Goal: Task Accomplishment & Management: Manage account settings

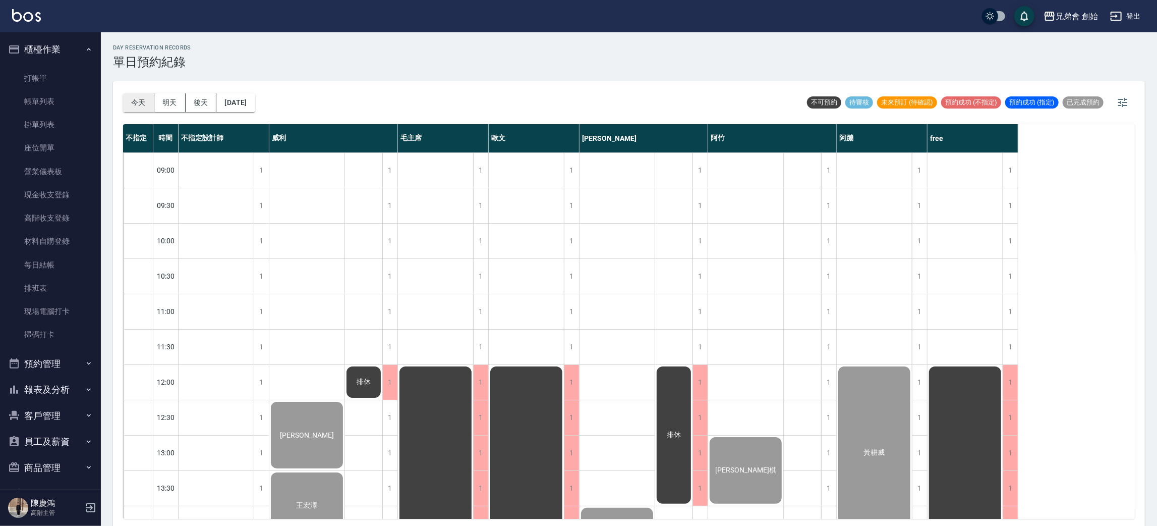
scroll to position [367, 0]
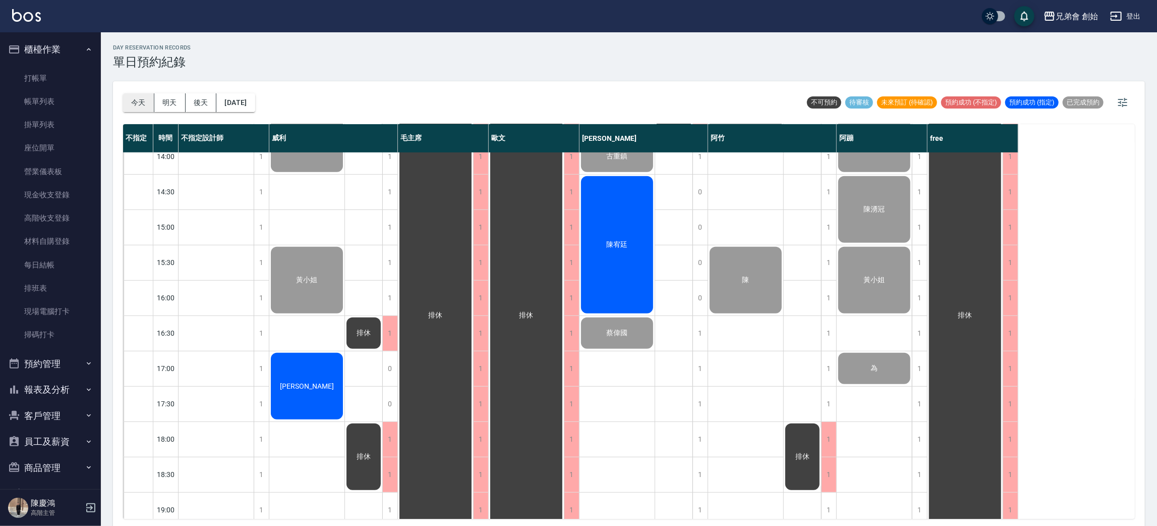
click at [129, 100] on button "今天" at bounding box center [138, 102] width 31 height 19
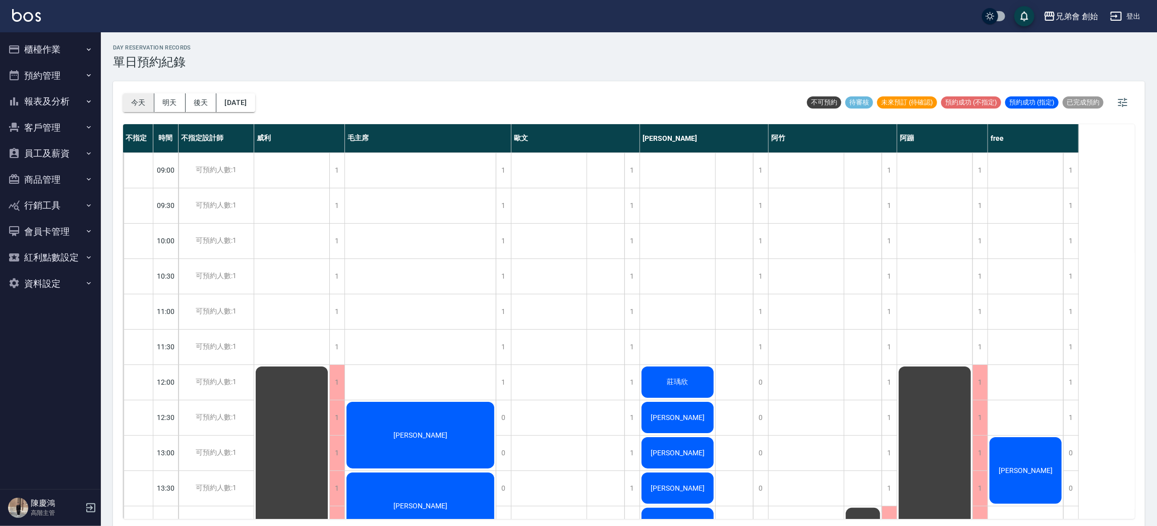
click at [144, 99] on button "今天" at bounding box center [138, 102] width 31 height 19
drag, startPoint x: 144, startPoint y: 99, endPoint x: 113, endPoint y: 42, distance: 65.0
click at [143, 99] on button "今天" at bounding box center [138, 102] width 31 height 19
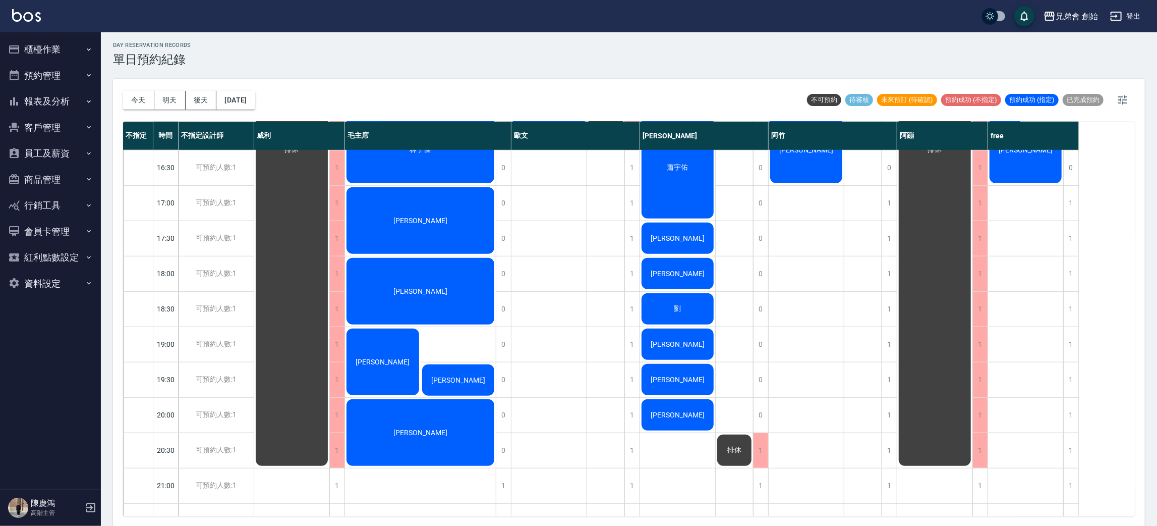
scroll to position [670, 0]
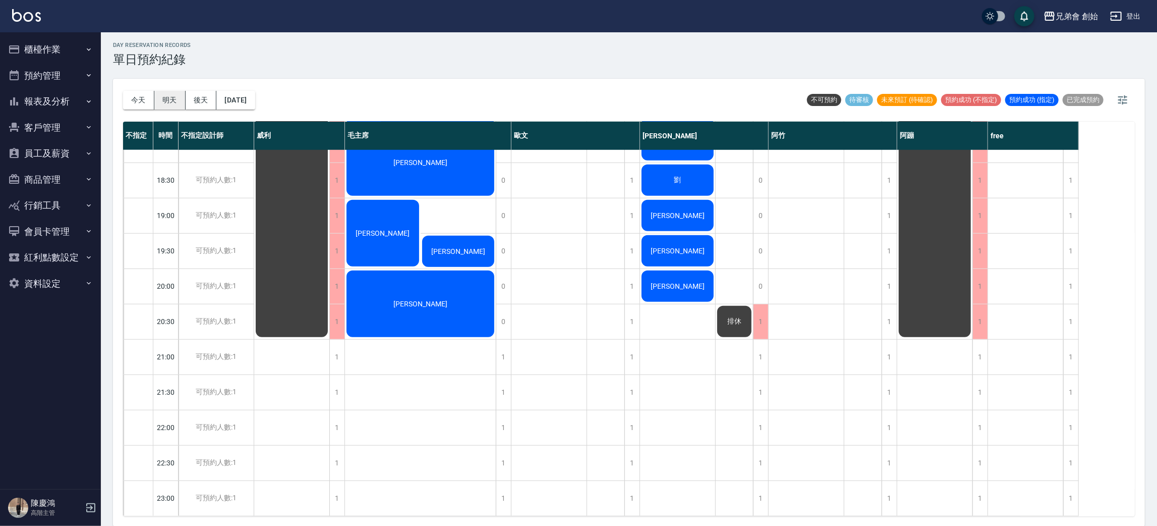
click at [173, 104] on button "明天" at bounding box center [169, 100] width 31 height 19
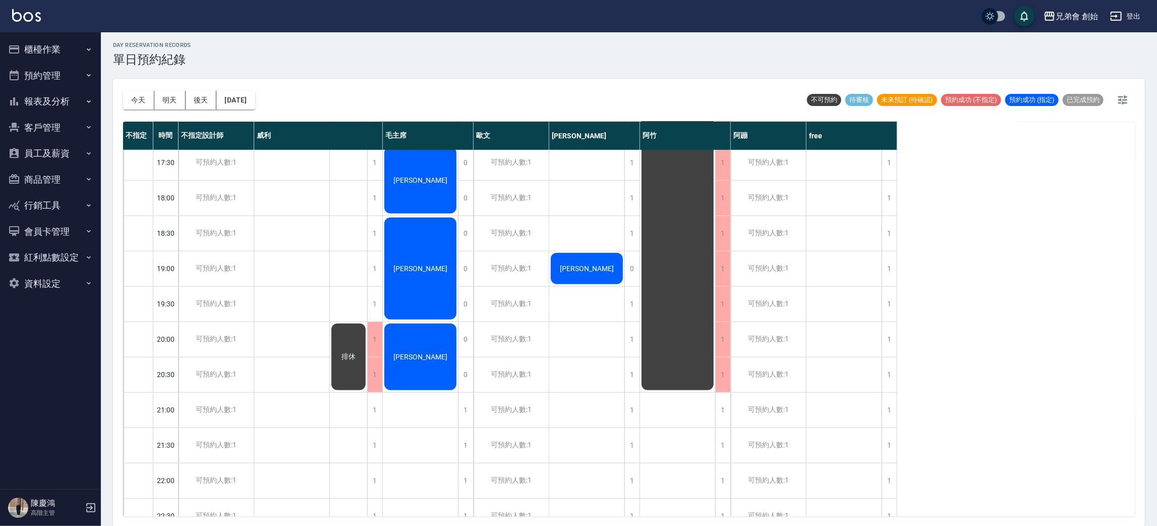
scroll to position [670, 0]
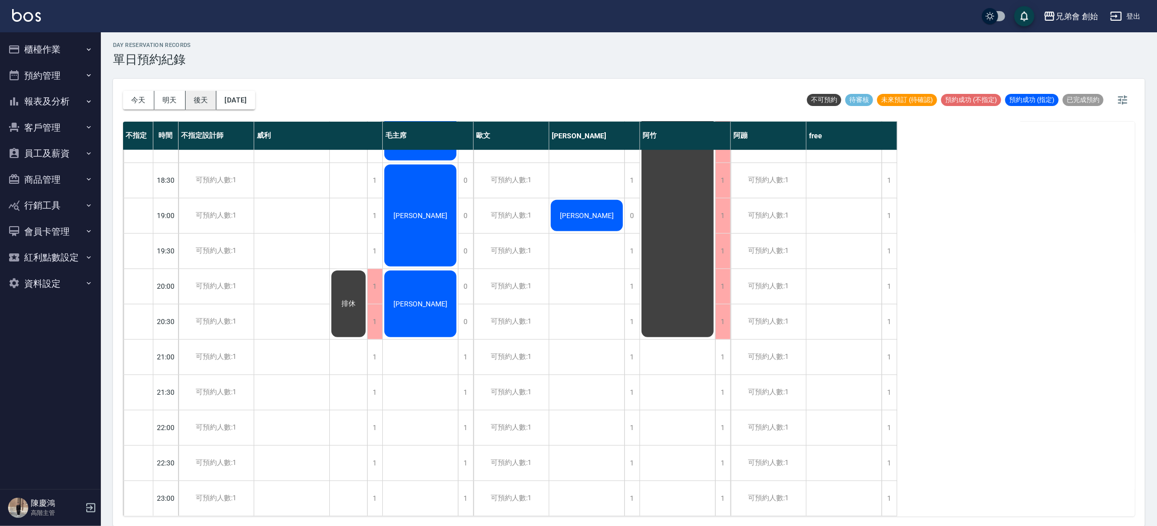
click at [206, 97] on button "後天" at bounding box center [201, 100] width 31 height 19
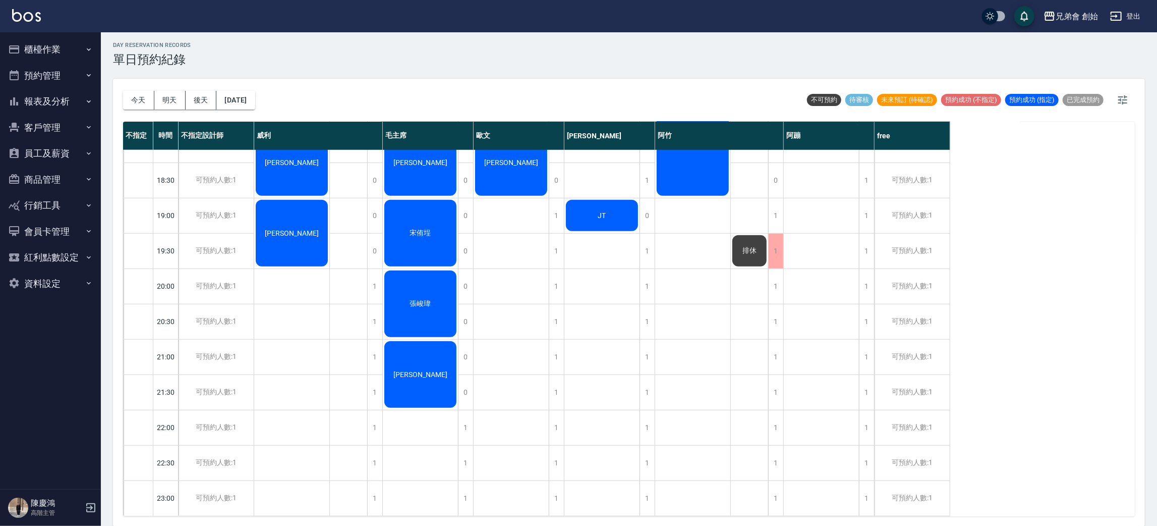
scroll to position [215, 0]
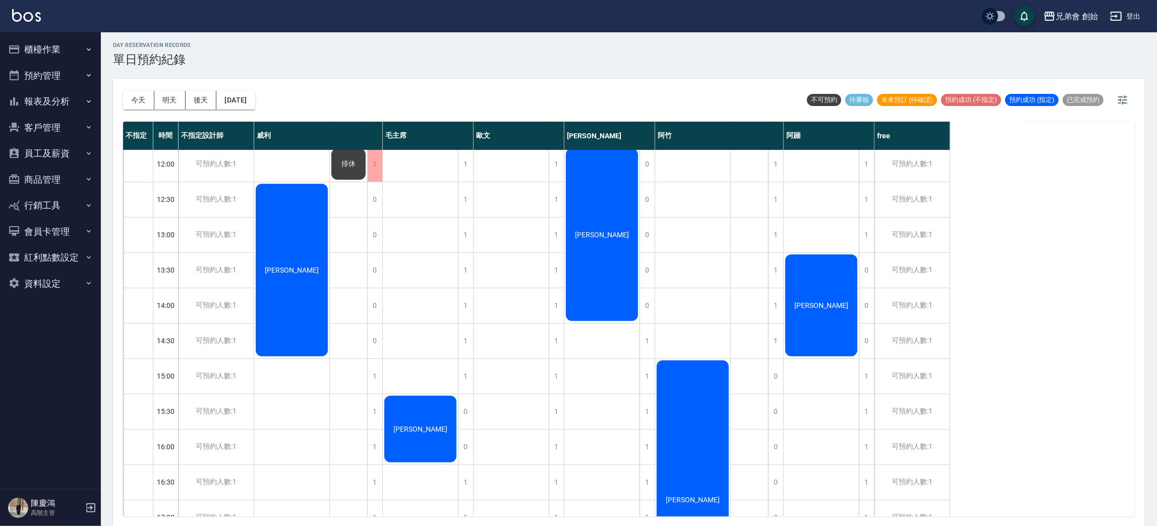
click at [329, 280] on div "張育軒" at bounding box center [291, 270] width 75 height 176
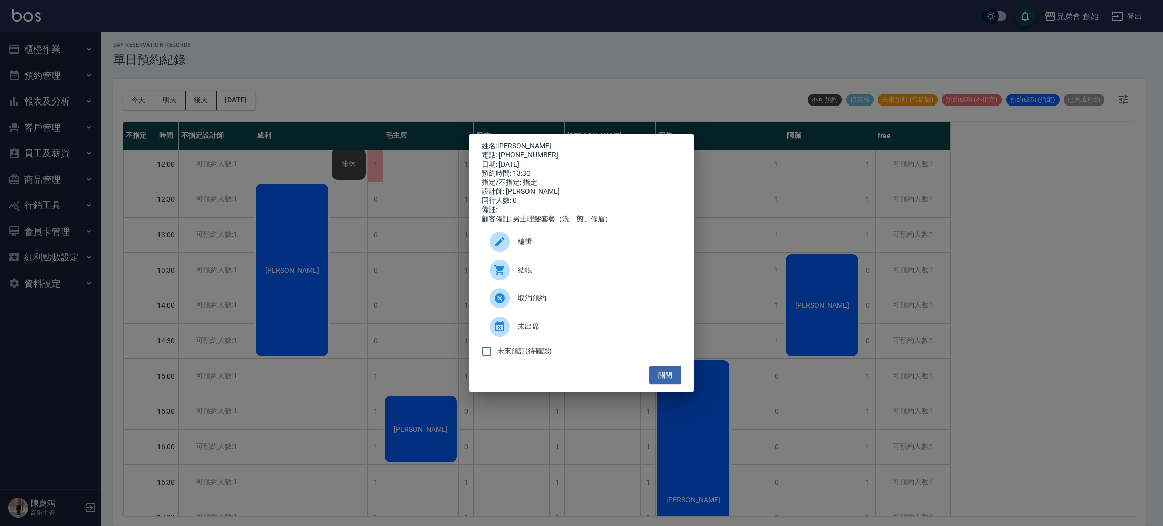
click at [507, 145] on link "張育軒" at bounding box center [524, 146] width 54 height 8
click at [412, 28] on div "姓名: 張育軒 電話: 0978619908 日期: 2025/08/22 預約時間: 13:30 指定/不指定: 指定 設計師: 阿蹦 同行人數: 0 備註…" at bounding box center [581, 263] width 1163 height 526
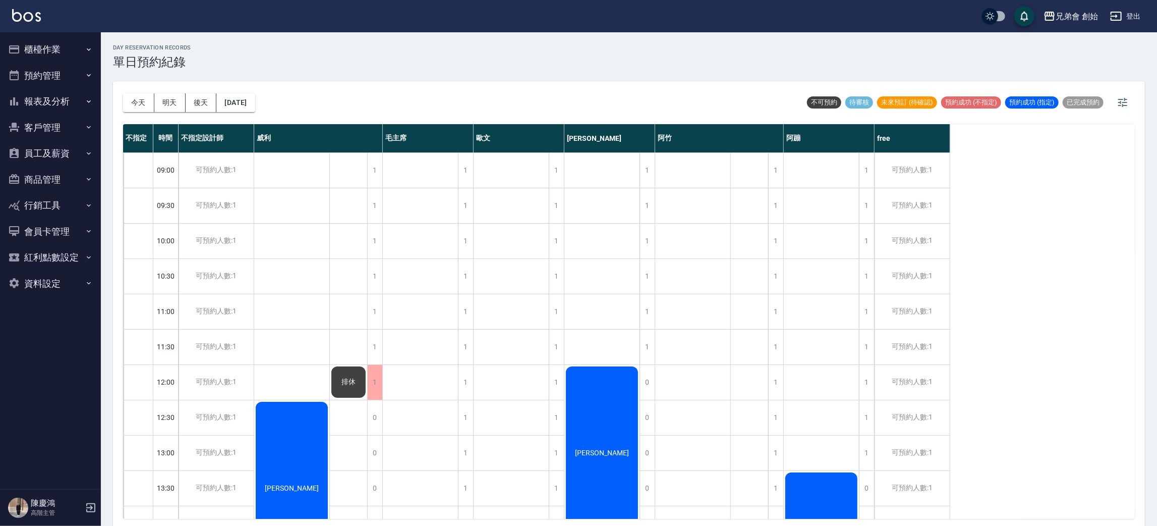
scroll to position [605, 0]
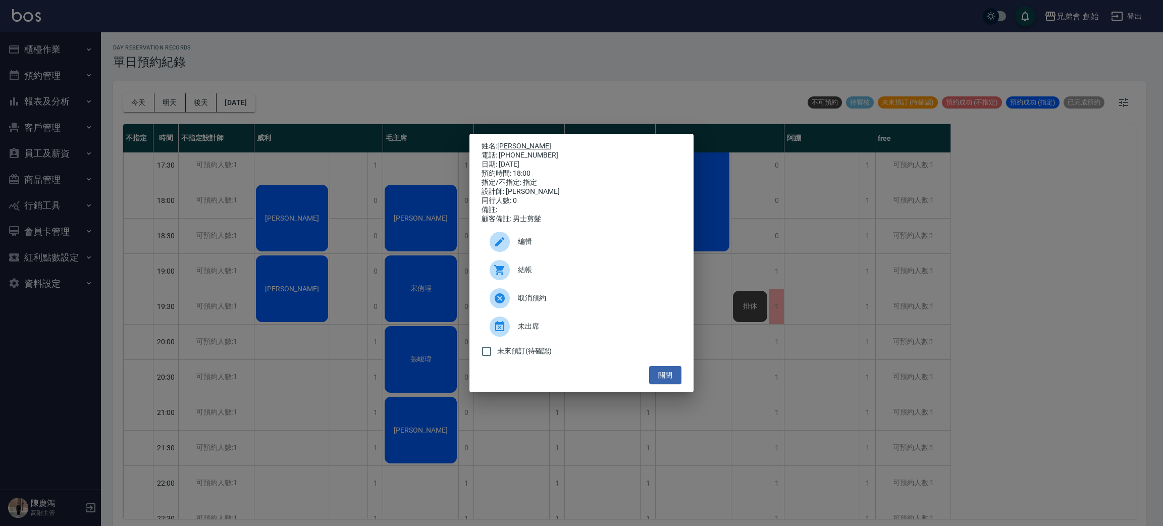
click at [511, 143] on link "吳肇益" at bounding box center [524, 146] width 54 height 8
click at [512, 88] on div "姓名: 吳肇益 電話: 0966956393 日期: 2025/08/22 預約時間: 18:00 指定/不指定: 指定 設計師: 歐文 同行人數: 0 備註…" at bounding box center [581, 263] width 1163 height 526
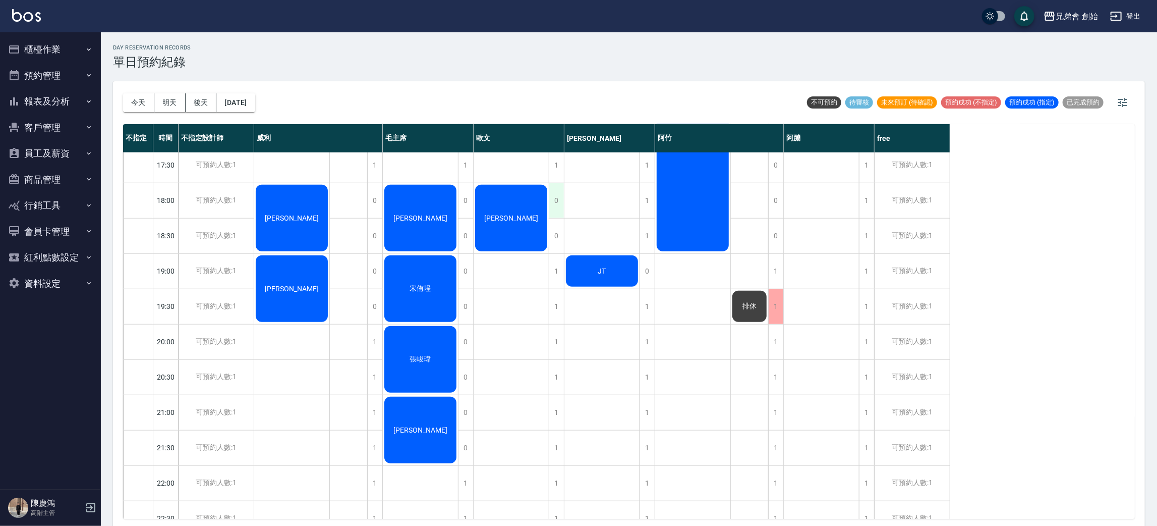
click at [557, 207] on div "0" at bounding box center [556, 200] width 15 height 35
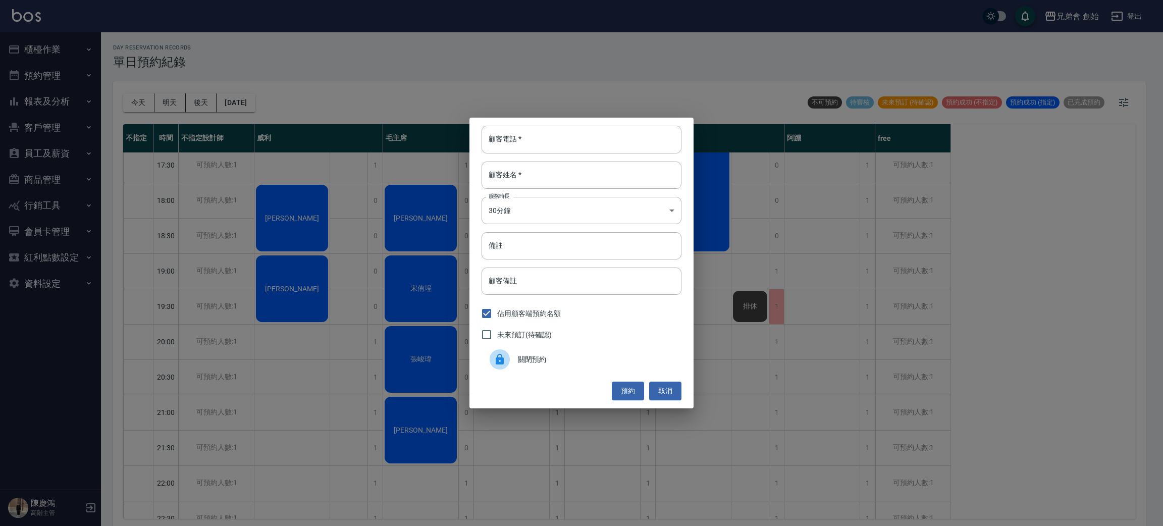
click at [537, 357] on span "關閉預約" at bounding box center [595, 359] width 155 height 11
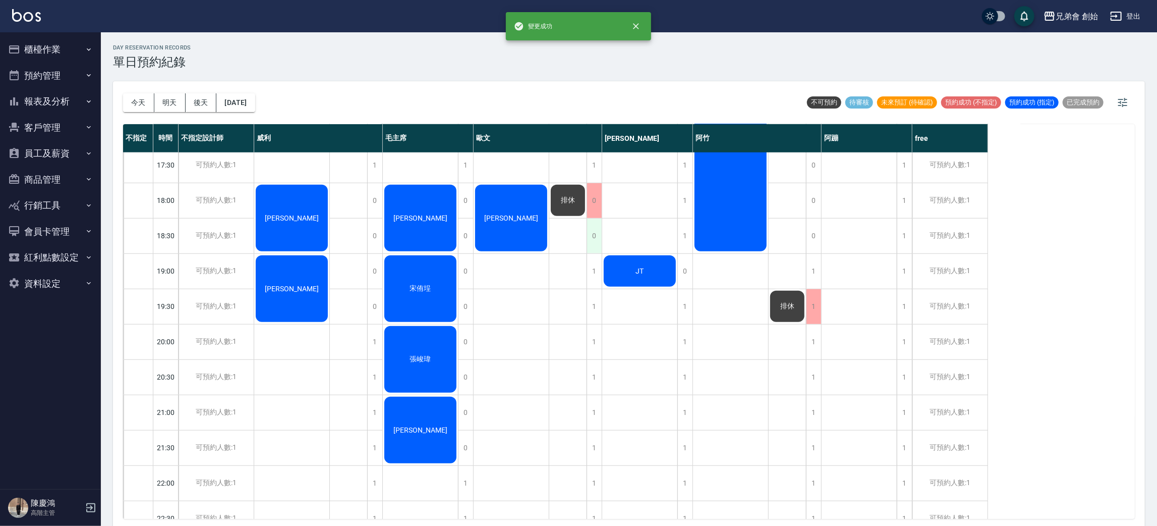
click at [597, 232] on div "0" at bounding box center [594, 235] width 15 height 35
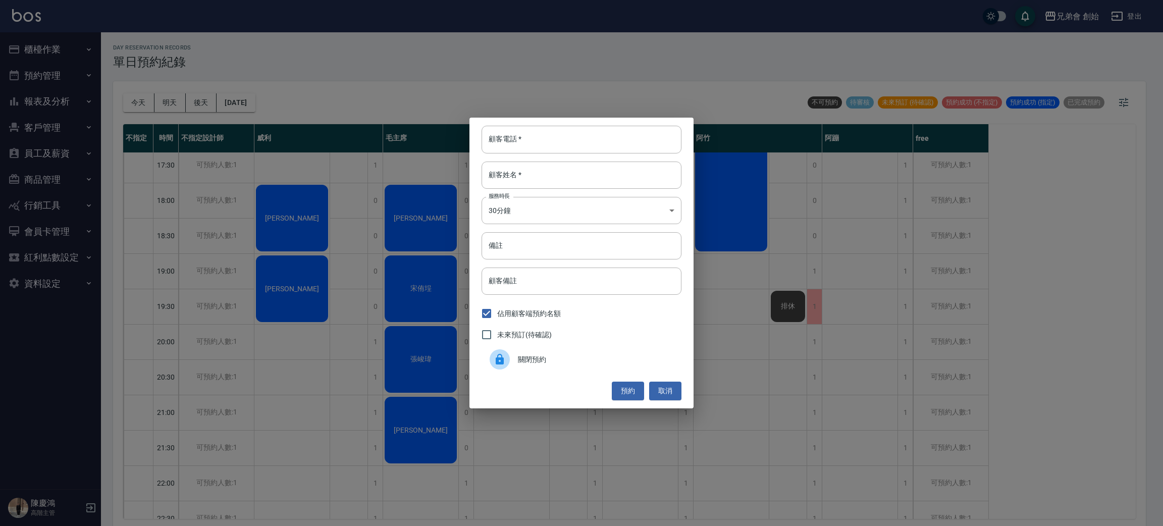
click at [572, 355] on span "關閉預約" at bounding box center [595, 359] width 155 height 11
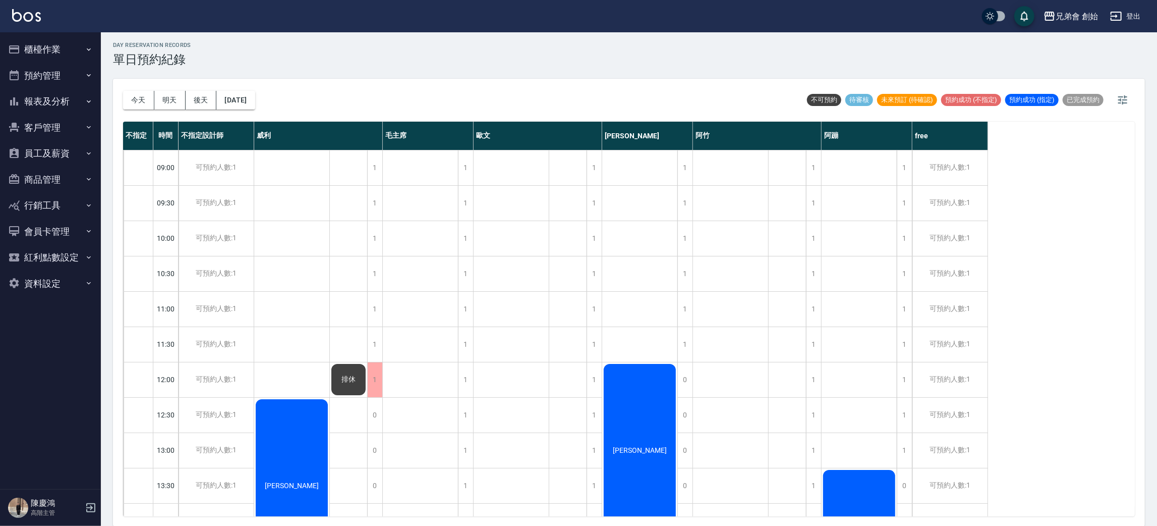
scroll to position [670, 0]
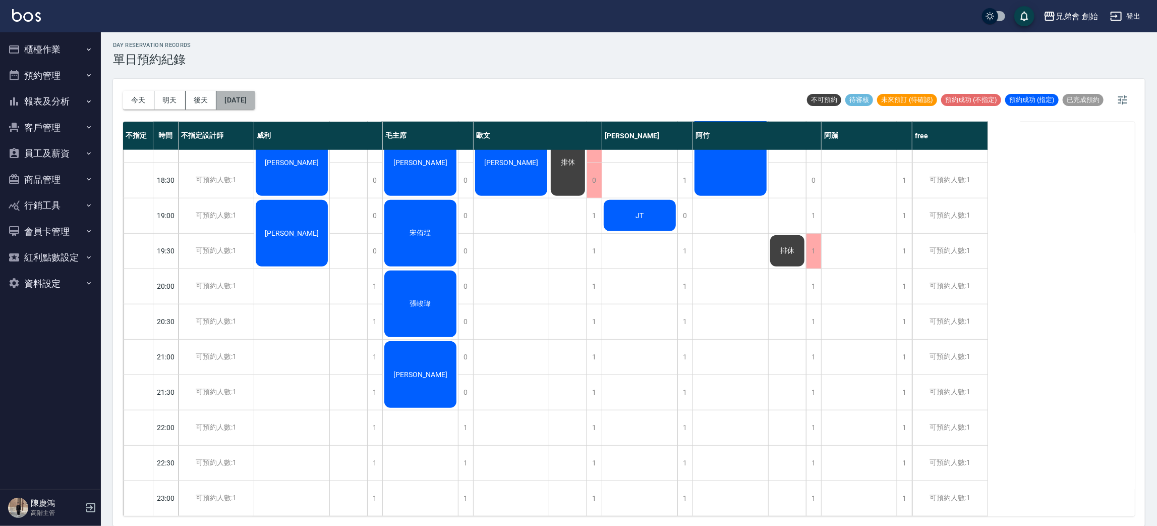
click at [238, 101] on button "2025/08/22" at bounding box center [235, 100] width 38 height 19
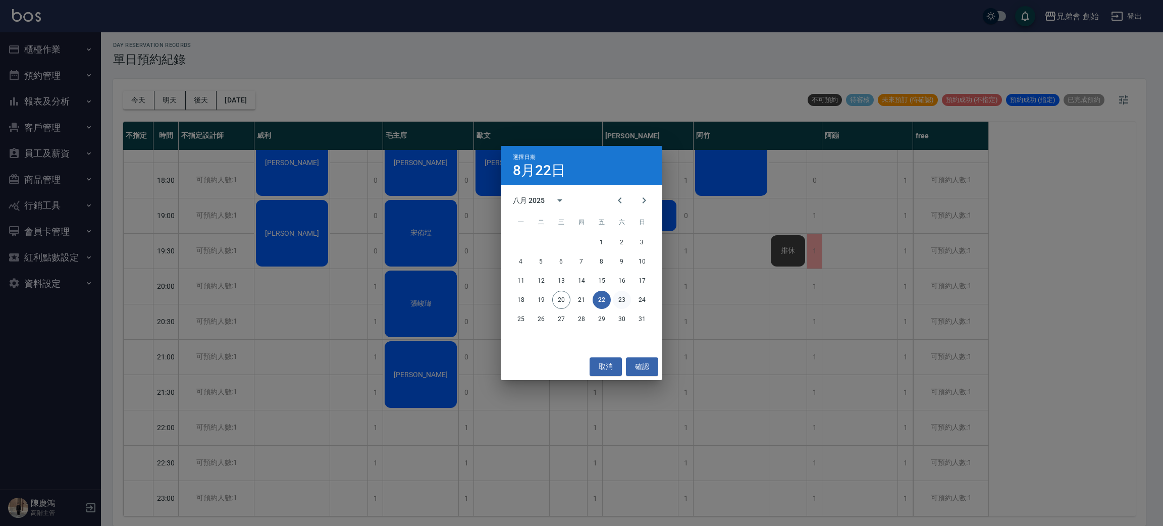
click at [628, 299] on button "23" at bounding box center [622, 300] width 18 height 18
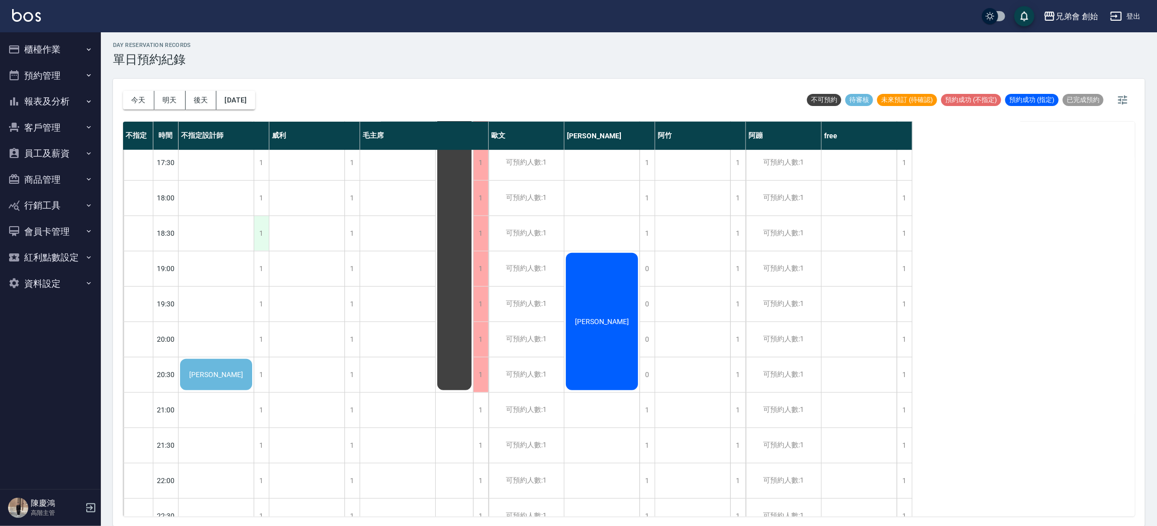
scroll to position [670, 0]
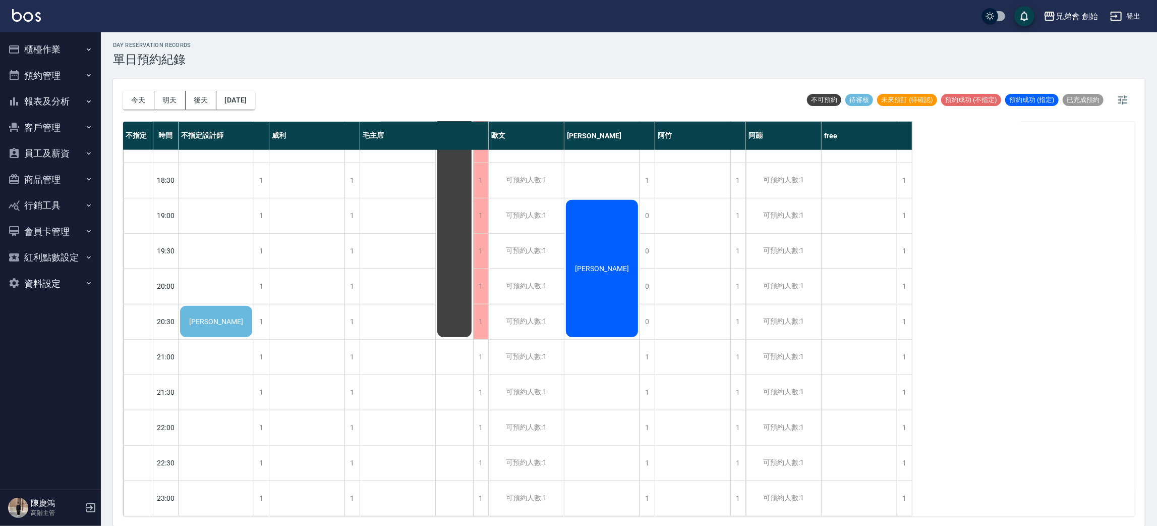
click at [219, 317] on span "洪家凱" at bounding box center [216, 321] width 58 height 8
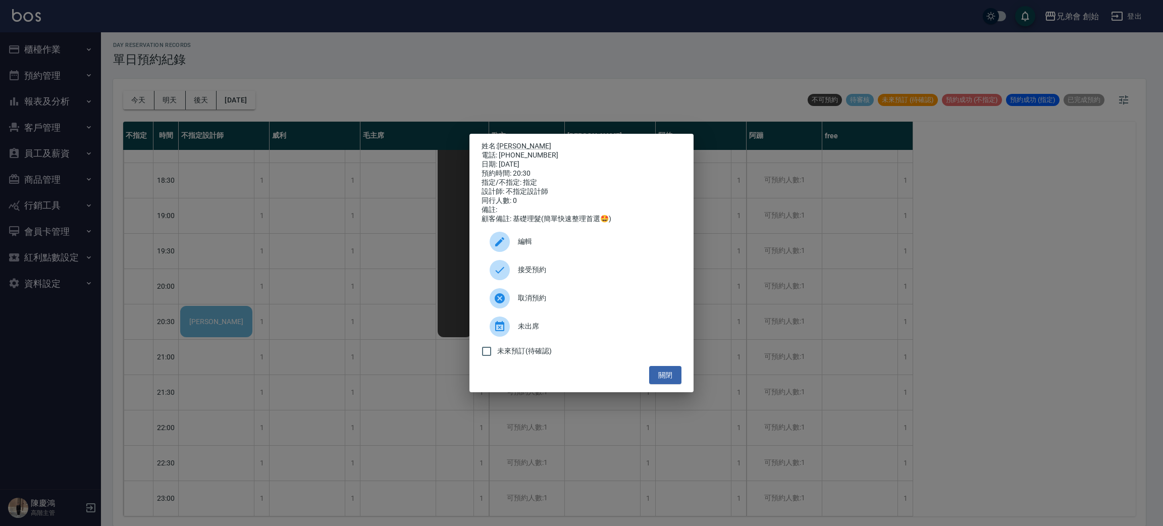
click at [219, 306] on div "姓名: 洪家凱 電話: 0905011763 日期: 2025/08/23 預約時間: 20:30 指定/不指定: 指定 設計師: 不指定設計師 同行人數: …" at bounding box center [581, 263] width 1163 height 526
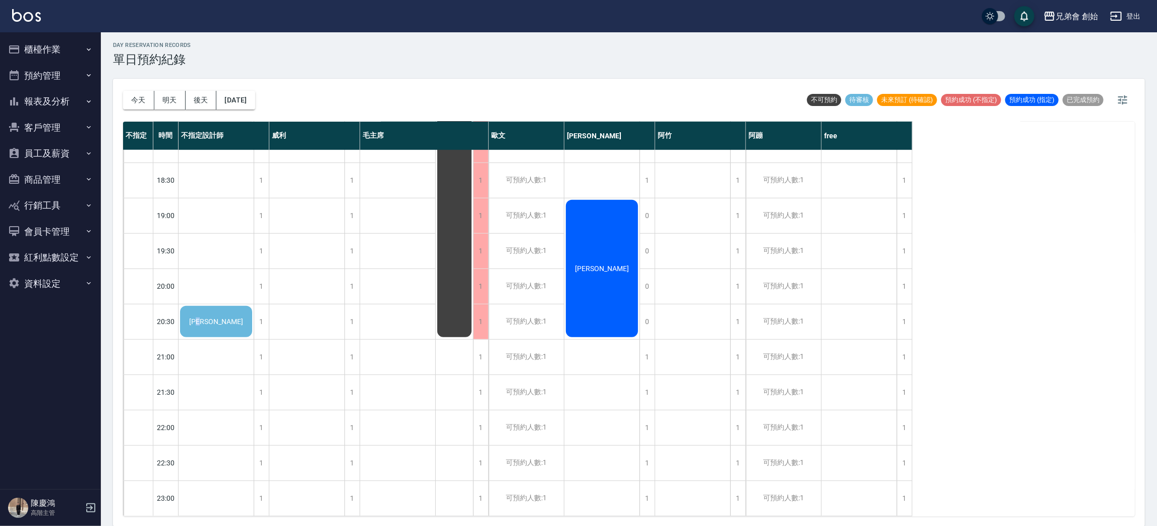
click at [219, 317] on span "洪家凱" at bounding box center [216, 321] width 58 height 8
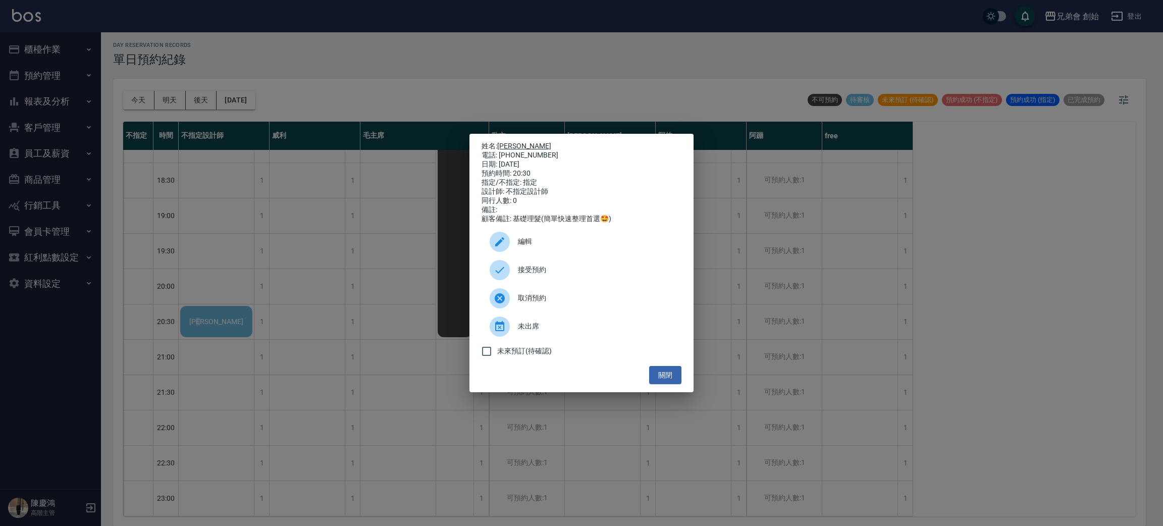
click at [510, 143] on link "洪家凱" at bounding box center [524, 146] width 54 height 8
click at [546, 303] on span "取消預約" at bounding box center [595, 298] width 155 height 11
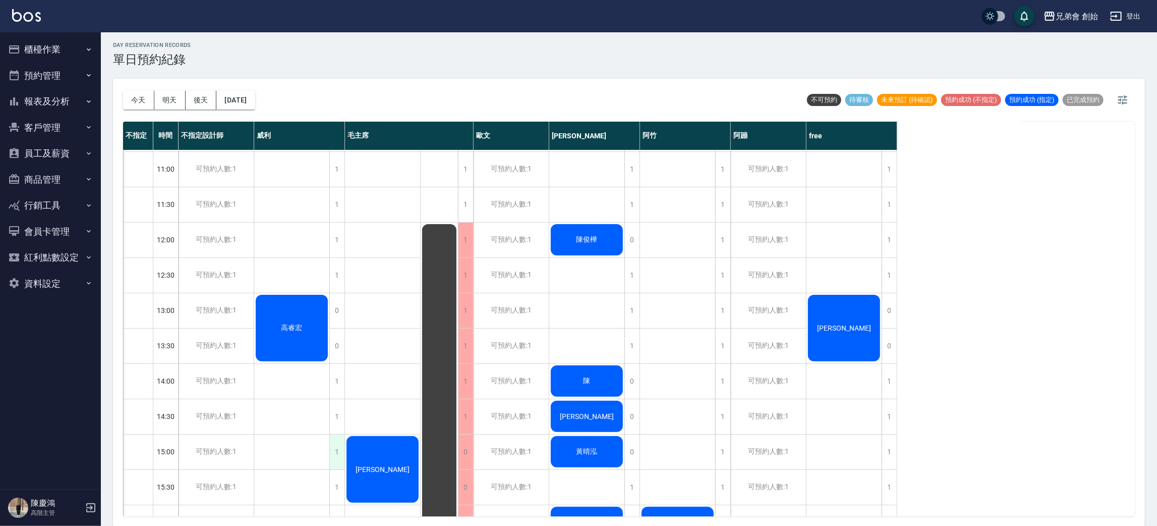
scroll to position [0, 0]
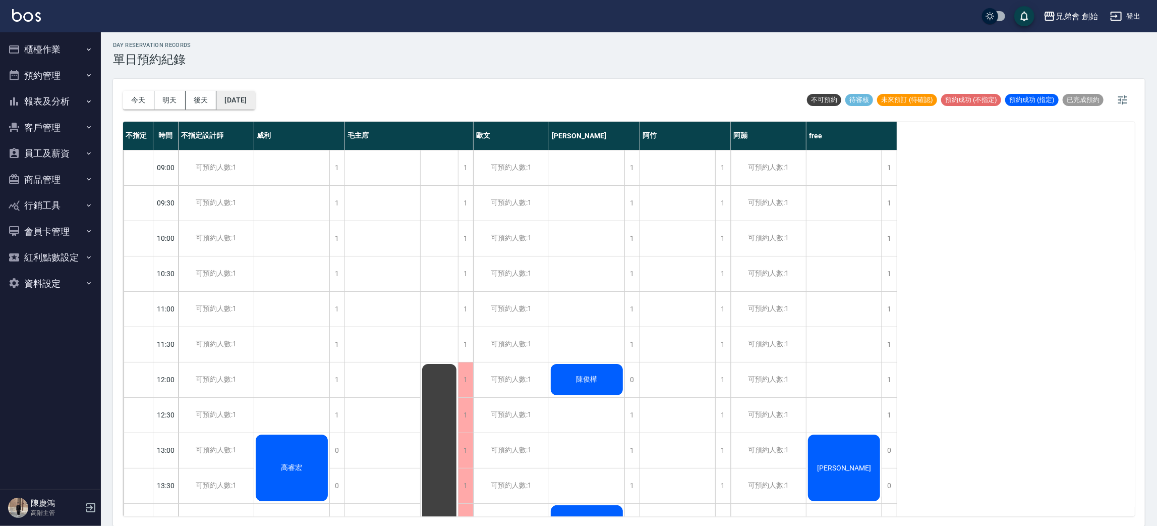
click at [253, 102] on button "2025/08/23" at bounding box center [235, 100] width 38 height 19
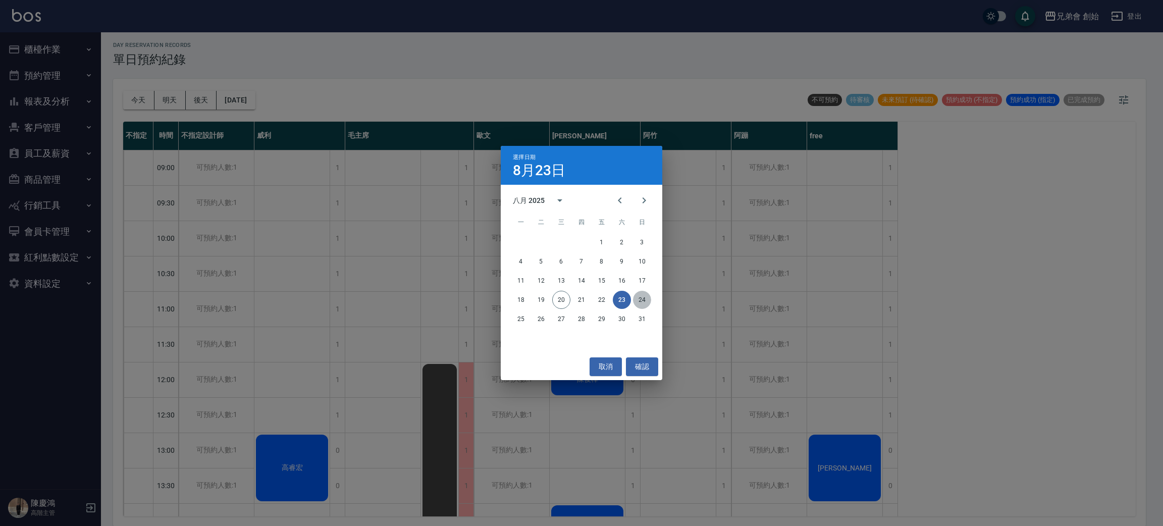
click at [638, 299] on button "24" at bounding box center [642, 300] width 18 height 18
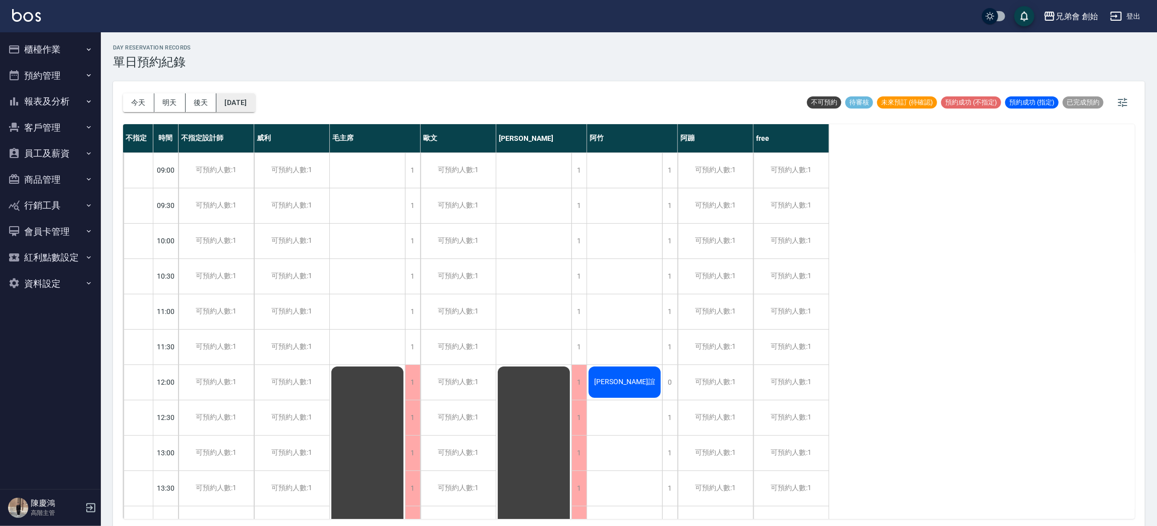
click at [247, 107] on button "2025/08/24" at bounding box center [235, 102] width 38 height 19
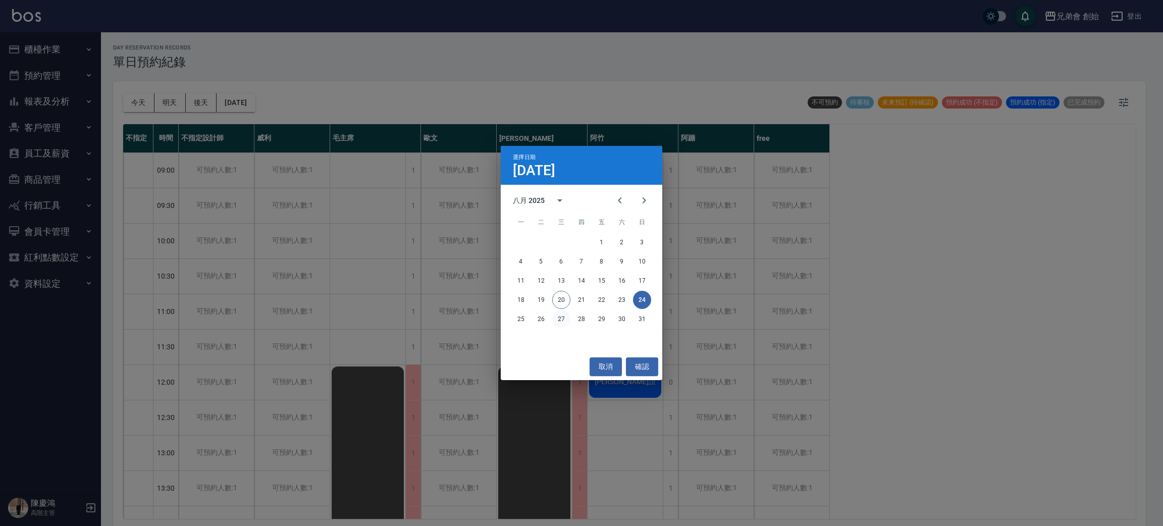
click at [556, 317] on button "27" at bounding box center [561, 319] width 18 height 18
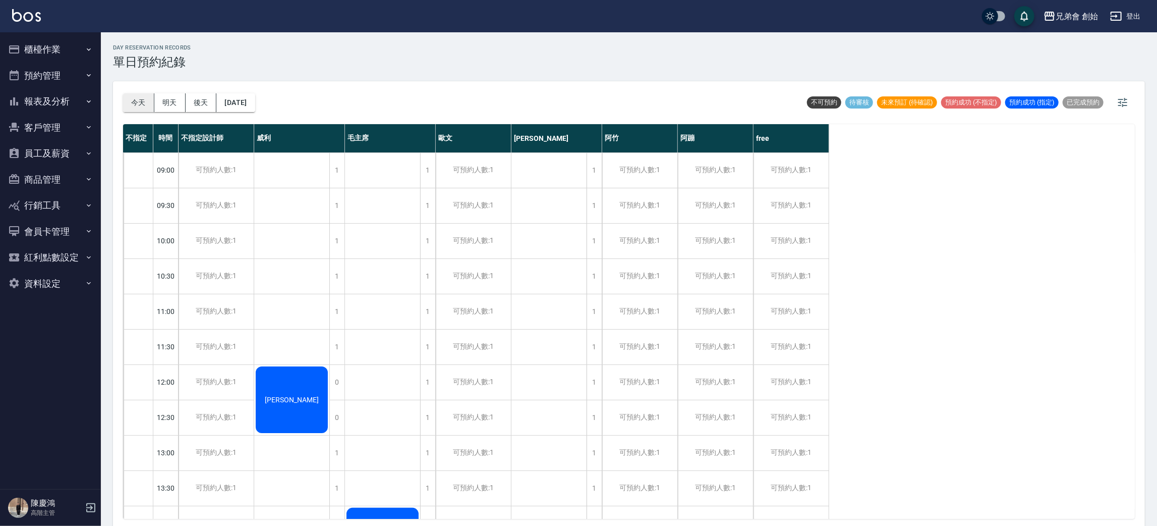
click at [134, 101] on button "今天" at bounding box center [138, 102] width 31 height 19
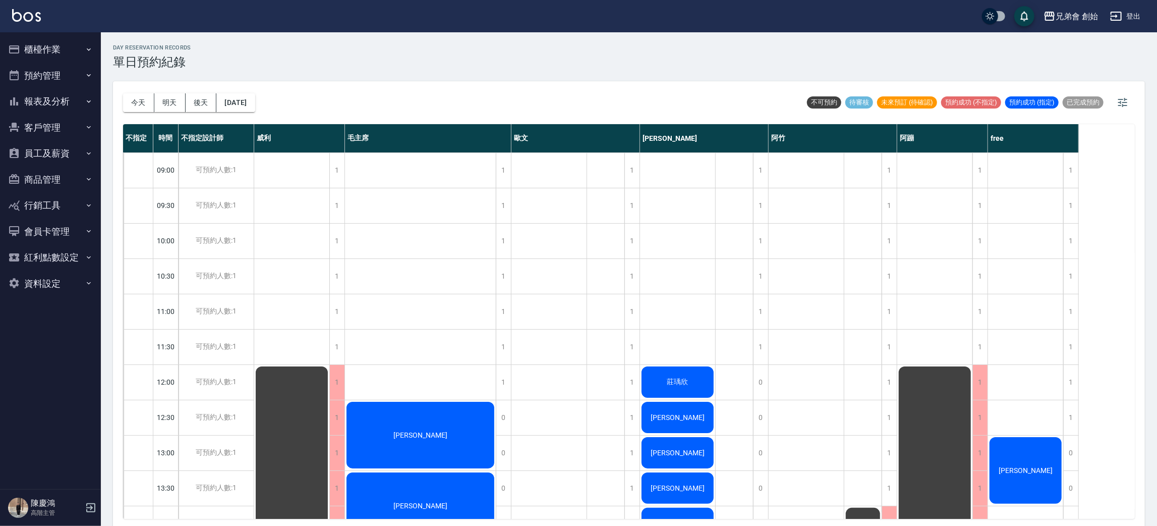
scroll to position [3, 0]
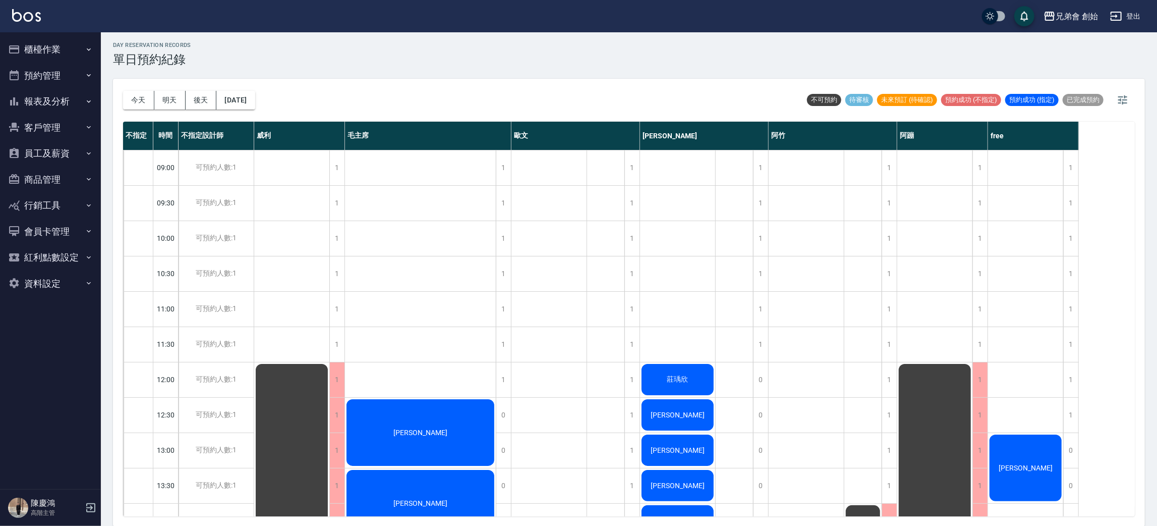
click at [0, 482] on nav "櫃檯作業 打帳單 帳單列表 掛單列表 座位開單 營業儀表板 現金收支登錄 高階收支登錄 材料自購登錄 每日結帳 排班表 現場電腦打卡 掃碼打卡 預約管理 預約…" at bounding box center [50, 260] width 101 height 457
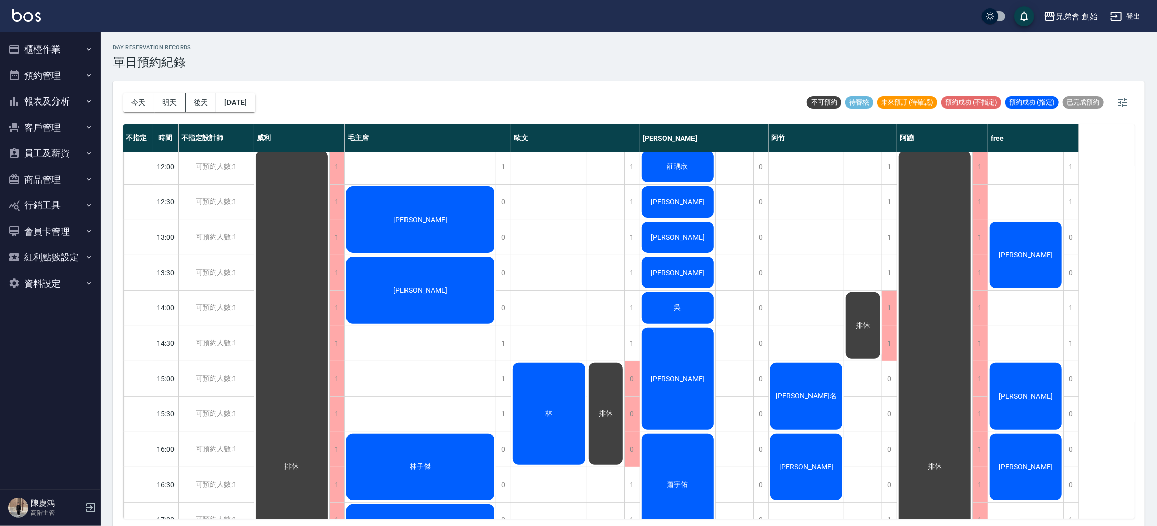
scroll to position [140, 0]
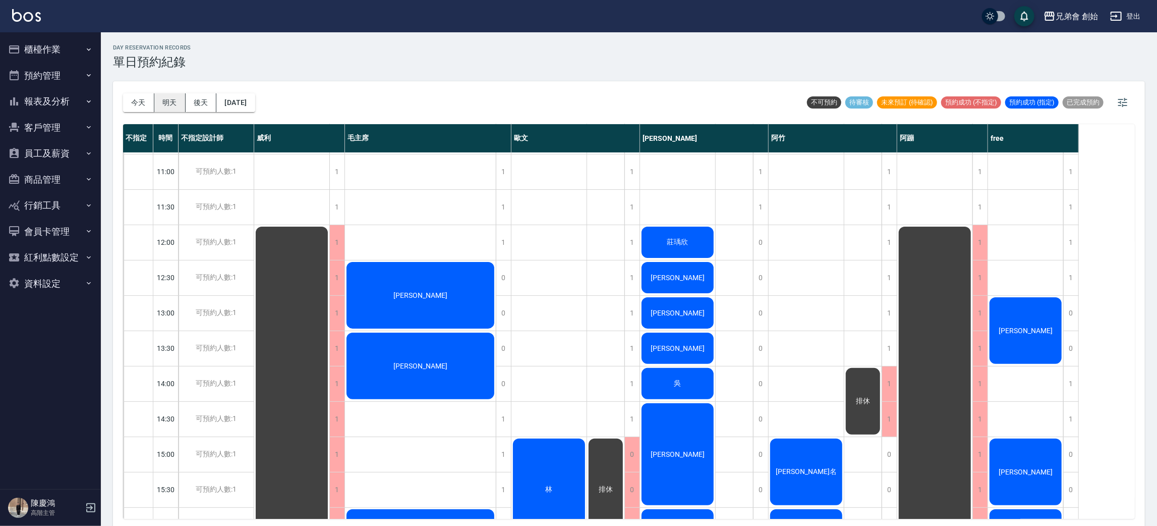
click at [163, 102] on button "明天" at bounding box center [169, 102] width 31 height 19
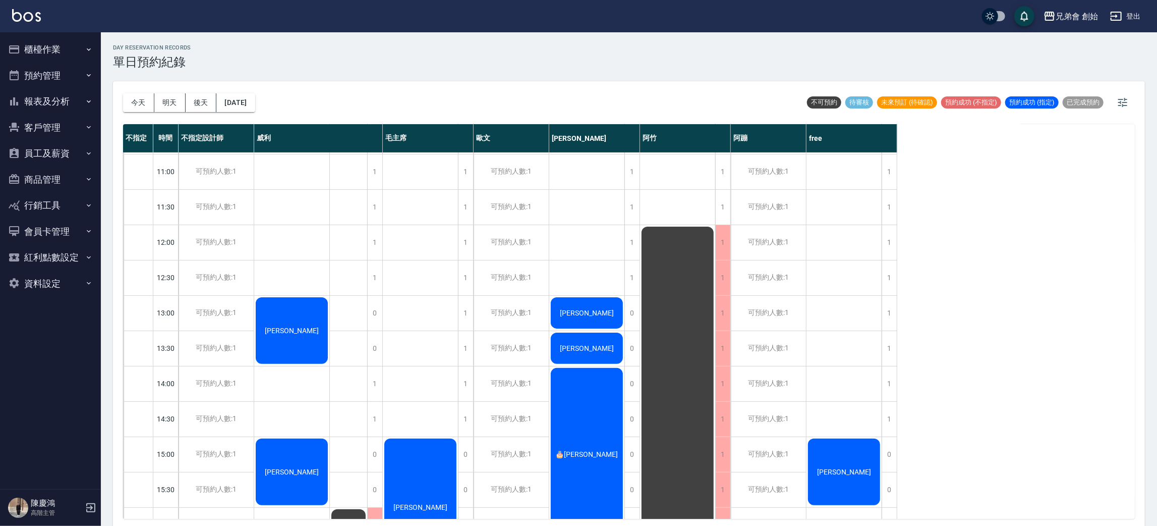
scroll to position [64, 0]
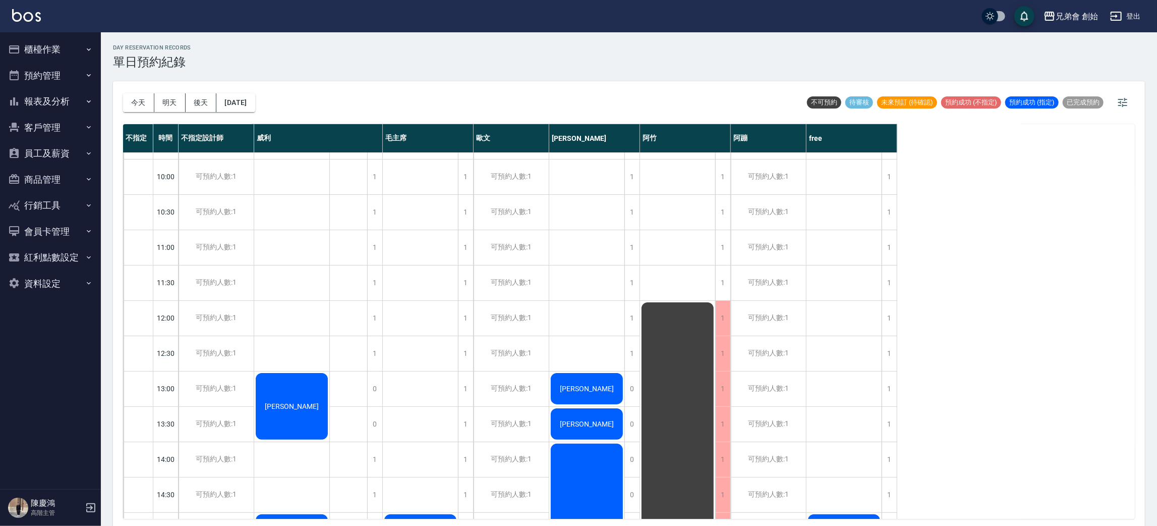
click at [204, 106] on button "後天" at bounding box center [201, 102] width 31 height 19
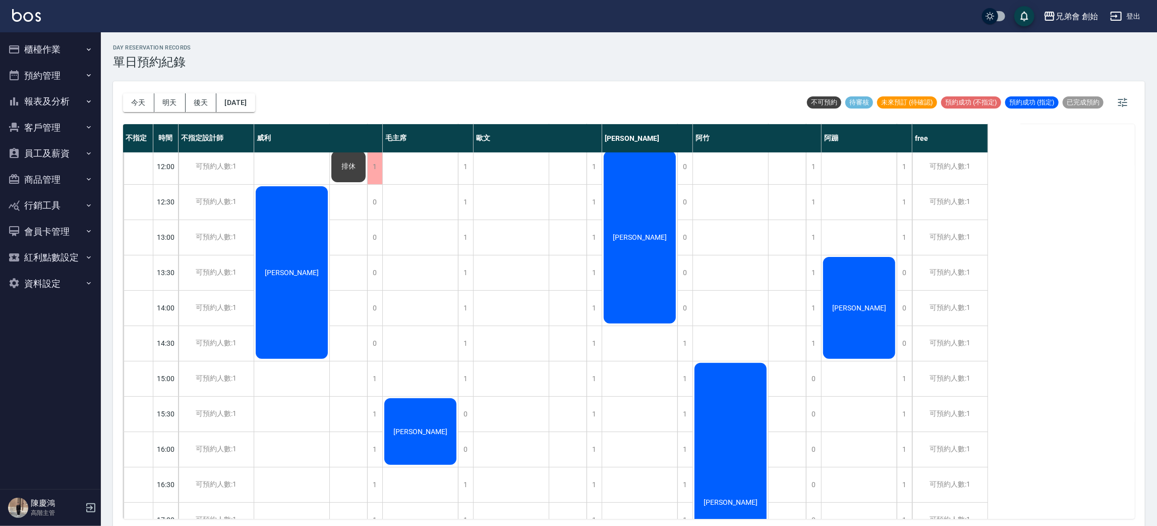
scroll to position [140, 0]
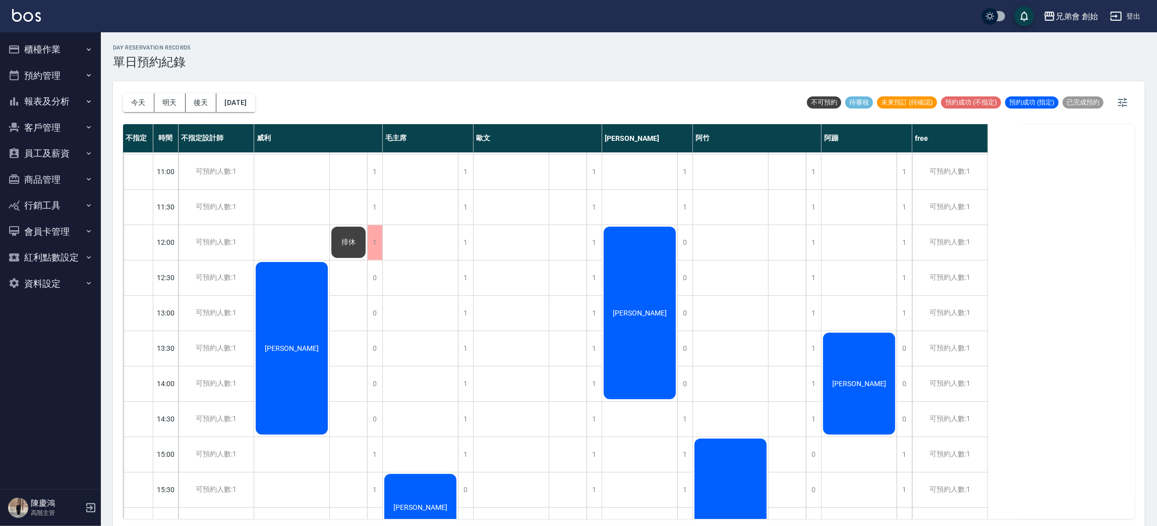
click at [184, 104] on button "明天" at bounding box center [169, 102] width 31 height 19
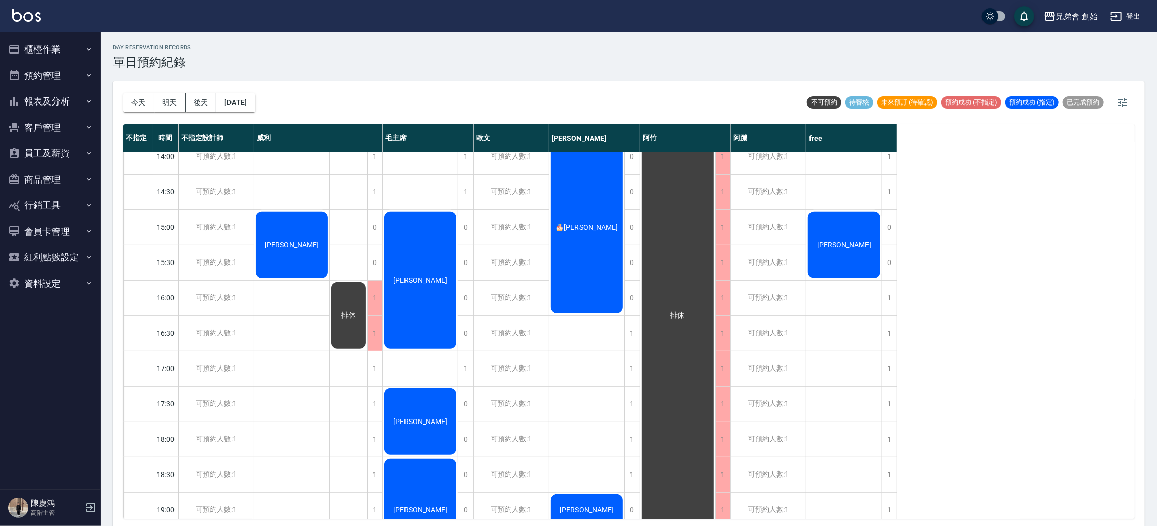
scroll to position [291, 0]
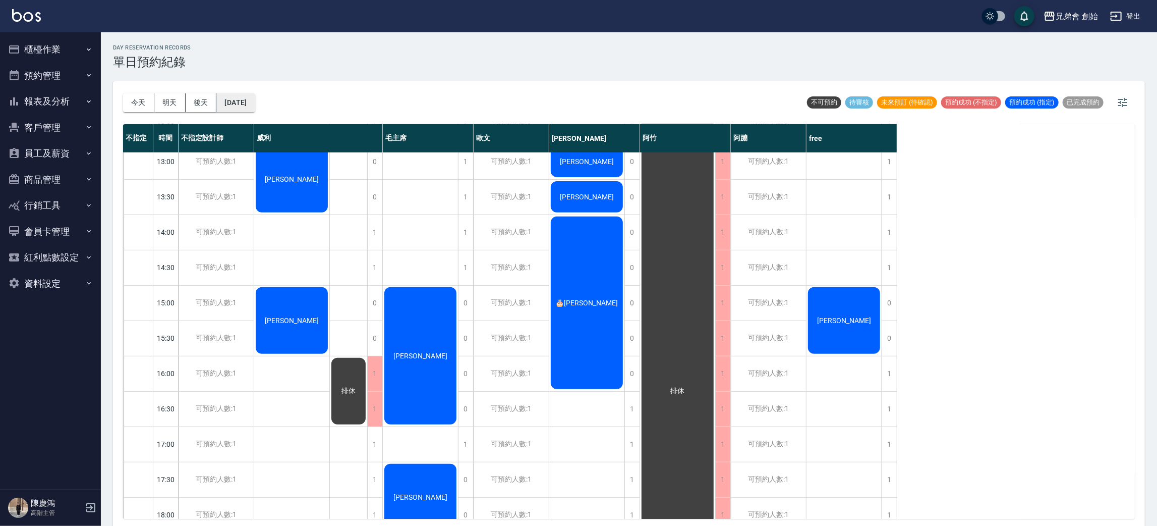
click at [248, 105] on button "2025/08/21" at bounding box center [235, 102] width 38 height 19
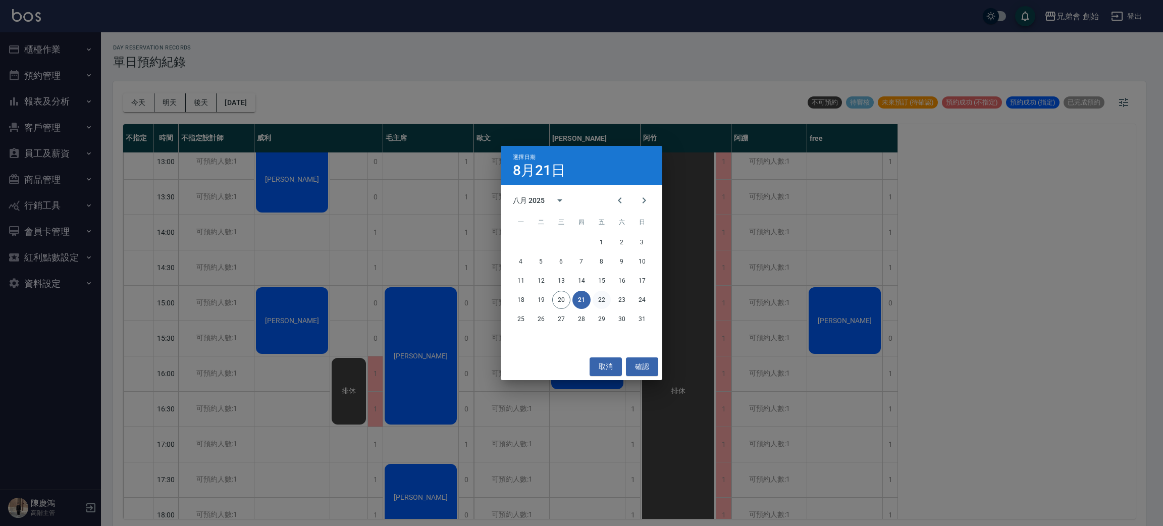
click at [596, 298] on button "22" at bounding box center [601, 300] width 18 height 18
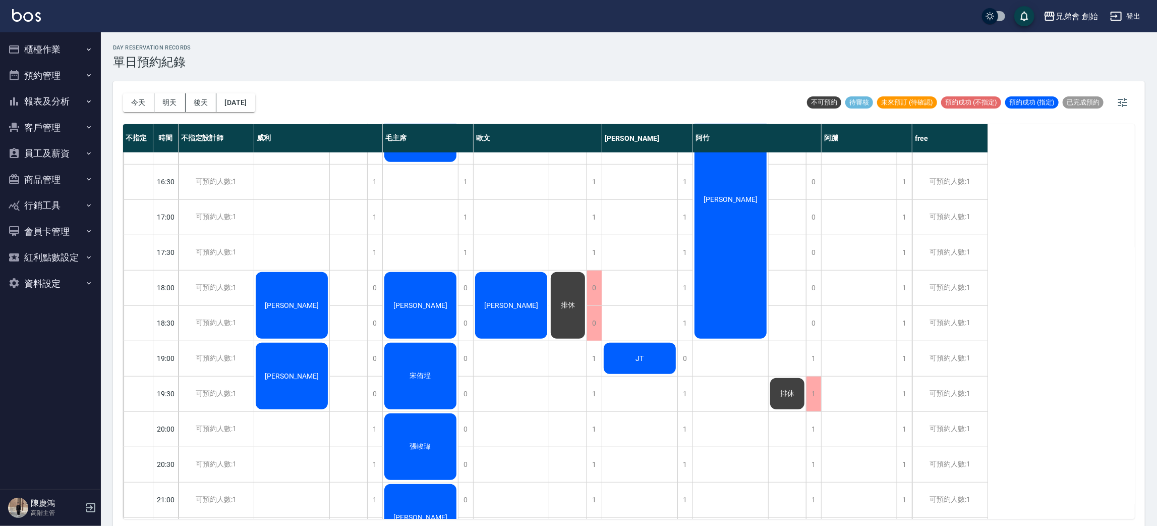
scroll to position [594, 0]
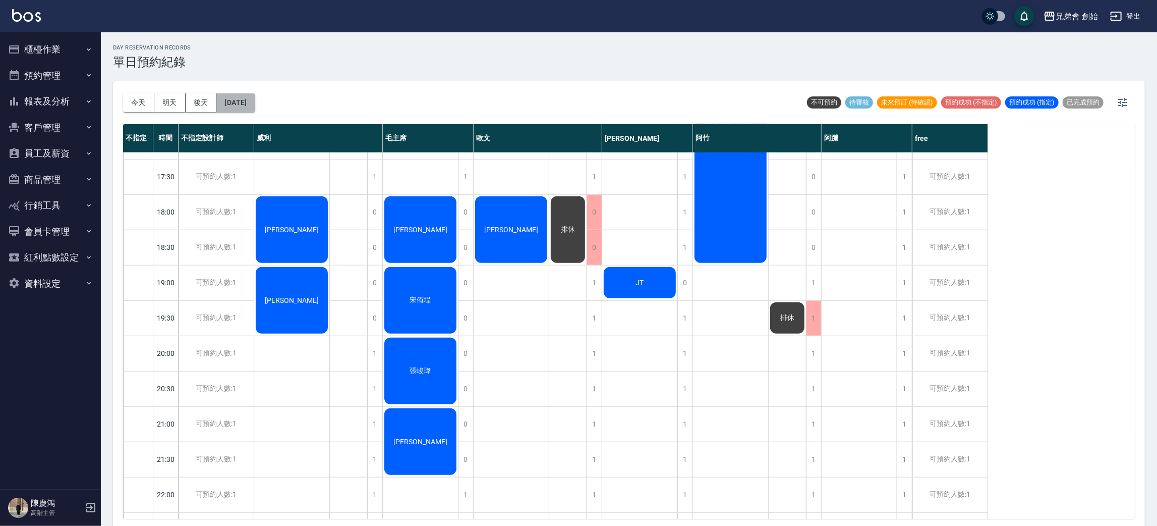
click at [255, 101] on button "2025/08/22" at bounding box center [235, 102] width 38 height 19
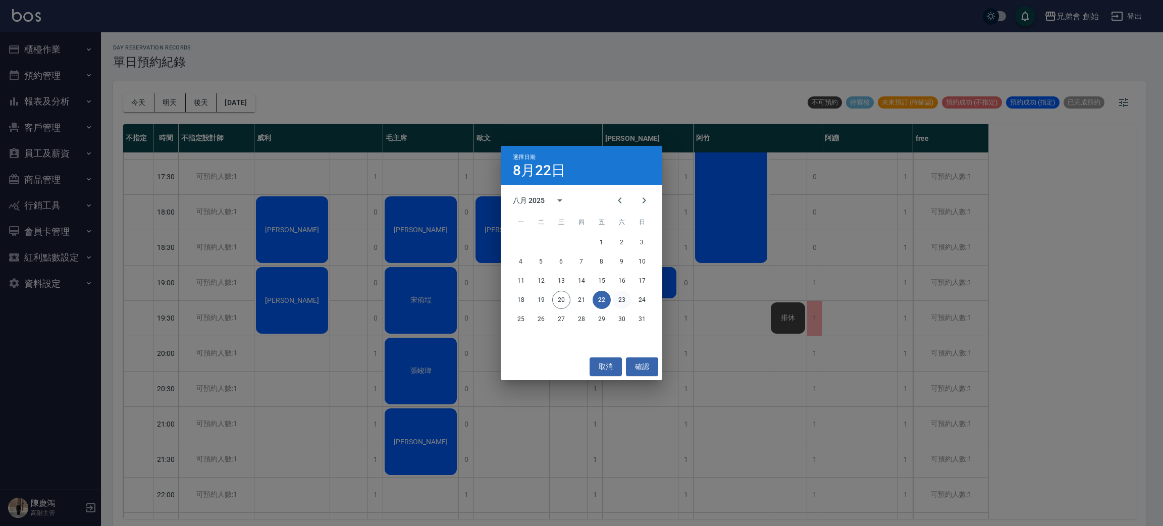
click at [620, 302] on button "23" at bounding box center [622, 300] width 18 height 18
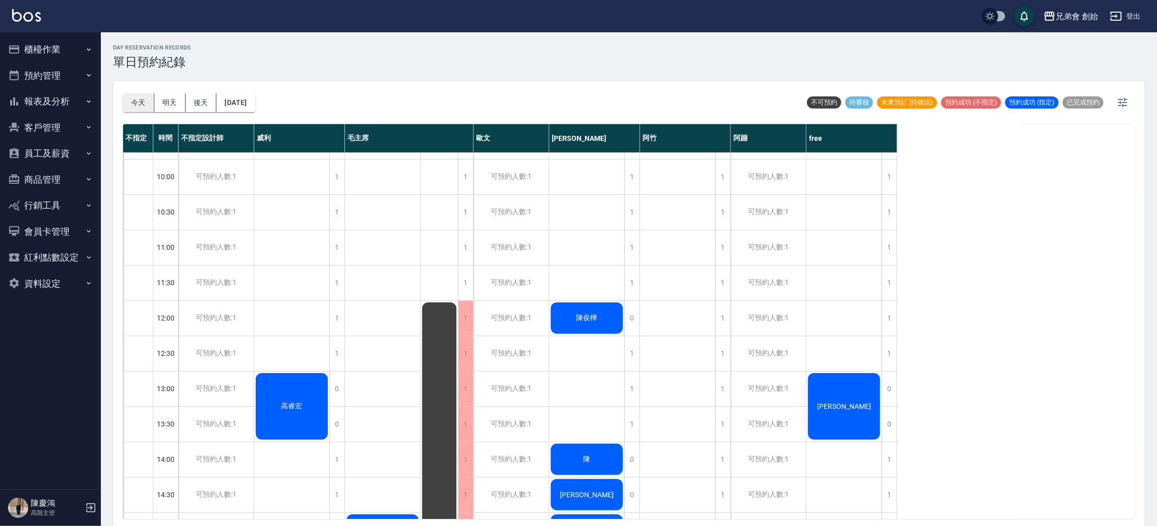
click at [140, 95] on button "今天" at bounding box center [138, 102] width 31 height 19
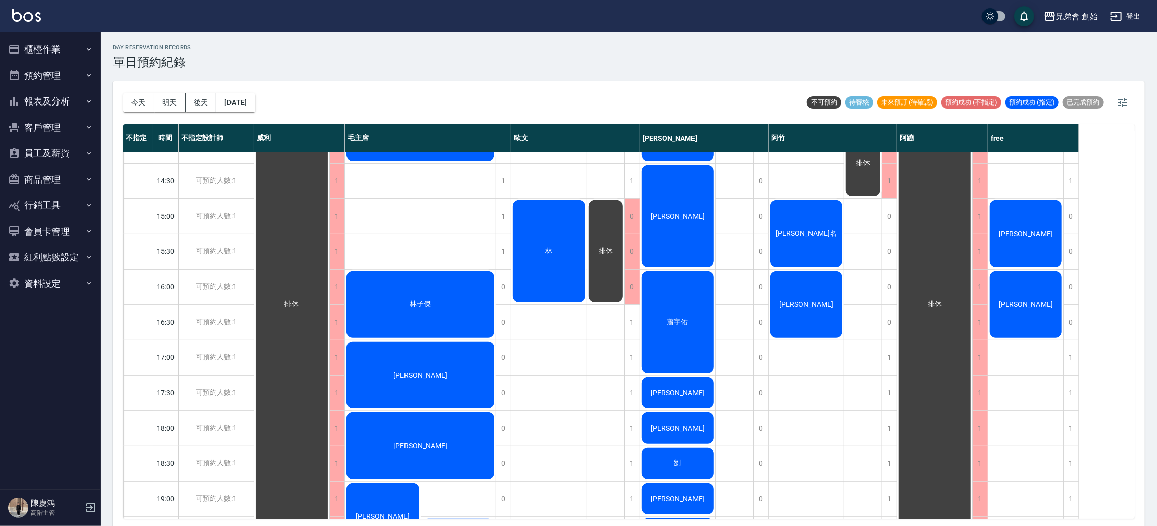
scroll to position [530, 0]
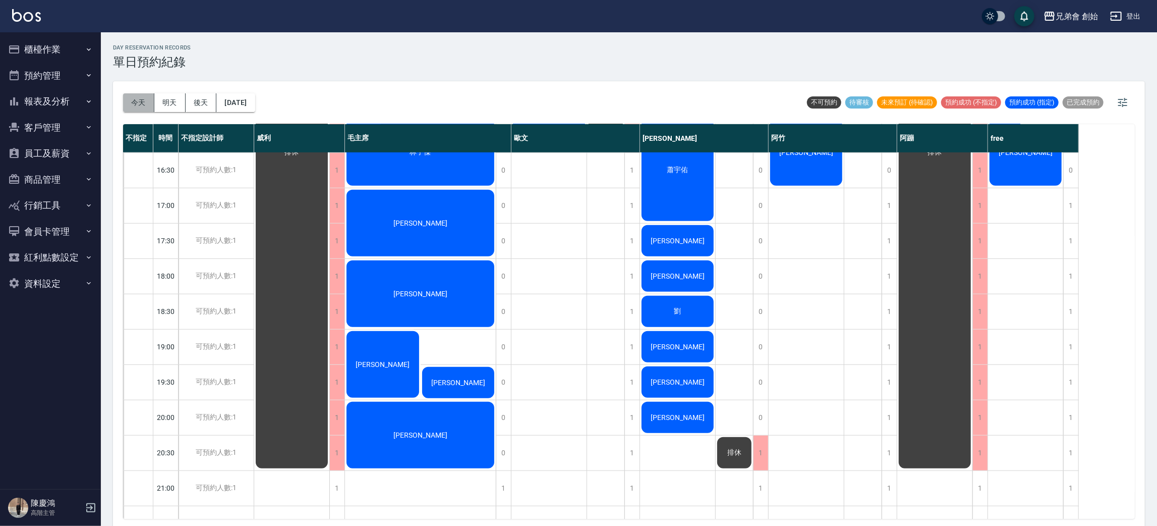
click at [147, 99] on button "今天" at bounding box center [138, 102] width 31 height 19
click at [172, 112] on div "今天 明天 後天 2025/08/20" at bounding box center [189, 102] width 132 height 43
click at [132, 102] on button "今天" at bounding box center [138, 102] width 31 height 19
click at [165, 104] on button "明天" at bounding box center [169, 102] width 31 height 19
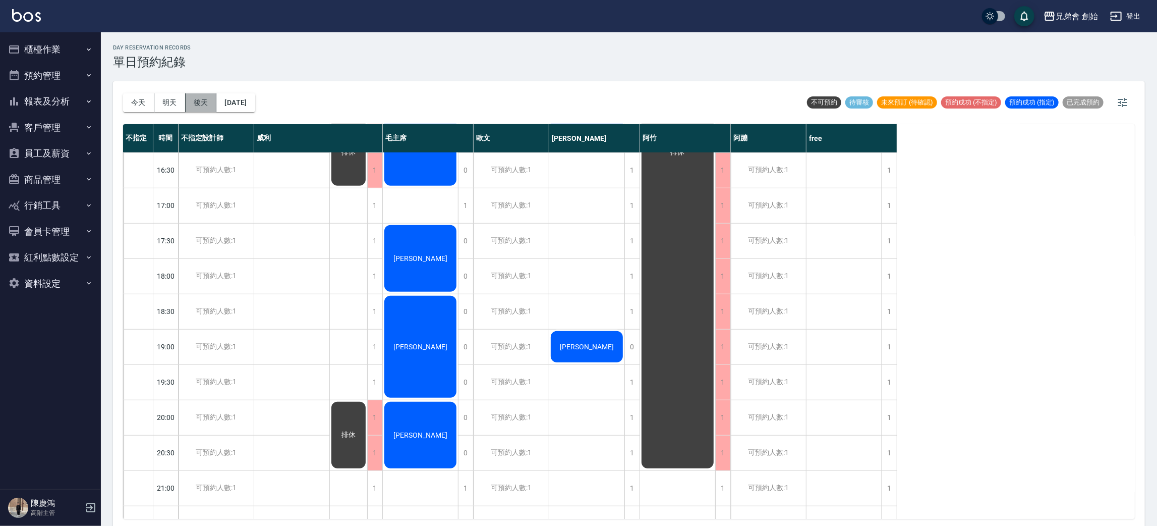
click at [198, 105] on button "後天" at bounding box center [201, 102] width 31 height 19
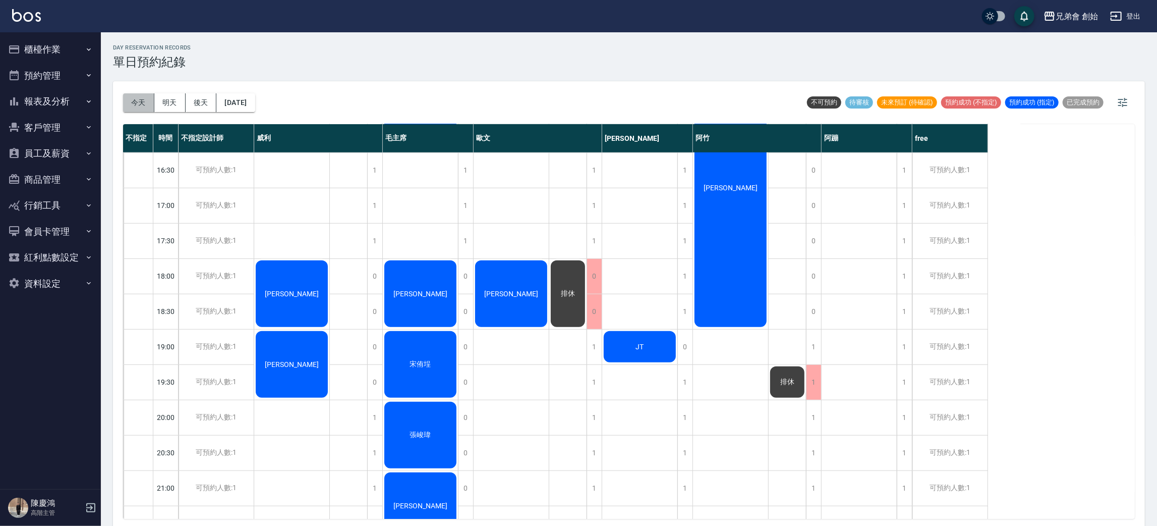
click at [129, 103] on button "今天" at bounding box center [138, 102] width 31 height 19
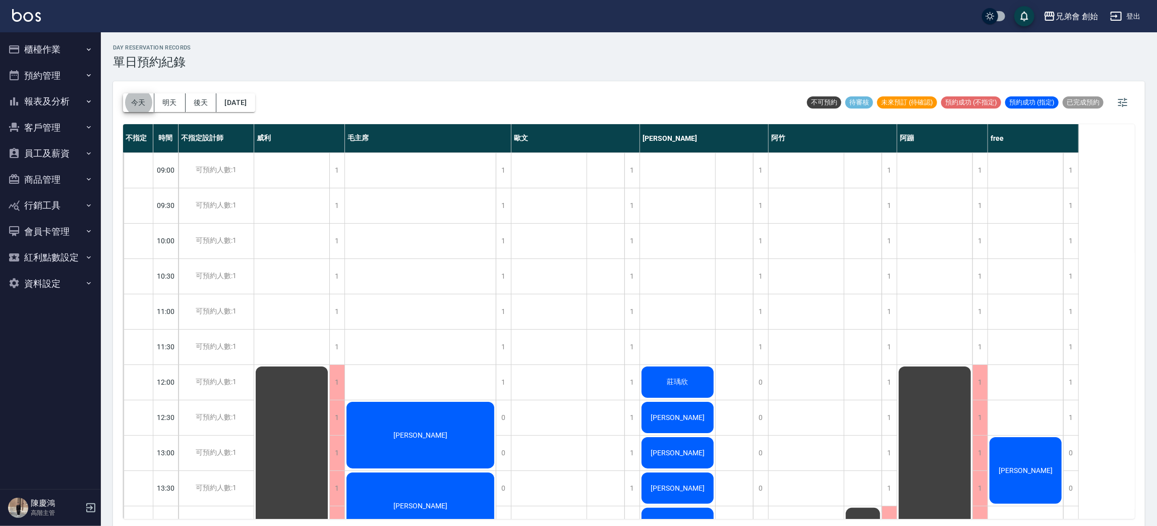
scroll to position [151, 0]
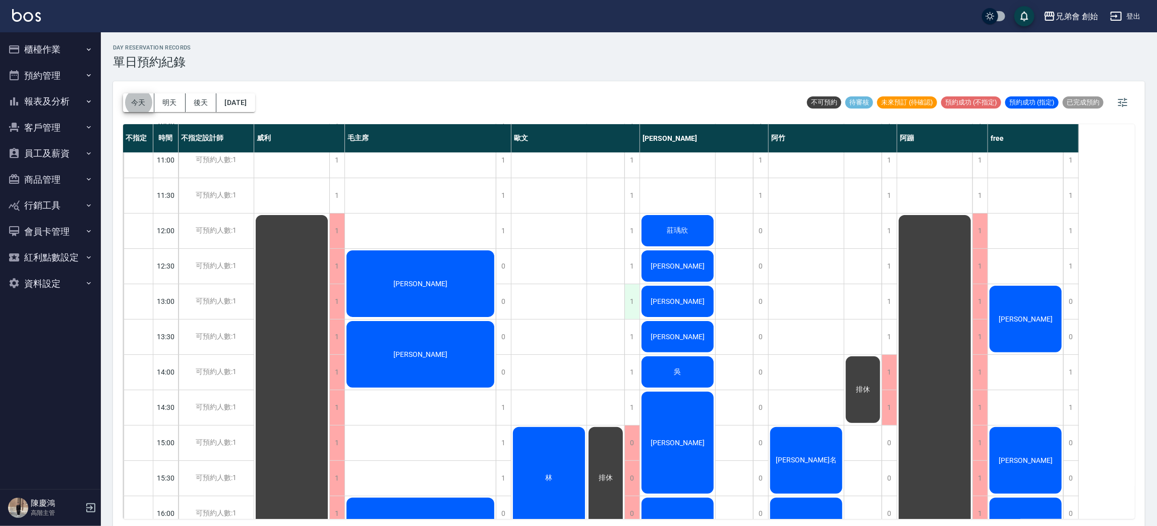
click at [629, 303] on div "1" at bounding box center [632, 301] width 15 height 35
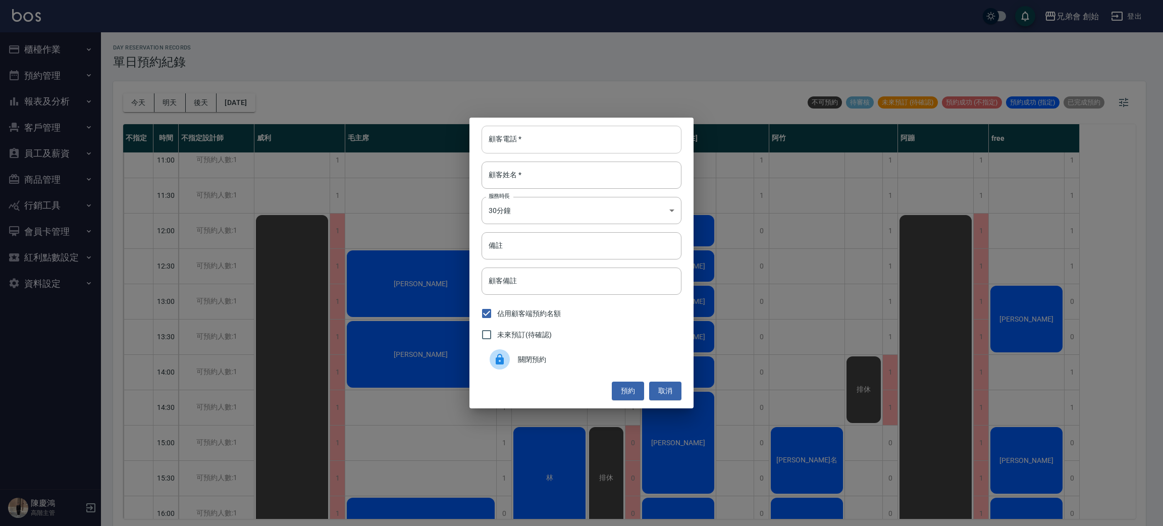
click at [539, 139] on input "顧客電話   *" at bounding box center [581, 139] width 200 height 27
type input "0960780128"
click at [562, 173] on input "顧客姓名   *" at bounding box center [581, 174] width 200 height 27
type input "盧"
click at [601, 223] on body "兄弟會 創始 登出 櫃檯作業 打帳單 帳單列表 掛單列表 座位開單 營業儀表板 現金收支登錄 高階收支登錄 材料自購登錄 每日結帳 排班表 現場電腦打卡 掃碼…" at bounding box center [581, 264] width 1163 height 529
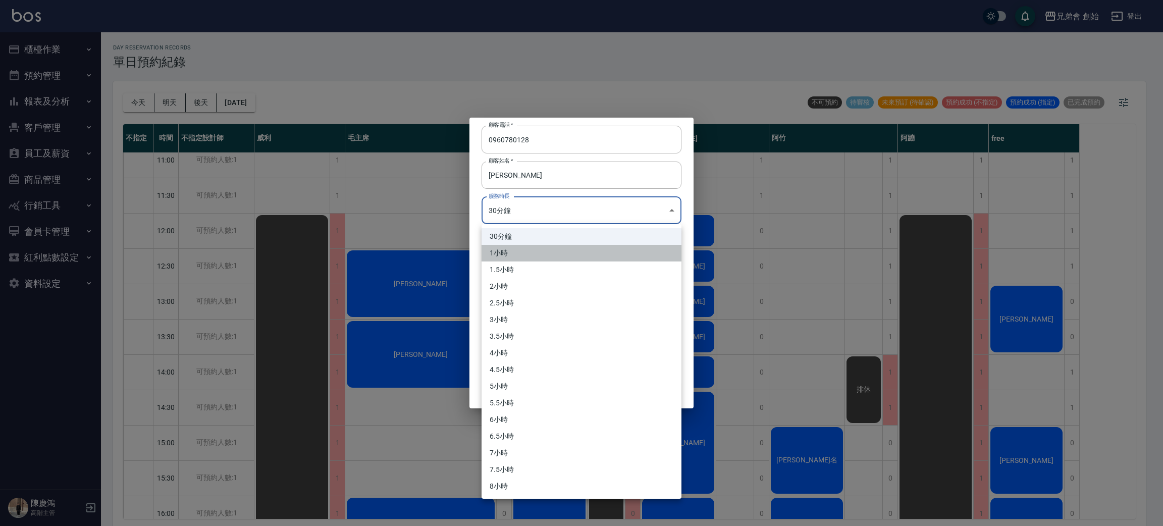
click at [570, 257] on li "1小時" at bounding box center [581, 253] width 200 height 17
type input "2"
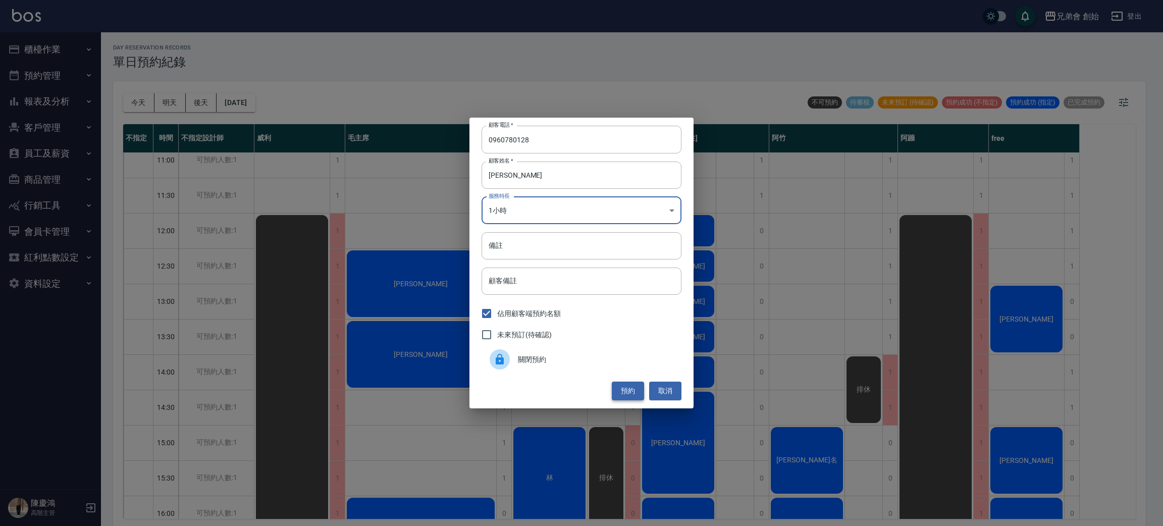
click at [631, 396] on button "預約" at bounding box center [628, 390] width 32 height 19
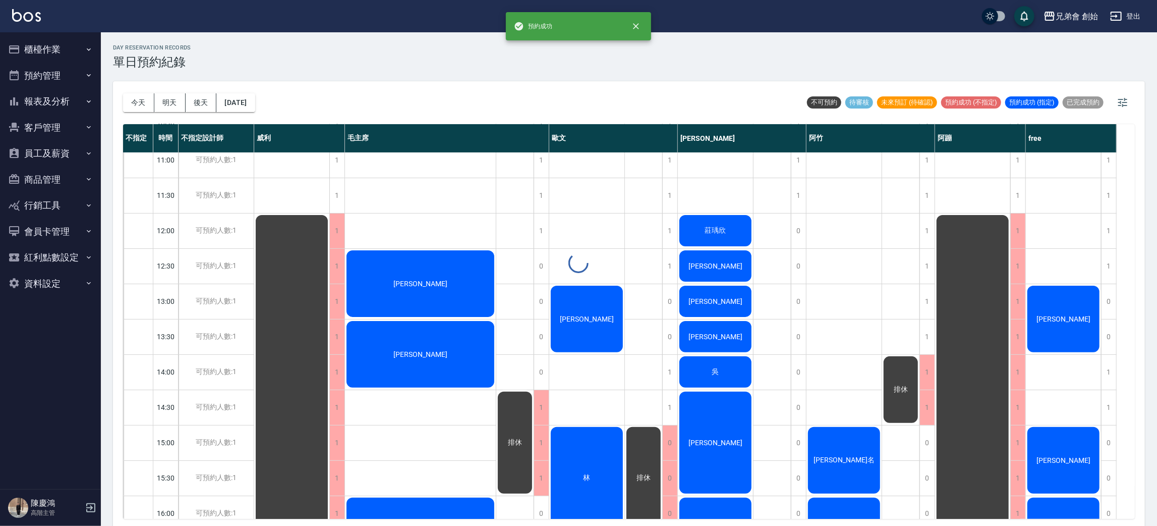
click at [329, 305] on div "盧" at bounding box center [291, 530] width 75 height 635
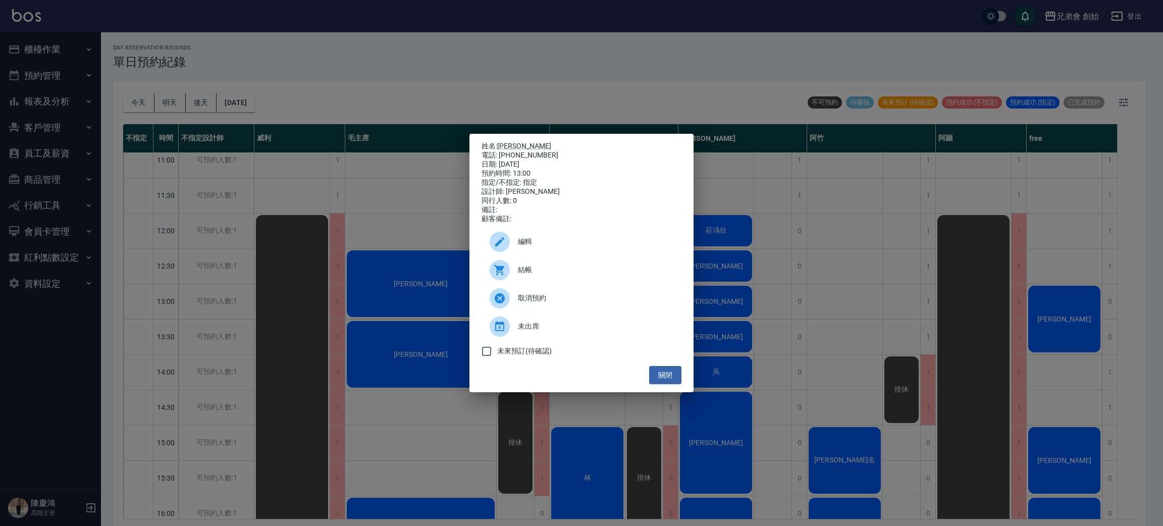
click at [571, 243] on span "編輯" at bounding box center [595, 241] width 155 height 11
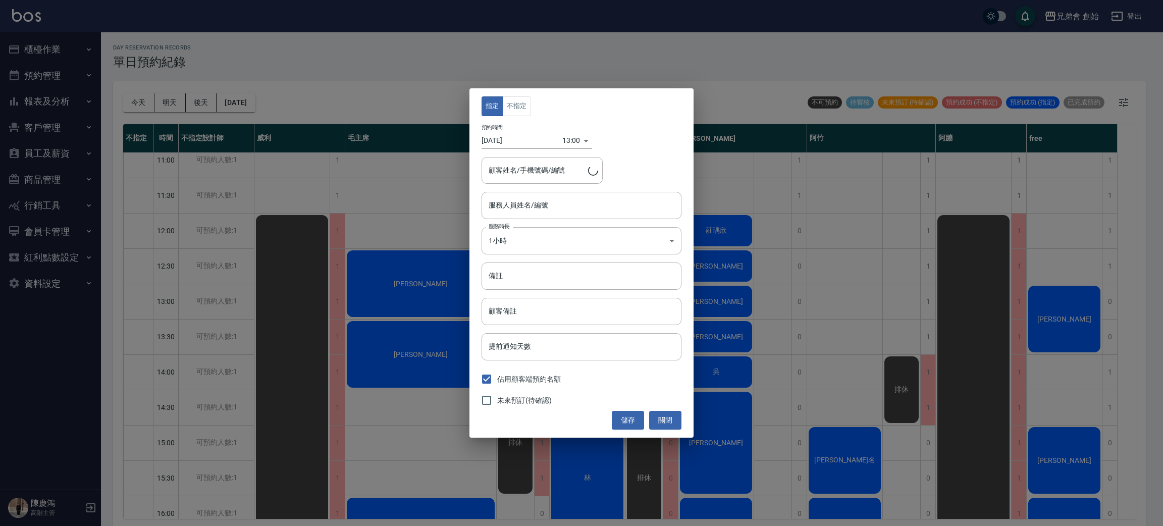
type input "歐文(無代號)"
type input "盧/0960780128"
click at [513, 110] on button "不指定" at bounding box center [517, 106] width 28 height 20
click at [628, 423] on button "儲存" at bounding box center [628, 420] width 32 height 19
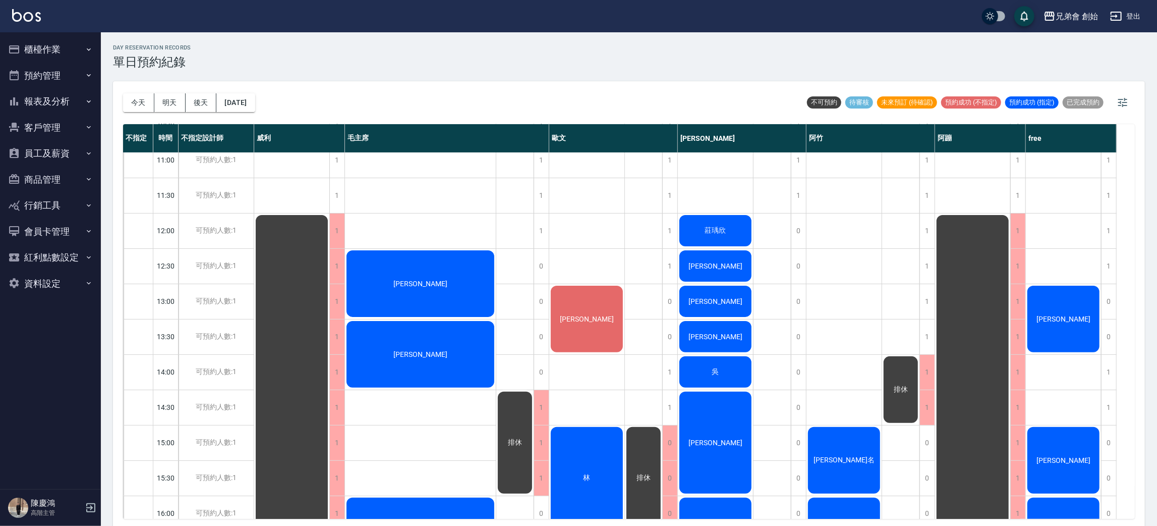
drag, startPoint x: 294, startPoint y: 262, endPoint x: 300, endPoint y: 251, distance: 12.6
click at [300, 251] on div "排休" at bounding box center [291, 530] width 75 height 635
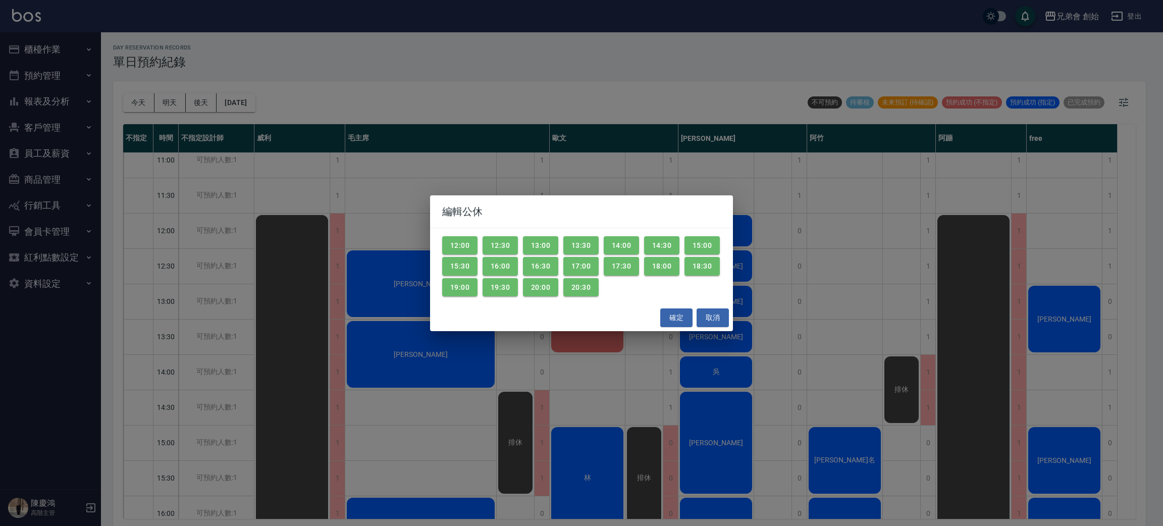
click at [459, 104] on div "編輯公休 12:00 12:30 13:00 13:30 14:00 14:30 15:00 15:30 16:00 16:30 17:00 17:30 18…" at bounding box center [581, 263] width 1163 height 526
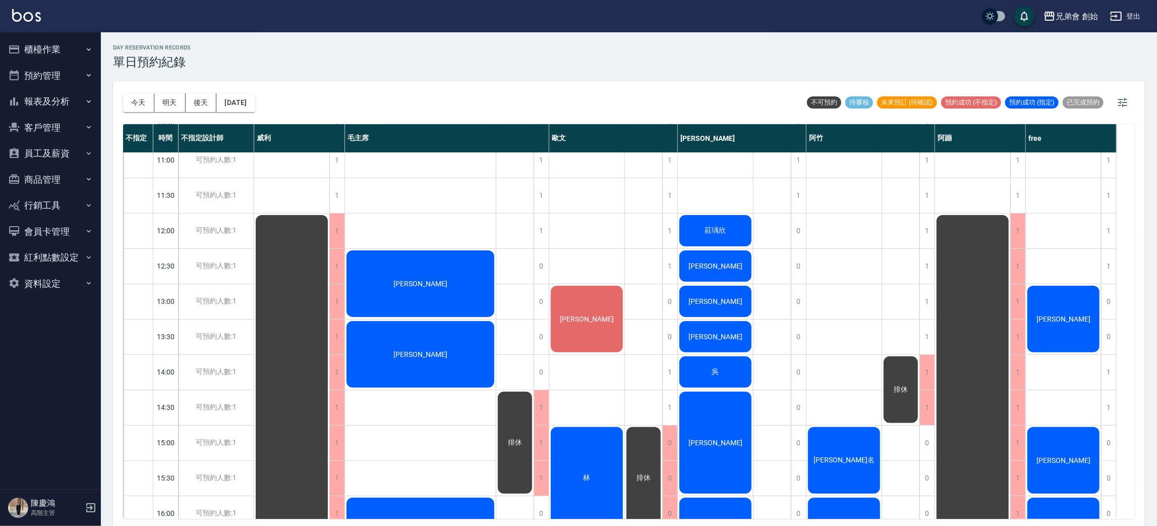
scroll to position [303, 0]
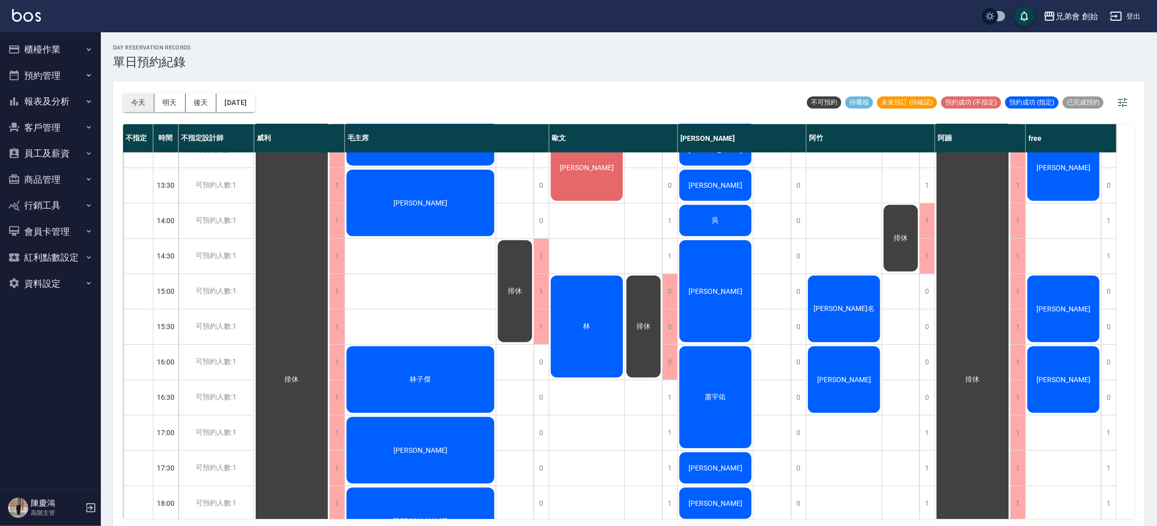
click at [135, 99] on button "今天" at bounding box center [138, 102] width 31 height 19
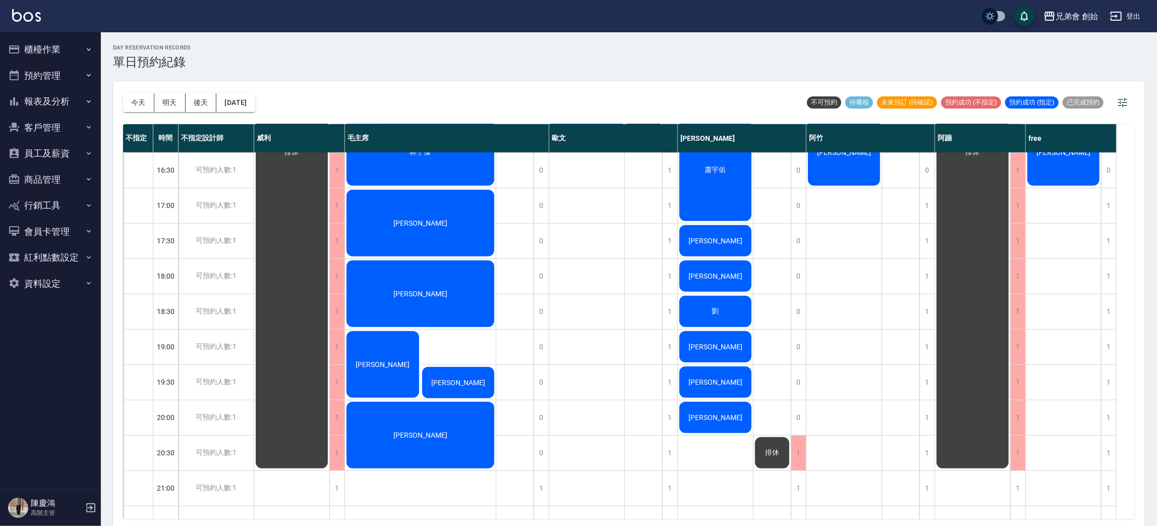
scroll to position [378, 0]
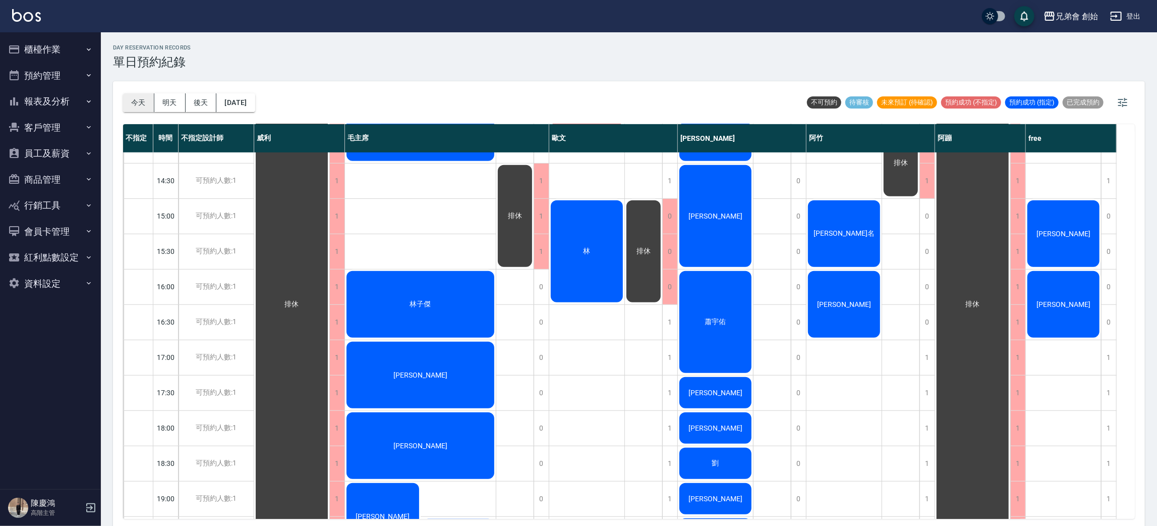
click at [140, 104] on button "今天" at bounding box center [138, 102] width 31 height 19
click at [69, 80] on button "預約管理" at bounding box center [50, 76] width 93 height 26
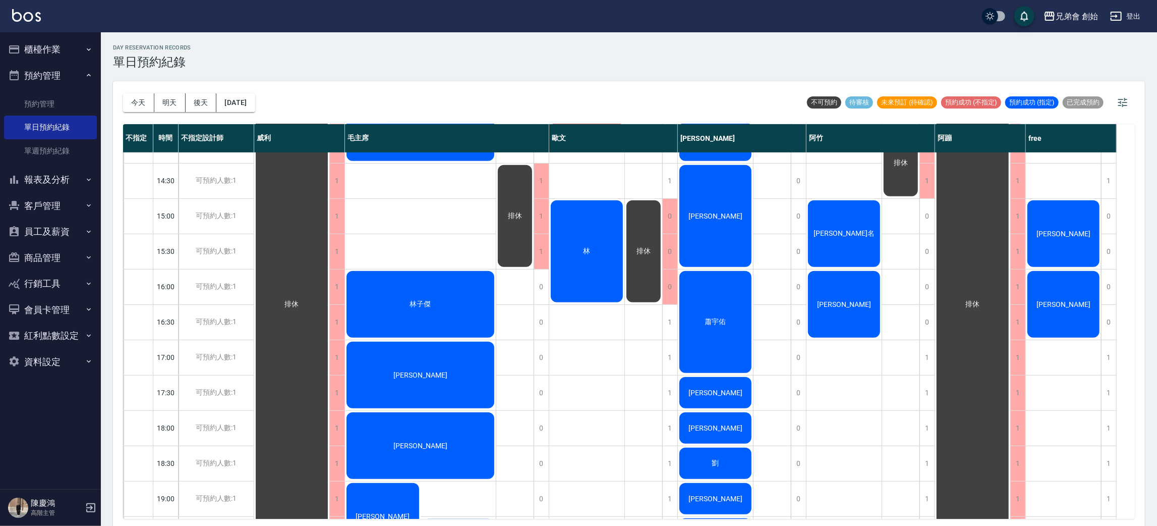
click at [70, 81] on button "預約管理" at bounding box center [50, 76] width 93 height 26
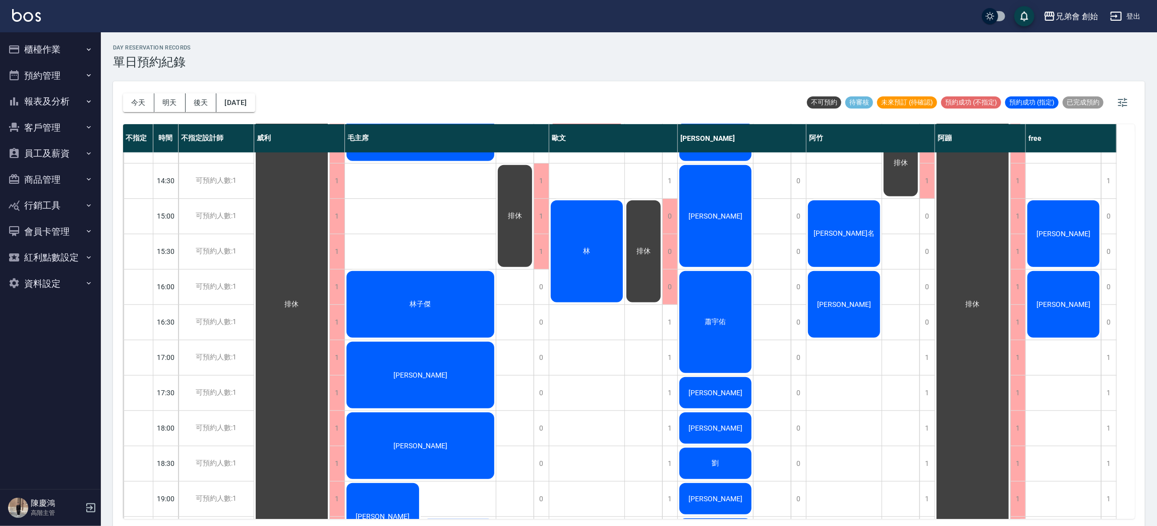
click at [88, 53] on button "櫃檯作業" at bounding box center [50, 49] width 93 height 26
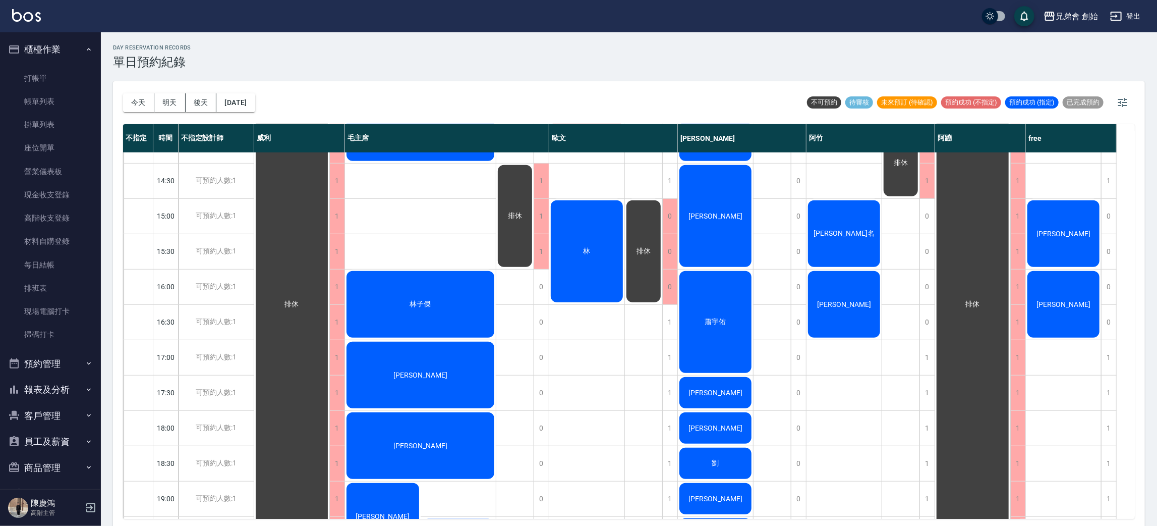
click at [79, 39] on button "櫃檯作業" at bounding box center [50, 49] width 93 height 26
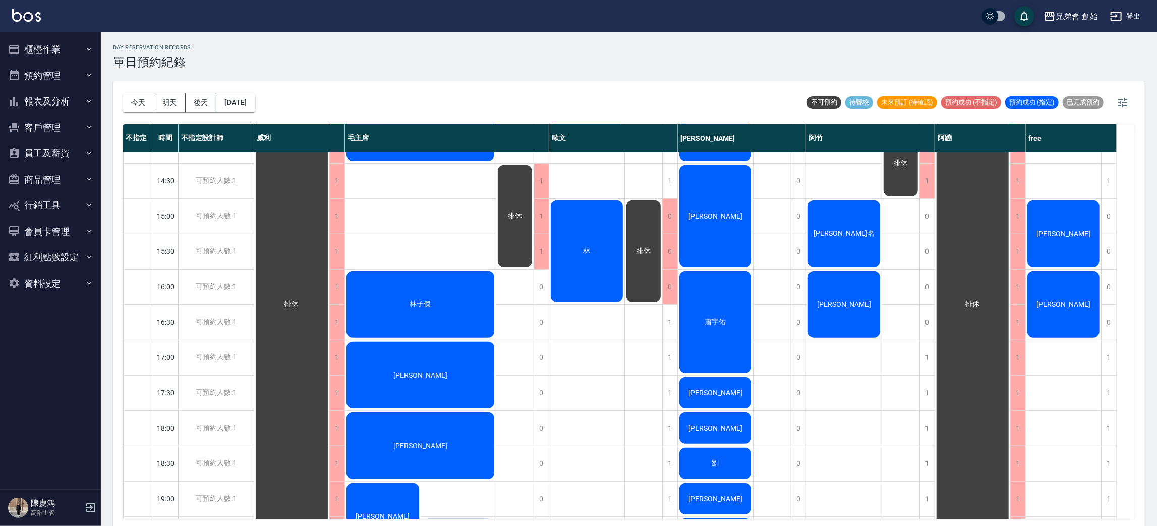
click at [74, 89] on button "報表及分析" at bounding box center [50, 101] width 93 height 26
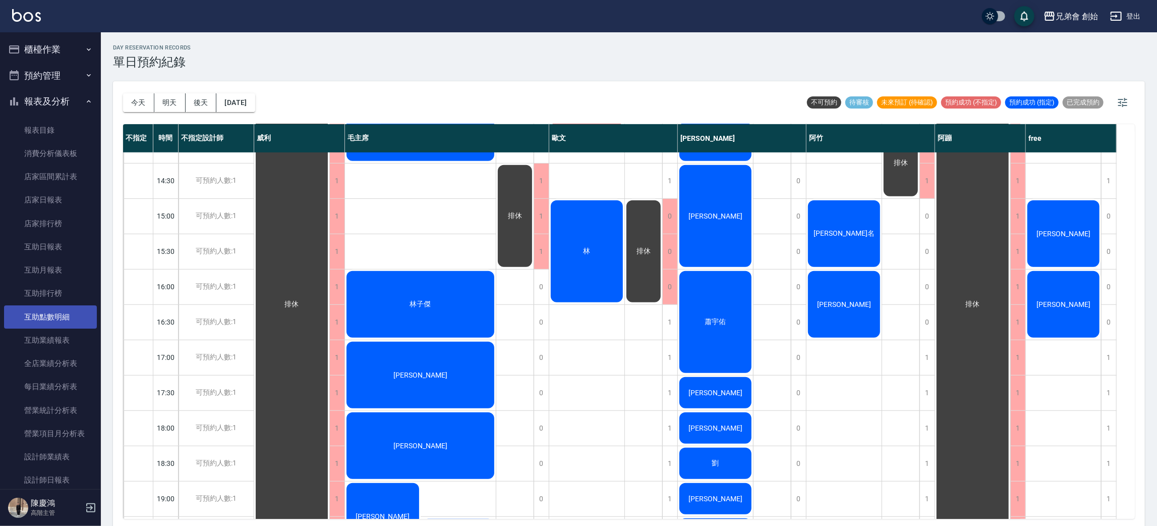
click at [60, 308] on link "互助點數明細" at bounding box center [50, 316] width 93 height 23
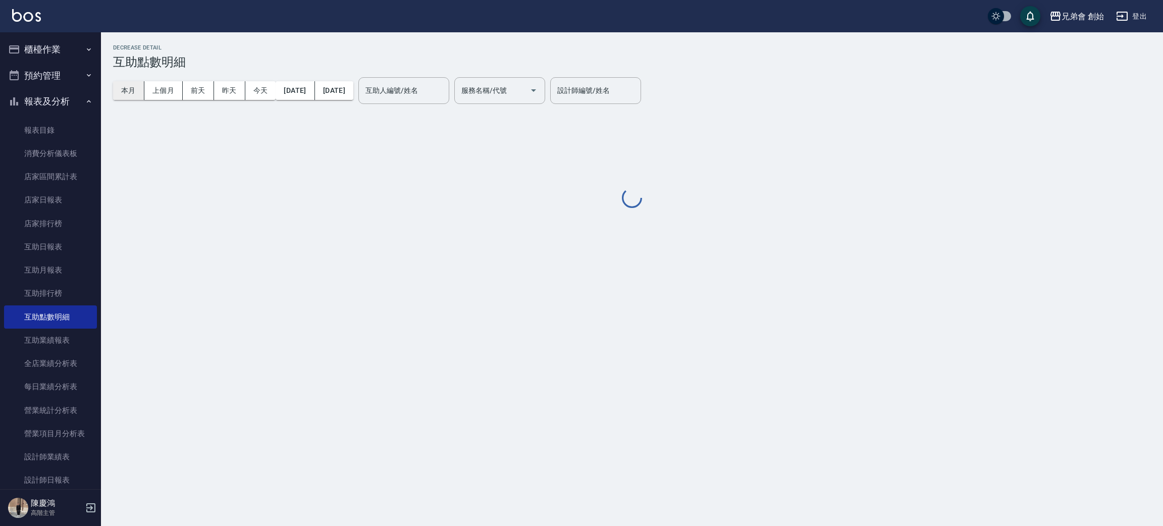
click at [131, 94] on button "本月" at bounding box center [128, 90] width 31 height 19
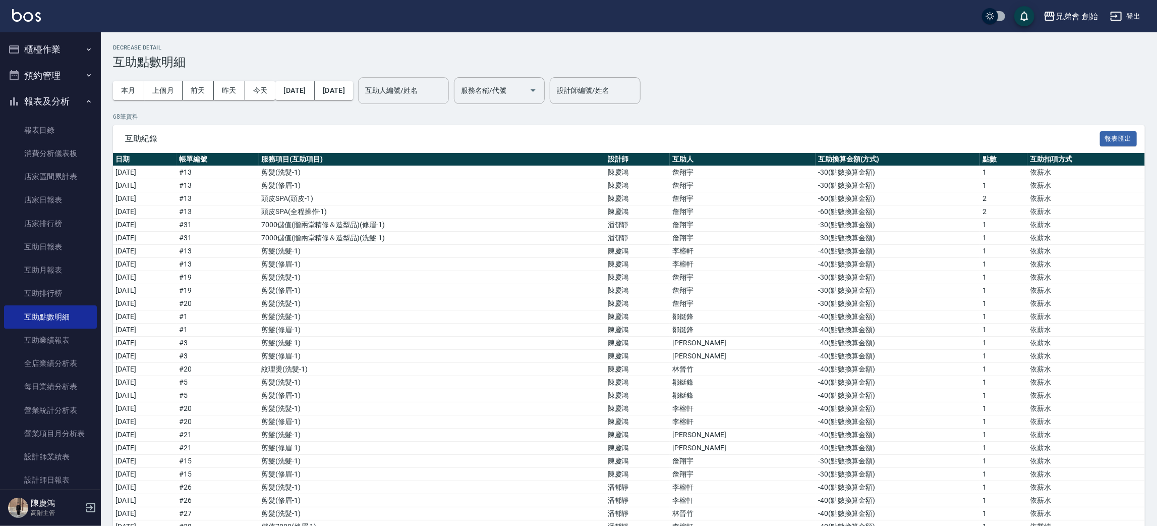
click at [429, 102] on div "互助人編號/姓名" at bounding box center [403, 90] width 91 height 27
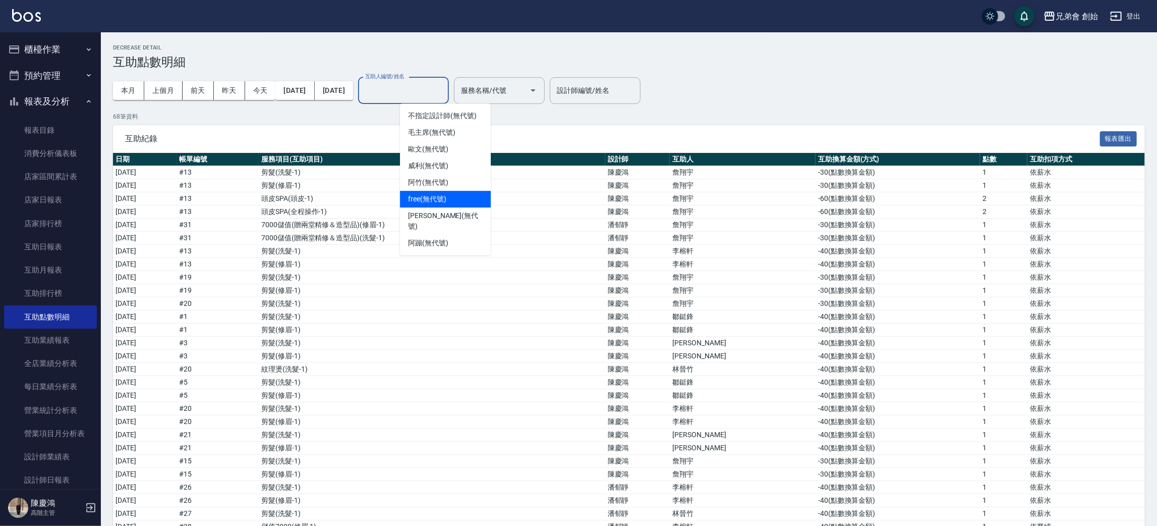
click at [418, 193] on div "free (無代號)" at bounding box center [445, 199] width 91 height 17
type input "free(無代號)"
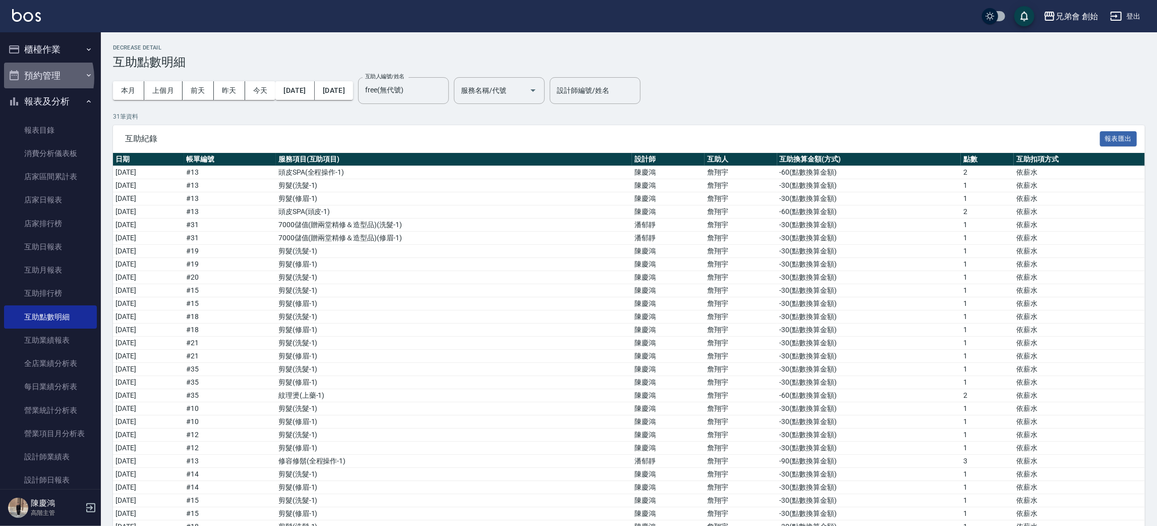
click at [32, 78] on button "預約管理" at bounding box center [50, 76] width 93 height 26
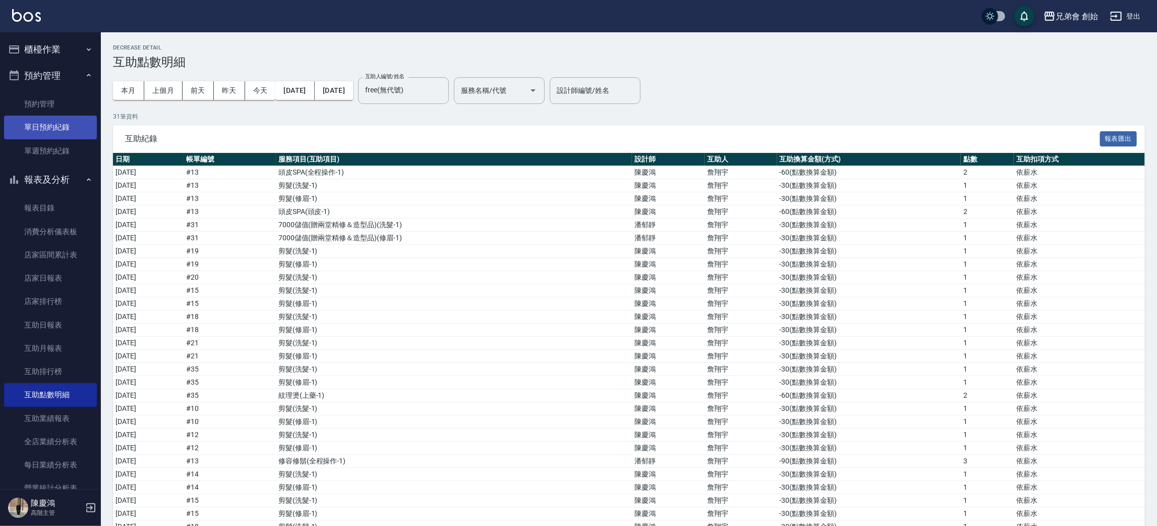
click at [50, 135] on link "單日預約紀錄" at bounding box center [50, 127] width 93 height 23
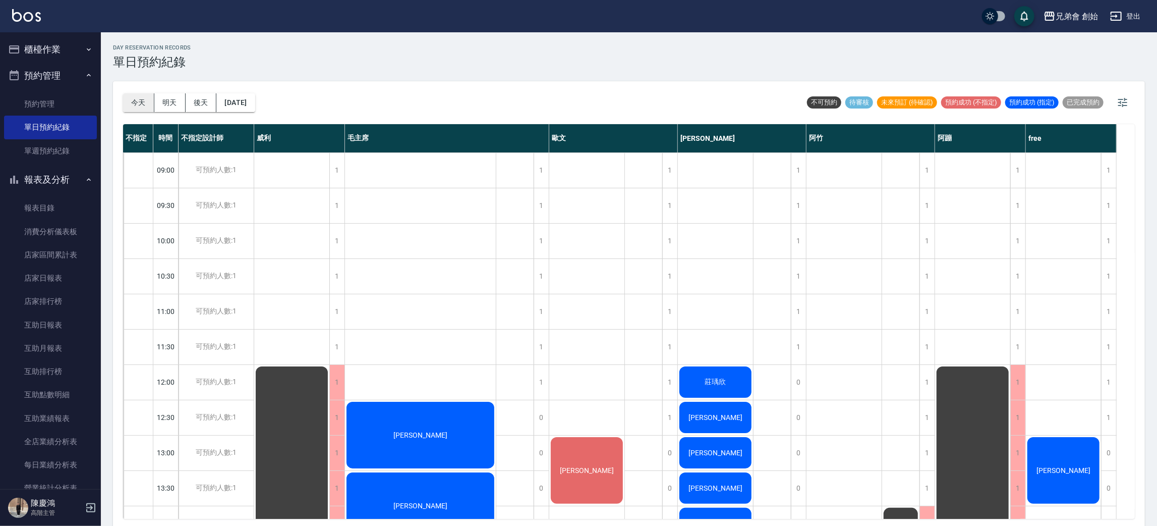
click at [132, 108] on button "今天" at bounding box center [138, 102] width 31 height 19
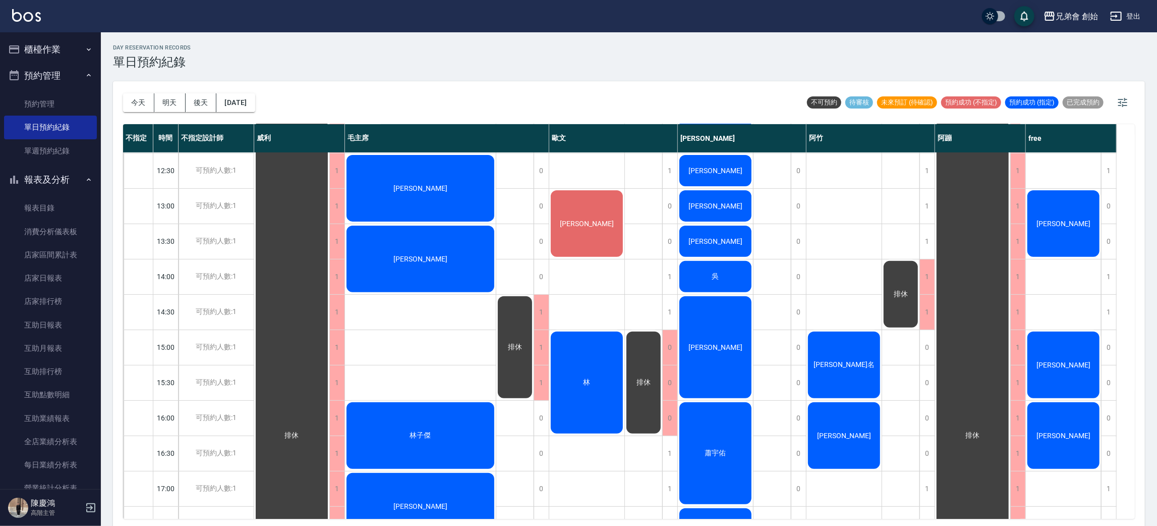
scroll to position [211, 0]
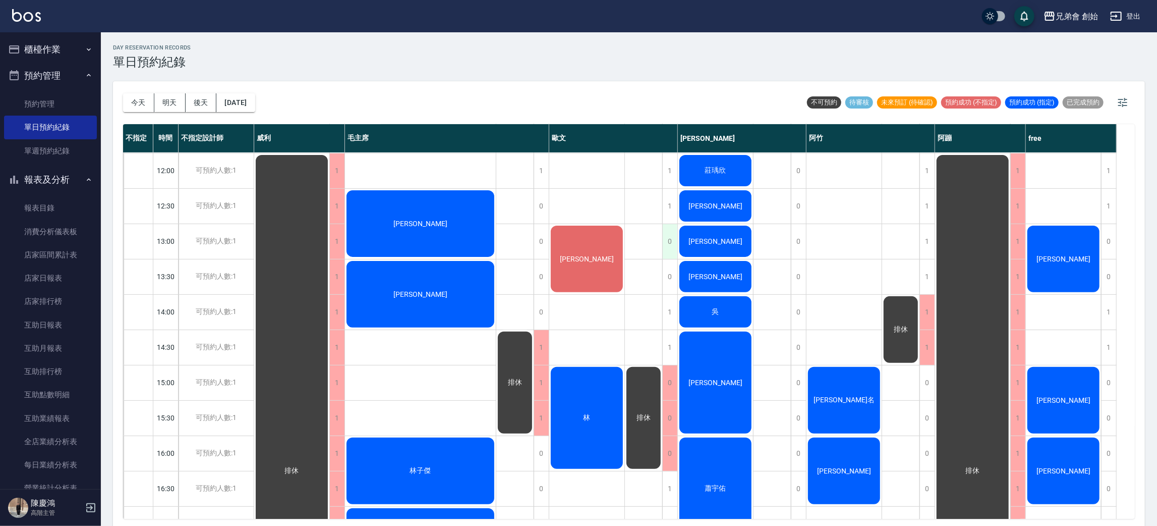
click at [670, 242] on div "0" at bounding box center [669, 241] width 15 height 35
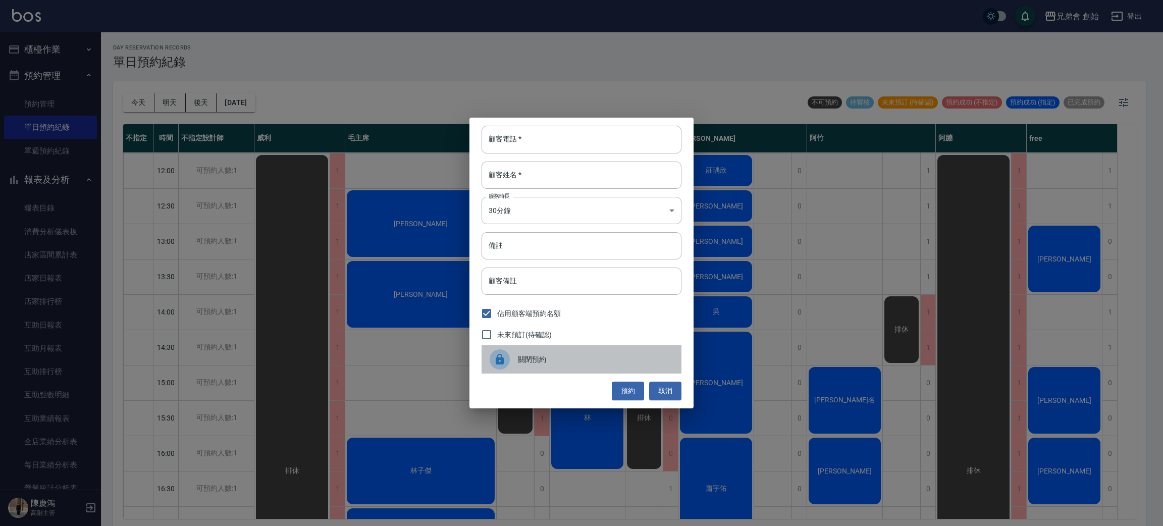
click at [547, 361] on span "關閉預約" at bounding box center [595, 359] width 155 height 11
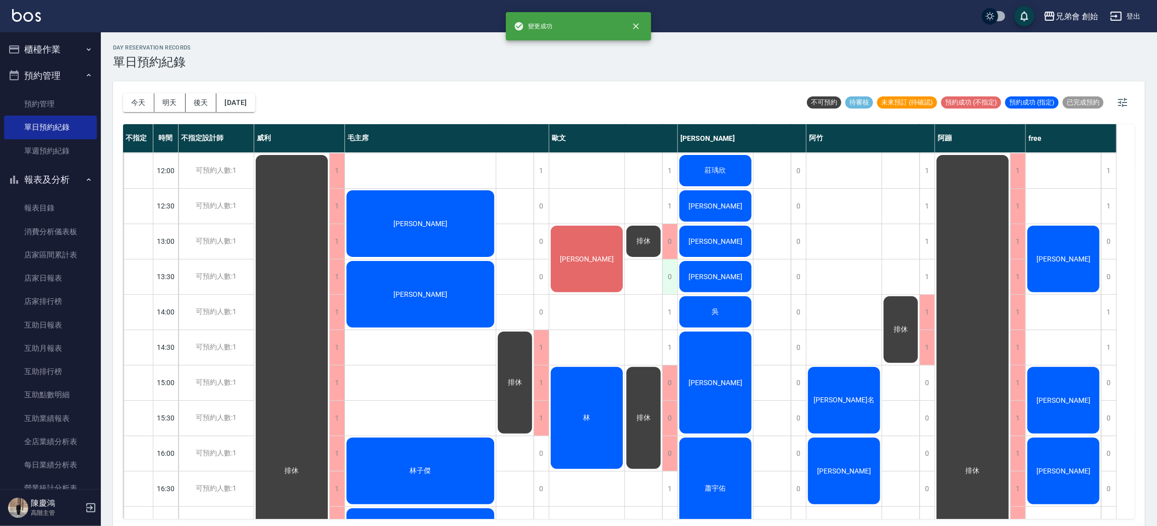
click at [673, 275] on div "0" at bounding box center [669, 276] width 15 height 35
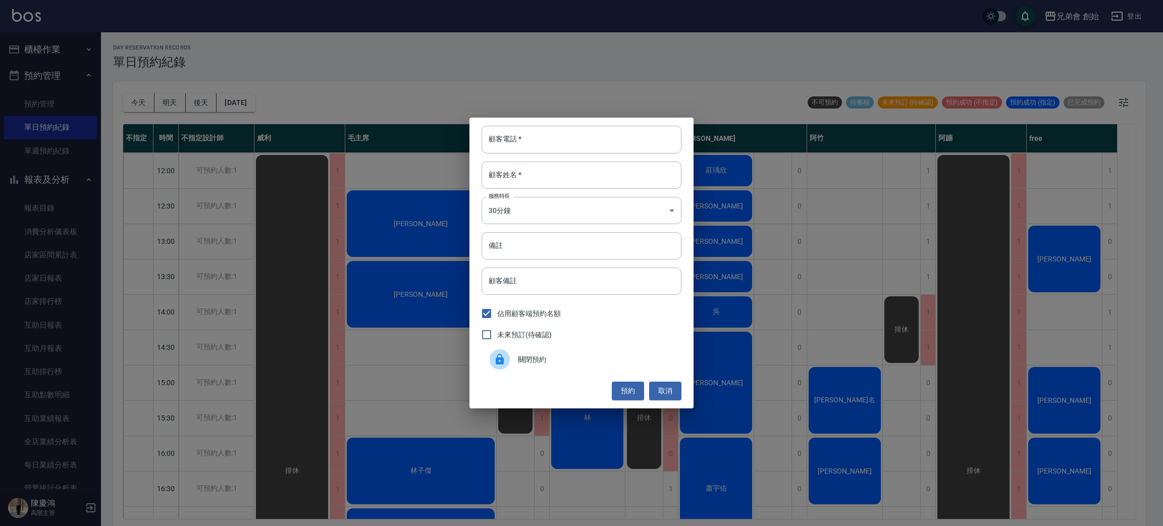
click at [541, 360] on span "關閉預約" at bounding box center [595, 359] width 155 height 11
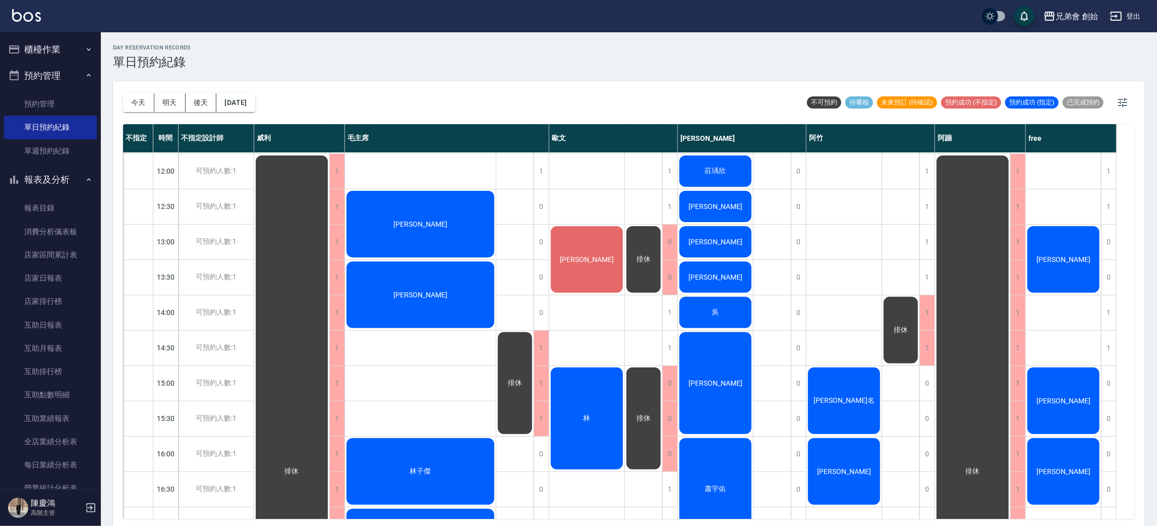
scroll to position [210, 0]
click at [255, 107] on button "[DATE]" at bounding box center [235, 102] width 38 height 19
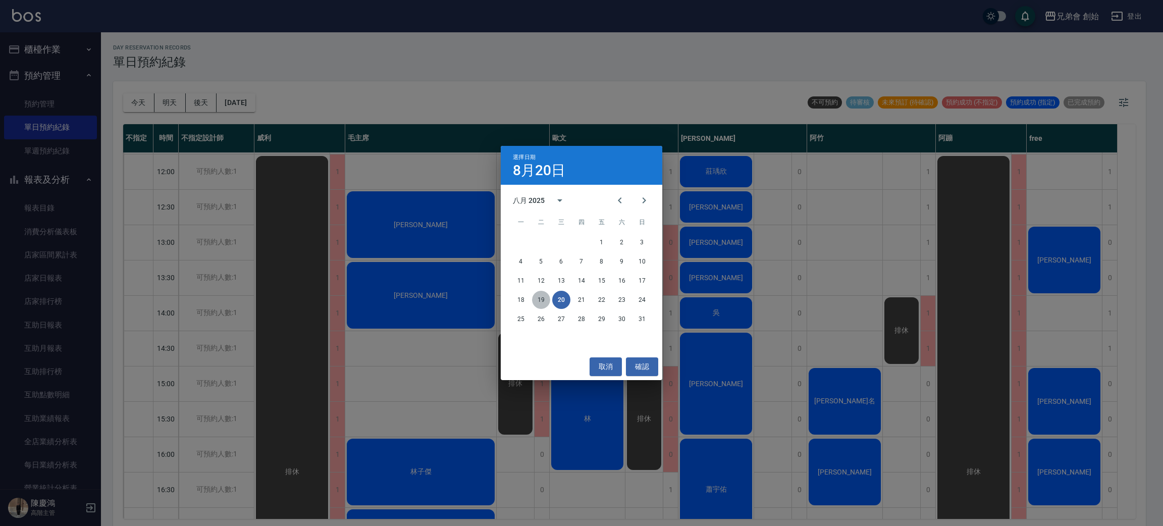
click at [538, 300] on button "19" at bounding box center [541, 300] width 18 height 18
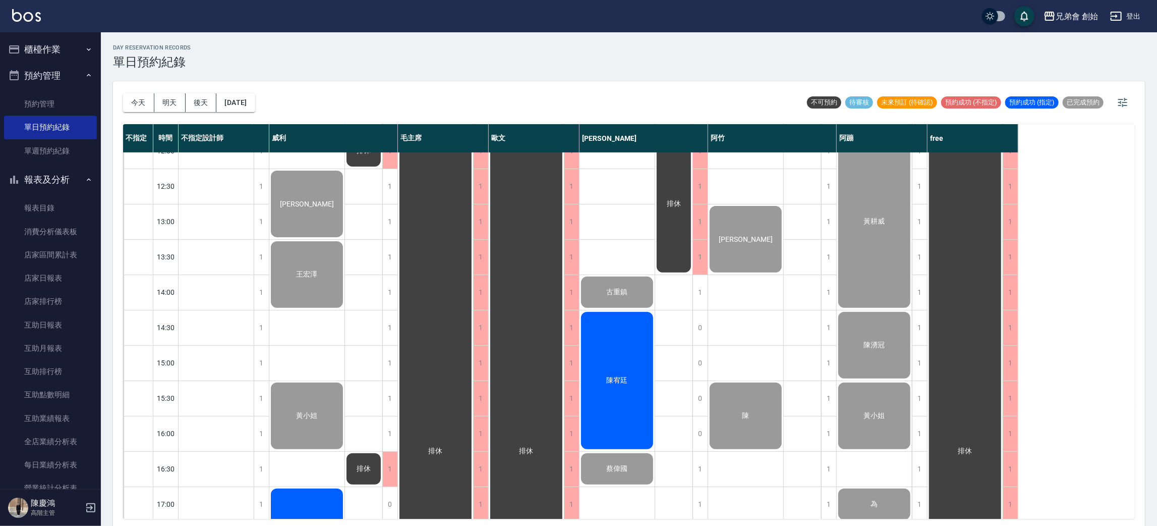
scroll to position [233, 0]
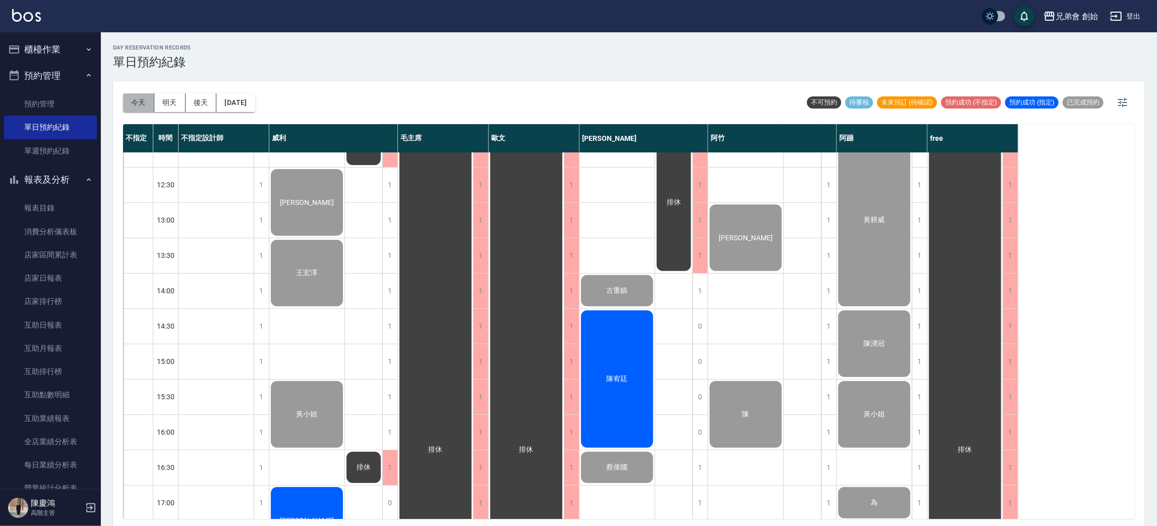
click at [143, 100] on button "今天" at bounding box center [138, 102] width 31 height 19
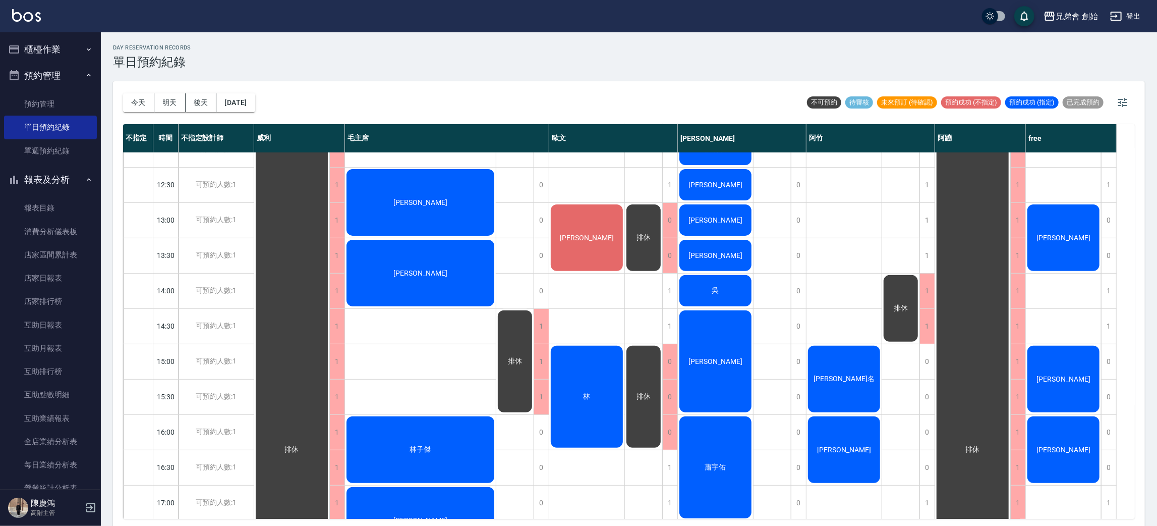
click at [329, 398] on div "林" at bounding box center [291, 449] width 75 height 635
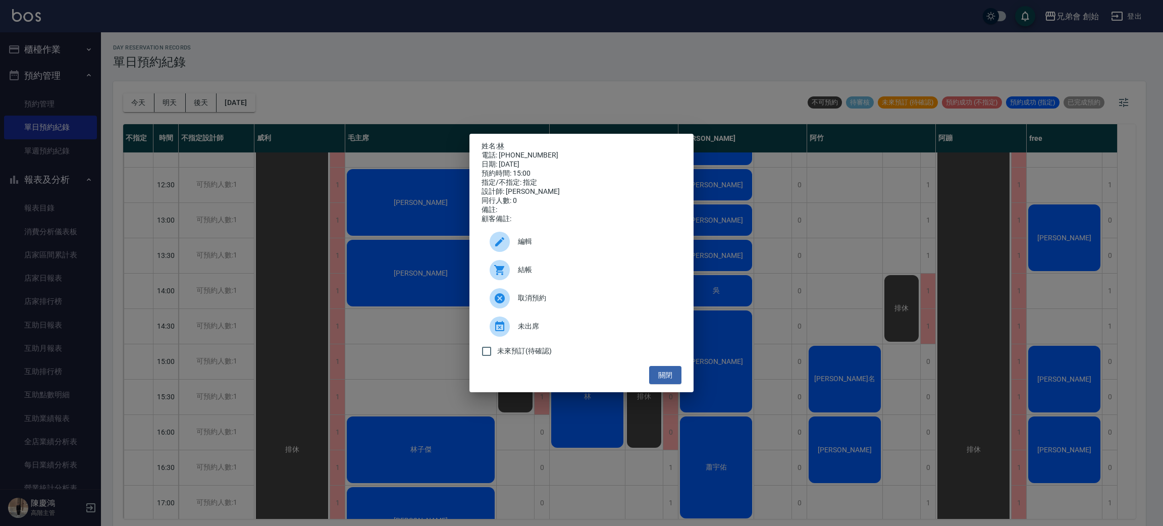
click at [580, 434] on div "姓名: 林 電話: 0908105571 日期: 2025/08/20 預約時間: 15:00 指定/不指定: 指定 設計師: 歐文 同行人數: 0 備註: …" at bounding box center [581, 263] width 1163 height 526
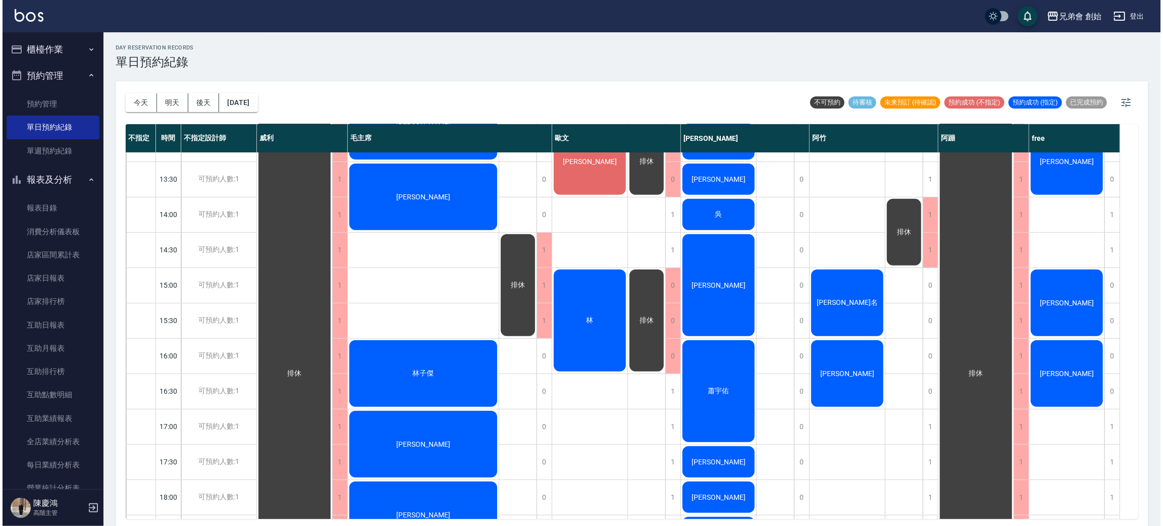
scroll to position [297, 0]
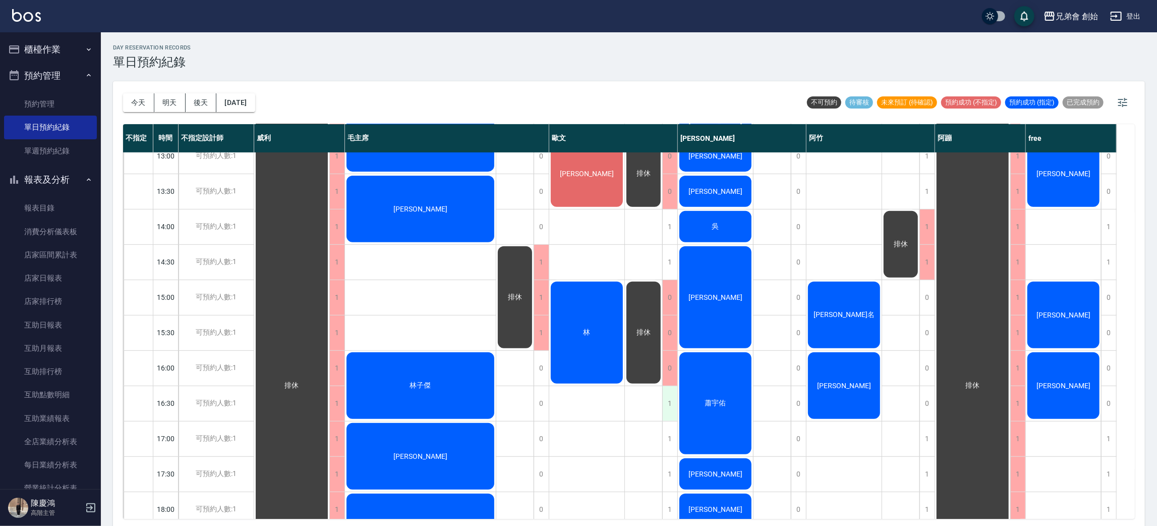
click at [673, 401] on div "1" at bounding box center [669, 403] width 15 height 35
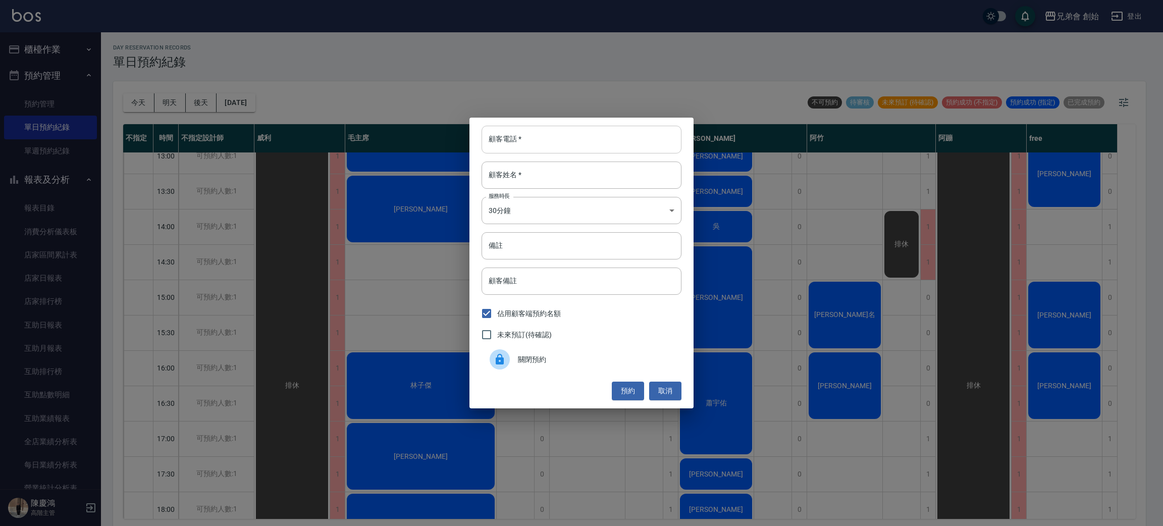
click at [585, 137] on input "顧客電話   *" at bounding box center [581, 139] width 200 height 27
type input "0985715188"
click at [522, 169] on input "顧客姓名   *" at bounding box center [581, 174] width 200 height 27
type input "ㄙ"
type input "許"
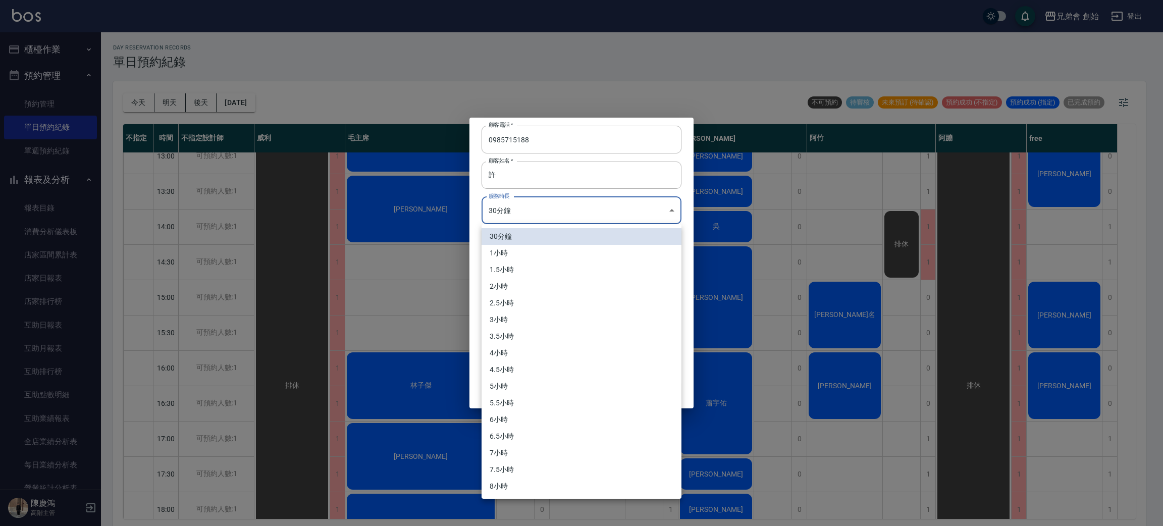
click at [531, 204] on body "兄弟會 創始 登出 櫃檯作業 打帳單 帳單列表 掛單列表 座位開單 營業儀表板 現金收支登錄 高階收支登錄 材料自購登錄 每日結帳 排班表 現場電腦打卡 掃碼…" at bounding box center [581, 264] width 1163 height 529
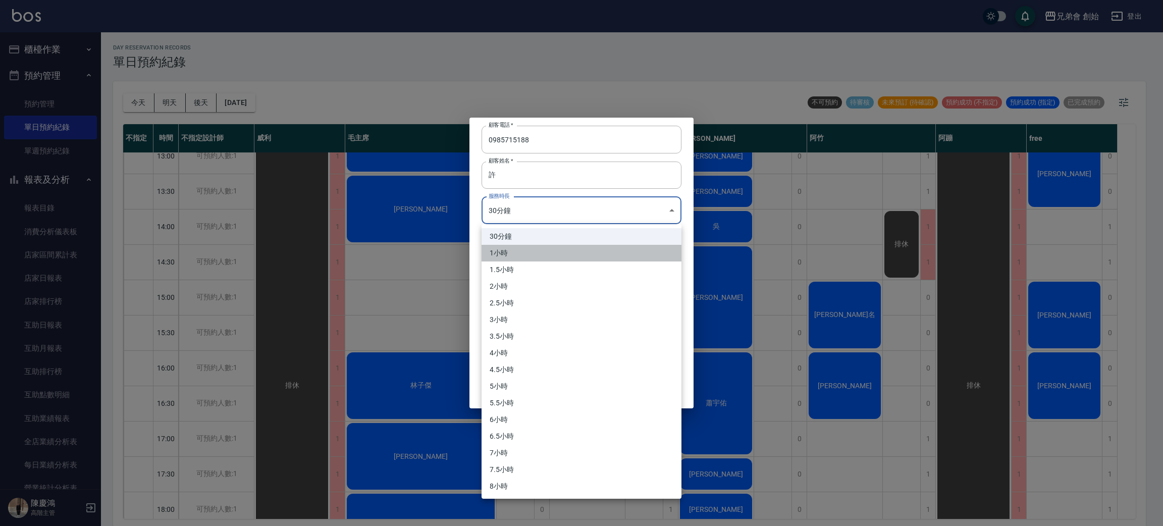
click at [522, 253] on li "1小時" at bounding box center [581, 253] width 200 height 17
type input "2"
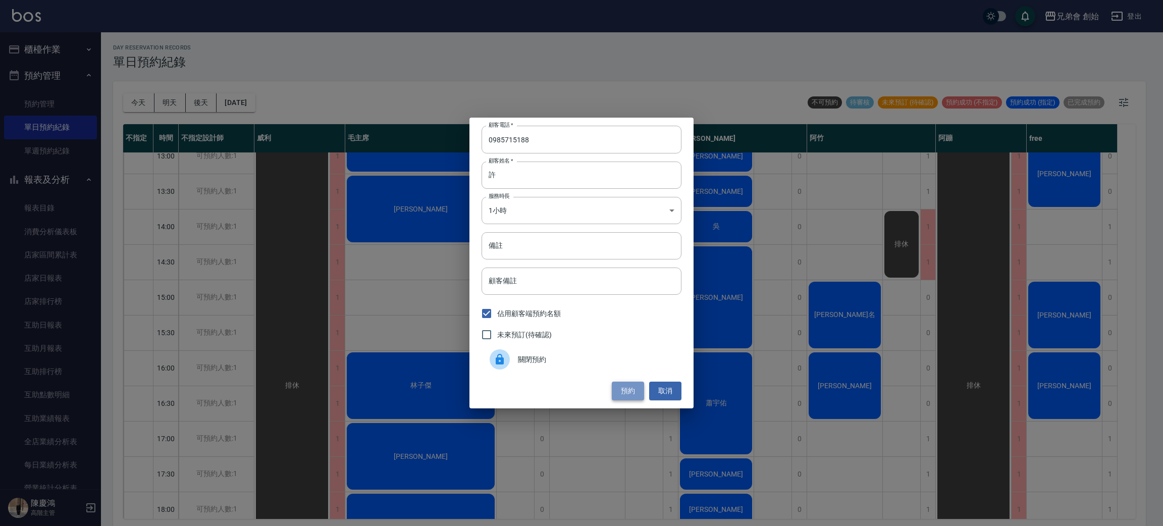
click at [620, 389] on button "預約" at bounding box center [628, 390] width 32 height 19
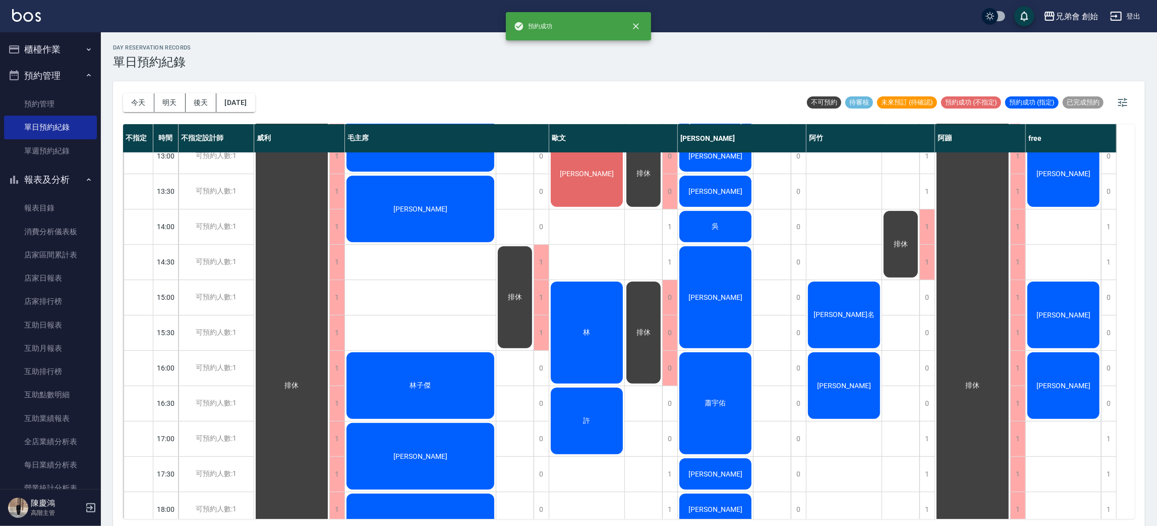
click at [329, 414] on div "許" at bounding box center [291, 385] width 75 height 635
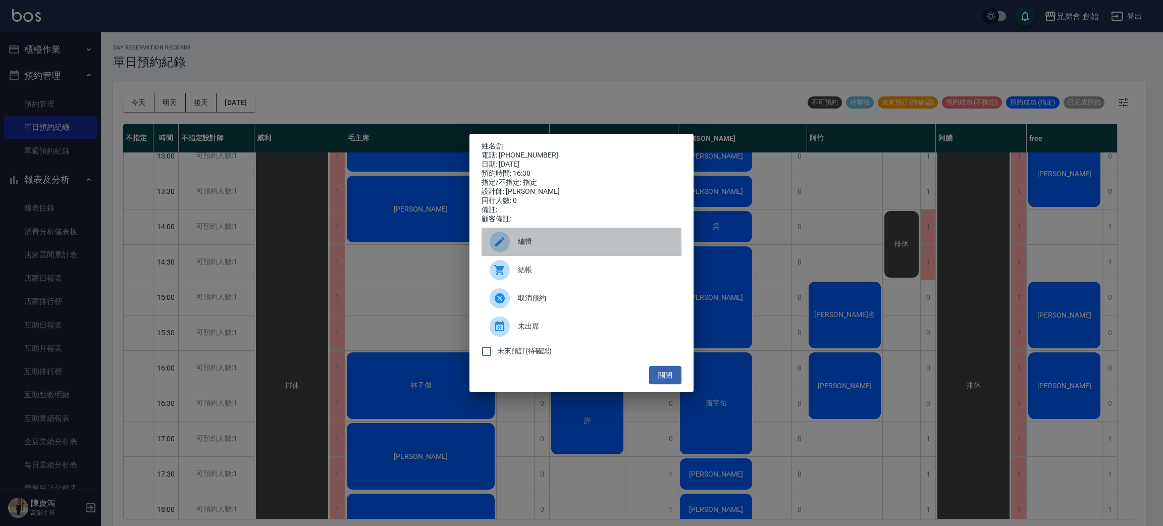
click at [546, 244] on span "編輯" at bounding box center [595, 241] width 155 height 11
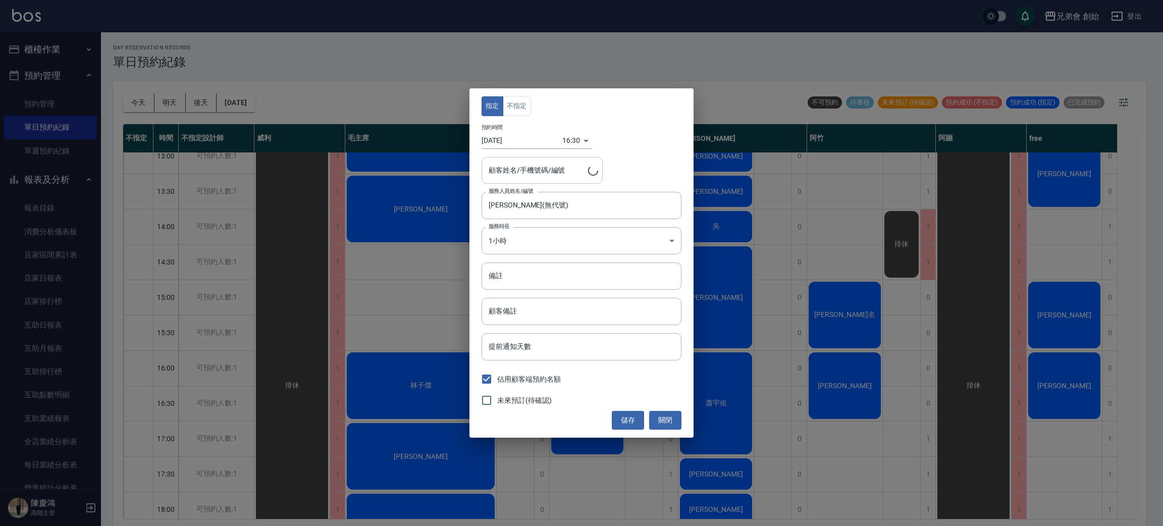
type input "許/0985715188"
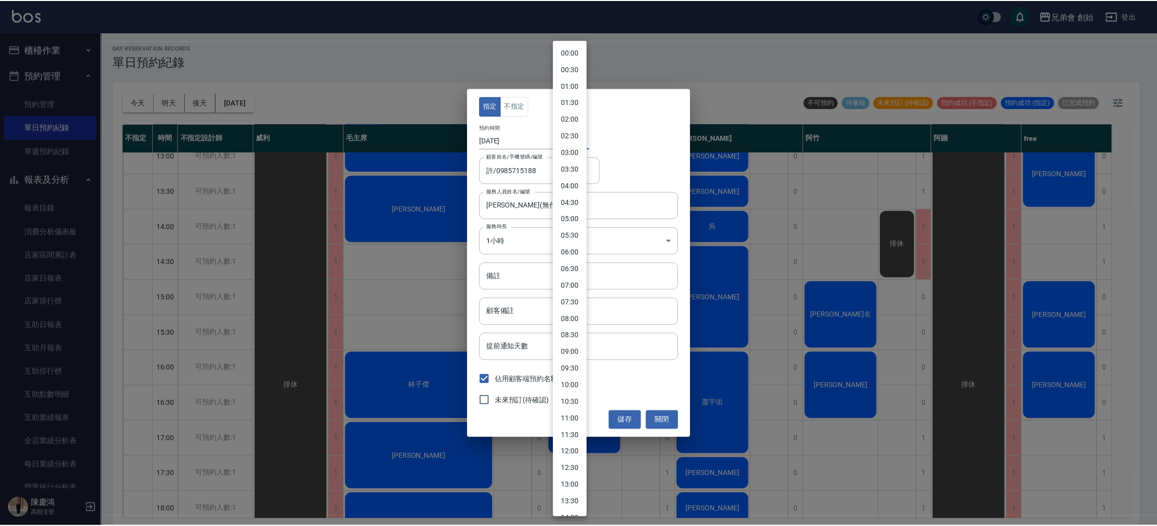
scroll to position [322, 0]
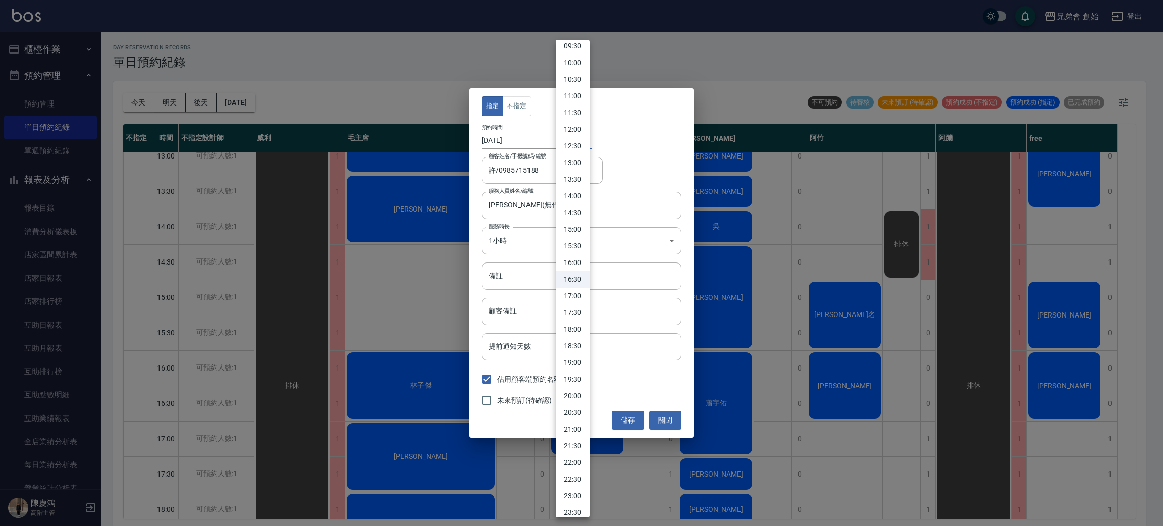
click at [576, 139] on body "兄弟會 創始 登出 櫃檯作業 打帳單 帳單列表 掛單列表 座位開單 營業儀表板 現金收支登錄 高階收支登錄 材料自購登錄 每日結帳 排班表 現場電腦打卡 掃碼…" at bounding box center [581, 264] width 1163 height 529
click at [583, 298] on li "17:00" at bounding box center [573, 296] width 34 height 17
type input "1755680400000"
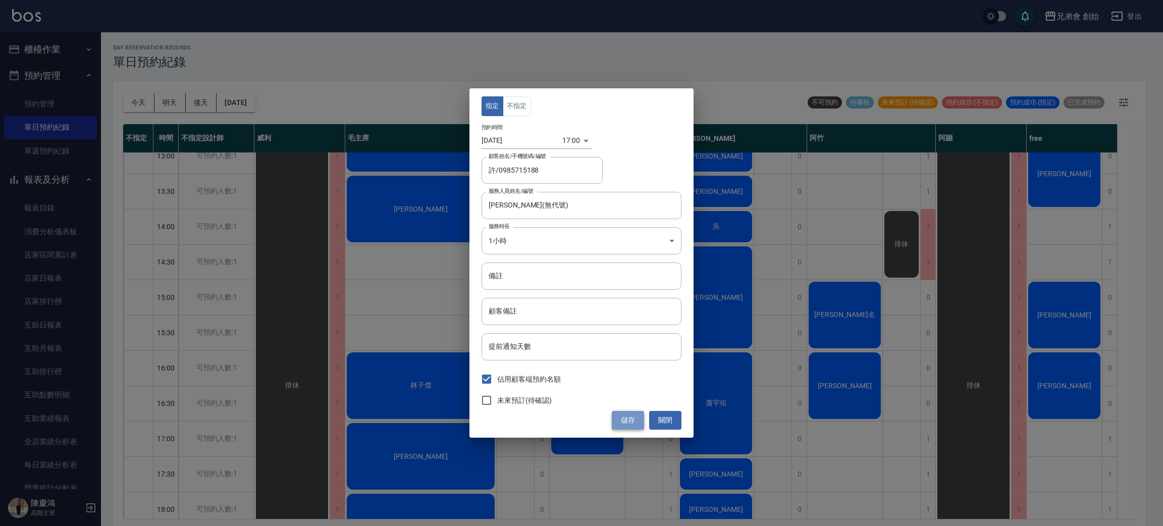
click at [625, 416] on button "儲存" at bounding box center [628, 420] width 32 height 19
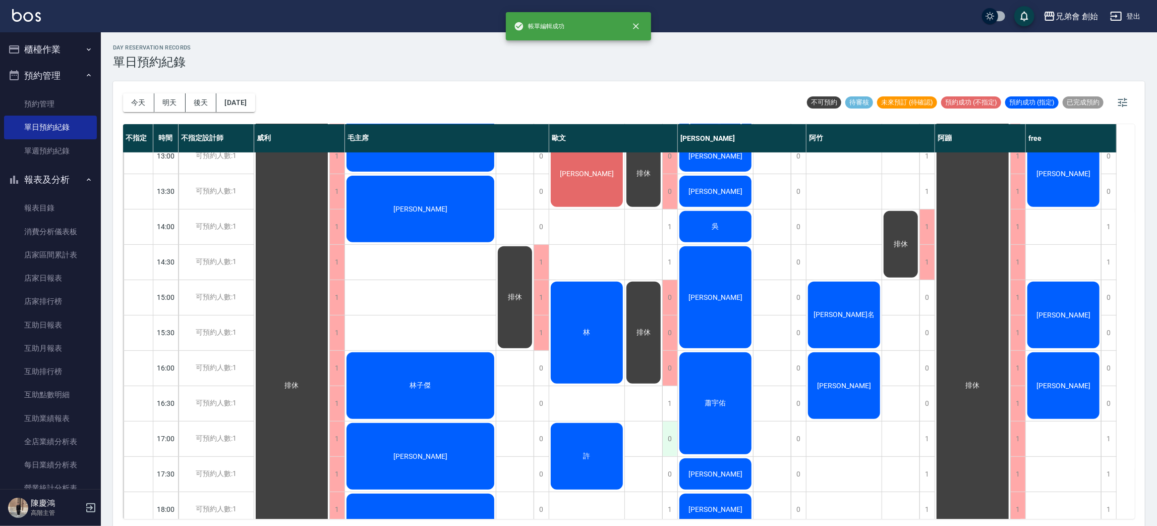
click at [670, 438] on div "0" at bounding box center [669, 438] width 15 height 35
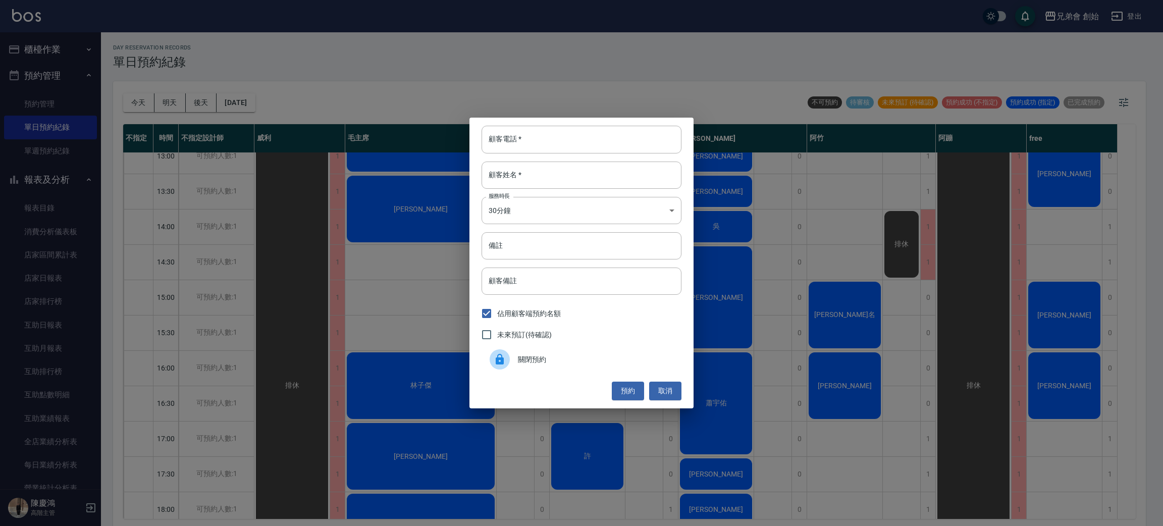
click at [603, 365] on div "關閉預約" at bounding box center [581, 359] width 200 height 28
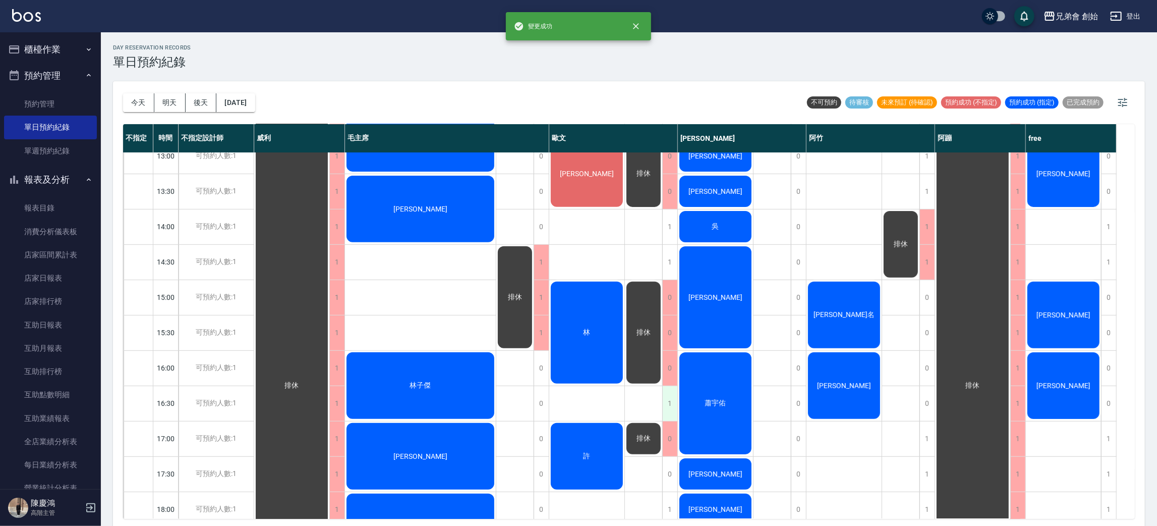
click at [668, 396] on div "1" at bounding box center [669, 403] width 15 height 35
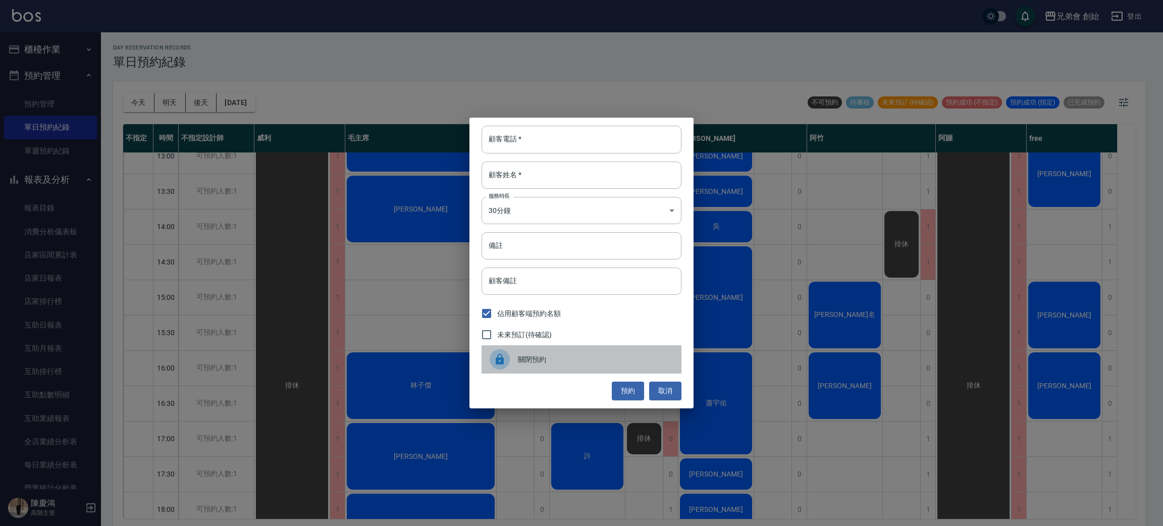
click at [615, 360] on span "關閉預約" at bounding box center [595, 359] width 155 height 11
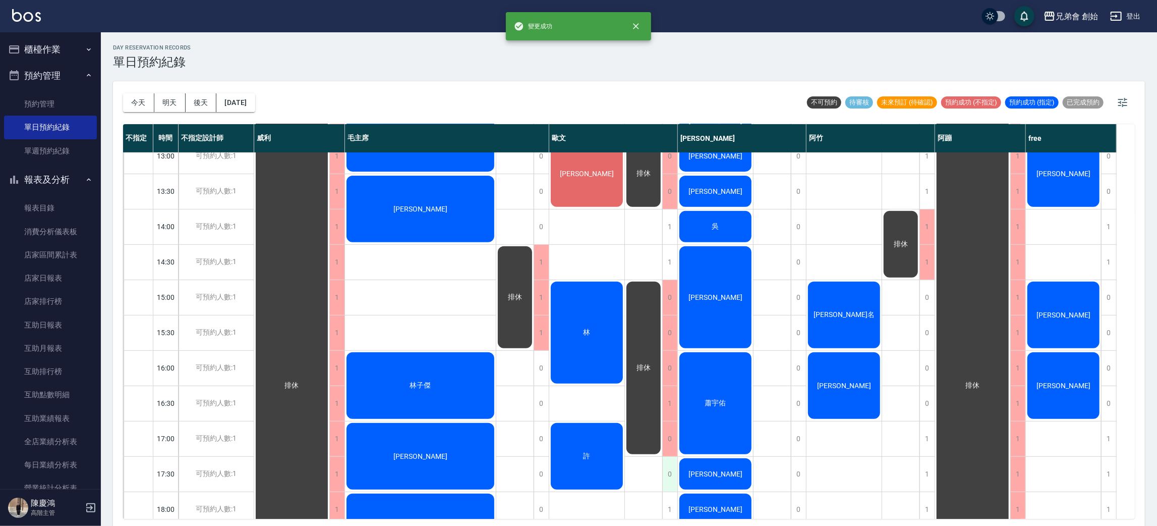
click at [671, 468] on div "0" at bounding box center [669, 474] width 15 height 35
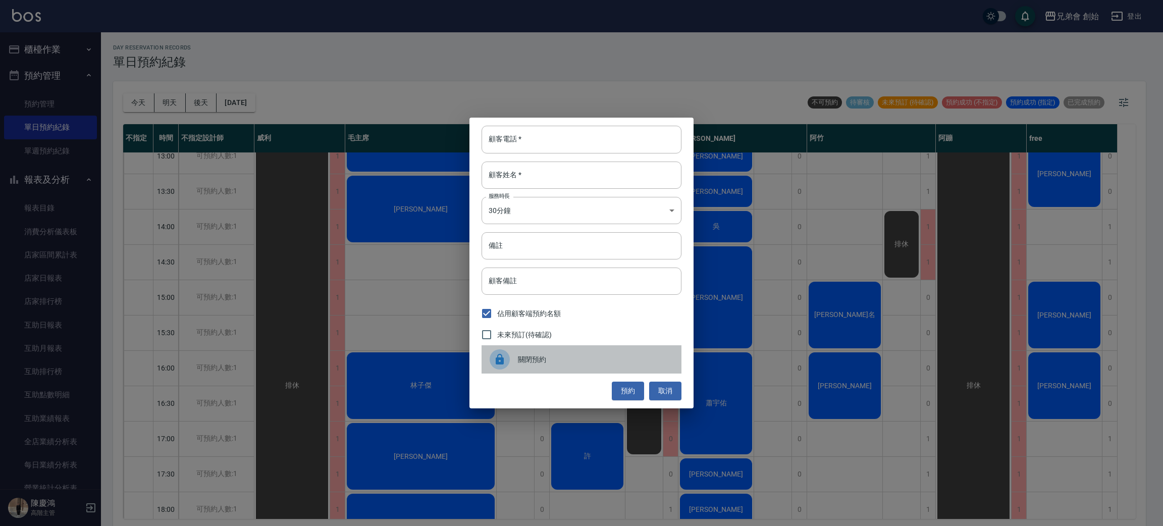
click at [614, 356] on span "關閉預約" at bounding box center [595, 359] width 155 height 11
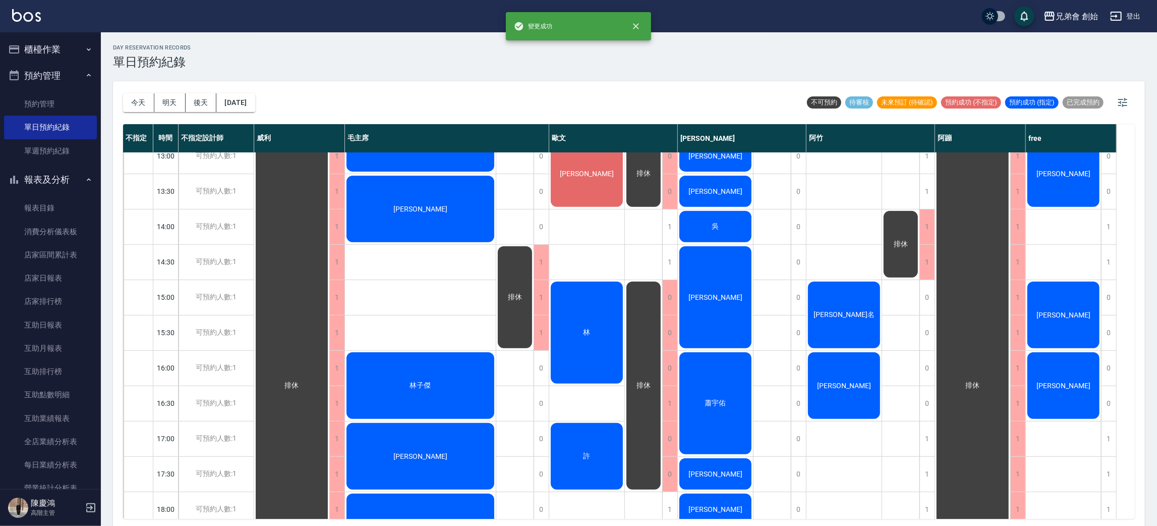
scroll to position [329, 0]
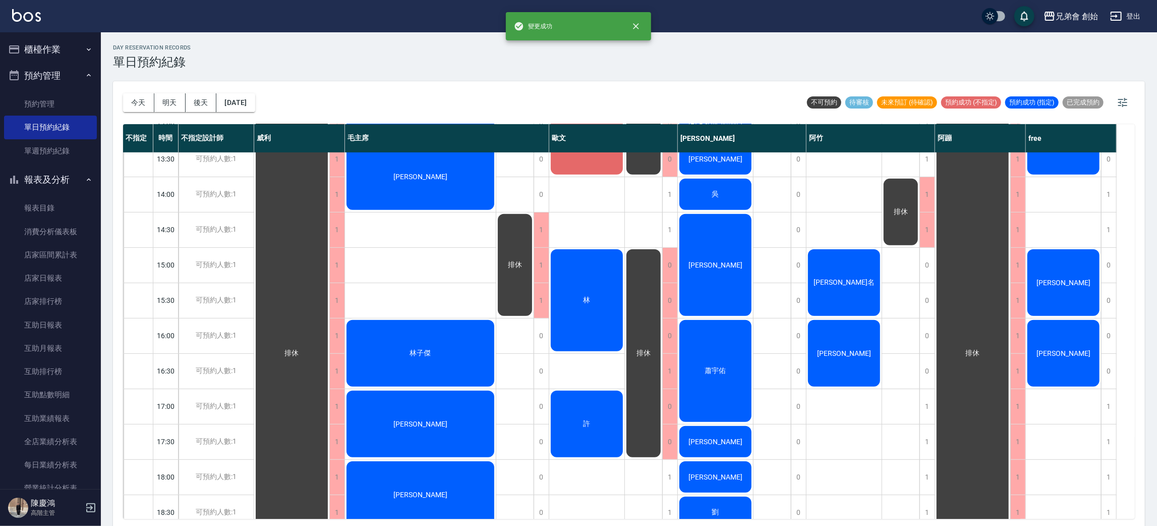
click at [329, 400] on div "許" at bounding box center [291, 353] width 75 height 635
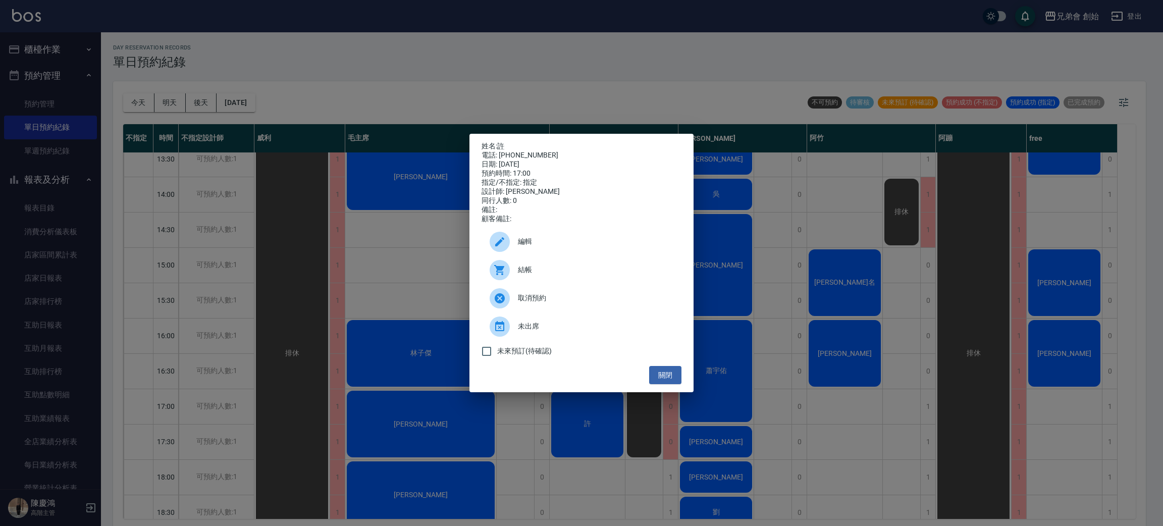
click at [595, 437] on div "姓名: 許 電話: 0985715188 日期: 2025/08/20 預約時間: 17:00 指定/不指定: 指定 設計師: 歐文 同行人數: 0 備註: …" at bounding box center [581, 263] width 1163 height 526
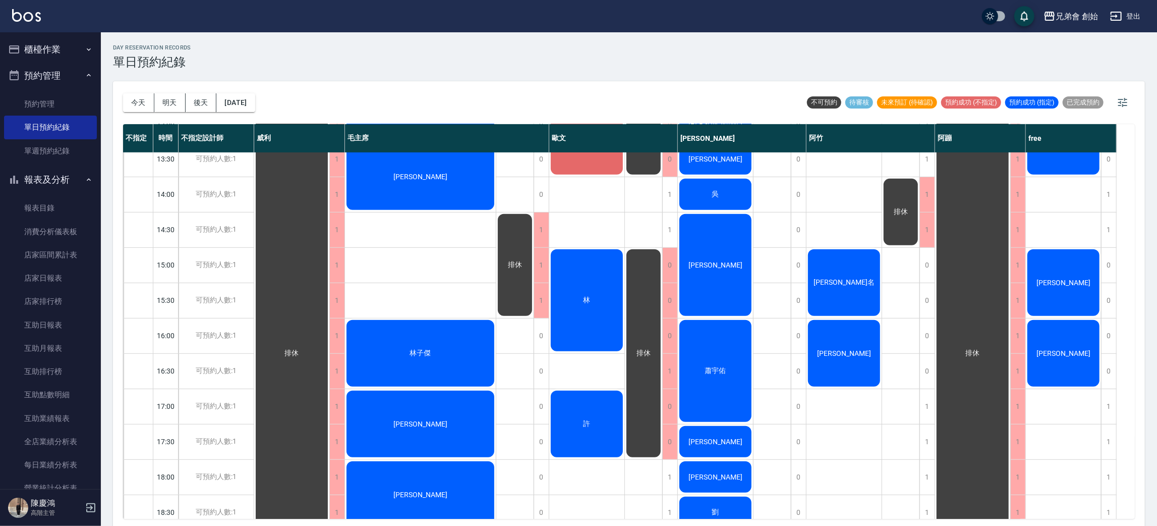
click at [329, 437] on div "許" at bounding box center [291, 353] width 75 height 635
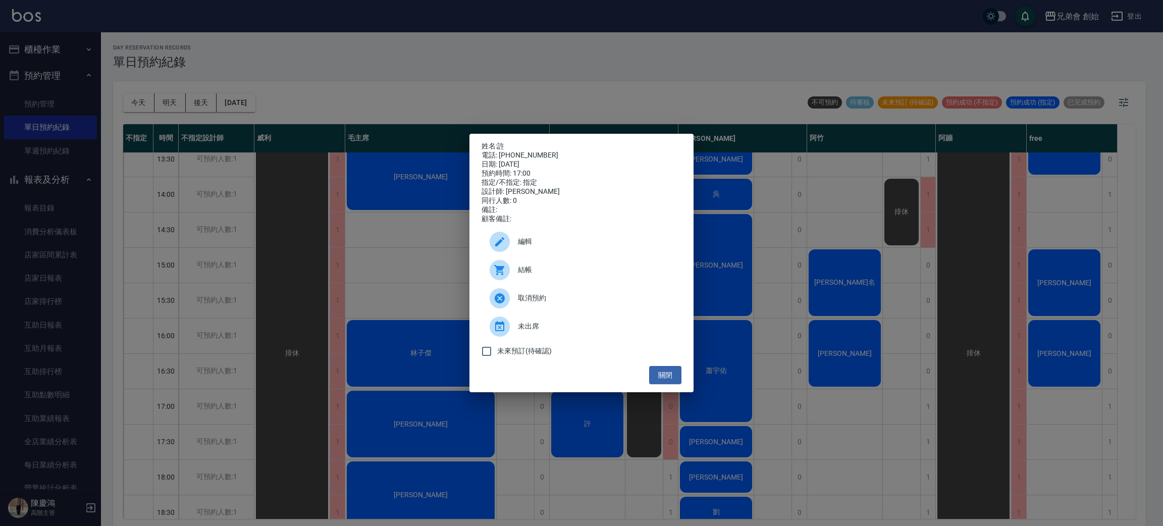
click at [595, 437] on div "姓名: 許 電話: 0985715188 日期: 2025/08/20 預約時間: 17:00 指定/不指定: 指定 設計師: 歐文 同行人數: 0 備註: …" at bounding box center [581, 263] width 1163 height 526
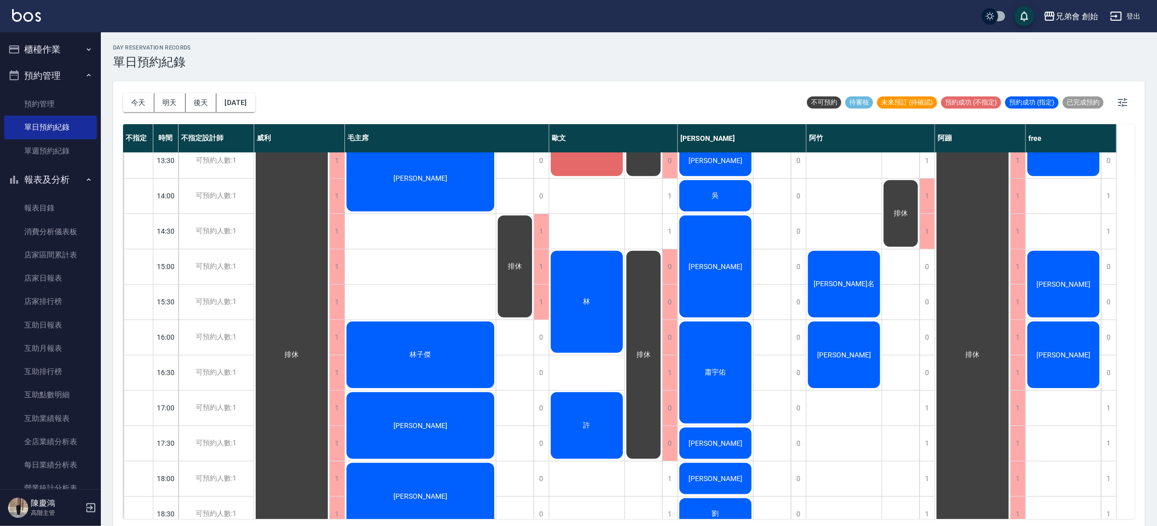
scroll to position [326, 0]
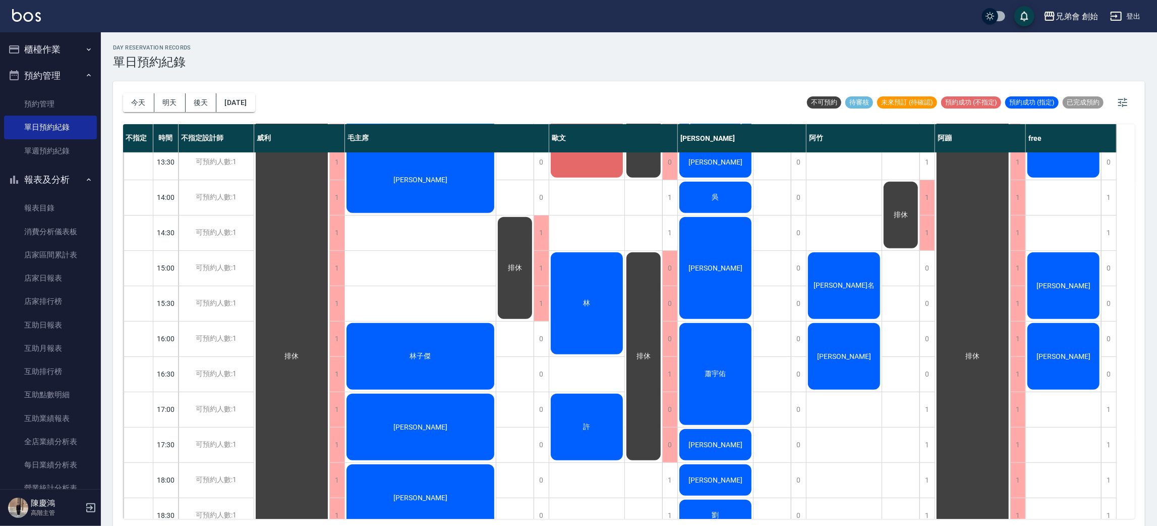
click at [329, 314] on div "林" at bounding box center [291, 356] width 75 height 635
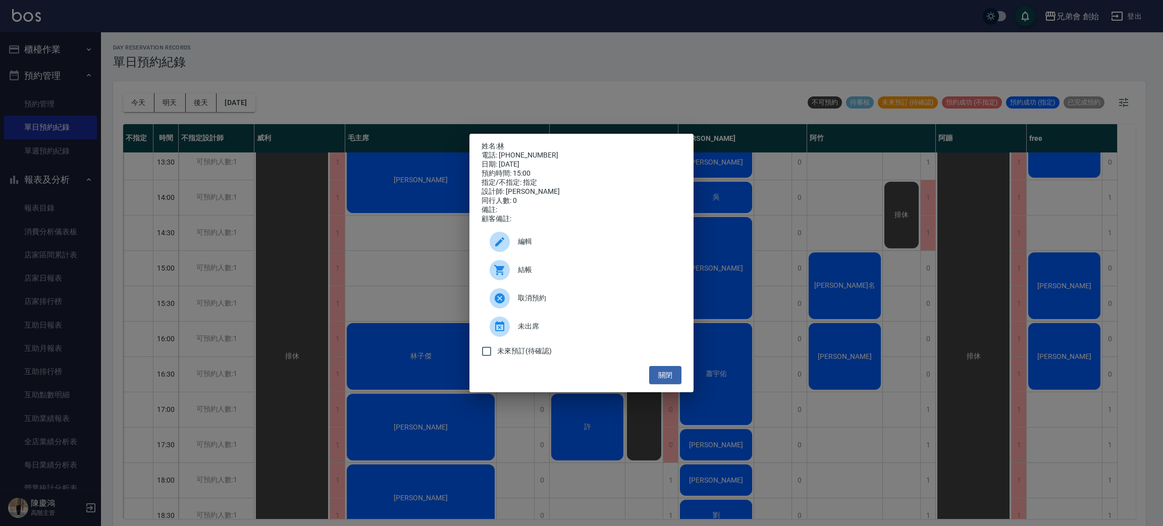
click at [939, 234] on div "姓名: 林 電話: 0908105571 日期: 2025/08/20 預約時間: 15:00 指定/不指定: 指定 設計師: 歐文 同行人數: 0 備註: …" at bounding box center [581, 263] width 1163 height 526
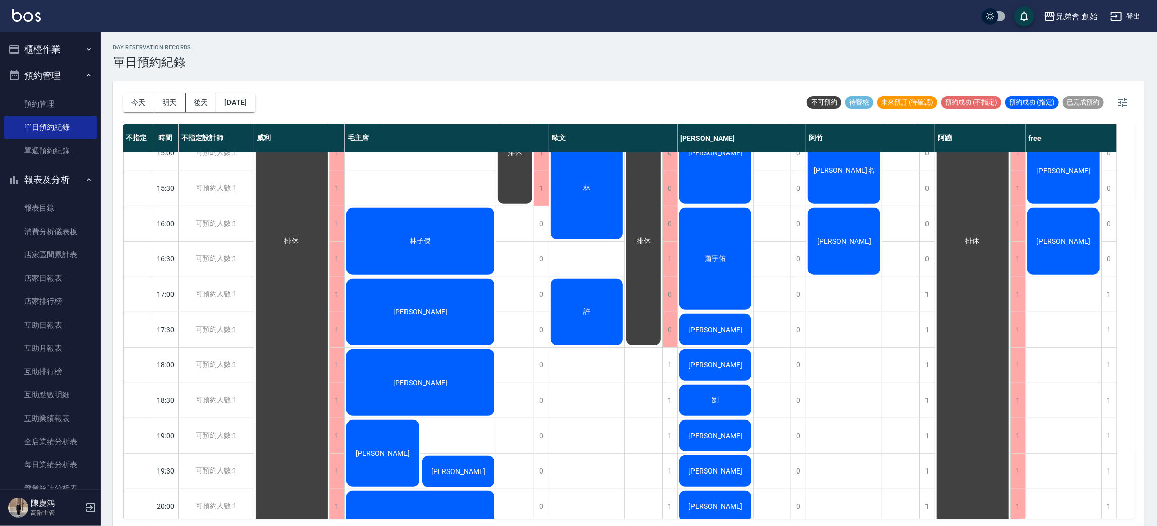
scroll to position [214, 0]
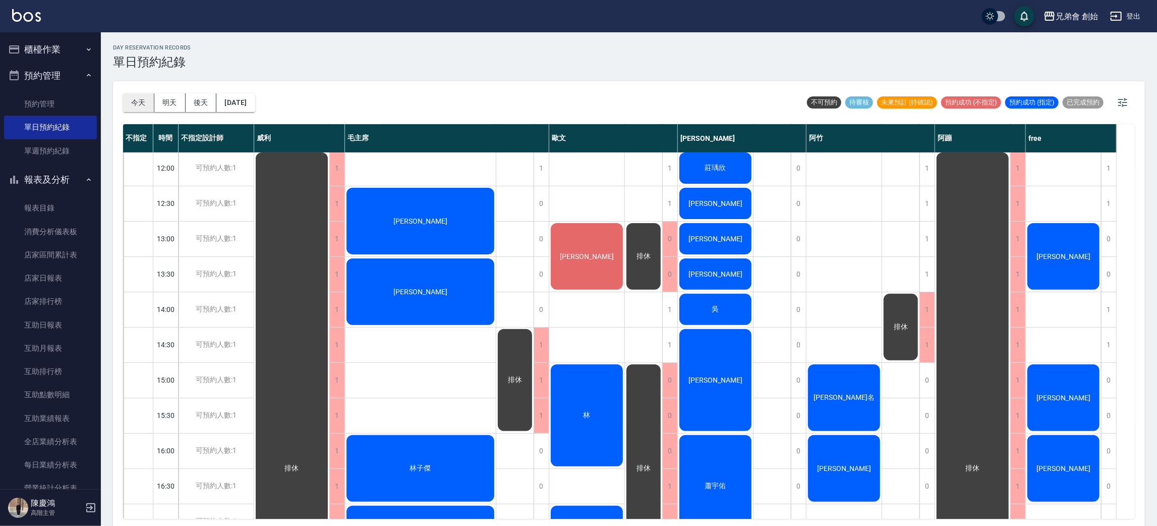
click at [138, 98] on button "今天" at bounding box center [138, 102] width 31 height 19
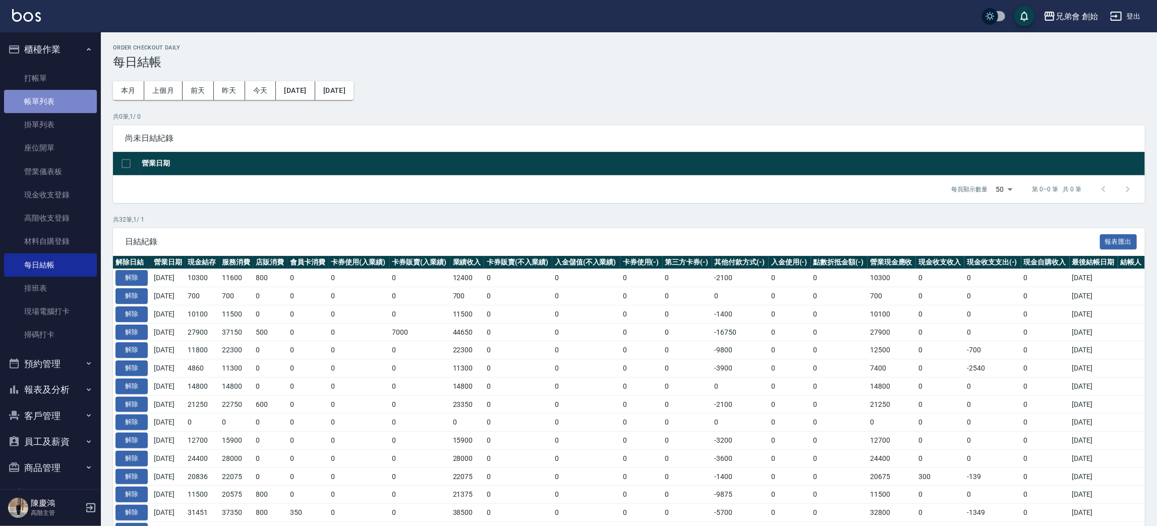
click at [58, 90] on link "帳單列表" at bounding box center [50, 101] width 93 height 23
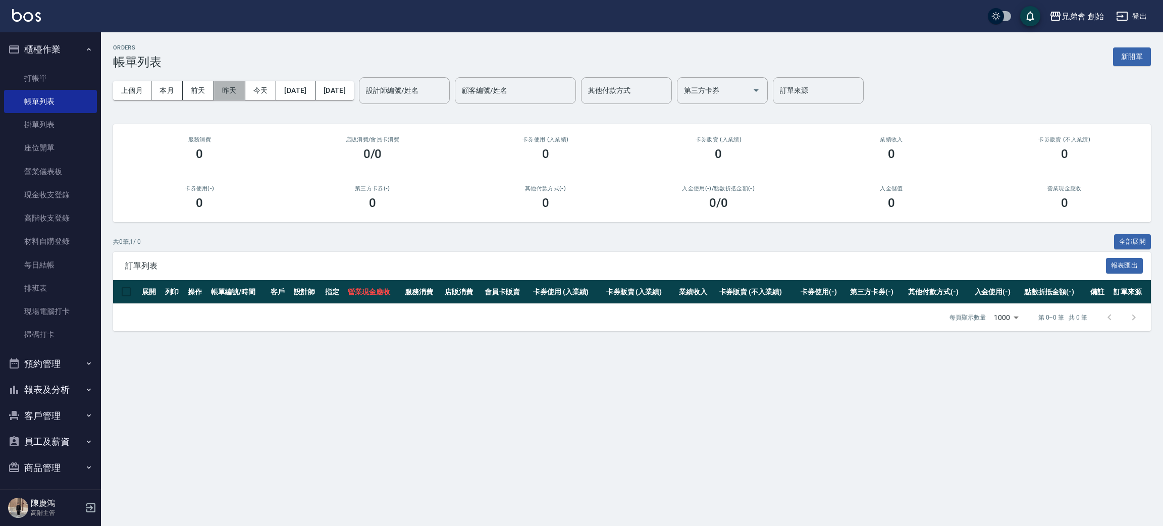
drag, startPoint x: 232, startPoint y: 90, endPoint x: 237, endPoint y: 90, distance: 5.1
click at [233, 90] on button "昨天" at bounding box center [229, 90] width 31 height 19
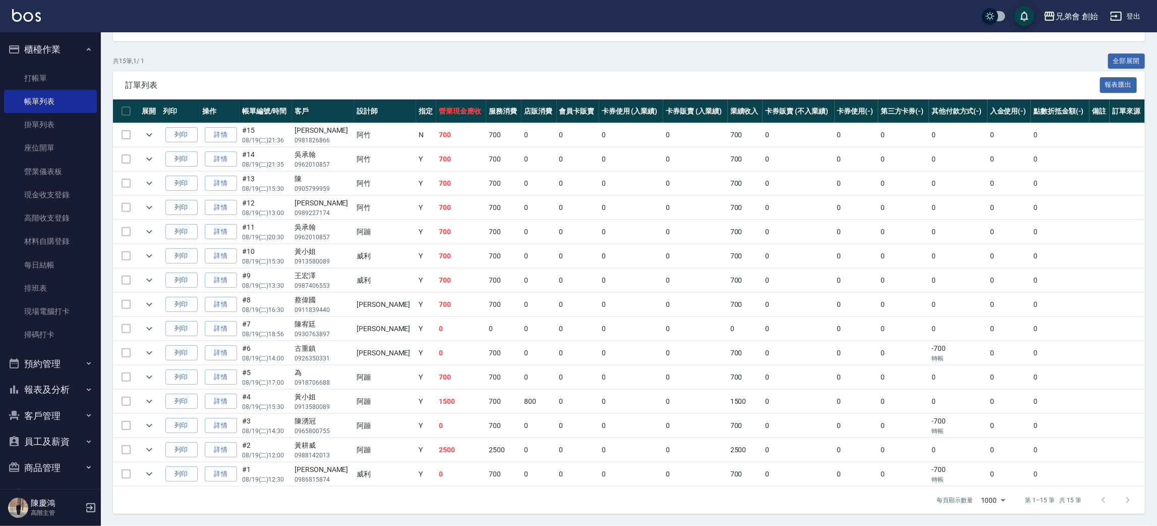
scroll to position [32, 0]
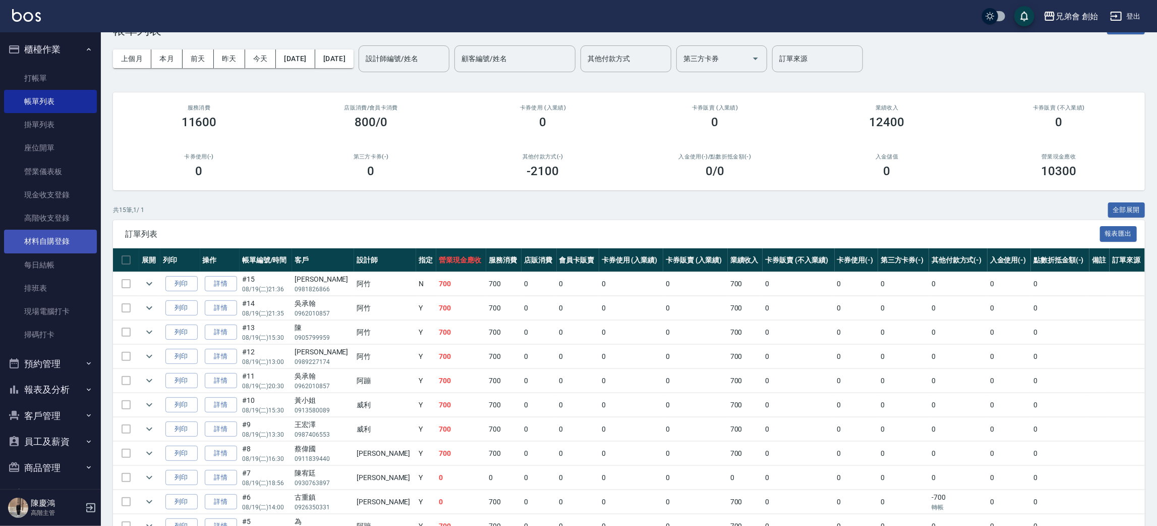
click at [68, 268] on link "每日結帳" at bounding box center [50, 264] width 93 height 23
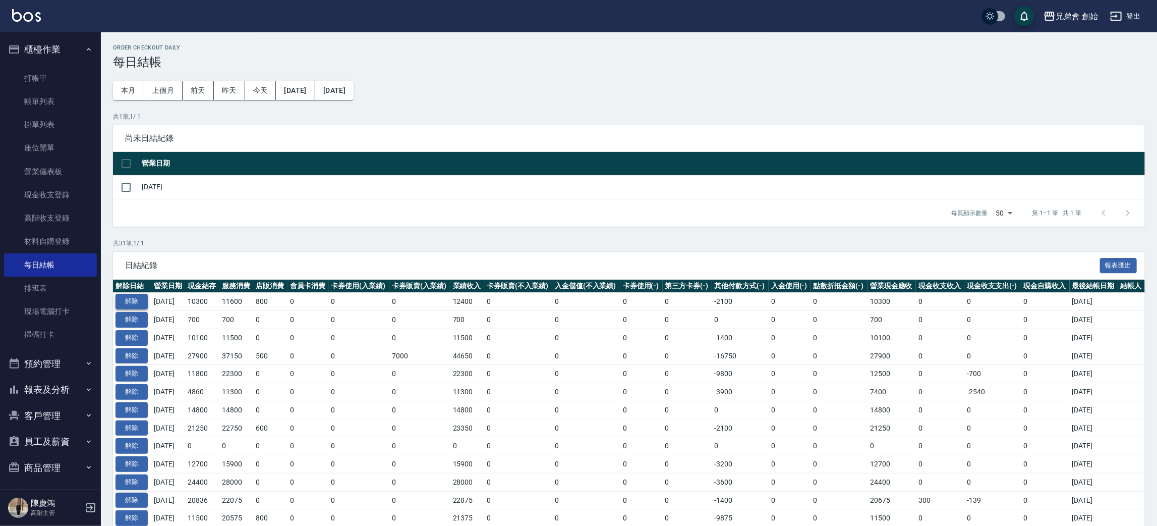
click at [126, 300] on button "解除" at bounding box center [132, 302] width 32 height 16
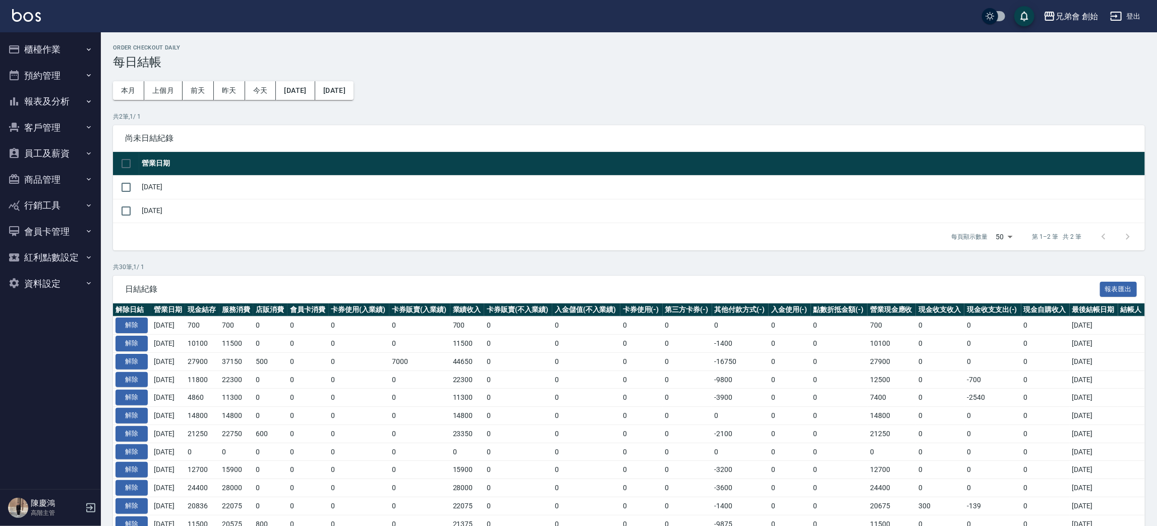
scroll to position [76, 0]
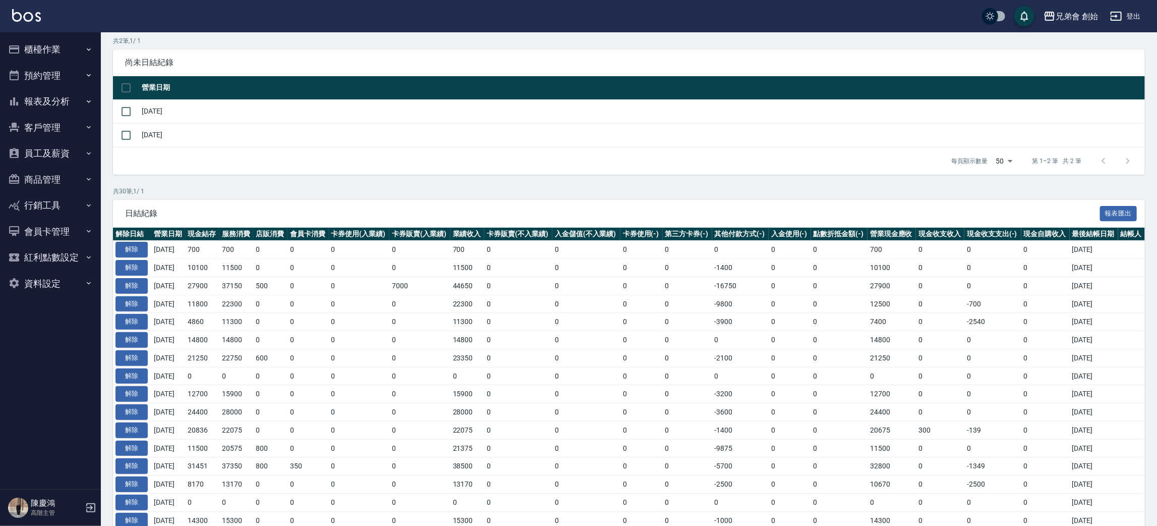
click at [64, 39] on button "櫃檯作業" at bounding box center [50, 49] width 93 height 26
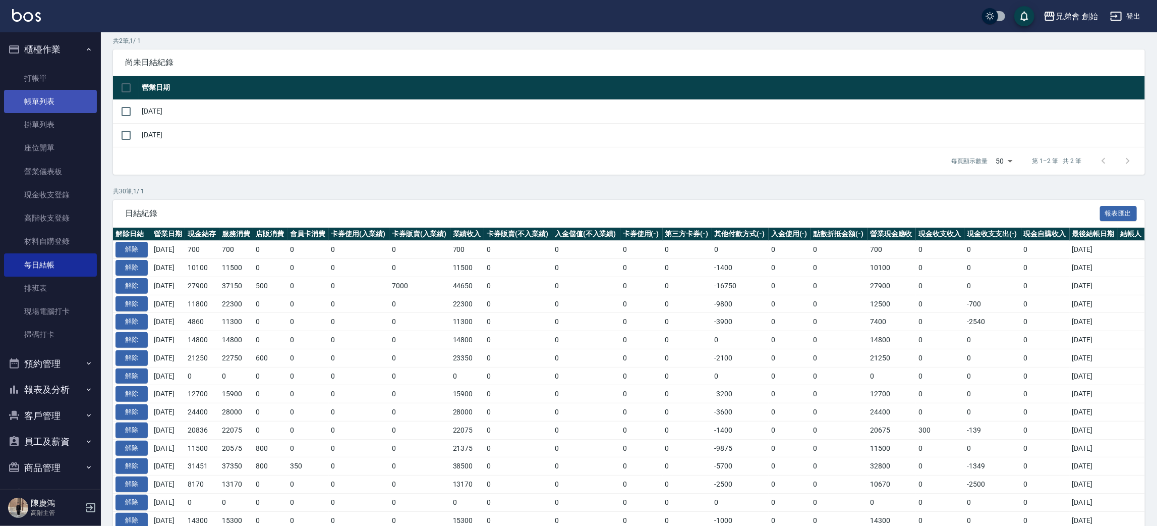
click at [63, 102] on link "帳單列表" at bounding box center [50, 101] width 93 height 23
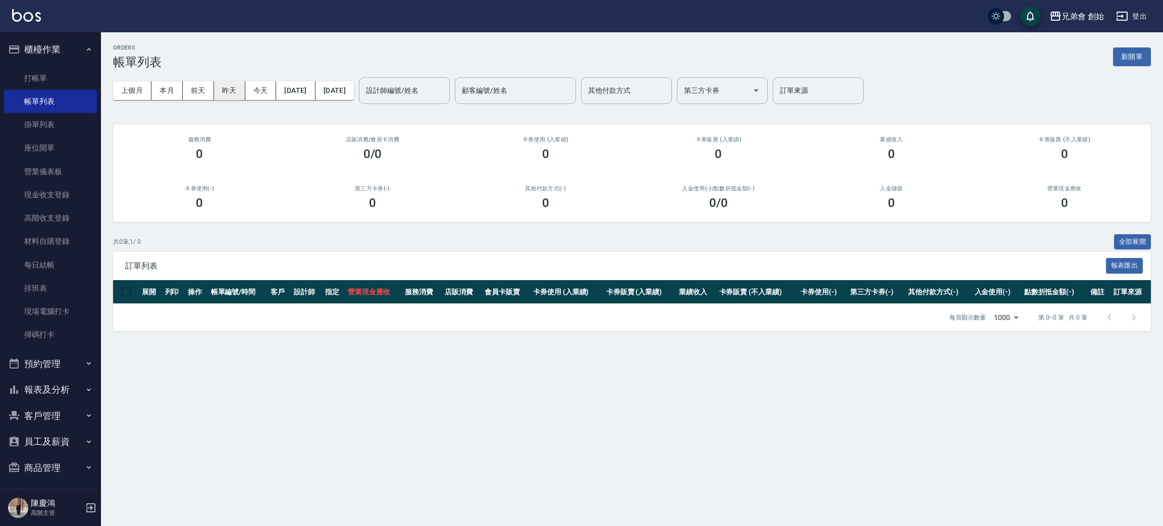
click at [233, 89] on button "昨天" at bounding box center [229, 90] width 31 height 19
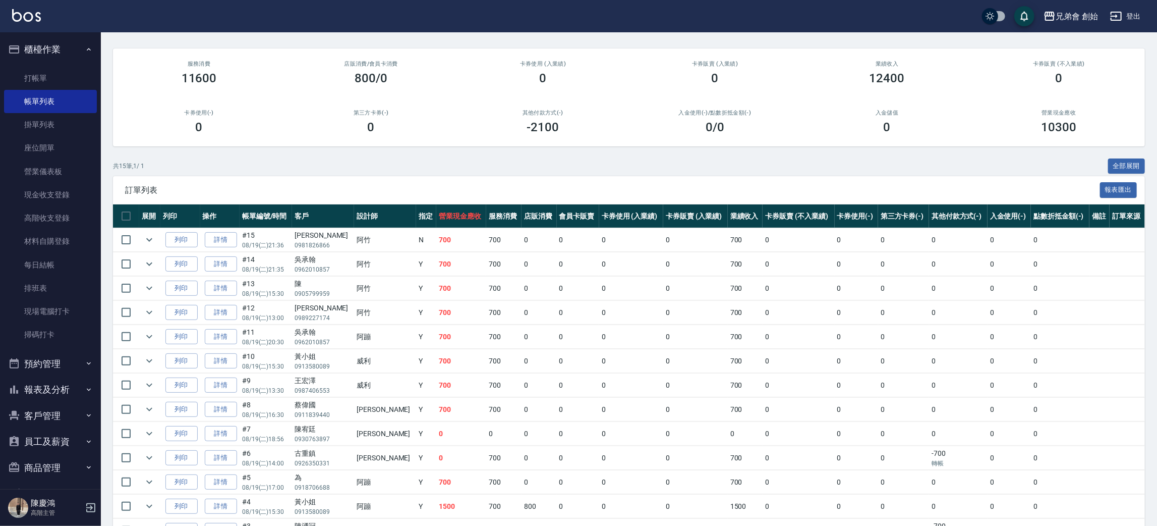
scroll to position [151, 0]
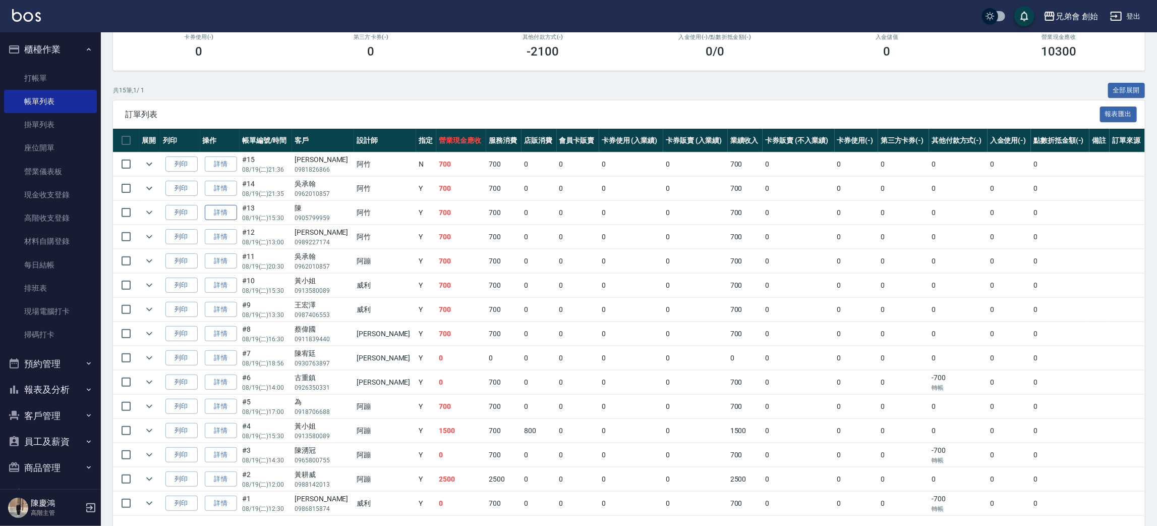
click at [216, 211] on link "詳情" at bounding box center [221, 213] width 32 height 16
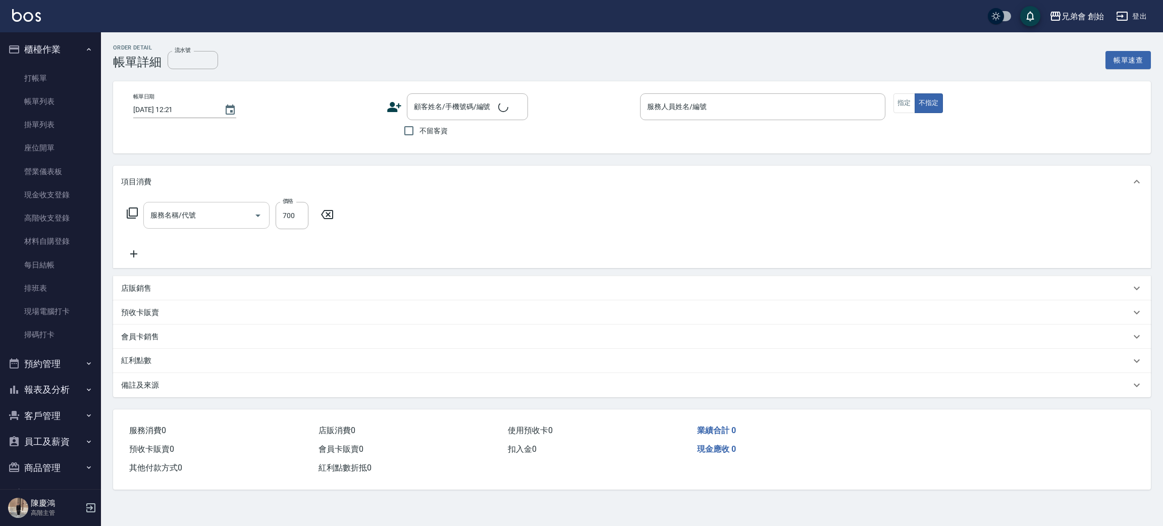
type input "2025/08/19 15:30"
type input "阿竹 (無代號)"
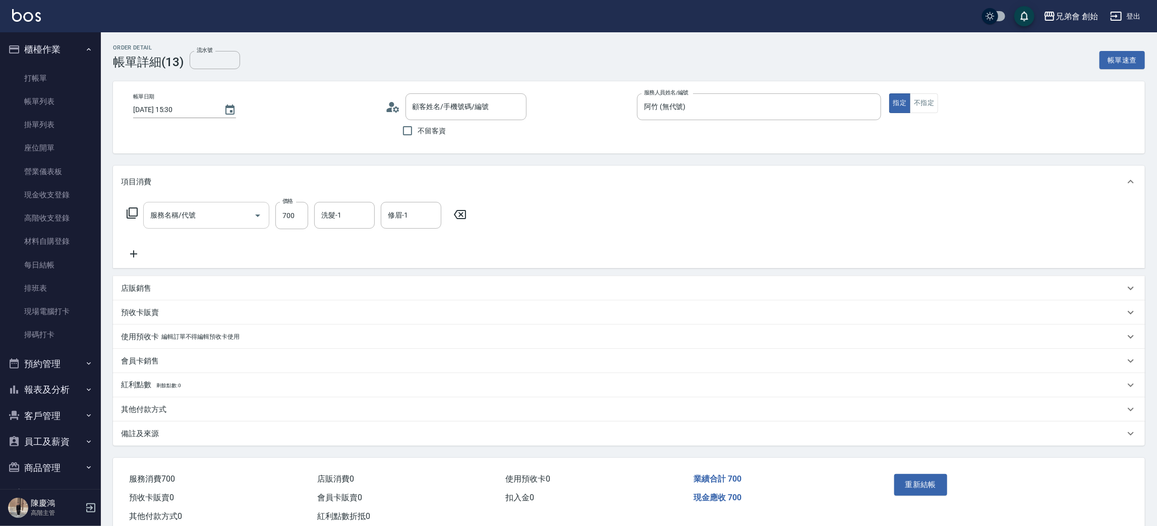
type input "剪髮(A01)"
type input "陳/0905799959/null"
click at [289, 214] on input "700" at bounding box center [291, 215] width 33 height 27
type input "500"
drag, startPoint x: 904, startPoint y: 477, endPoint x: 907, endPoint y: 484, distance: 7.7
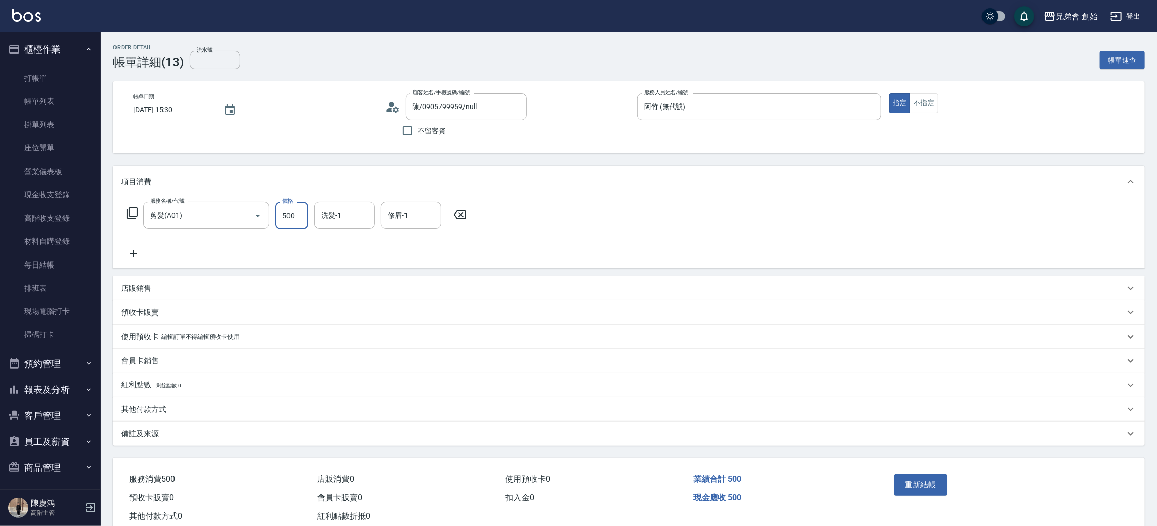
click at [907, 485] on button "重新結帳" at bounding box center [921, 484] width 53 height 21
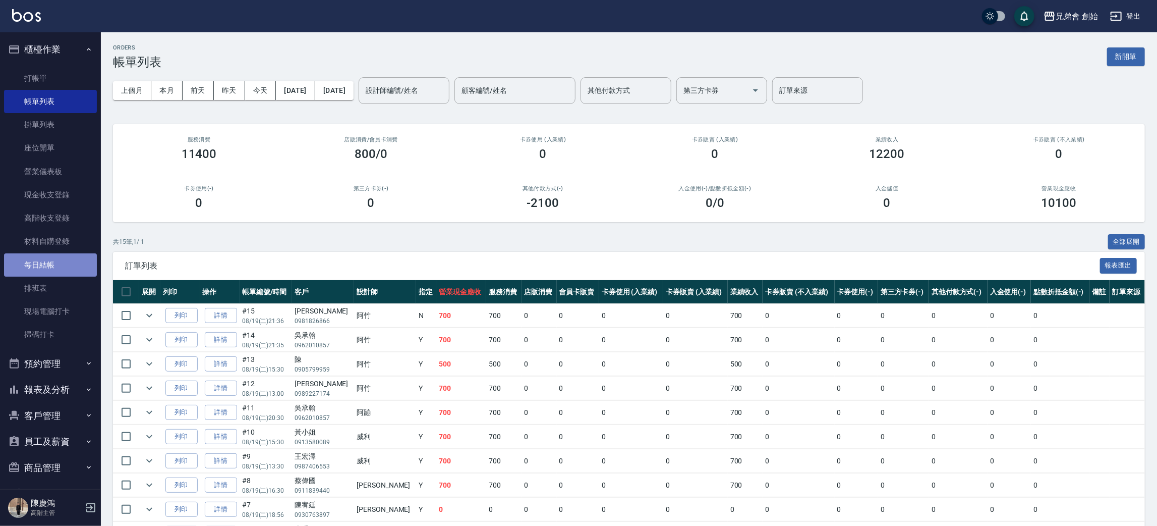
click at [72, 260] on link "每日結帳" at bounding box center [50, 264] width 93 height 23
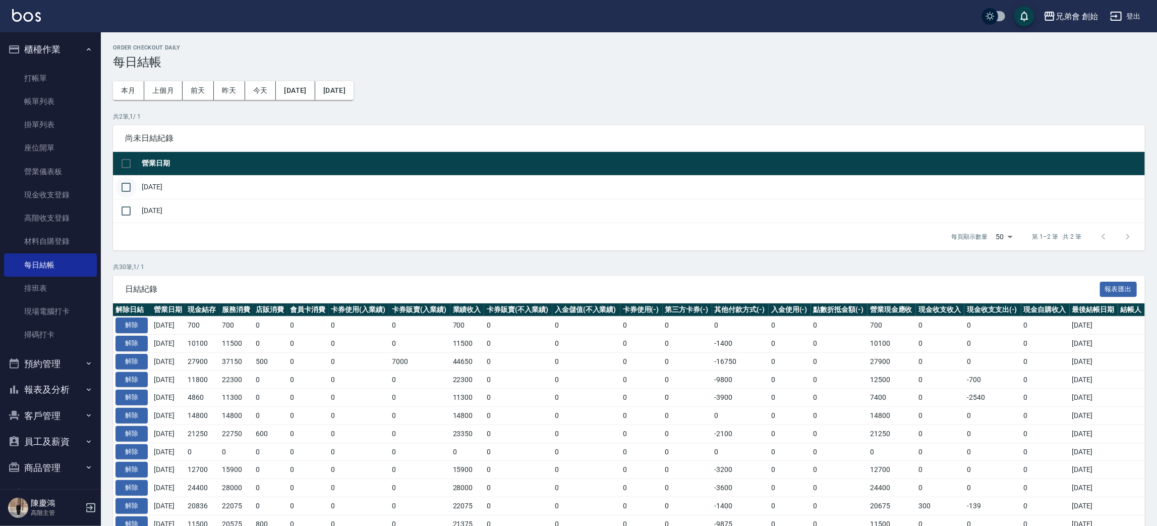
click at [122, 184] on input "checkbox" at bounding box center [126, 187] width 21 height 21
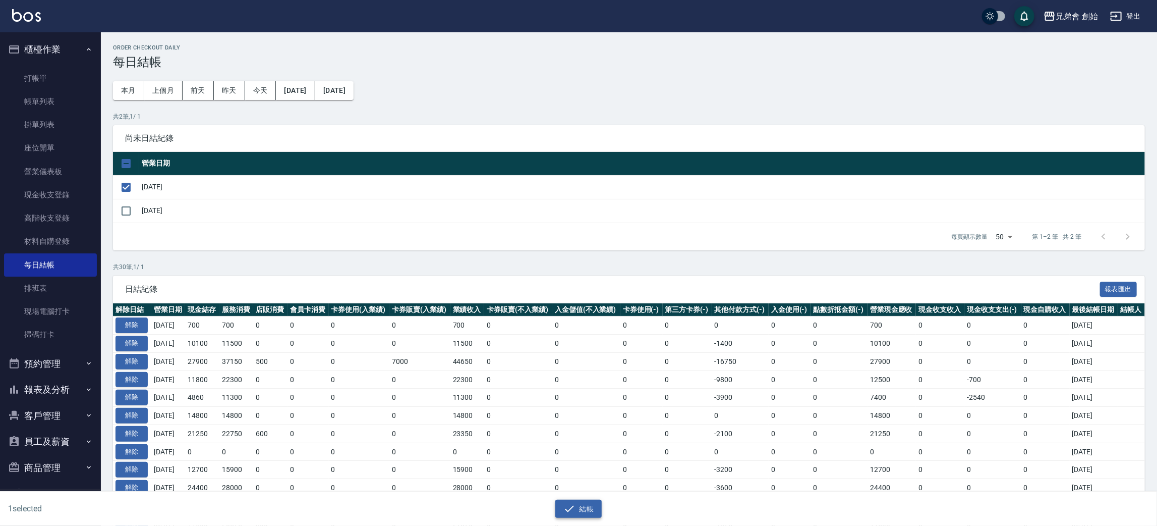
click at [586, 513] on button "結帳" at bounding box center [579, 509] width 47 height 19
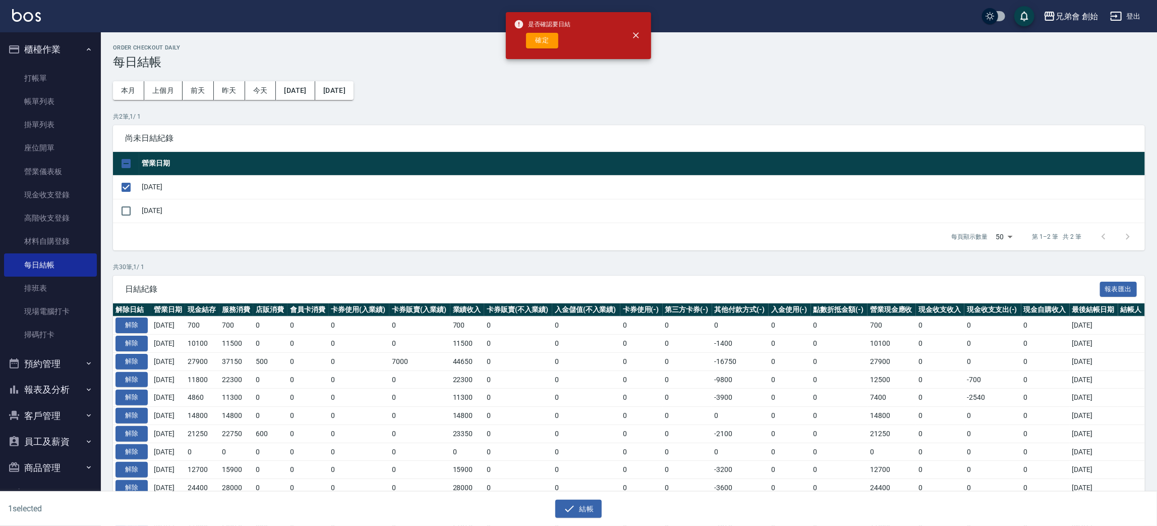
drag, startPoint x: 548, startPoint y: 46, endPoint x: 547, endPoint y: 34, distance: 12.2
click at [547, 36] on button "確定" at bounding box center [542, 41] width 32 height 16
checkbox input "false"
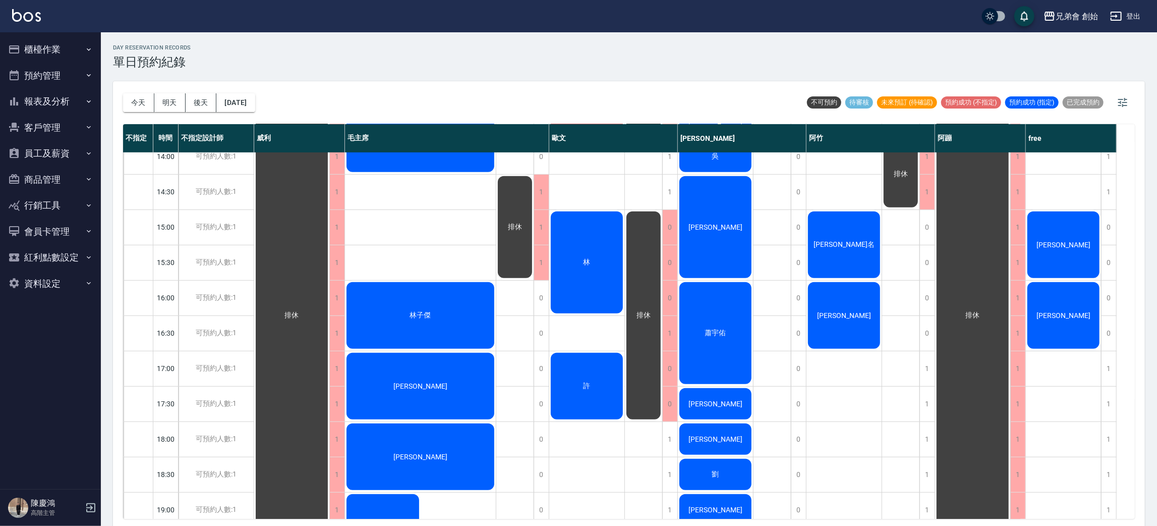
scroll to position [215, 0]
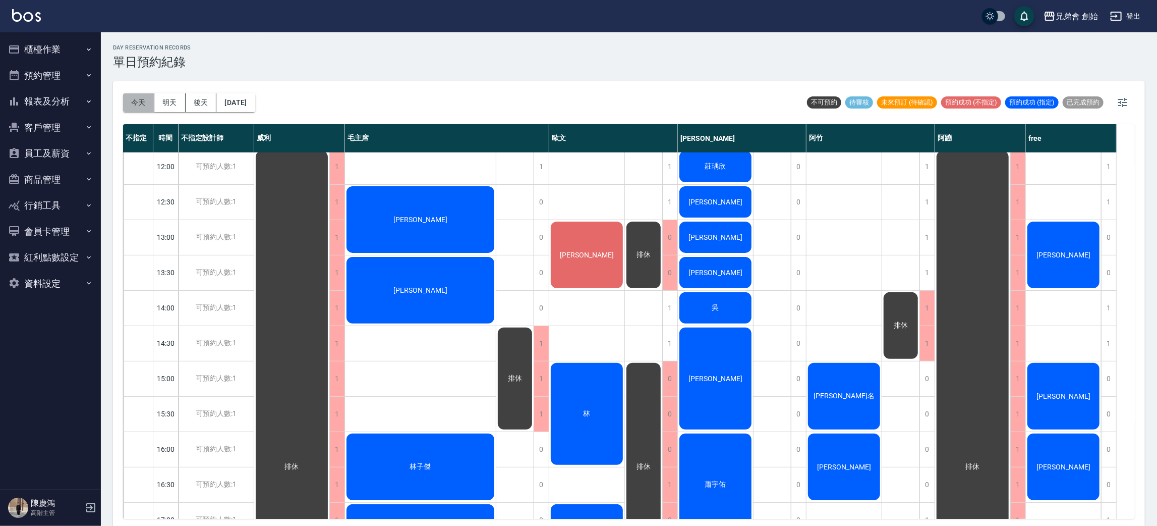
click at [141, 98] on button "今天" at bounding box center [138, 102] width 31 height 19
click at [178, 104] on button "明天" at bounding box center [169, 102] width 31 height 19
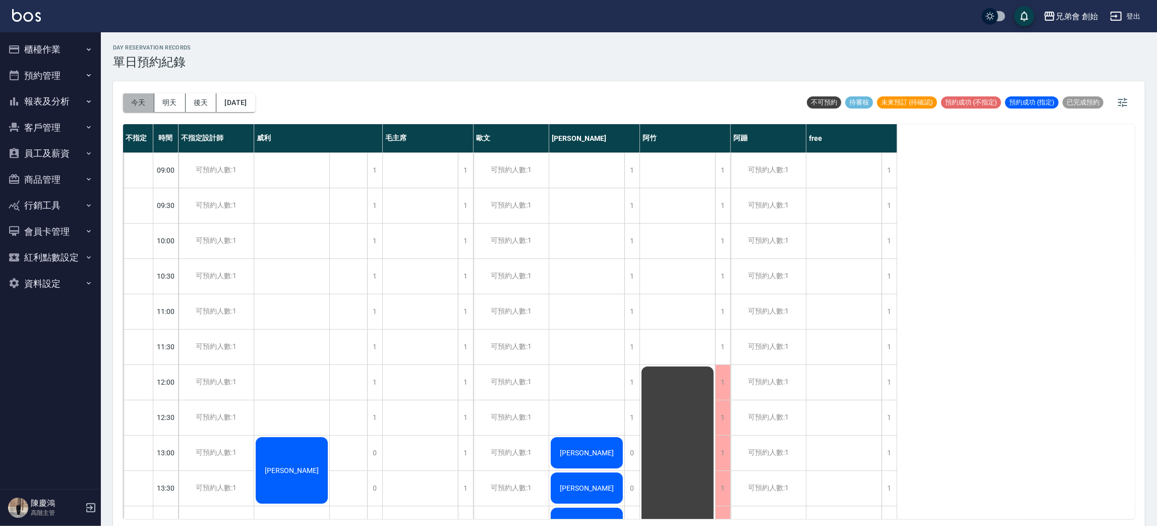
click at [134, 96] on button "今天" at bounding box center [138, 102] width 31 height 19
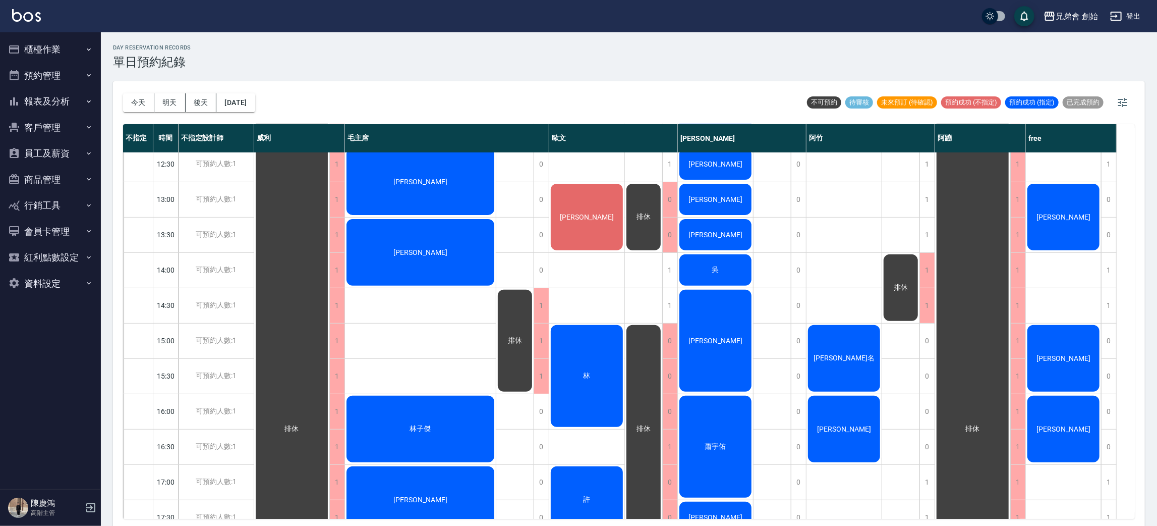
scroll to position [249, 0]
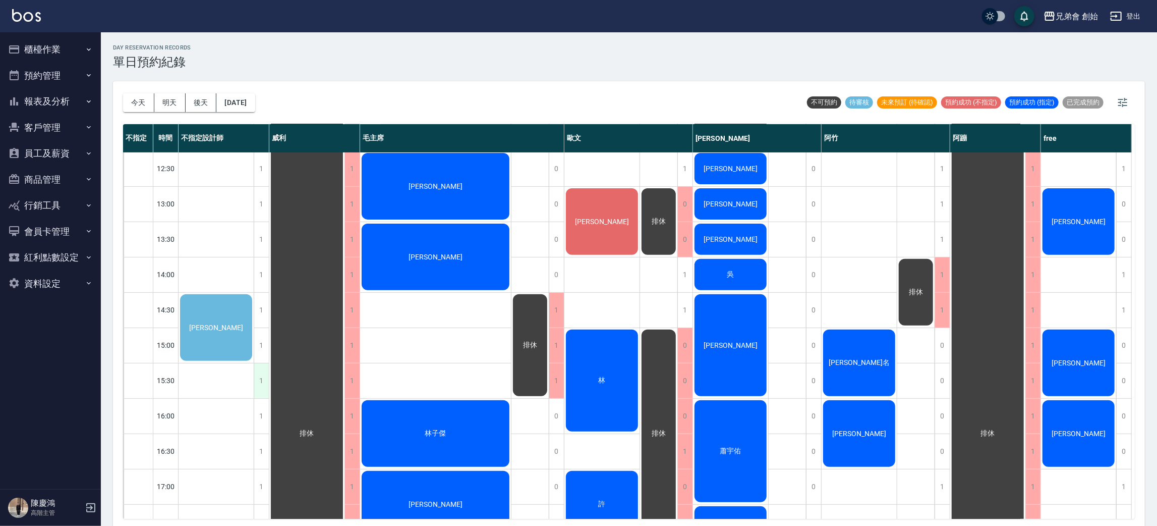
click at [257, 374] on div "1" at bounding box center [261, 380] width 15 height 35
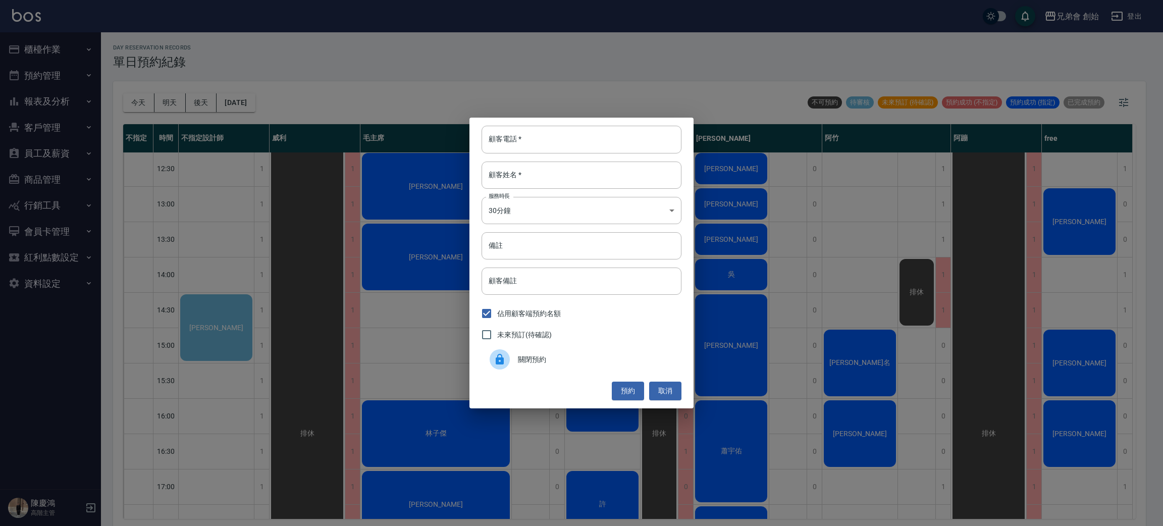
click at [515, 360] on div at bounding box center [503, 359] width 28 height 20
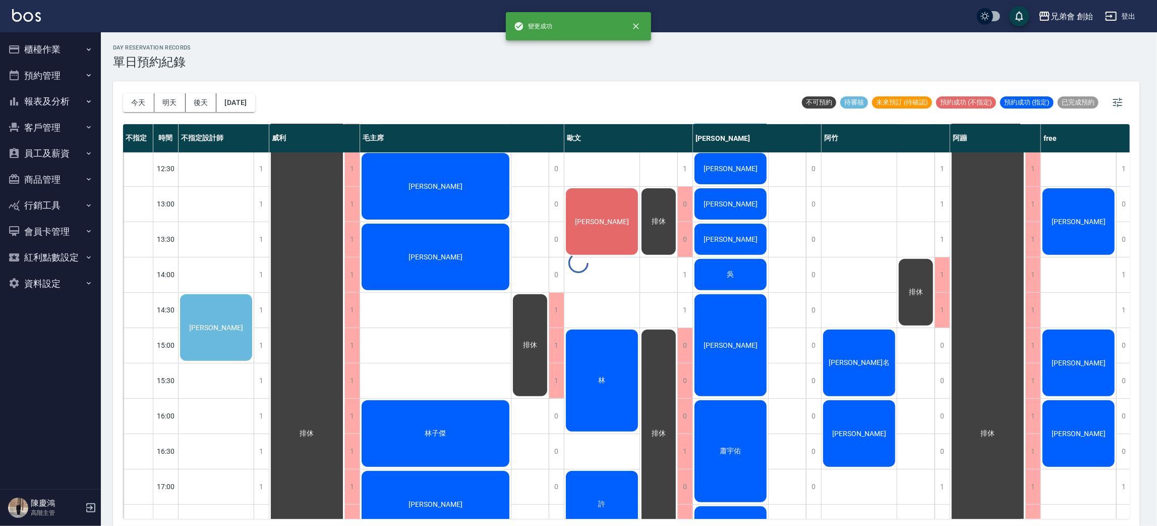
scroll to position [3, 0]
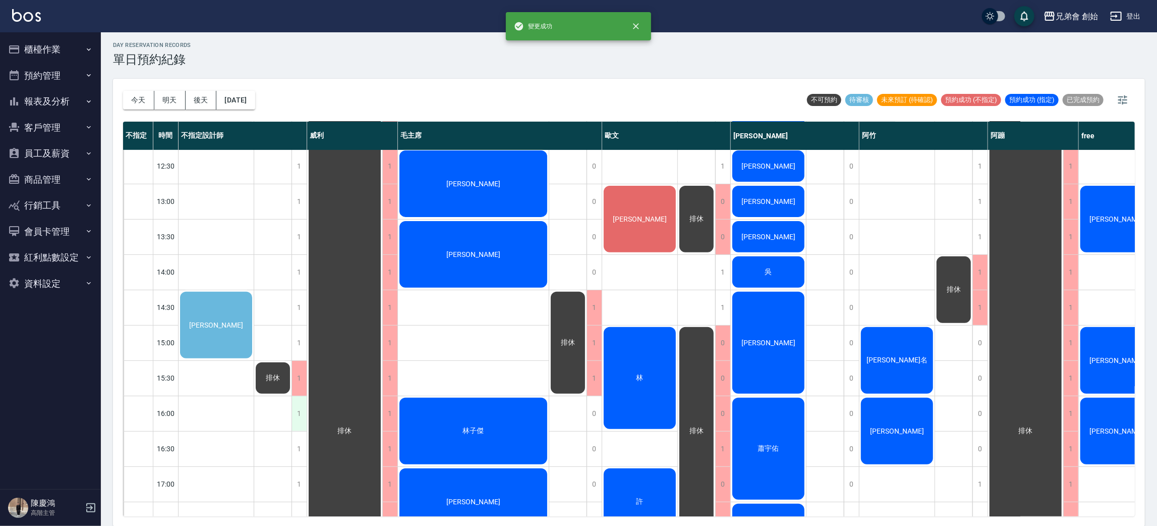
click at [296, 417] on div "1" at bounding box center [299, 413] width 15 height 35
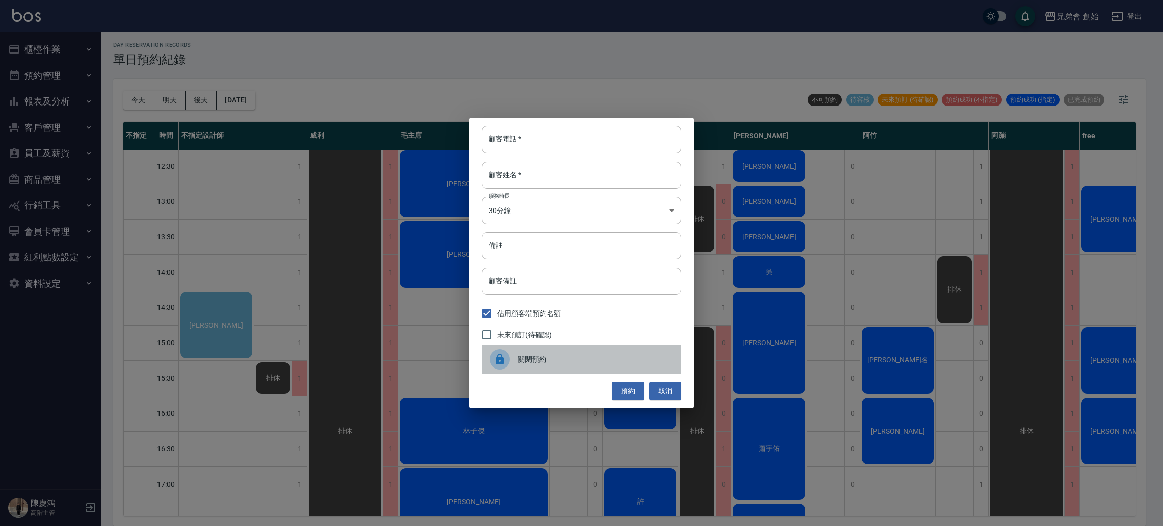
click at [551, 360] on span "關閉預約" at bounding box center [595, 359] width 155 height 11
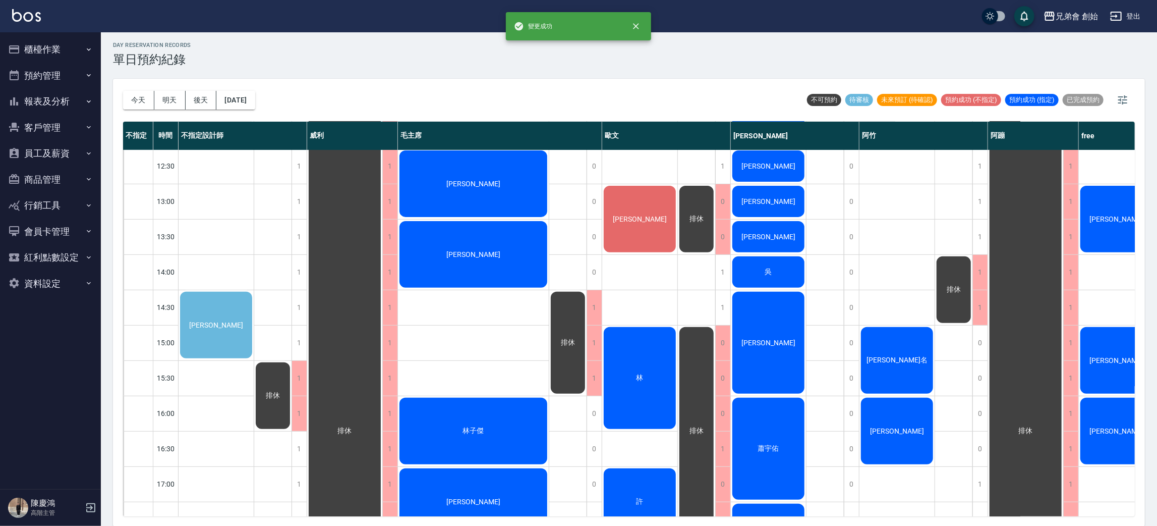
scroll to position [324, 0]
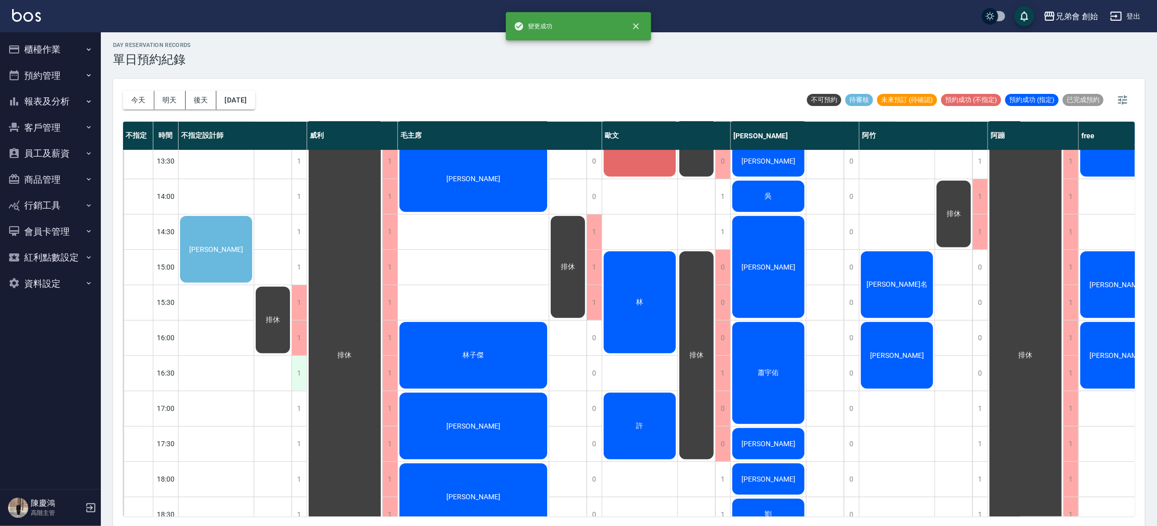
click at [297, 365] on div "1" at bounding box center [299, 373] width 15 height 35
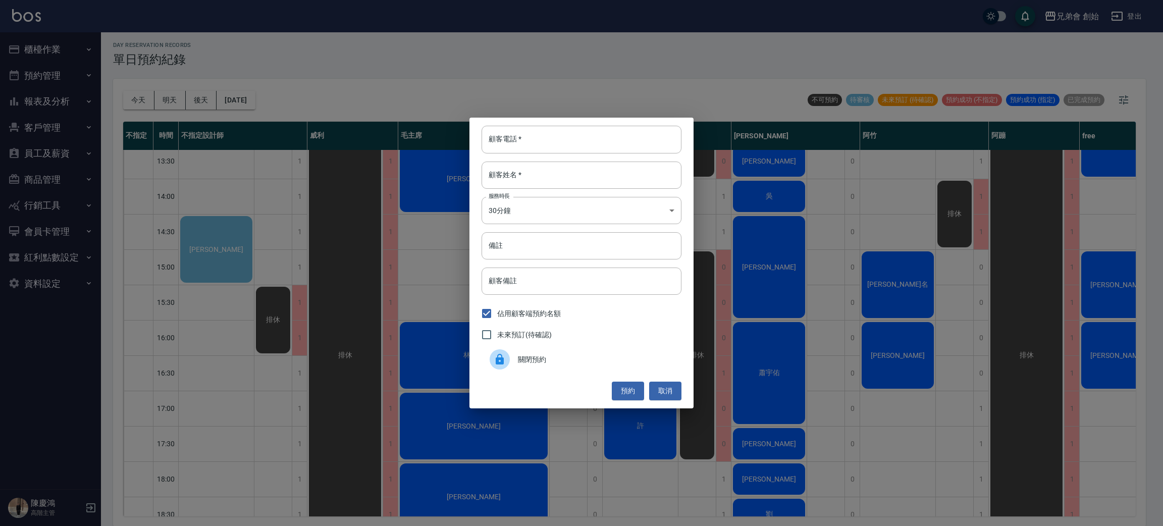
click at [548, 345] on div "關閉預約" at bounding box center [581, 359] width 200 height 28
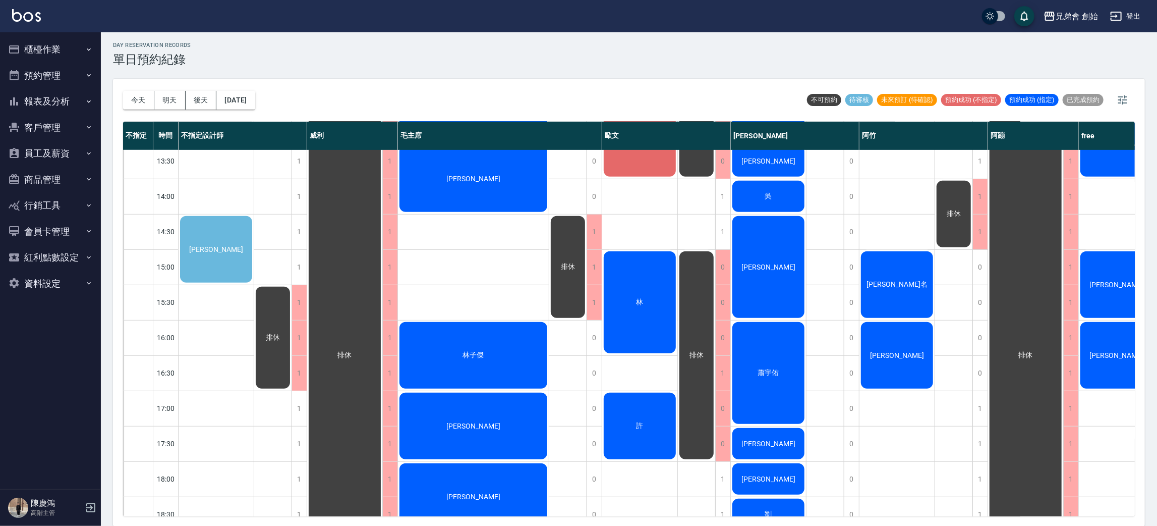
click at [219, 238] on div "黃韻心" at bounding box center [216, 249] width 75 height 70
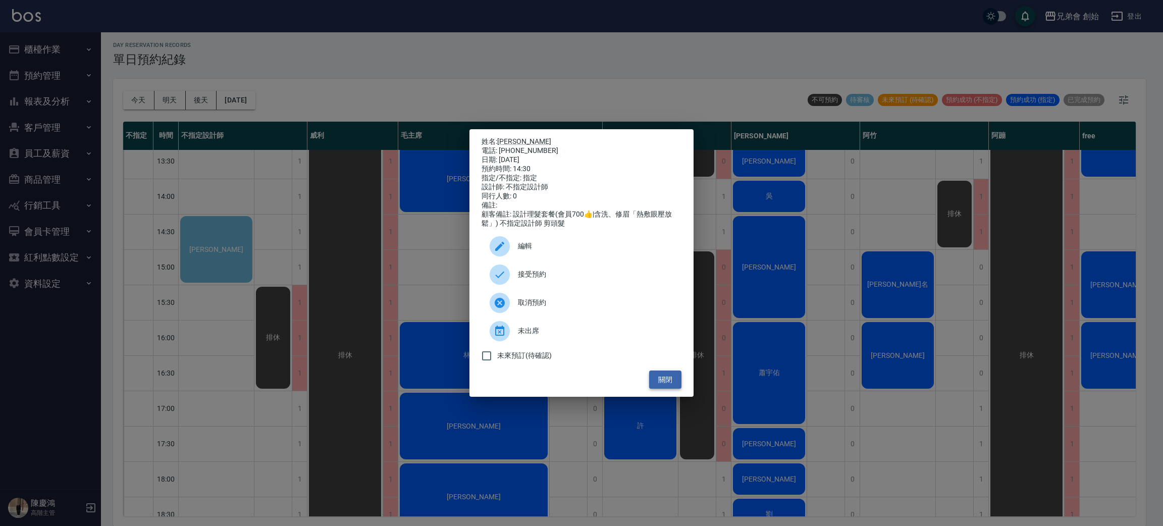
click at [667, 388] on button "關閉" at bounding box center [665, 379] width 32 height 19
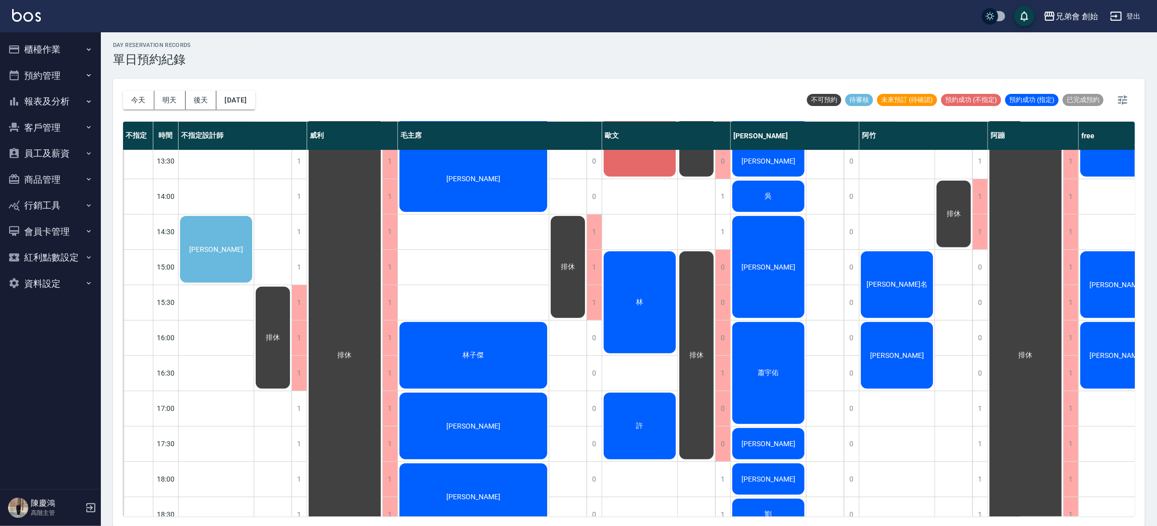
scroll to position [249, 0]
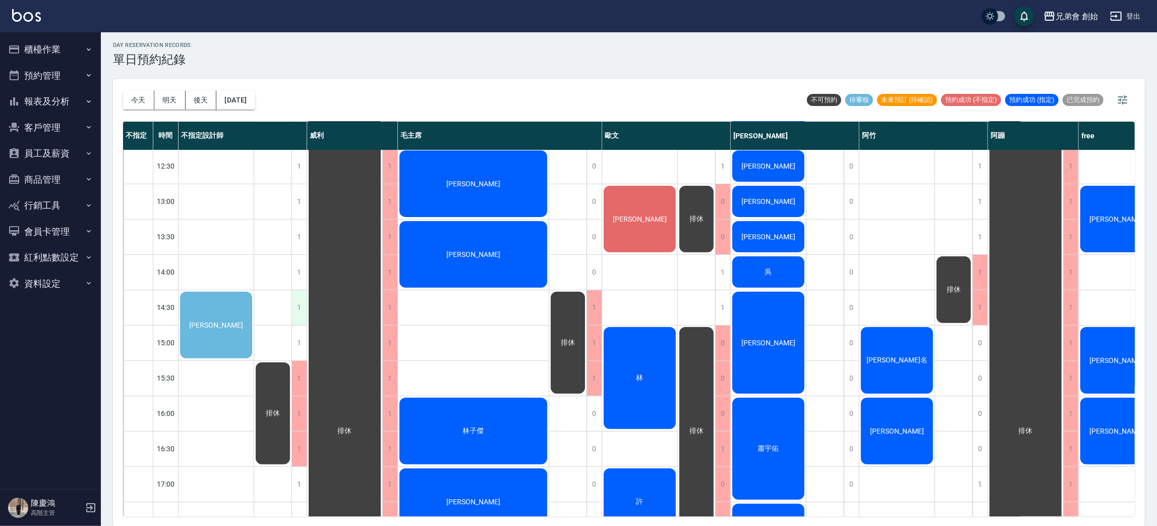
click at [298, 309] on div "1" at bounding box center [299, 307] width 15 height 35
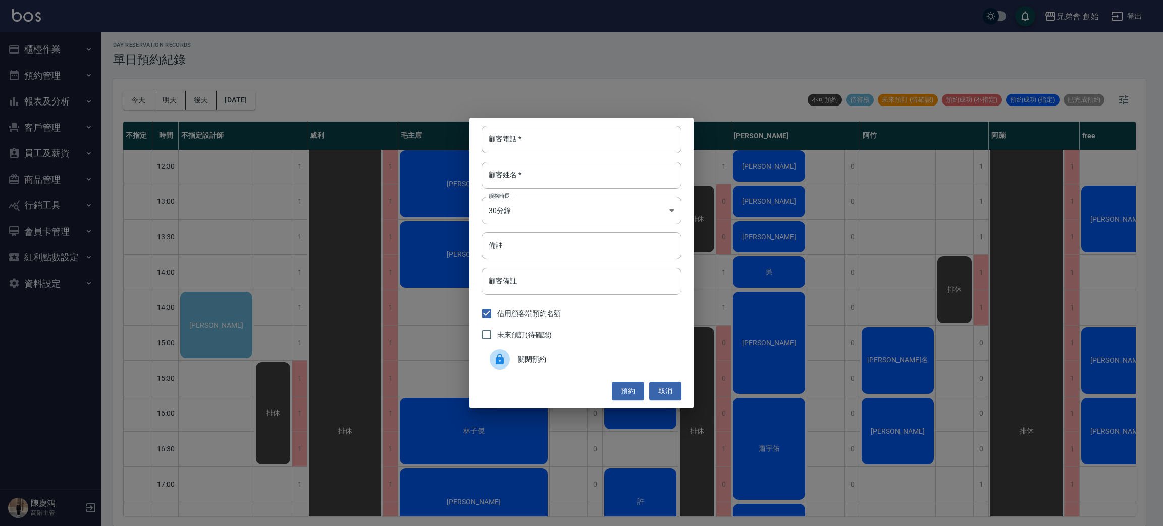
click at [505, 354] on div at bounding box center [499, 359] width 20 height 20
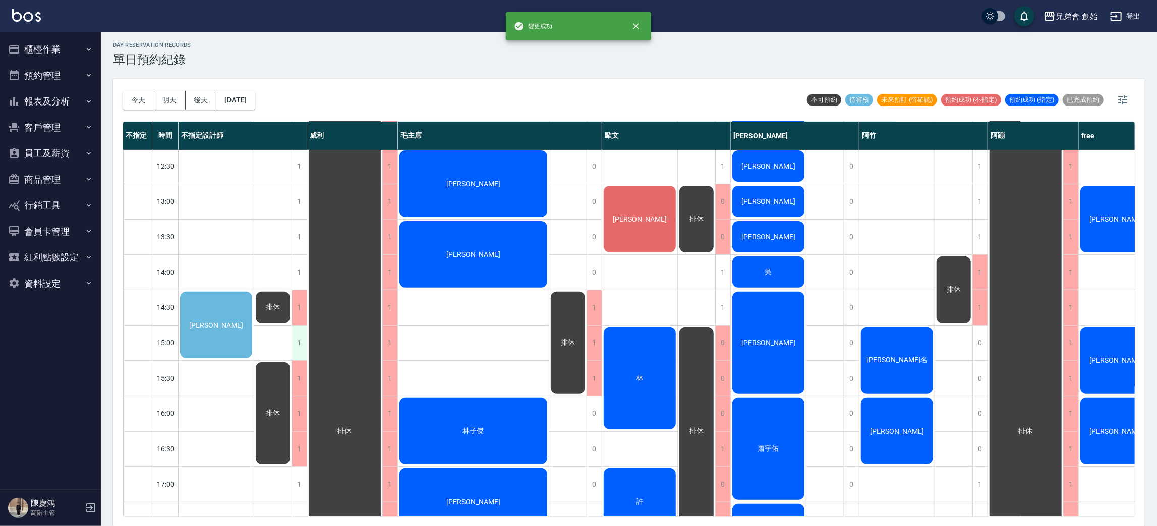
click at [293, 338] on div "1" at bounding box center [299, 342] width 15 height 35
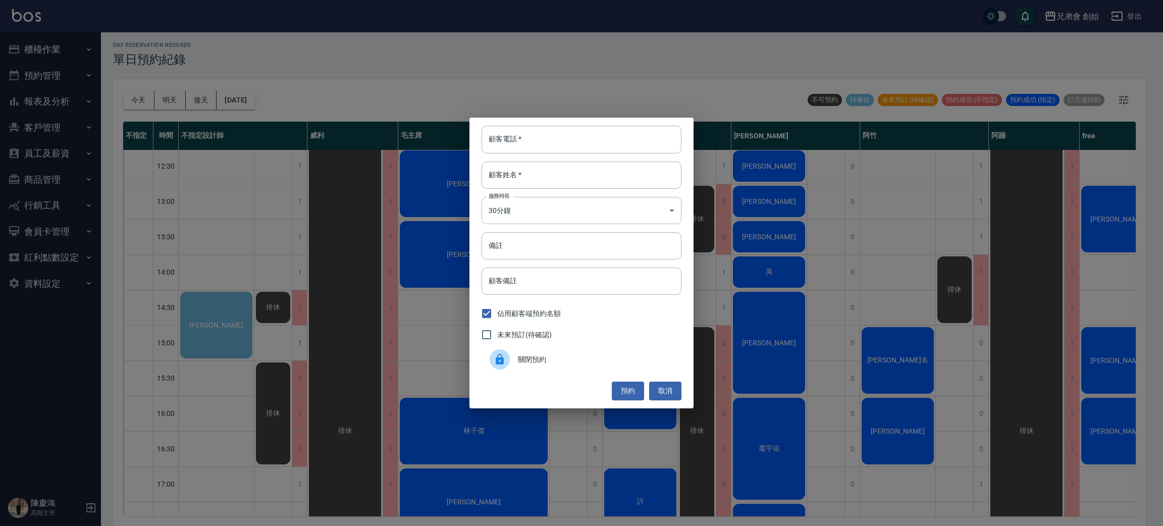
click at [541, 364] on span "關閉預約" at bounding box center [595, 359] width 155 height 11
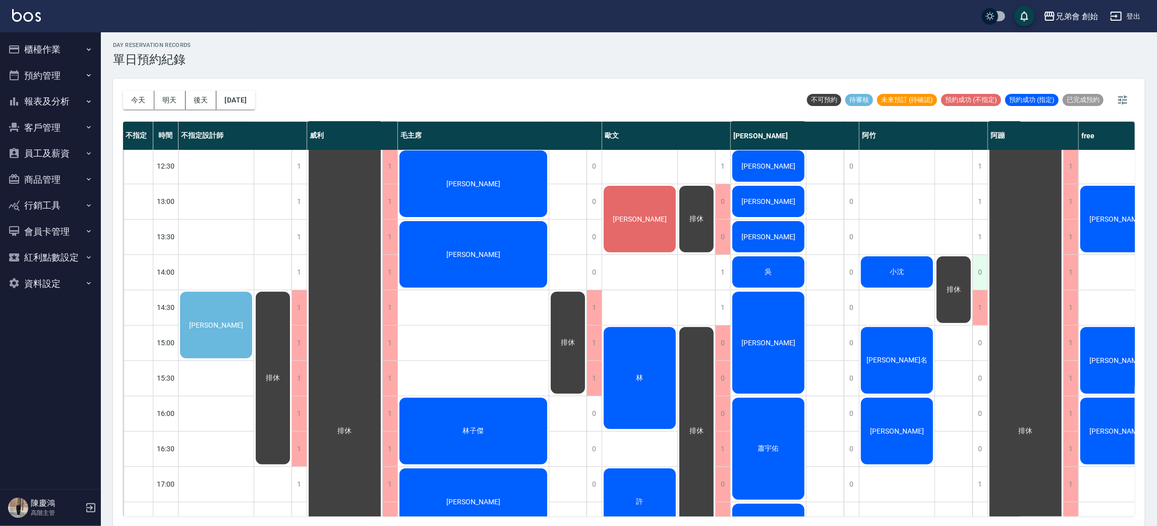
click at [983, 259] on div "0" at bounding box center [980, 272] width 15 height 35
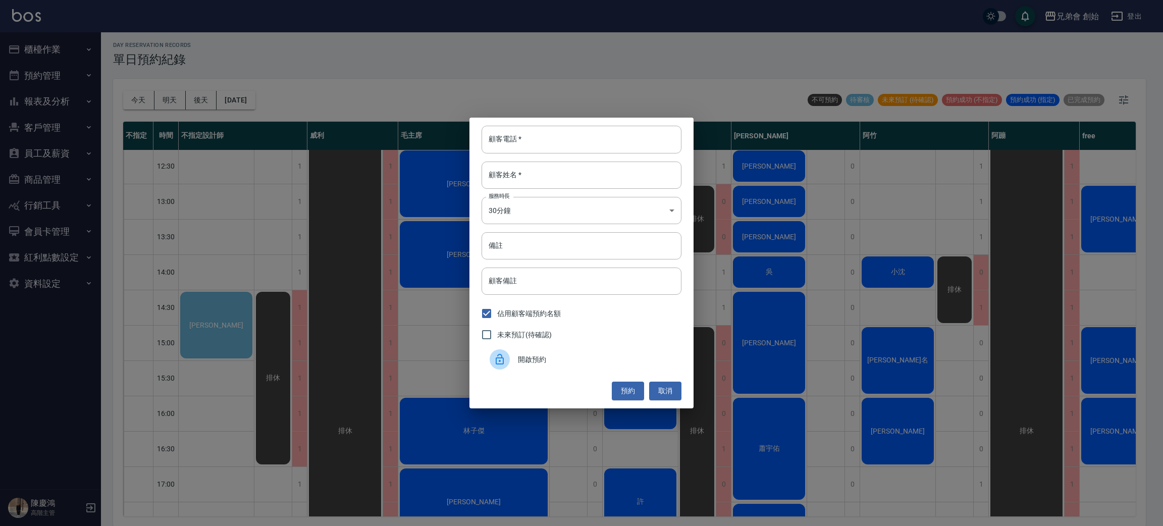
click at [607, 350] on div "開啟預約" at bounding box center [581, 359] width 200 height 28
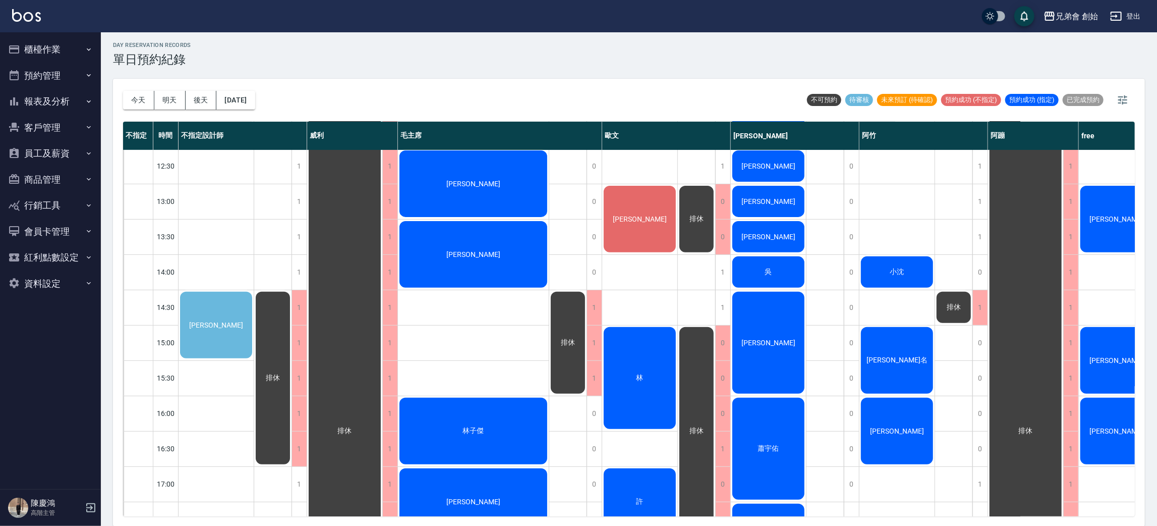
click at [218, 329] on div "黃韻心" at bounding box center [216, 325] width 75 height 70
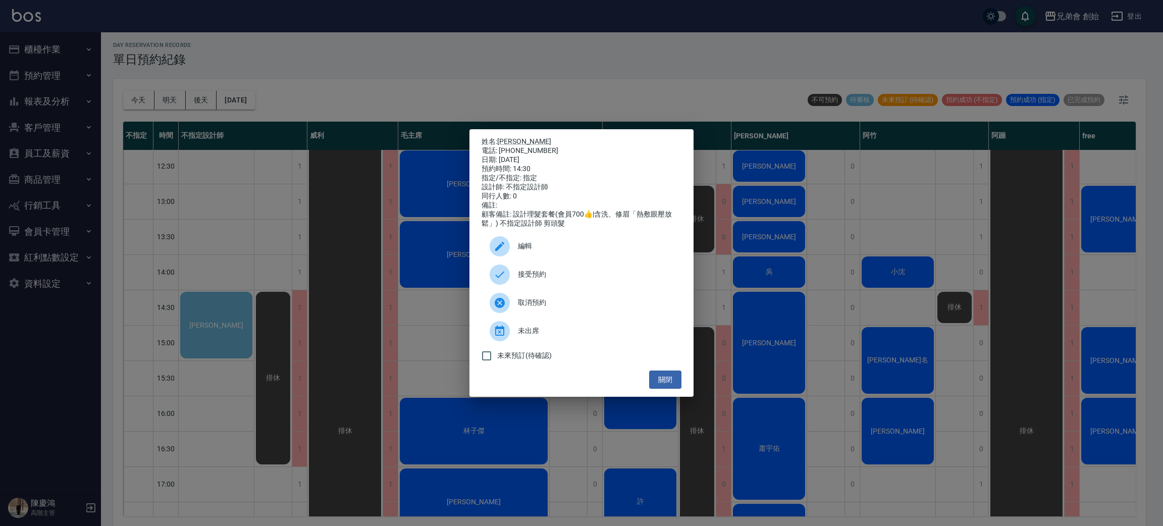
click at [579, 277] on span "接受預約" at bounding box center [595, 274] width 155 height 11
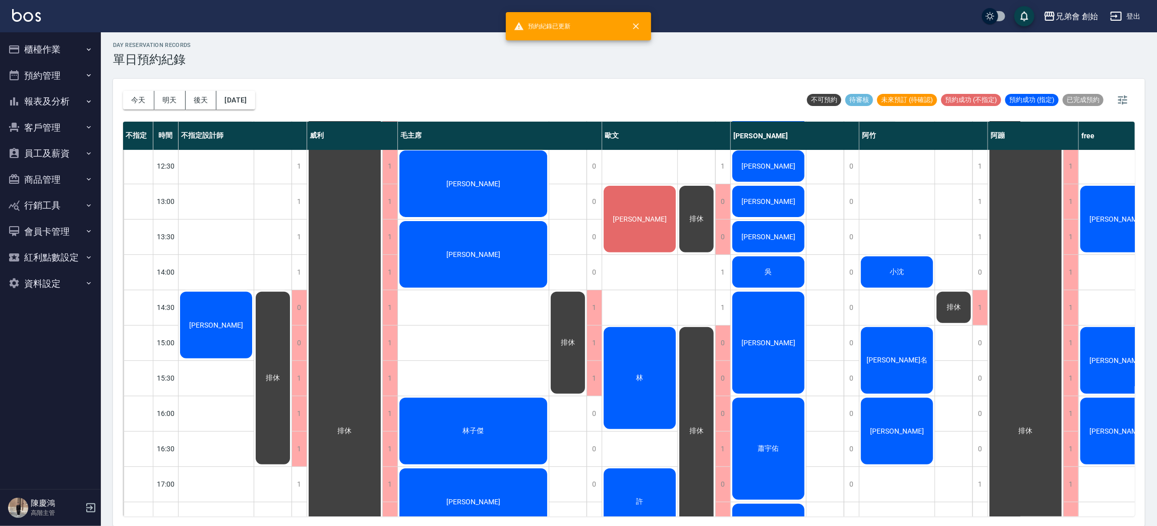
click at [244, 323] on div "黃韻心" at bounding box center [216, 325] width 75 height 70
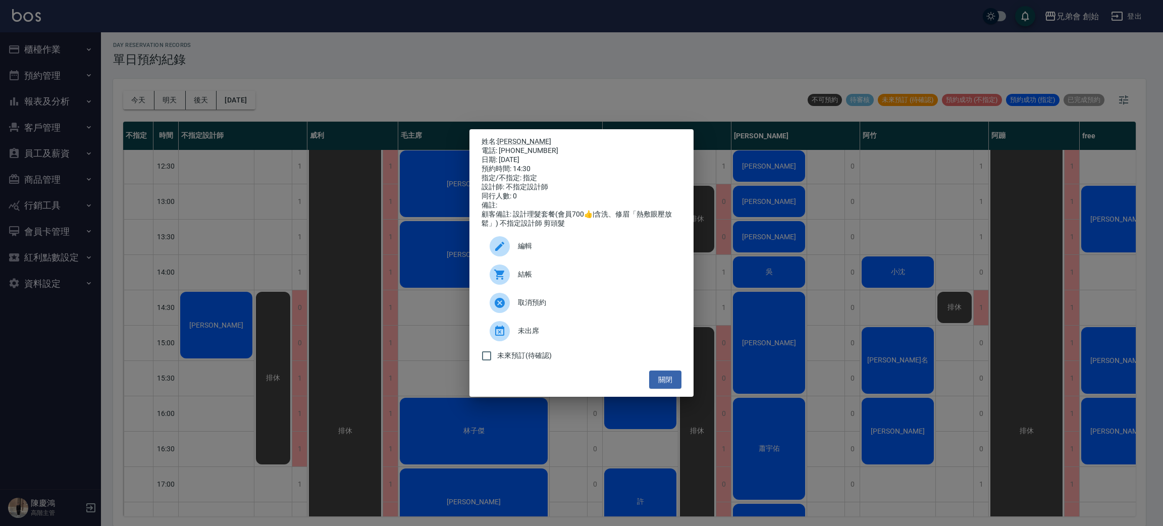
click at [545, 251] on span "編輯" at bounding box center [595, 246] width 155 height 11
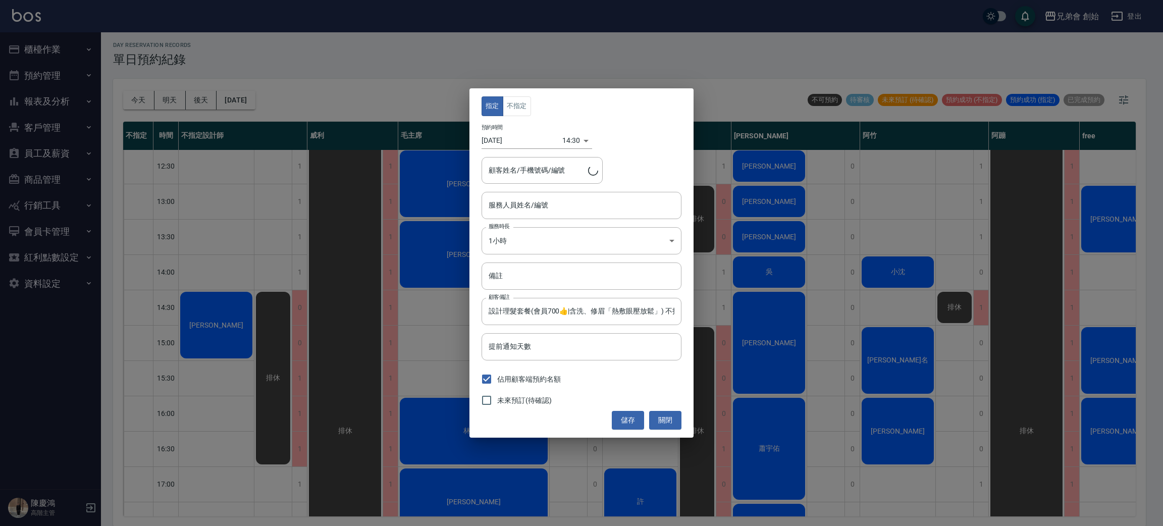
type input "不指定設計師(無代號)"
type input "黃韻心/0905070824"
click at [565, 175] on input "黃韻心/0905070824" at bounding box center [534, 170] width 97 height 18
click at [626, 204] on input "不指定設計師(無代號)" at bounding box center [574, 205] width 176 height 18
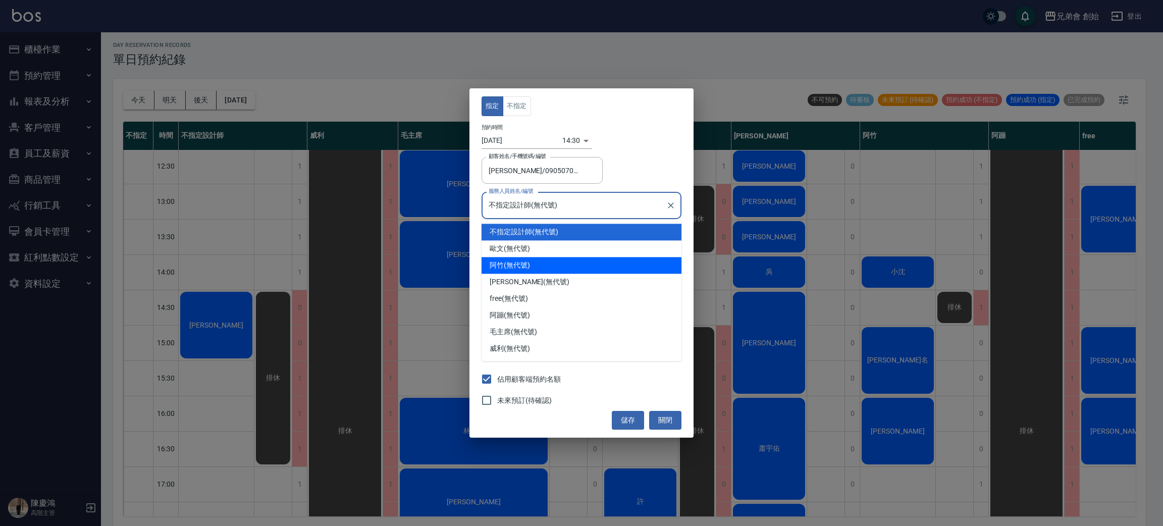
click at [584, 269] on div "阿竹 (無代號)" at bounding box center [581, 265] width 200 height 17
type input "阿竹 (無代號)"
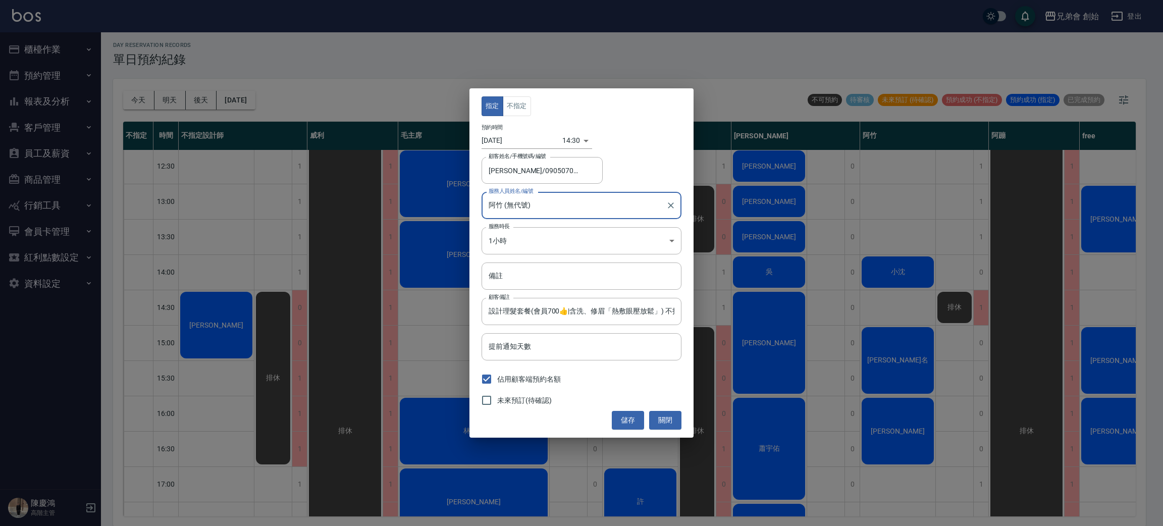
click at [540, 120] on div "指定 不指定 預約時間 2025/08/20 14:30 1755671400000 顧客姓名/手機號碼/編號 黃韻心/0905070824 顧客姓名/手機號…" at bounding box center [581, 262] width 224 height 349
click at [525, 102] on button "不指定" at bounding box center [517, 106] width 28 height 20
click at [630, 428] on button "儲存" at bounding box center [628, 420] width 32 height 19
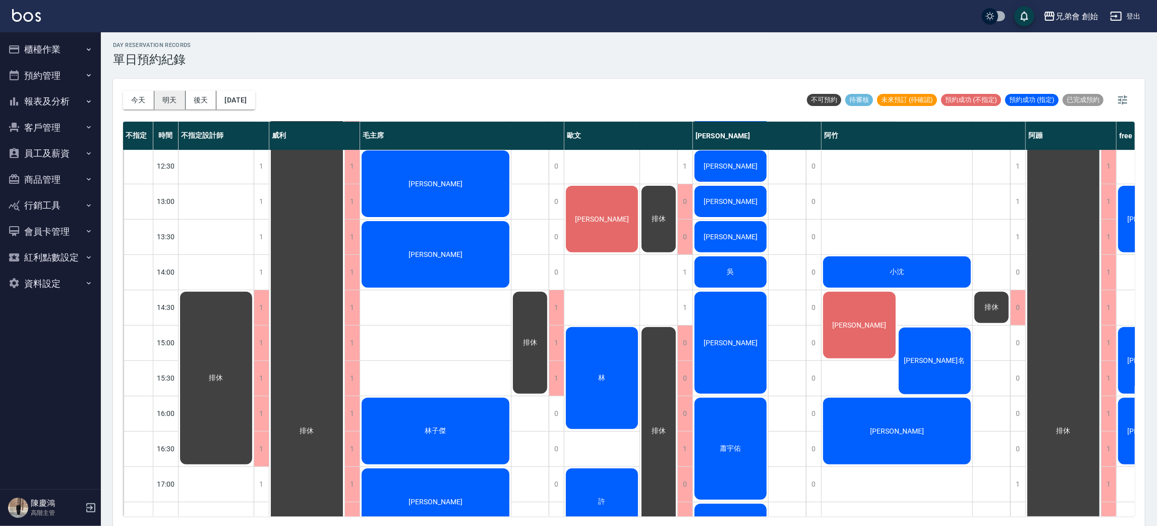
click at [159, 93] on button "明天" at bounding box center [169, 100] width 31 height 19
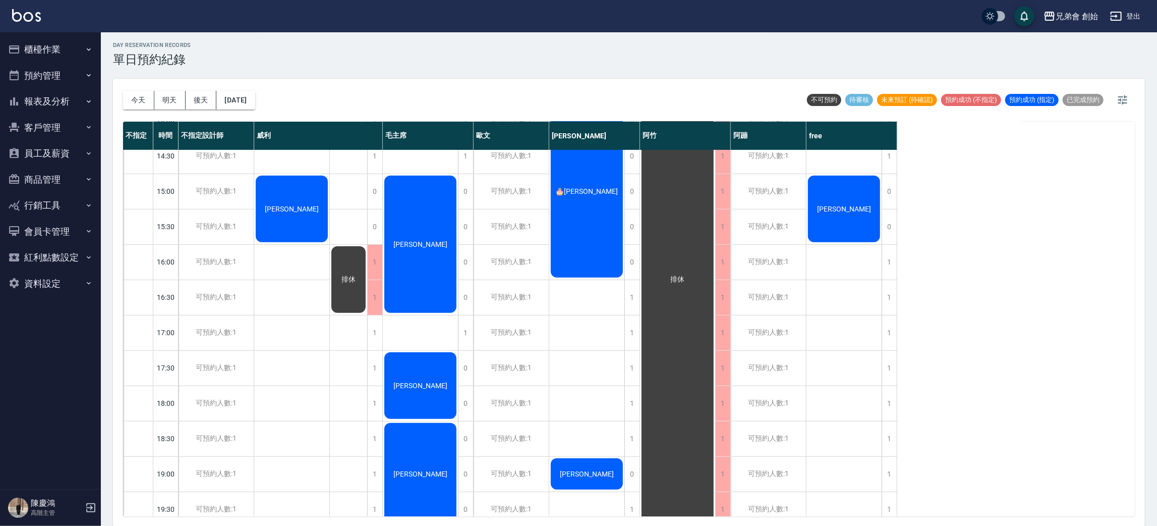
scroll to position [476, 0]
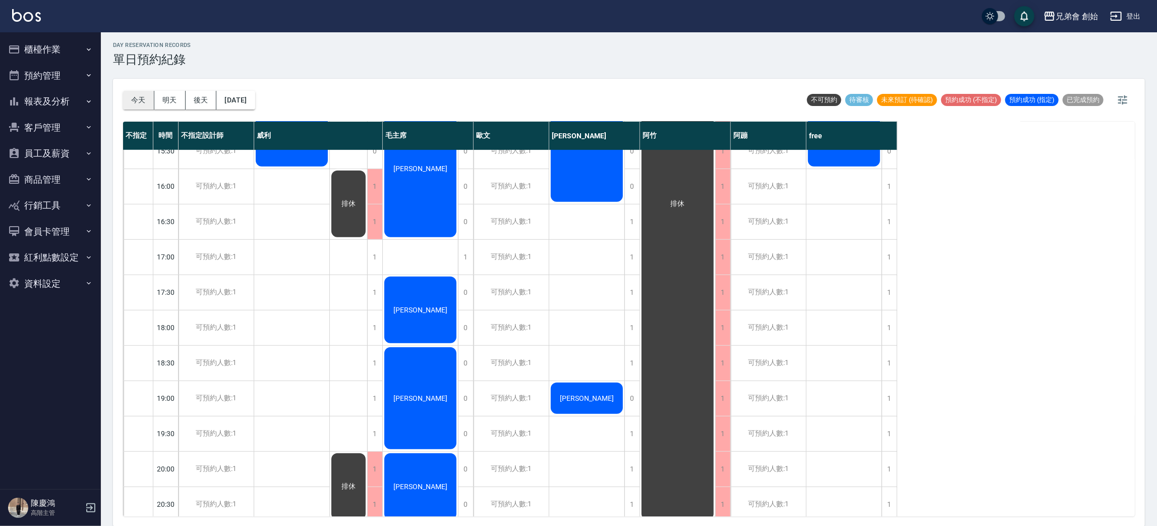
click at [137, 104] on button "今天" at bounding box center [138, 100] width 31 height 19
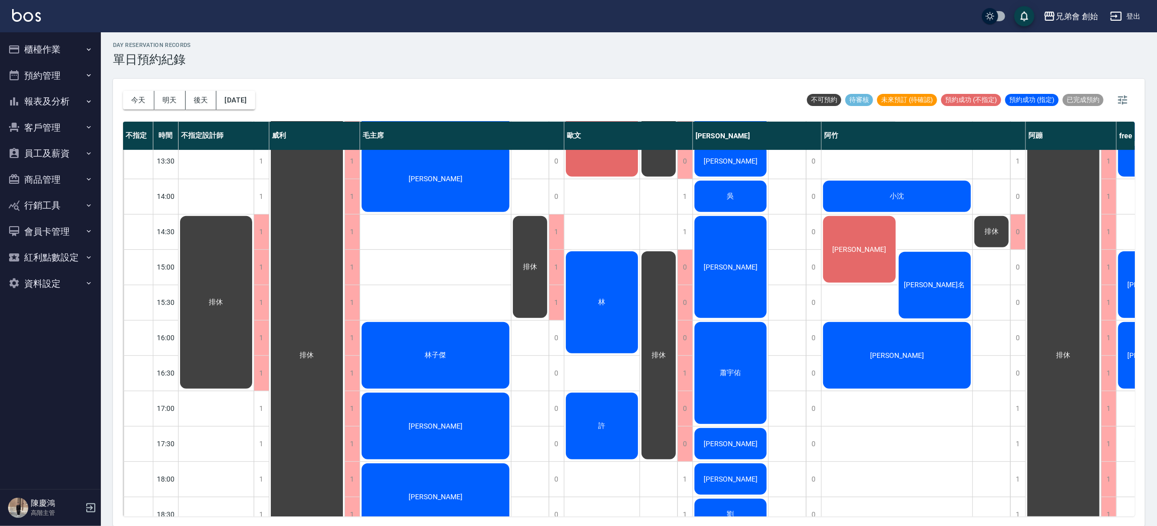
scroll to position [249, 0]
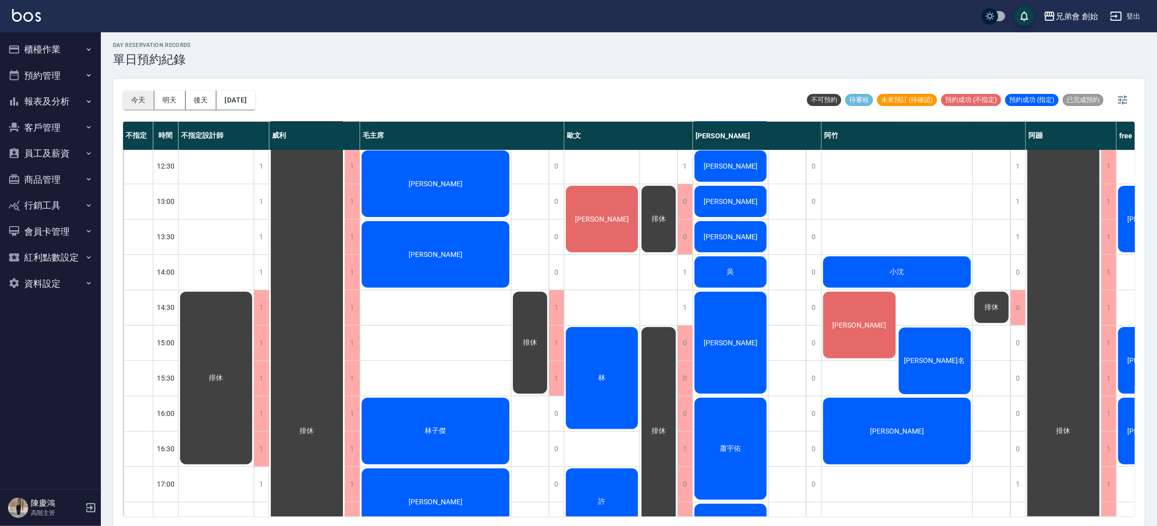
click at [138, 105] on button "今天" at bounding box center [138, 100] width 31 height 19
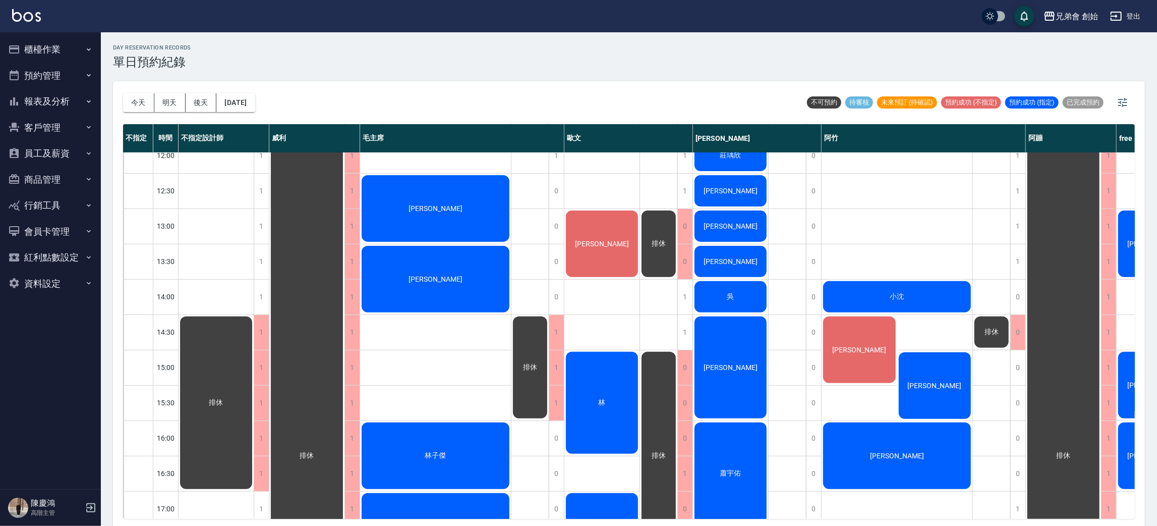
scroll to position [151, 0]
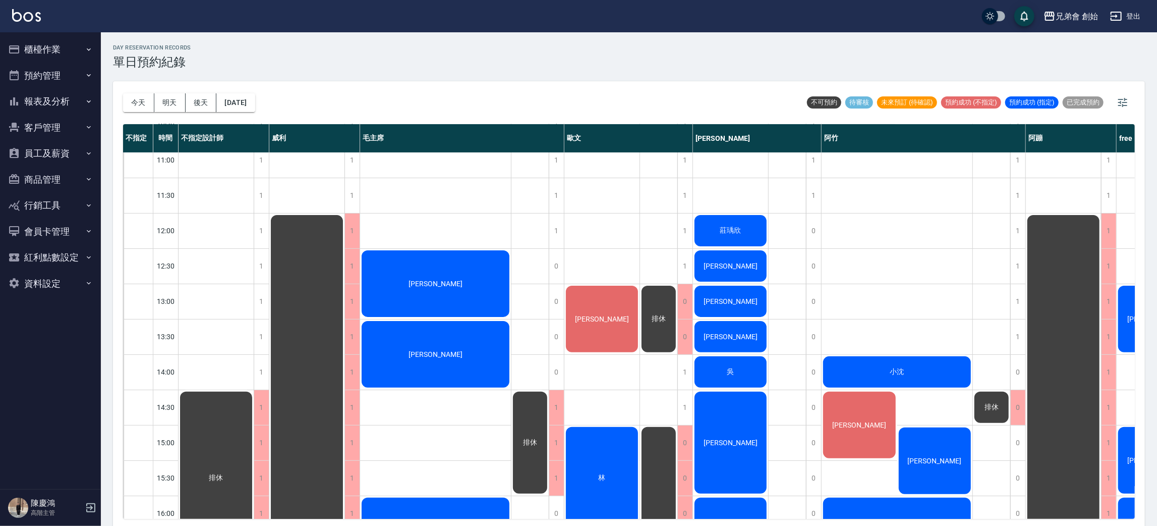
click at [254, 390] on div "小沈" at bounding box center [216, 478] width 75 height 176
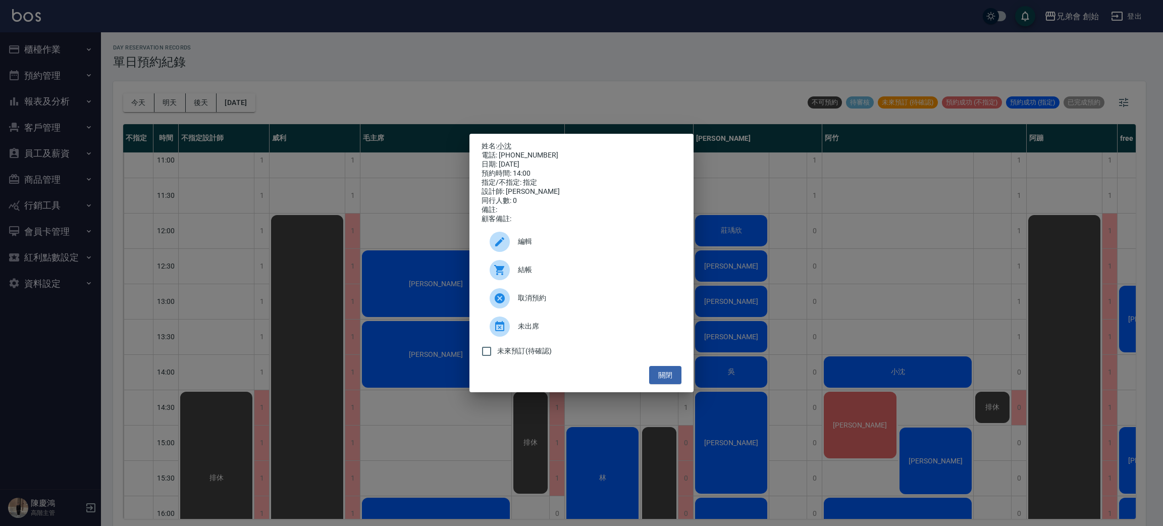
click at [574, 284] on div "結帳" at bounding box center [581, 270] width 200 height 28
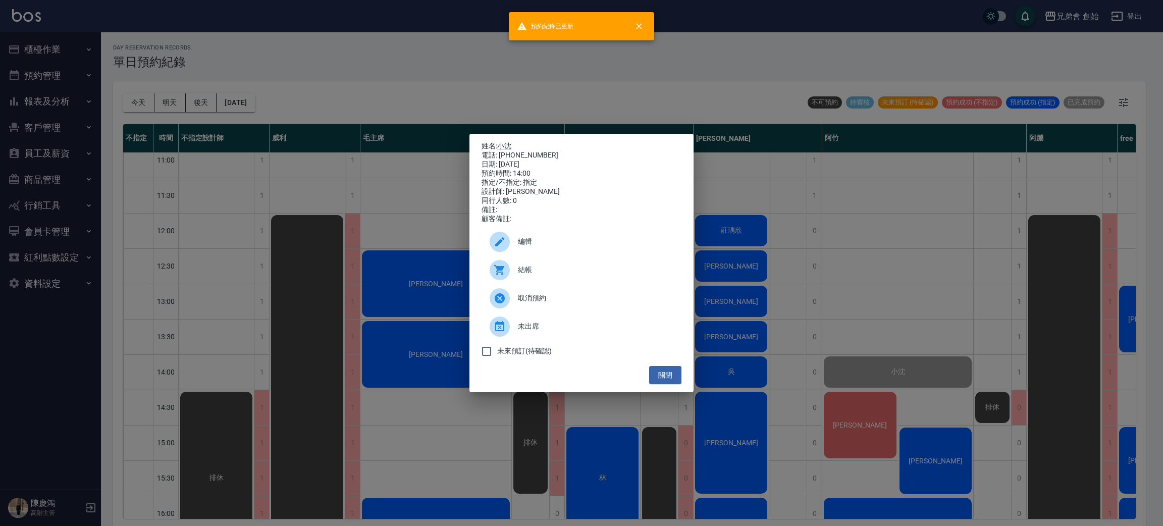
click at [311, 106] on div "姓名: 小沈 電話: [PHONE_NUMBER] 日期: [DATE] 預約時間: 14:00 指定/不指定: 指定 設計師: [PERSON_NAME] …" at bounding box center [581, 263] width 1163 height 526
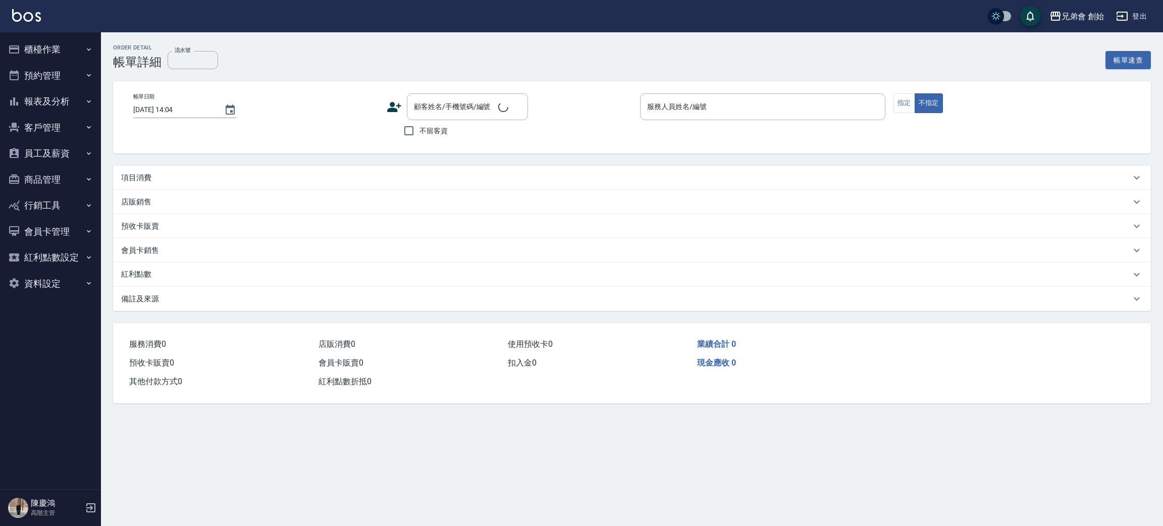
click at [164, 178] on div "項目消費" at bounding box center [625, 178] width 1009 height 11
type input "[DATE] 14:00"
type input "阿竹 (無代號)"
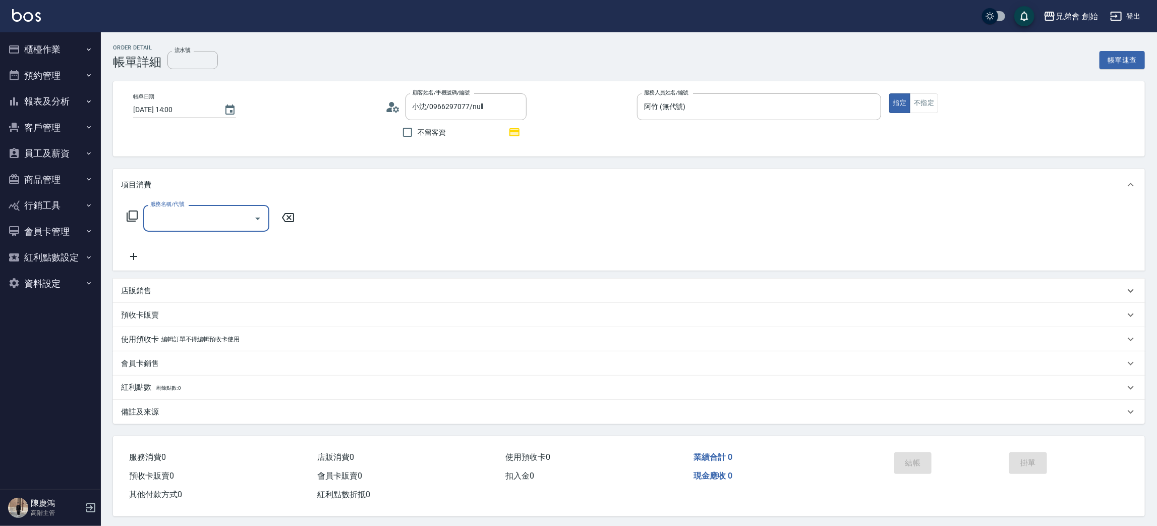
type input "小沈/0966297077/null"
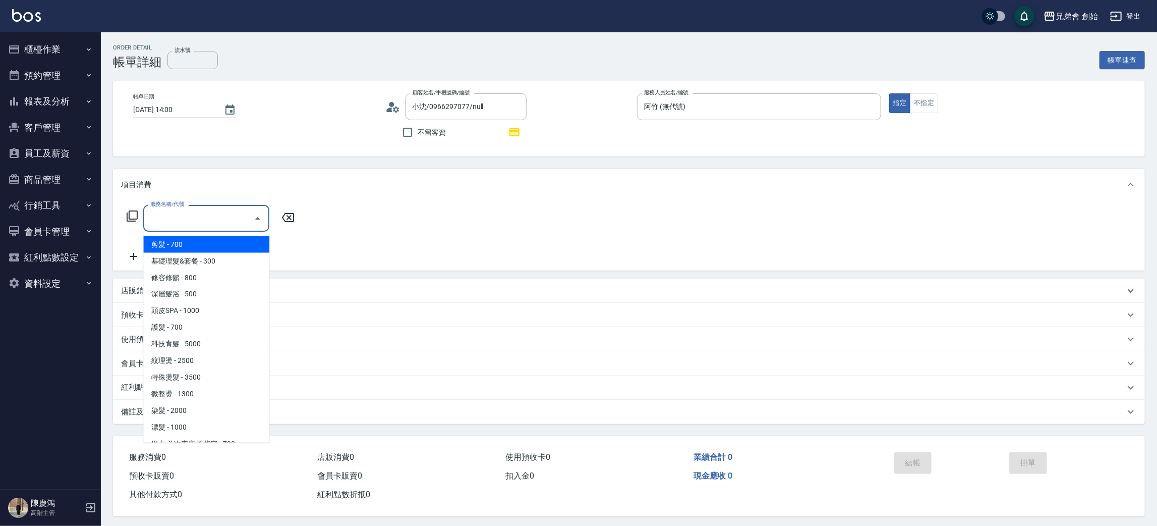
click at [205, 215] on input "服務名稱/代號" at bounding box center [199, 218] width 102 height 18
click at [220, 243] on span "剪髮 - 700" at bounding box center [206, 244] width 126 height 17
type input "剪髮(A01)"
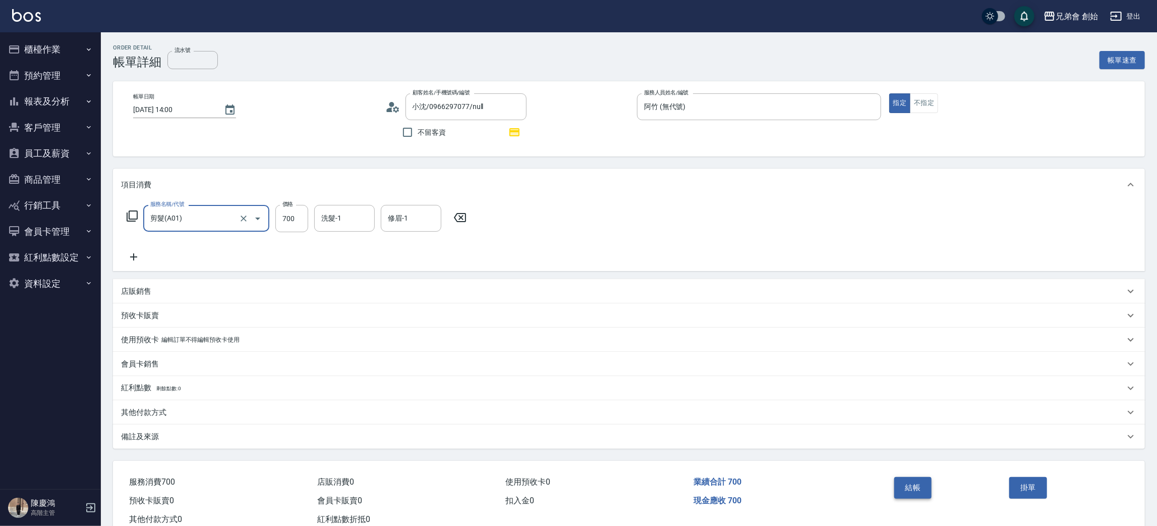
click at [922, 486] on button "結帳" at bounding box center [914, 487] width 38 height 21
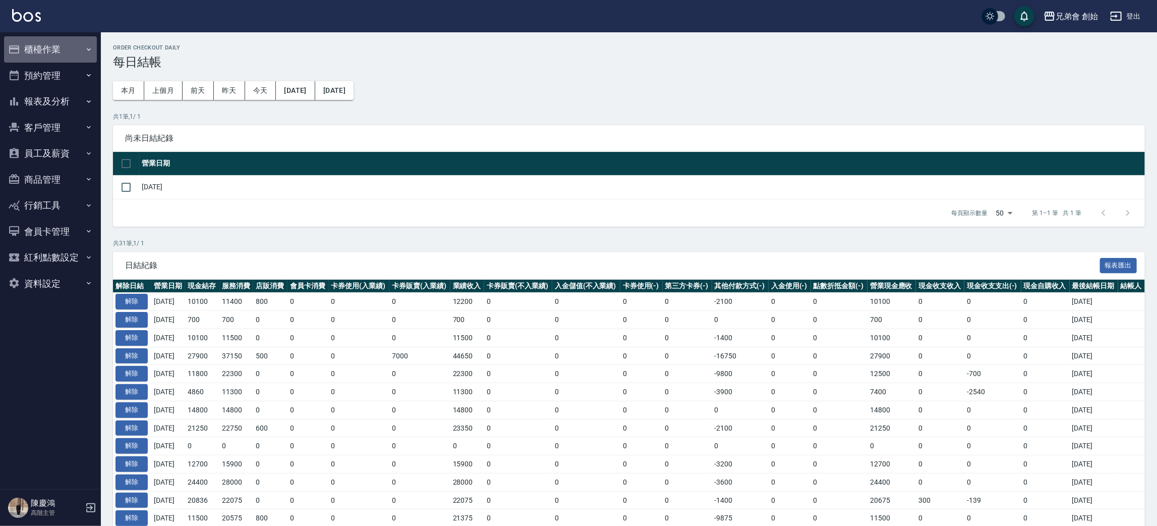
click at [65, 50] on button "櫃檯作業" at bounding box center [50, 49] width 93 height 26
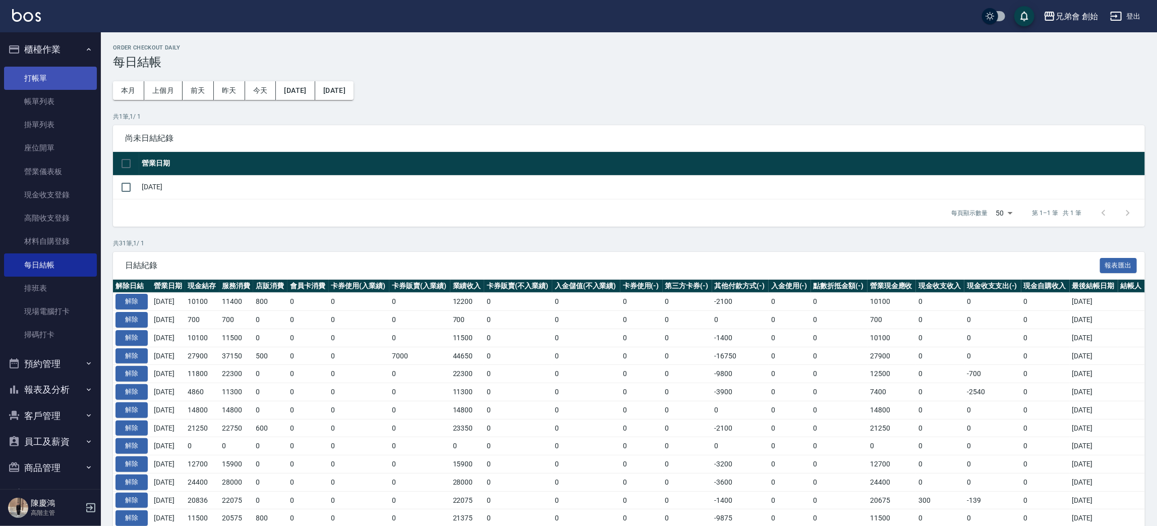
click at [66, 87] on link "打帳單" at bounding box center [50, 78] width 93 height 23
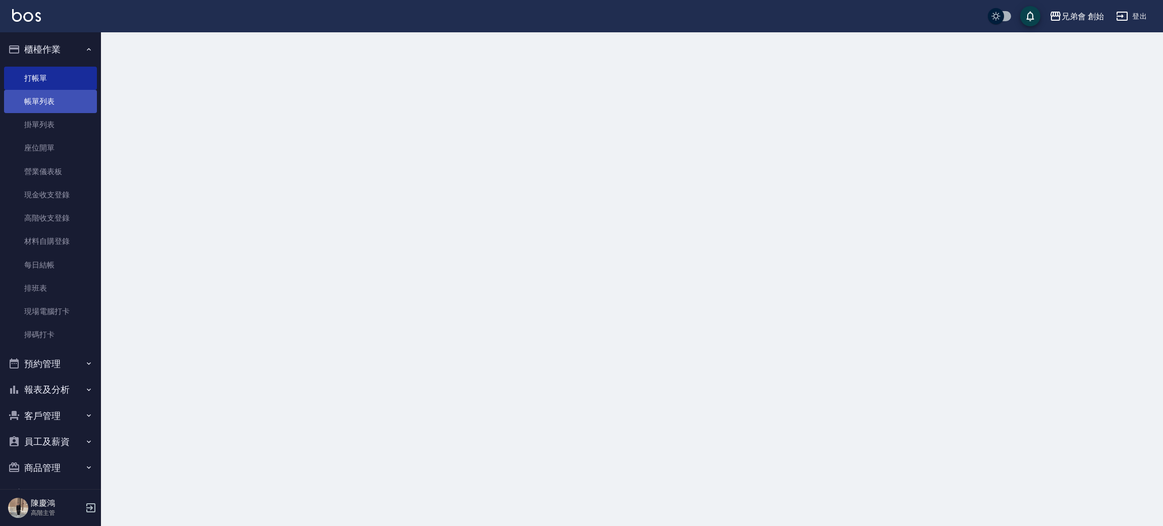
click at [66, 98] on link "帳單列表" at bounding box center [50, 101] width 93 height 23
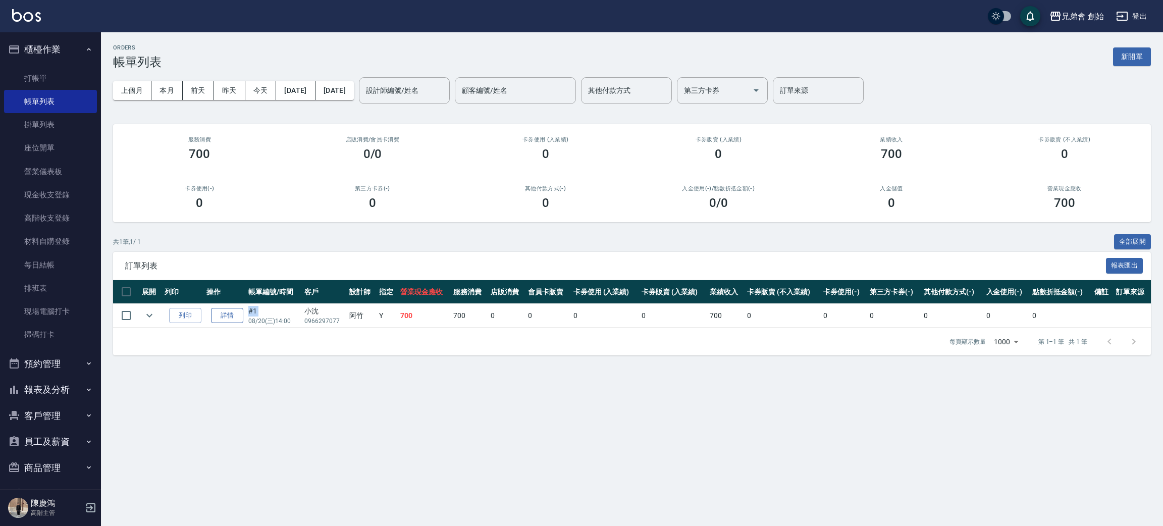
click at [241, 317] on tr "列印 詳情 #1 08/20 (三) 14:00 小沈 0966297077 阿竹 Y 700 700 0 0 0 0 700 0 0 0 0 0 0" at bounding box center [631, 316] width 1037 height 24
click at [235, 317] on link "詳情" at bounding box center [227, 316] width 32 height 16
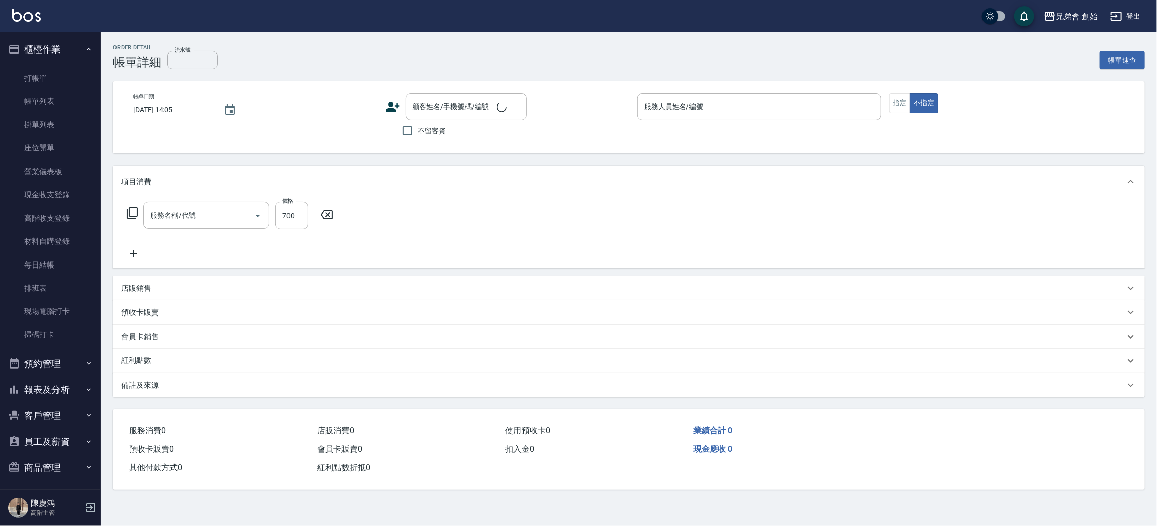
type input "[DATE] 14:00"
type input "阿竹 (無代號)"
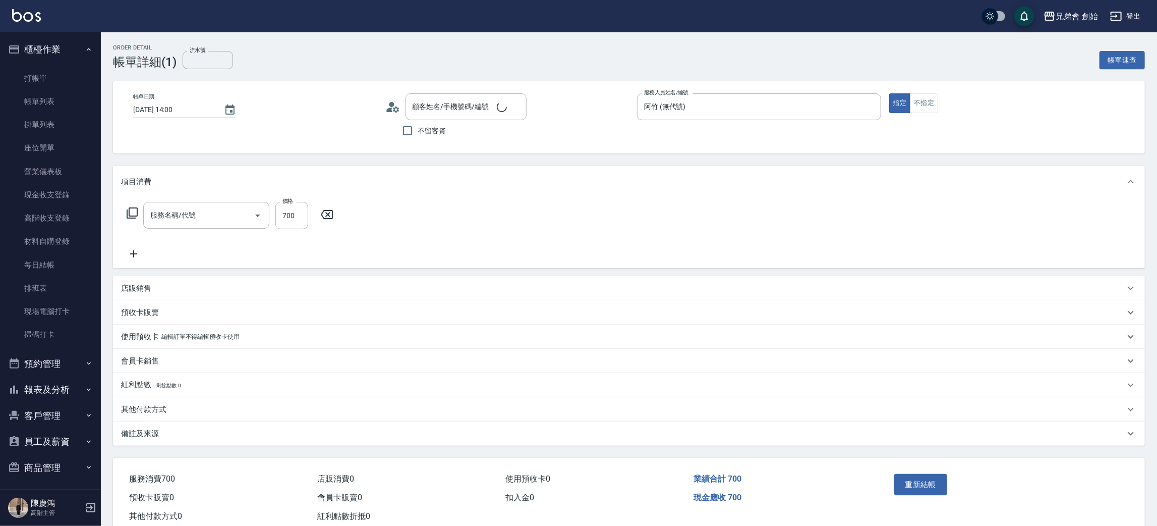
type input "剪髮(A01)"
type input "小沈/0966297077/null"
click at [183, 449] on div "Order detail 帳單詳細 (1) 流水號 流水號 帳單速查 帳單日期 [DATE] 14:00 顧客姓名/手機號碼/編號 小沈/0966297077…" at bounding box center [629, 292] width 1057 height 521
click at [180, 415] on div "其他付款方式" at bounding box center [623, 412] width 1004 height 11
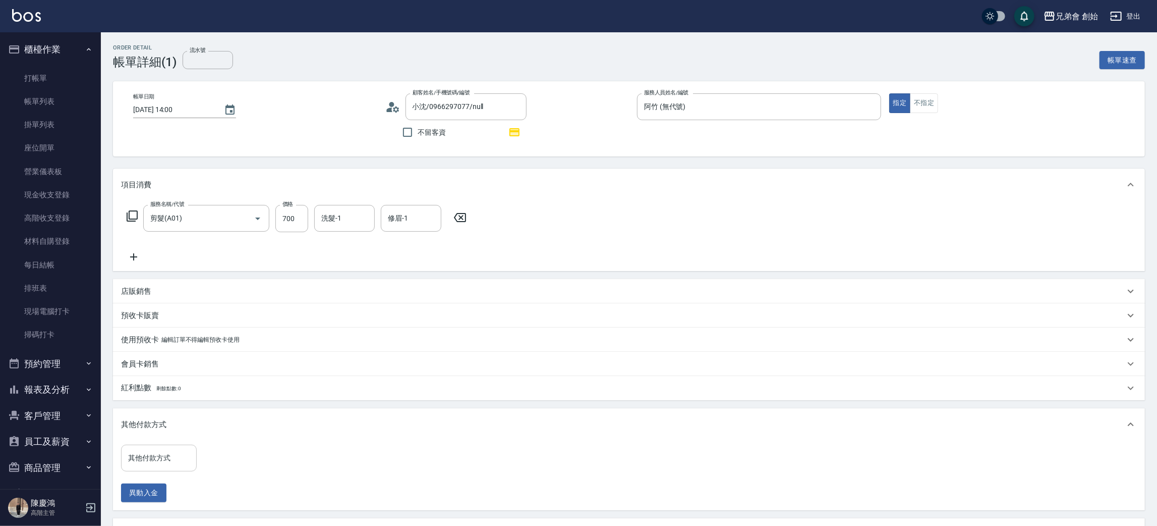
click at [178, 464] on input "其他付款方式" at bounding box center [159, 458] width 67 height 18
click at [153, 402] on span "轉帳" at bounding box center [159, 399] width 76 height 17
type input "轉帳"
drag, startPoint x: 229, startPoint y: 456, endPoint x: 235, endPoint y: 445, distance: 12.4
click at [229, 456] on input "0" at bounding box center [241, 458] width 76 height 27
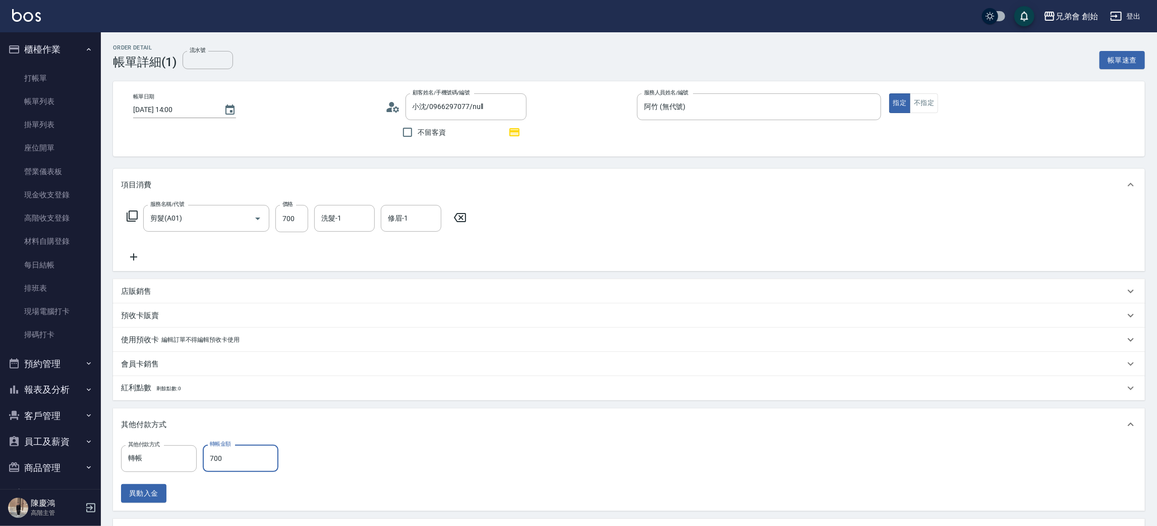
scroll to position [123, 0]
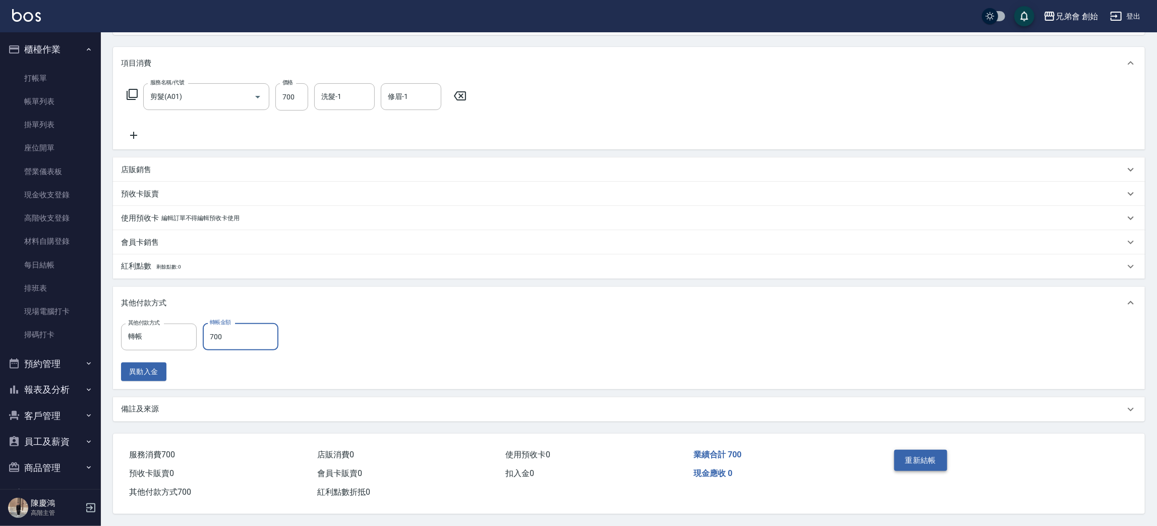
type input "700"
click at [919, 454] on button "重新結帳" at bounding box center [921, 460] width 53 height 21
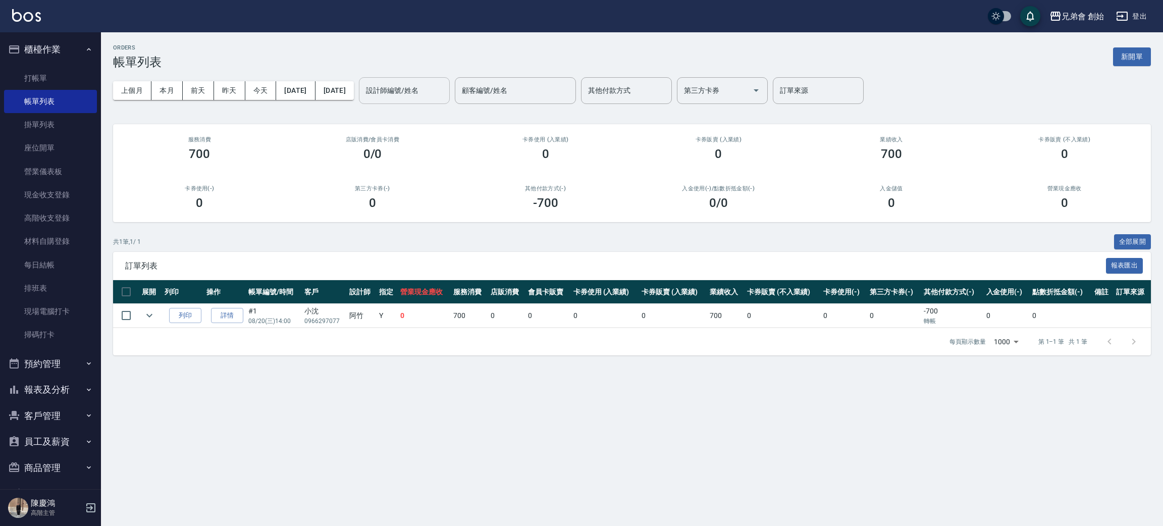
click at [431, 95] on input "設計師編號/姓名" at bounding box center [404, 91] width 82 height 18
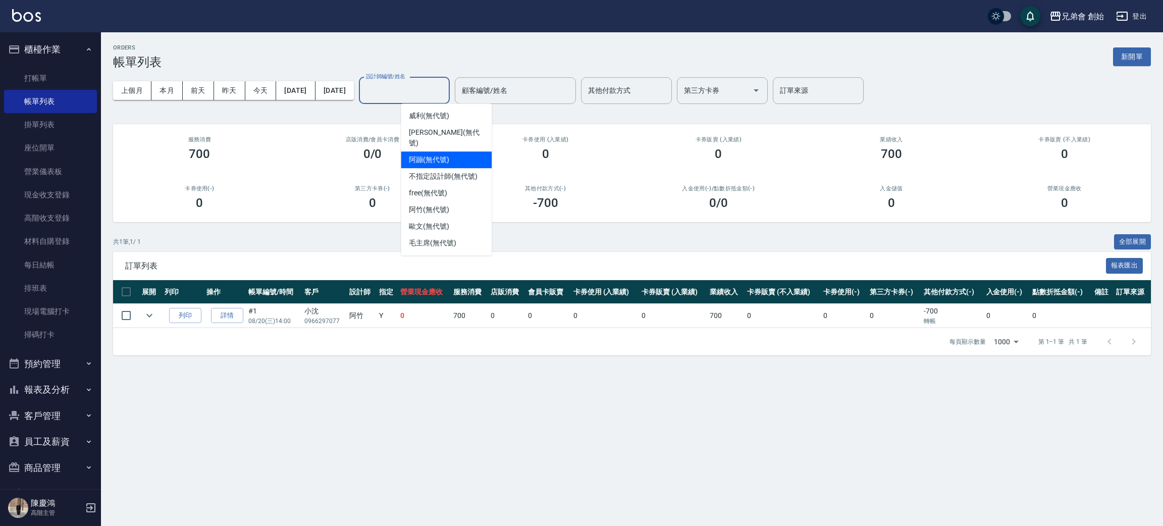
click at [456, 151] on div "阿蹦 (無代號)" at bounding box center [446, 159] width 91 height 17
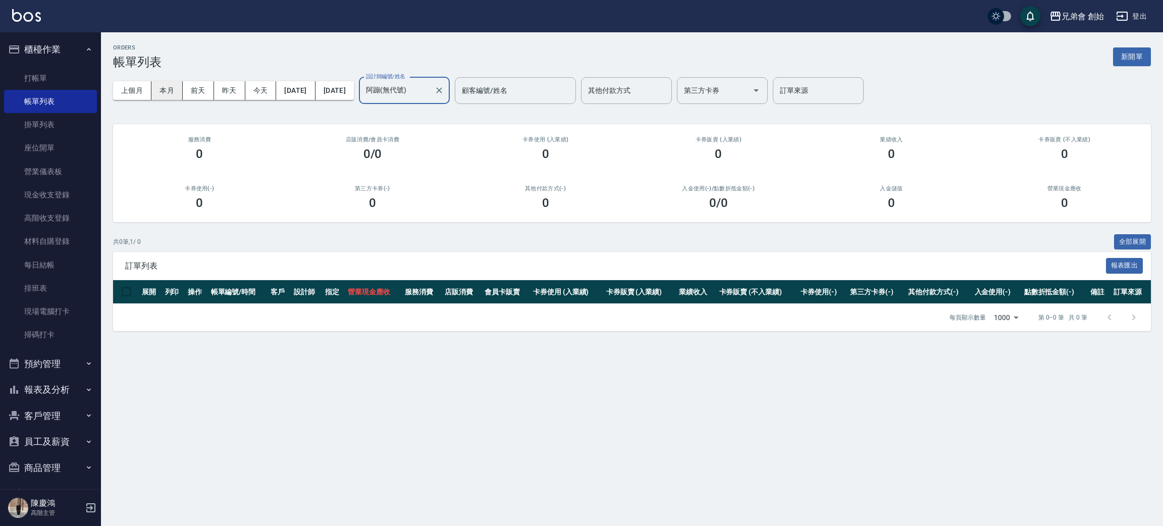
click at [159, 90] on button "本月" at bounding box center [166, 90] width 31 height 19
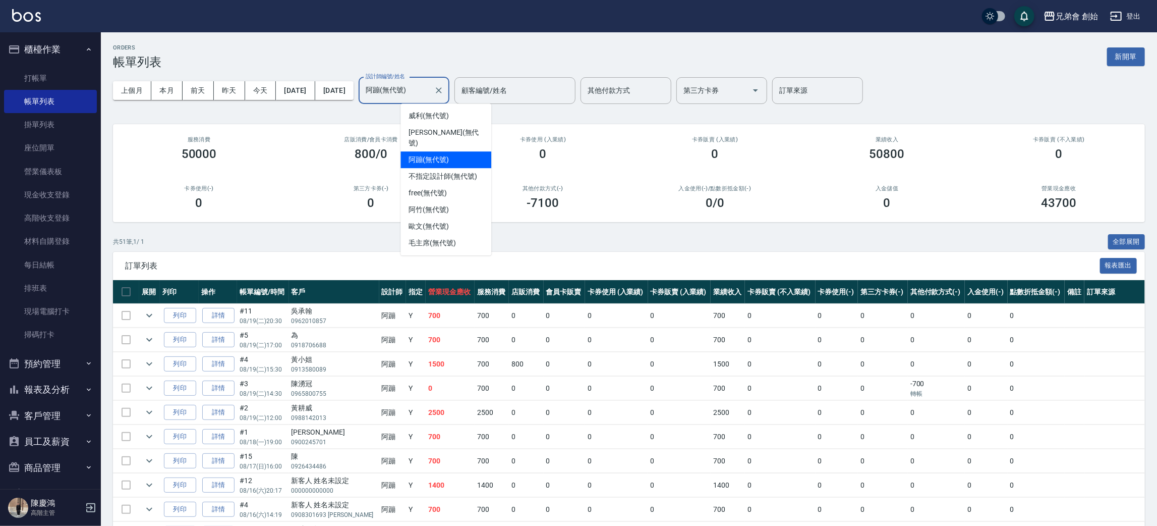
click at [430, 92] on input "阿蹦(無代號)" at bounding box center [396, 91] width 67 height 18
click at [453, 108] on div "[PERSON_NAME] (無代號)" at bounding box center [446, 115] width 91 height 17
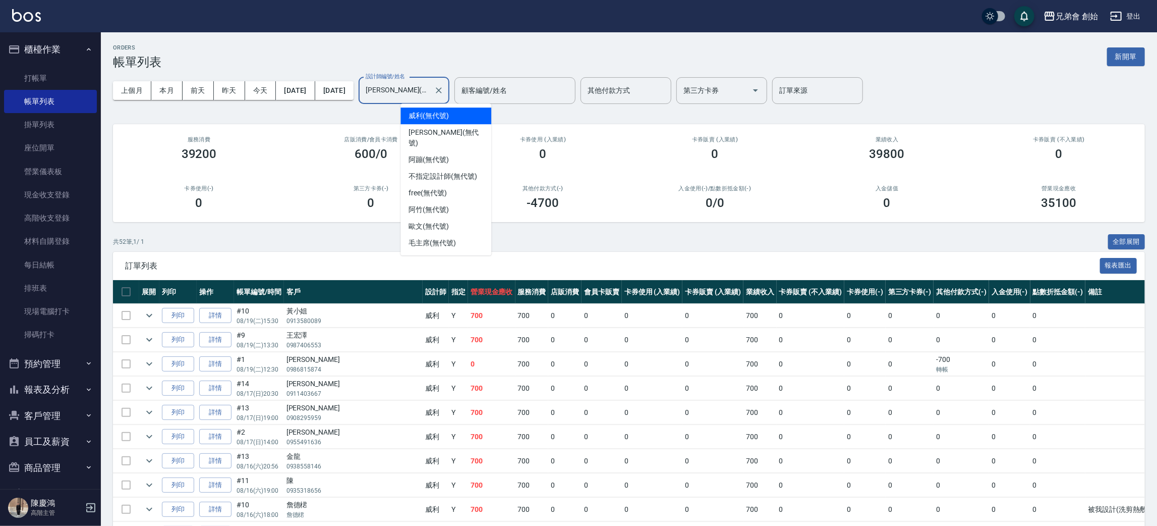
click at [430, 87] on input "[PERSON_NAME](無代號)" at bounding box center [396, 91] width 67 height 18
click at [430, 221] on span "[PERSON_NAME](無代號)" at bounding box center [429, 226] width 40 height 11
type input "[PERSON_NAME](無代號)"
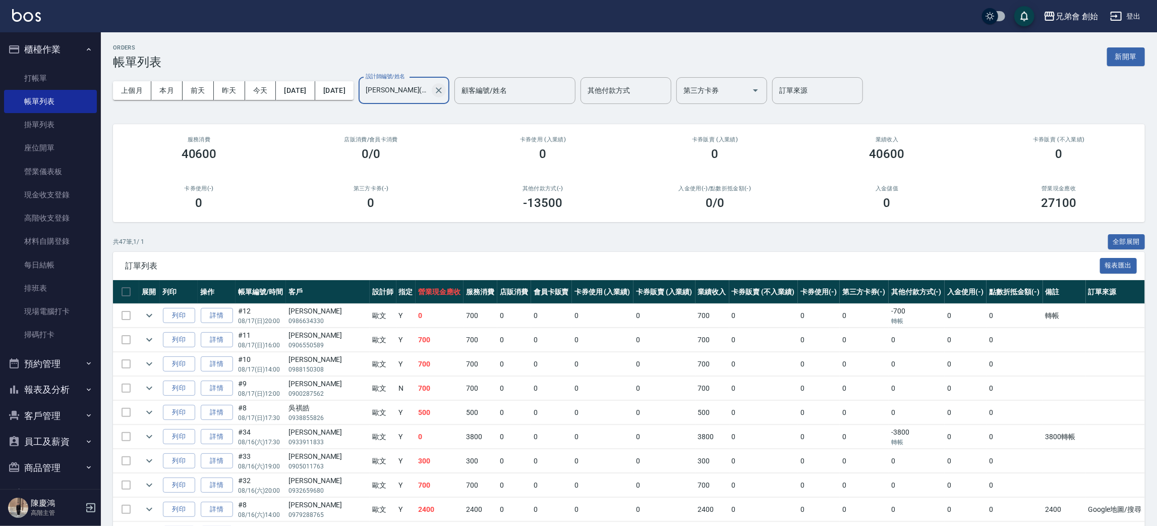
click at [444, 87] on icon "Clear" at bounding box center [439, 90] width 10 height 10
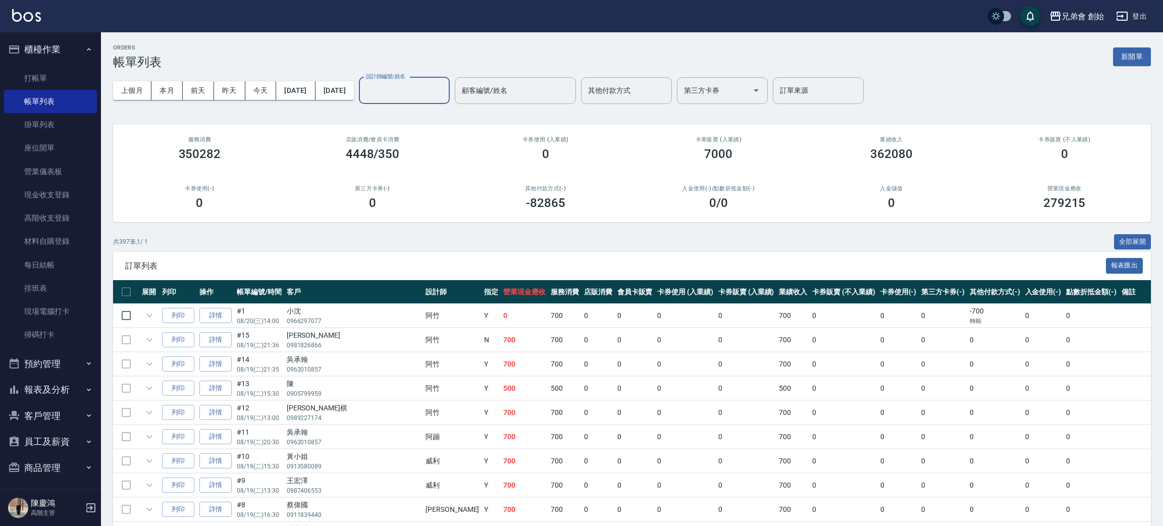
click at [67, 48] on button "櫃檯作業" at bounding box center [50, 49] width 93 height 26
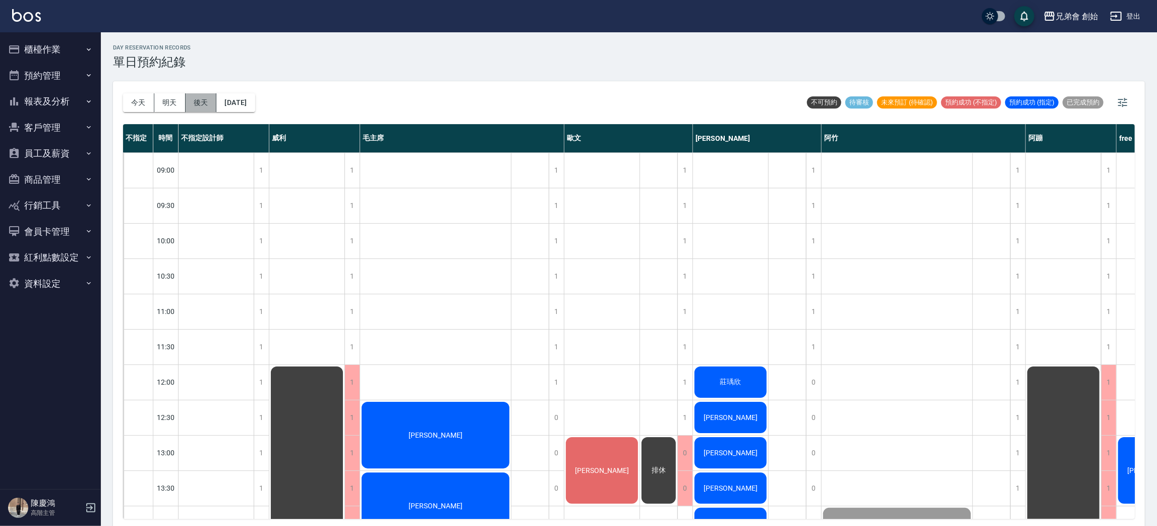
click at [197, 104] on button "後天" at bounding box center [201, 102] width 31 height 19
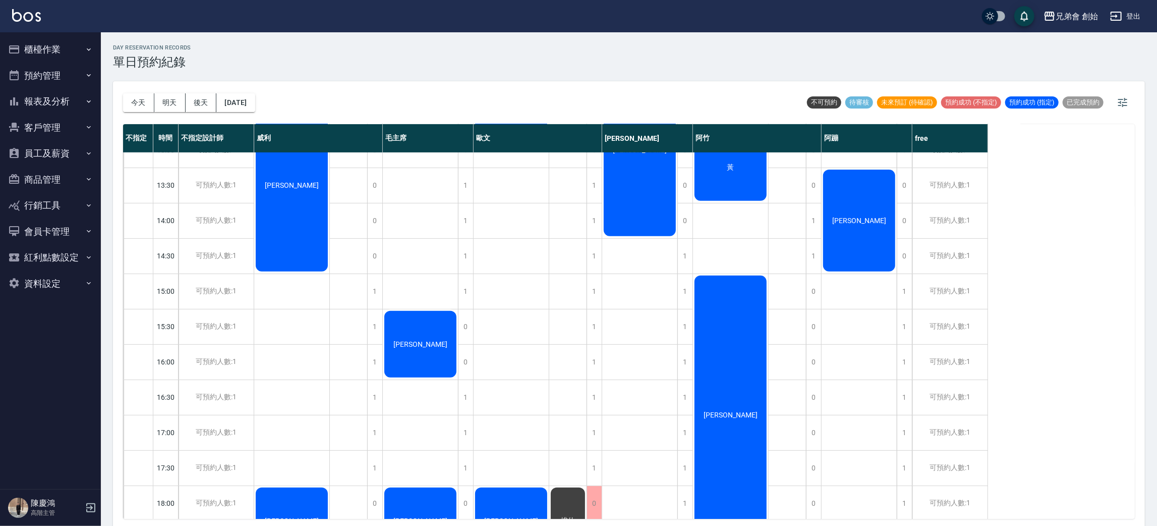
scroll to position [76, 0]
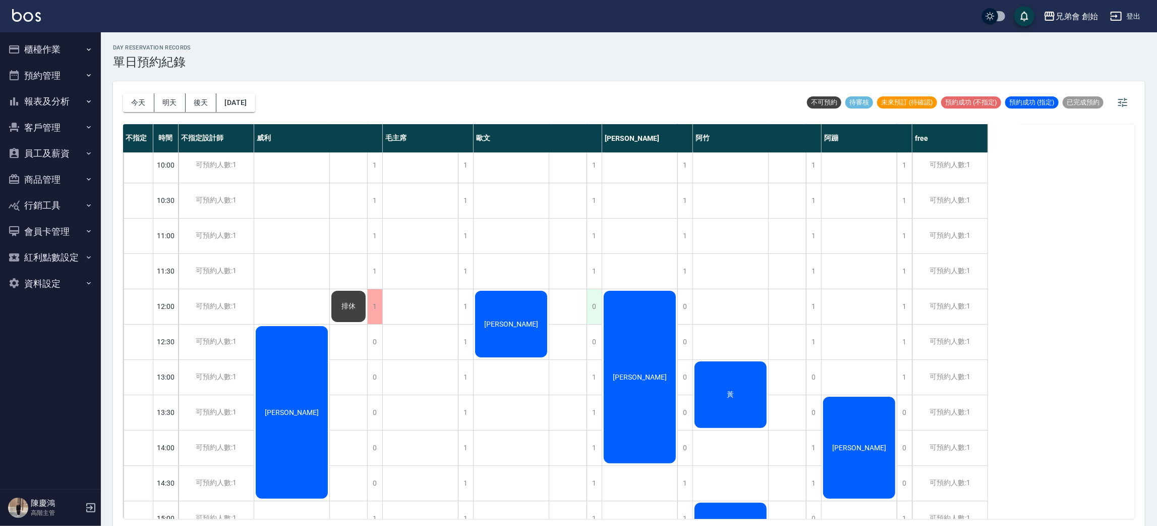
click at [600, 299] on div "0" at bounding box center [594, 306] width 15 height 35
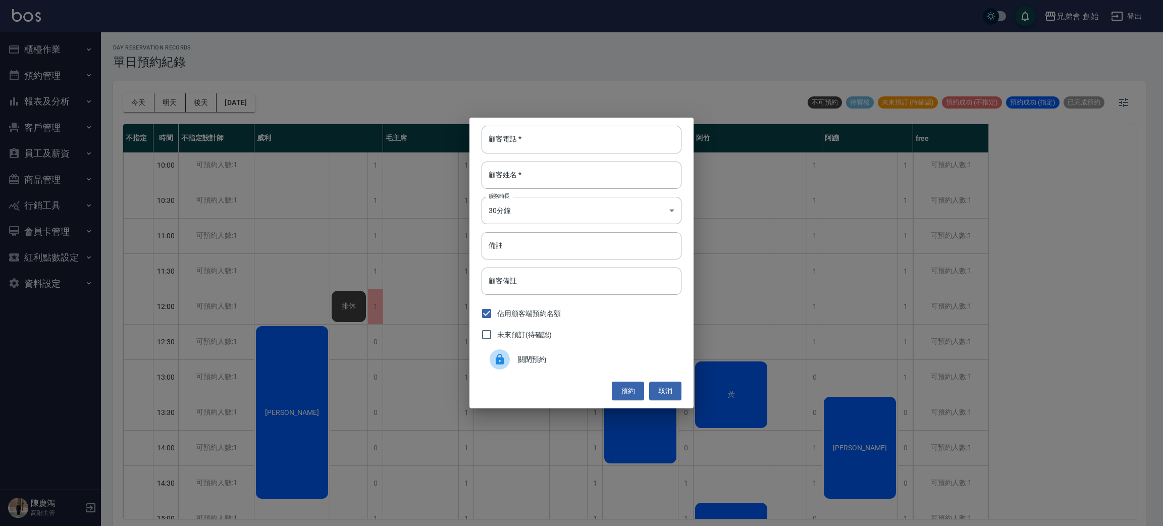
click at [551, 350] on div "關閉預約" at bounding box center [581, 359] width 200 height 28
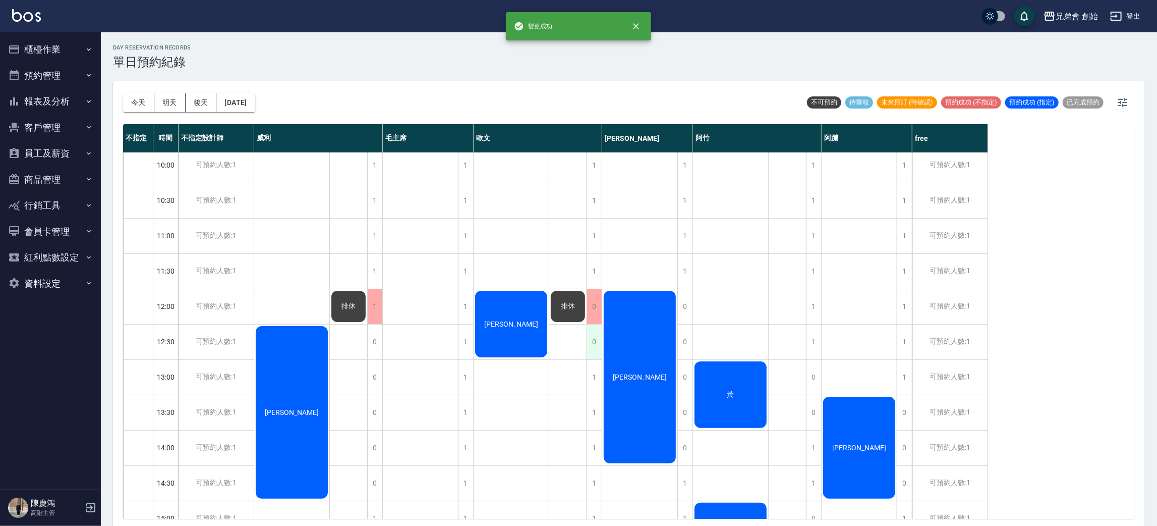
click at [592, 341] on div "0" at bounding box center [594, 341] width 15 height 35
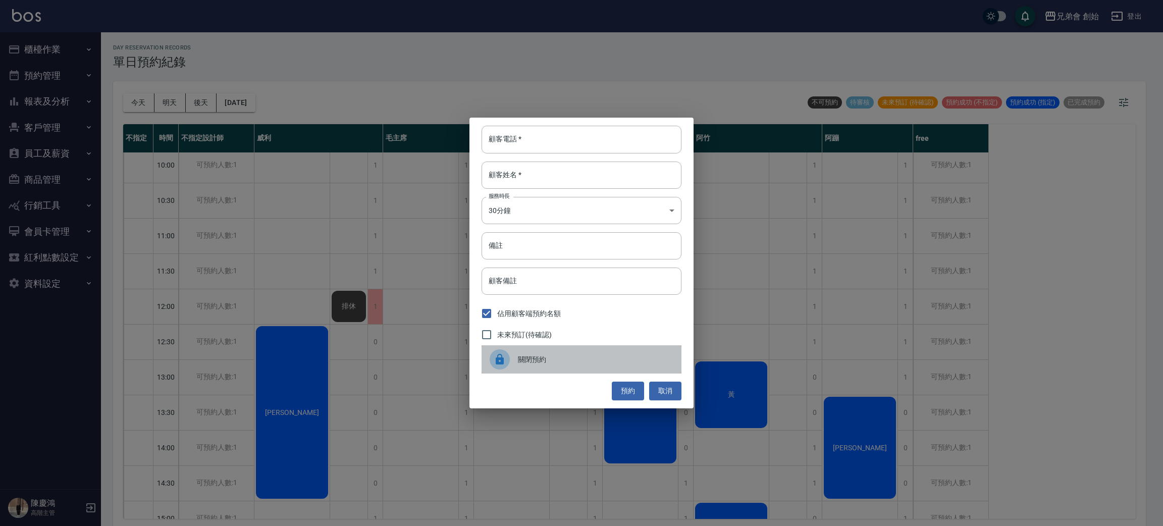
click at [563, 362] on span "關閉預約" at bounding box center [595, 359] width 155 height 11
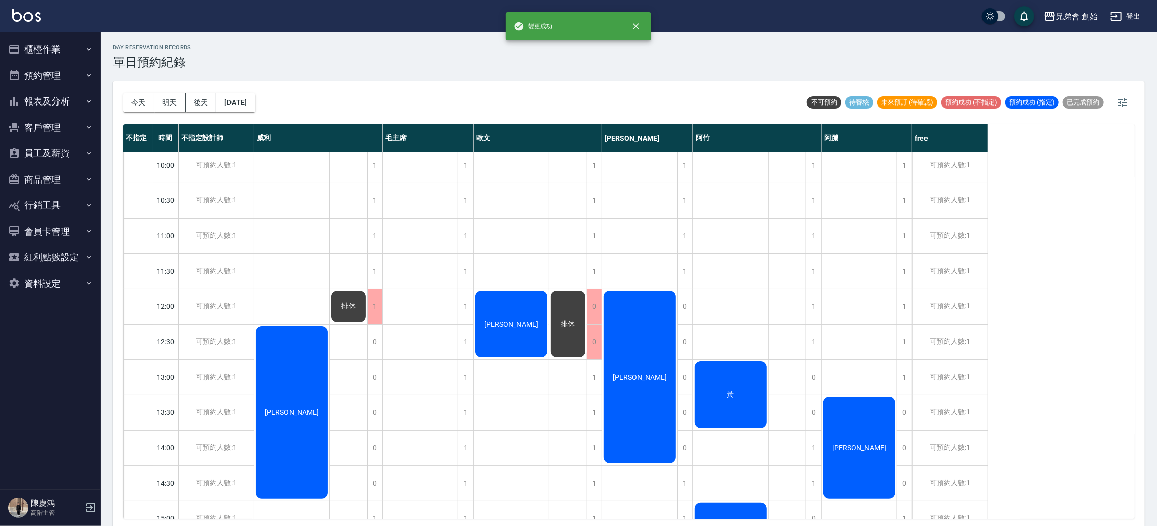
click at [329, 334] on div "孫倩煜" at bounding box center [291, 412] width 75 height 176
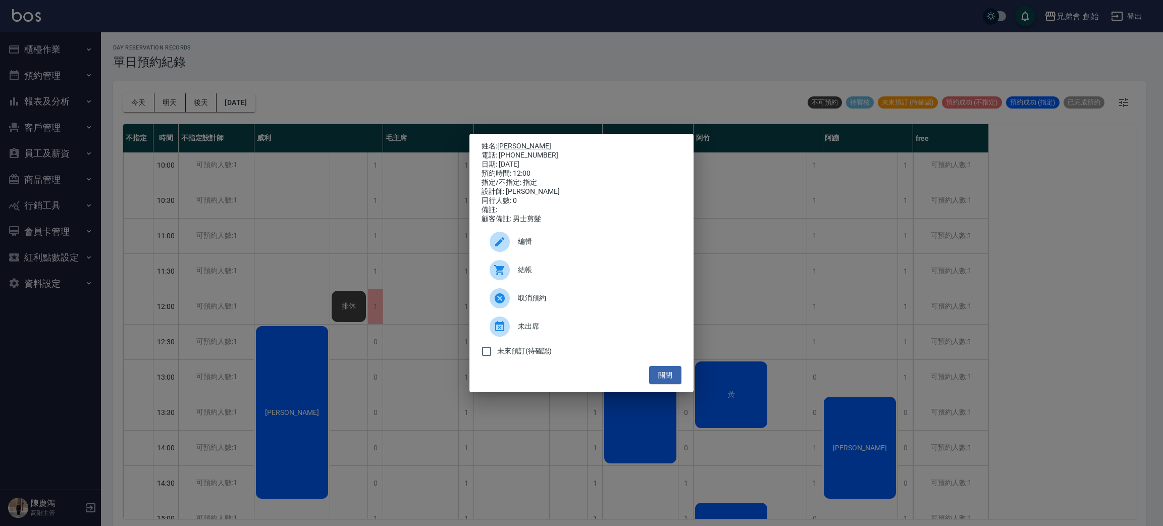
click at [334, 332] on div "姓名: 孫倩煜 電話: 0903013119 日期: 2025/08/22 預約時間: 12:00 指定/不指定: 指定 設計師: 歐文 同行人數: 0 備註…" at bounding box center [581, 263] width 1163 height 526
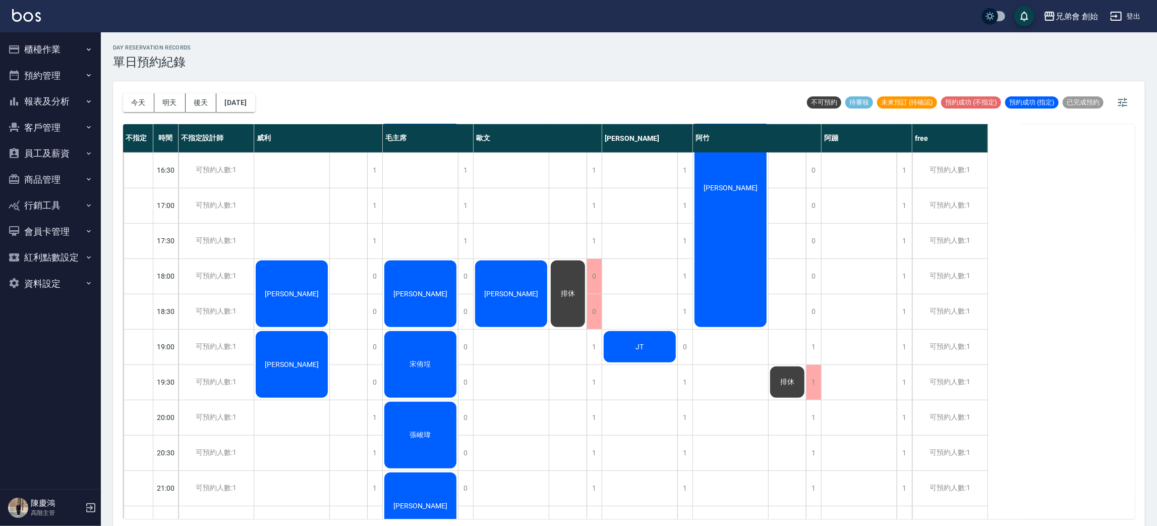
scroll to position [670, 0]
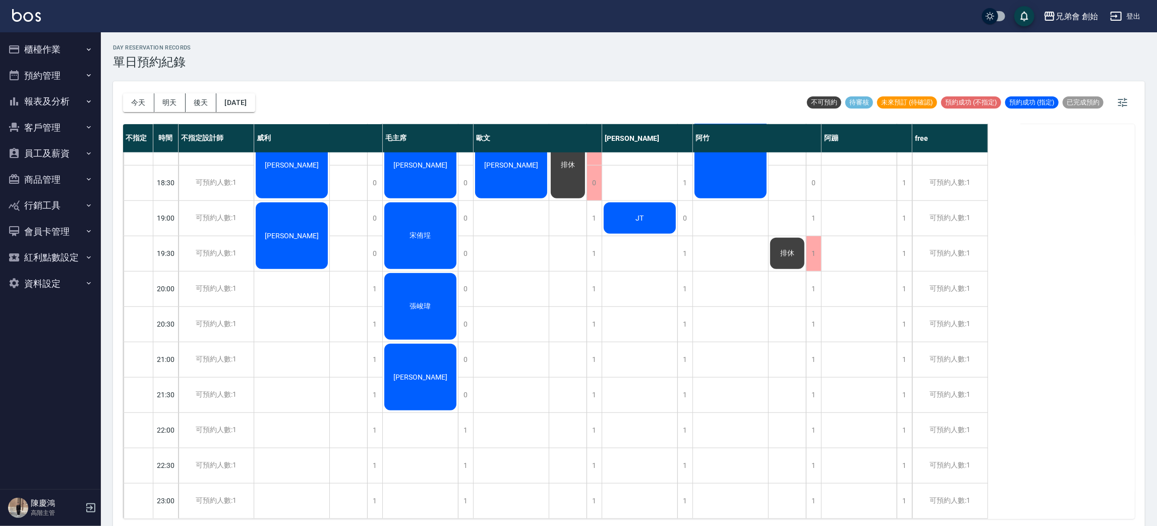
click at [173, 92] on div "今天 明天 後天 2025/08/22" at bounding box center [189, 102] width 132 height 43
click at [172, 96] on button "明天" at bounding box center [169, 102] width 31 height 19
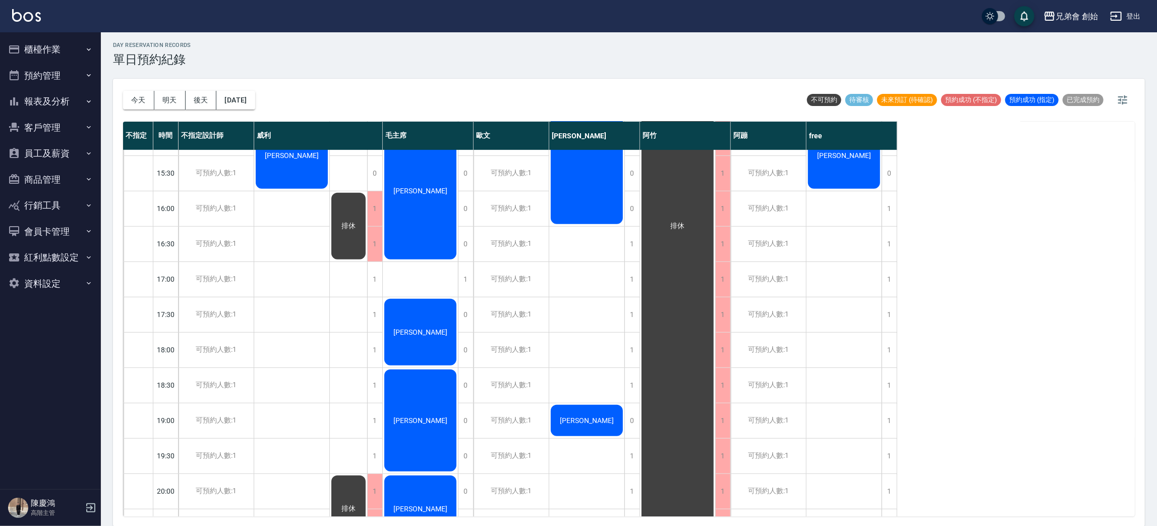
scroll to position [670, 0]
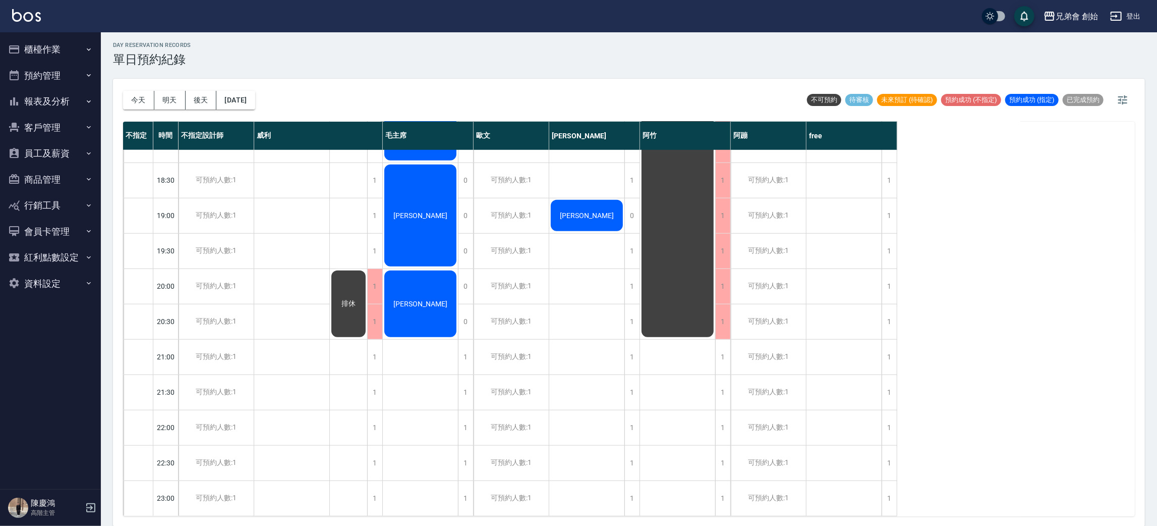
click at [142, 108] on button "今天" at bounding box center [138, 100] width 31 height 19
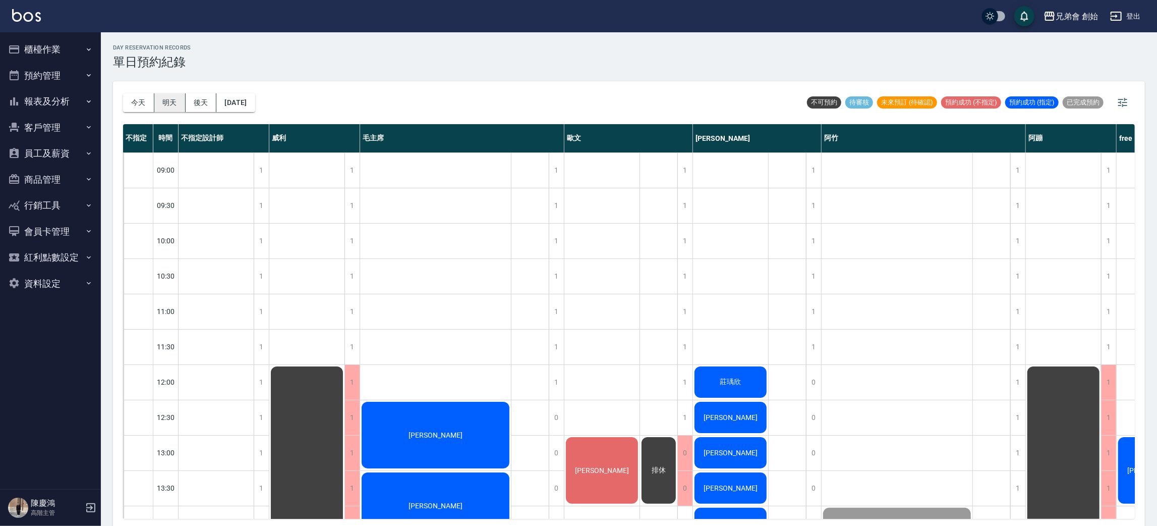
click at [170, 110] on button "明天" at bounding box center [169, 102] width 31 height 19
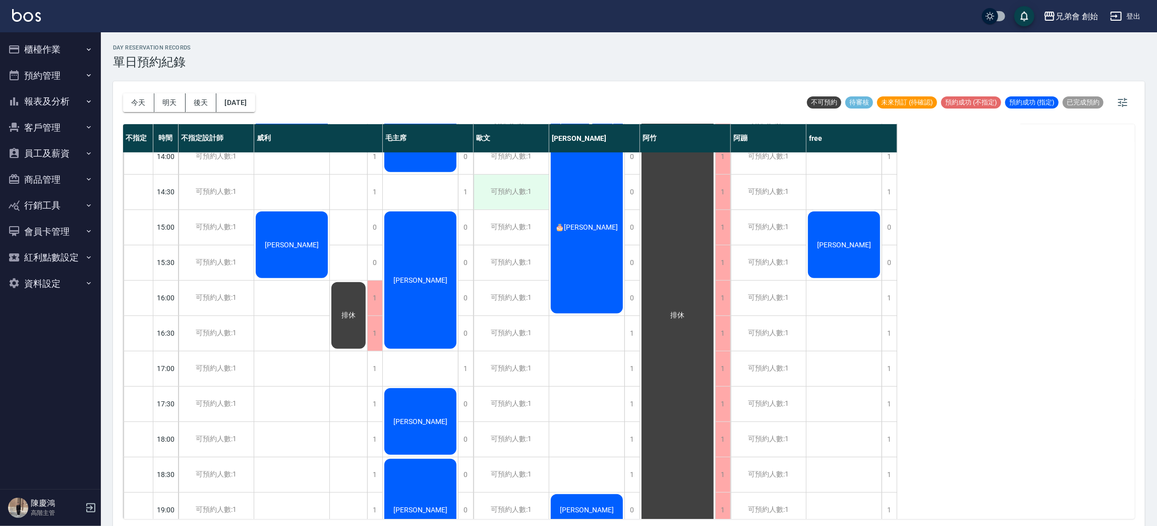
scroll to position [291, 0]
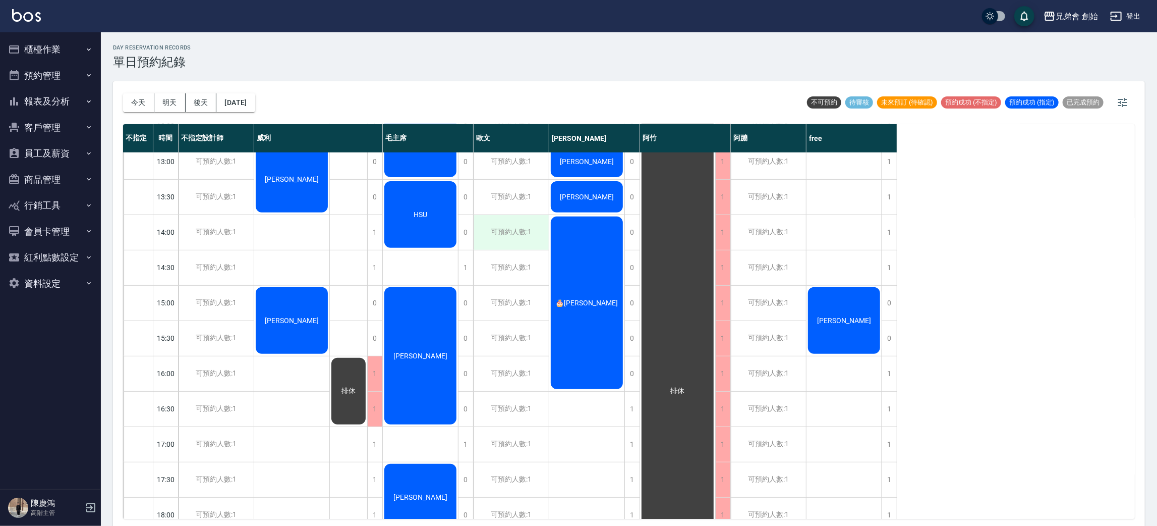
click at [508, 224] on div "可預約人數:1" at bounding box center [511, 232] width 75 height 35
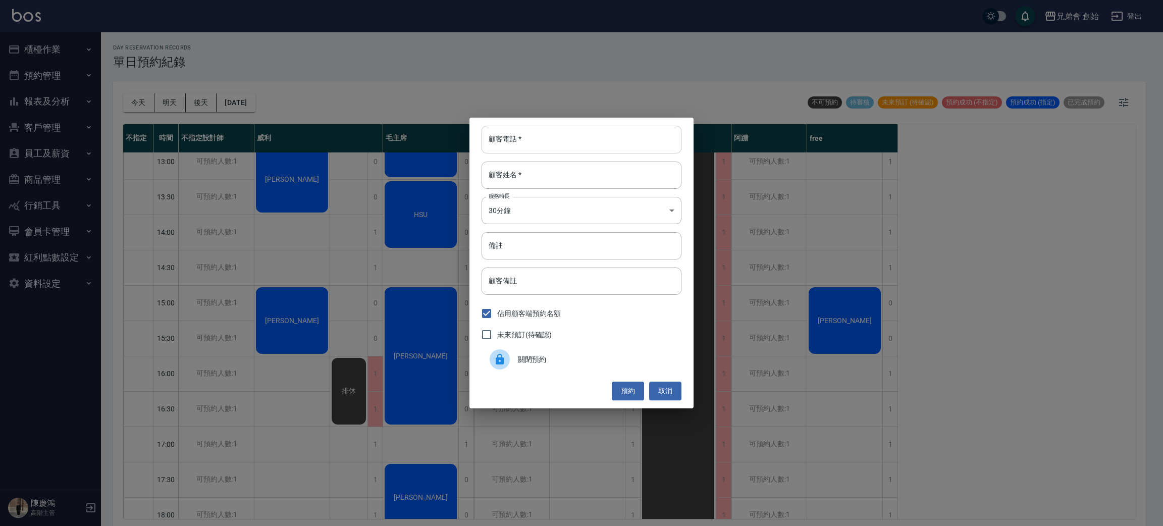
click at [522, 138] on input "顧客電話   *" at bounding box center [581, 139] width 200 height 27
type input "0908965018"
click at [542, 172] on input "顧客姓名   *" at bounding box center [581, 174] width 200 height 27
type input "邱"
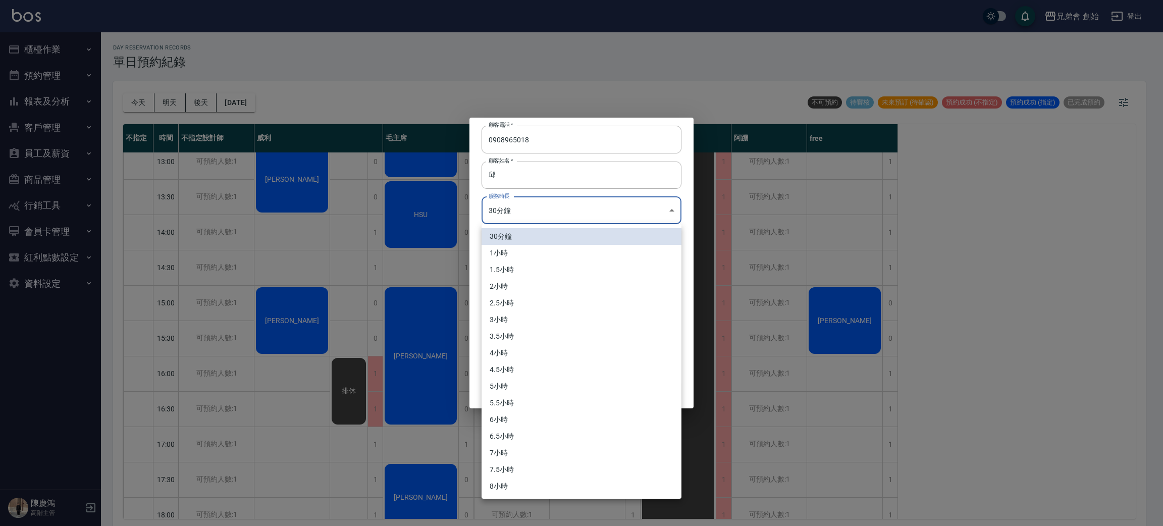
click at [530, 201] on body "兄弟會 創始 登出 櫃檯作業 打帳單 帳單列表 掛單列表 座位開單 營業儀表板 現金收支登錄 高階收支登錄 材料自購登錄 每日結帳 排班表 現場電腦打卡 掃碼…" at bounding box center [581, 264] width 1163 height 529
click at [541, 247] on li "1小時" at bounding box center [581, 253] width 200 height 17
type input "2"
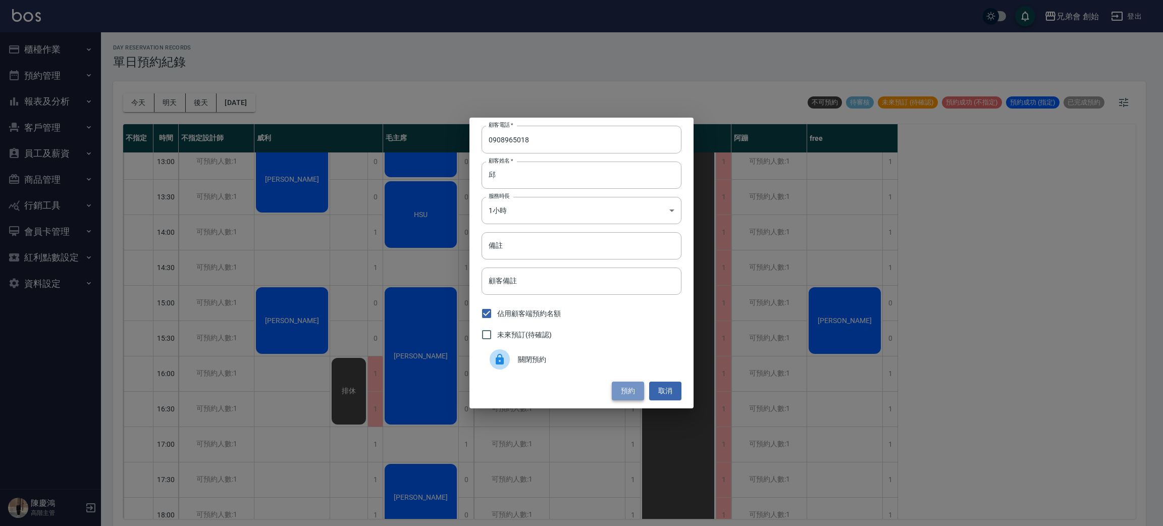
click at [625, 394] on button "預約" at bounding box center [628, 390] width 32 height 19
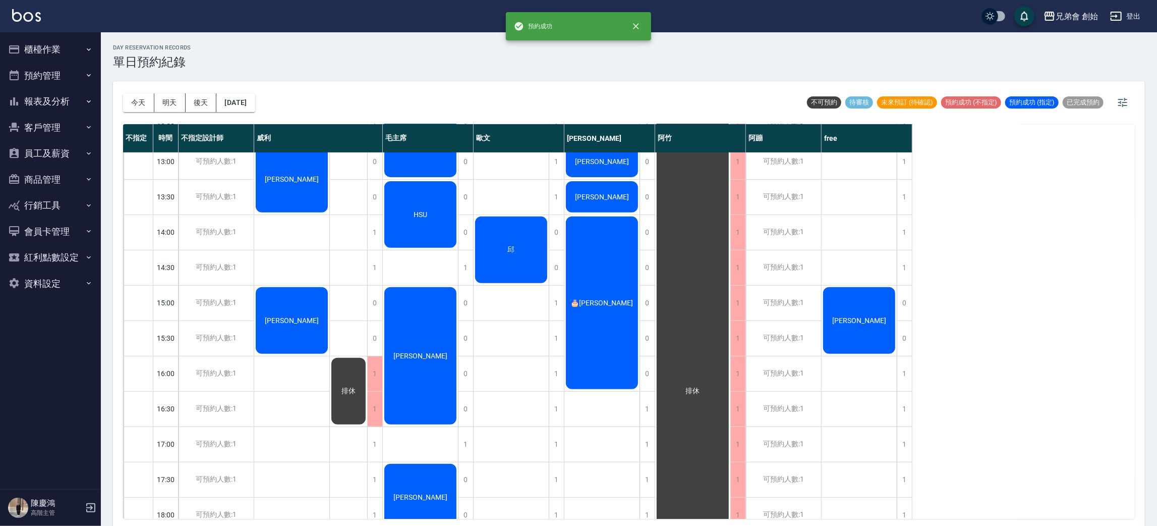
click at [329, 214] on div "邱" at bounding box center [291, 179] width 75 height 70
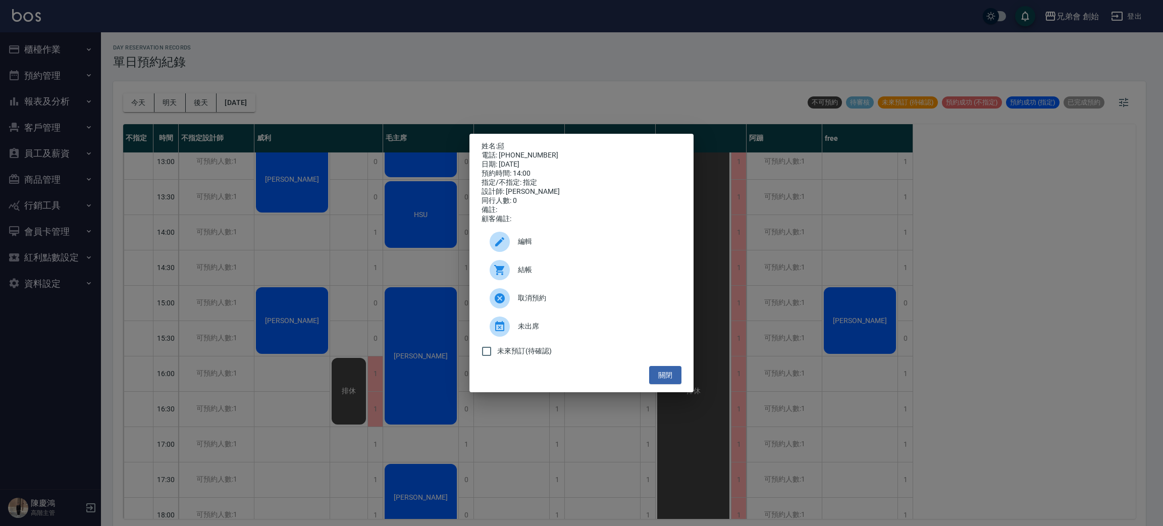
click at [285, 230] on div "姓名: 邱 電話: 0908965018 日期: 2025/08/21 預約時間: 14:00 指定/不指定: 指定 設計師: 歐文 同行人數: 0 備註: …" at bounding box center [581, 263] width 1163 height 526
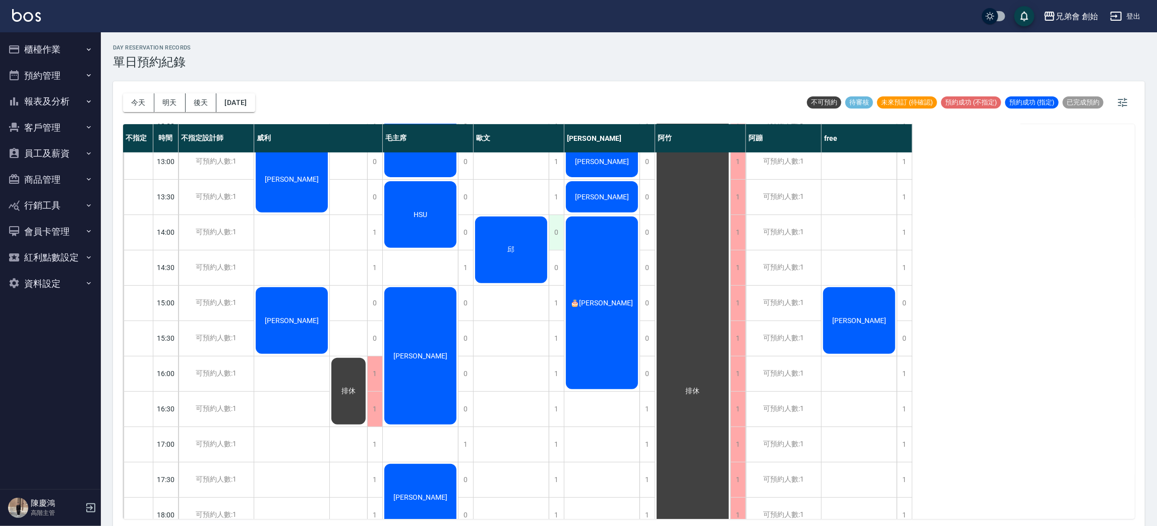
click at [555, 234] on div "0" at bounding box center [556, 232] width 15 height 35
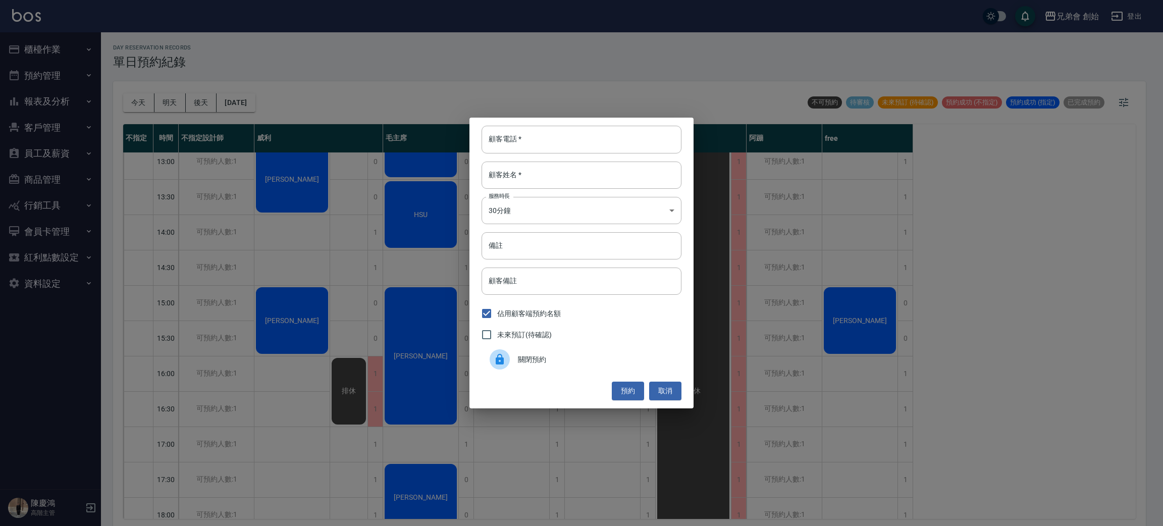
click at [547, 359] on span "關閉預約" at bounding box center [595, 359] width 155 height 11
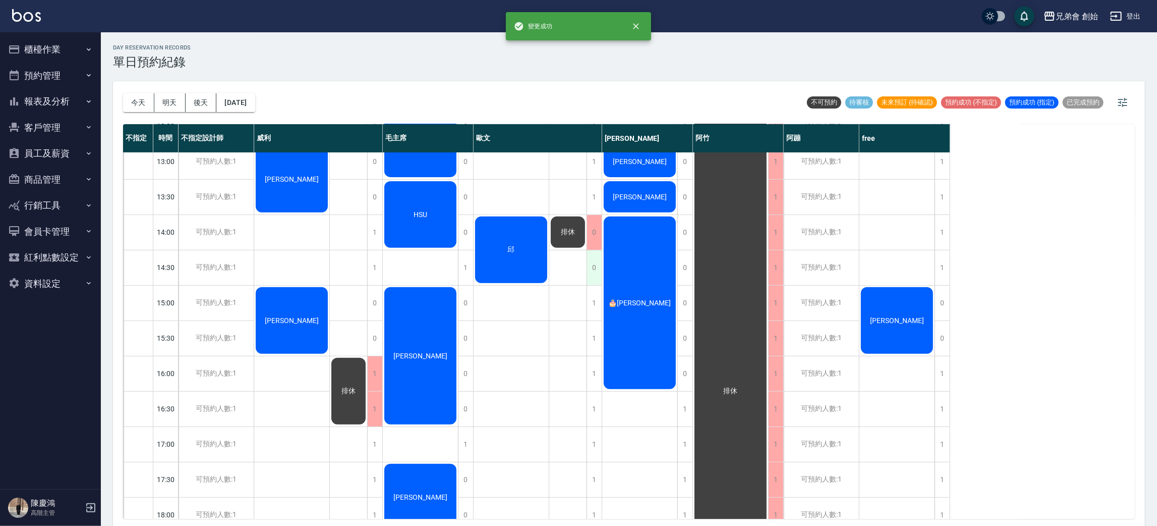
click at [594, 261] on div "0" at bounding box center [594, 267] width 15 height 35
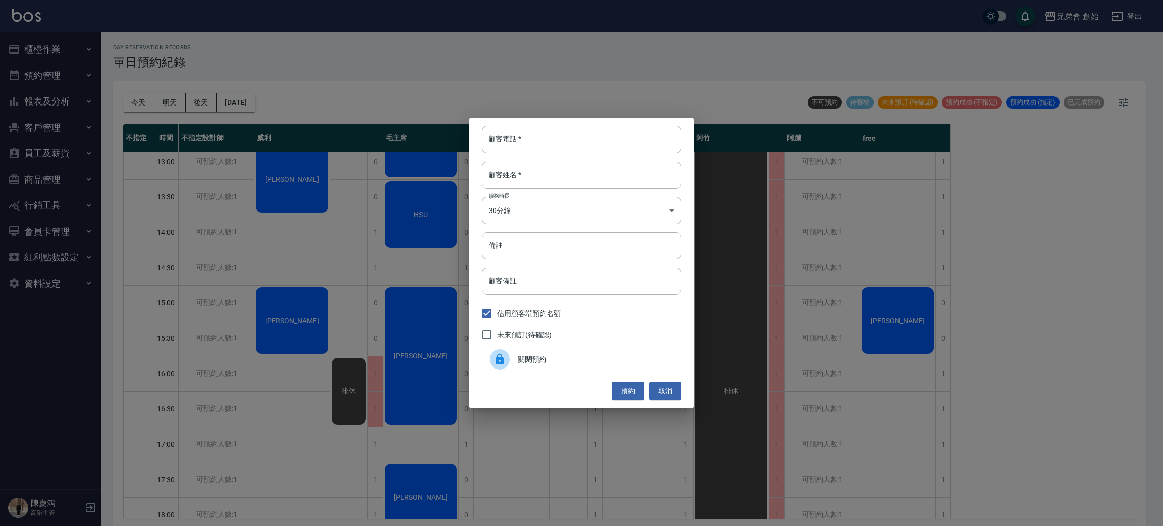
click at [581, 369] on div "關閉預約" at bounding box center [581, 359] width 200 height 28
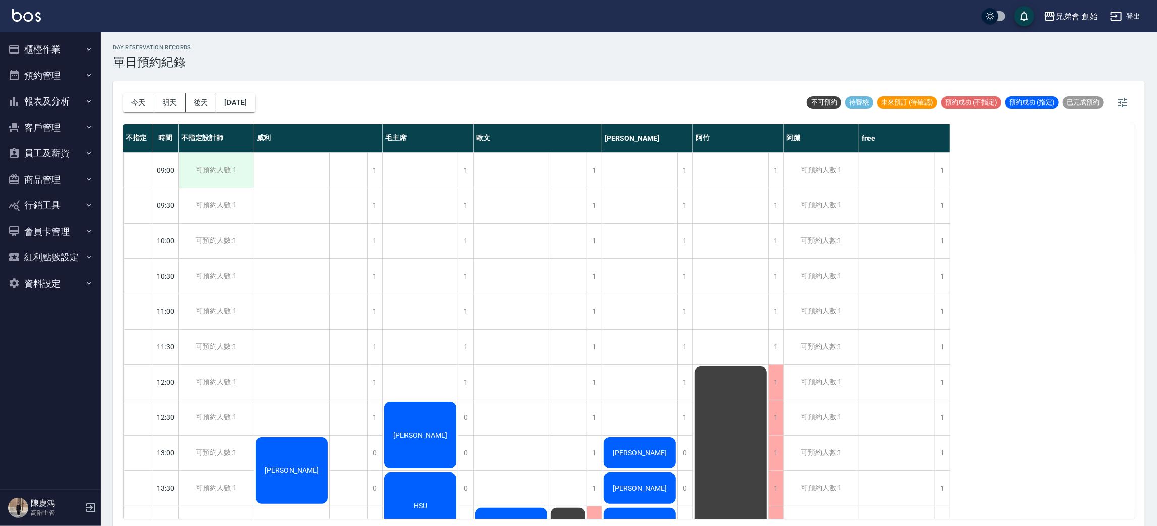
scroll to position [303, 0]
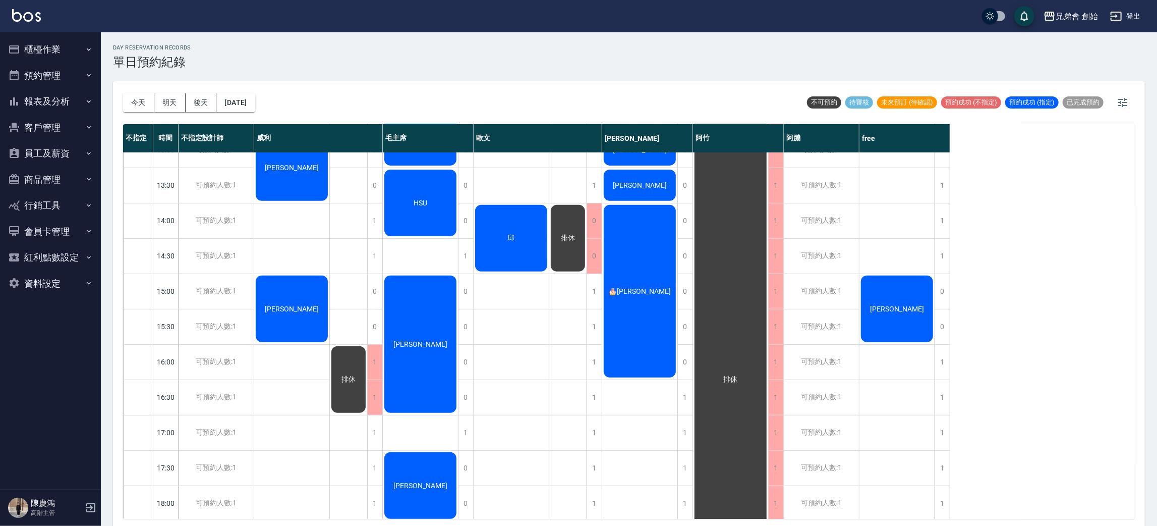
click at [329, 202] on div "邱" at bounding box center [291, 168] width 75 height 70
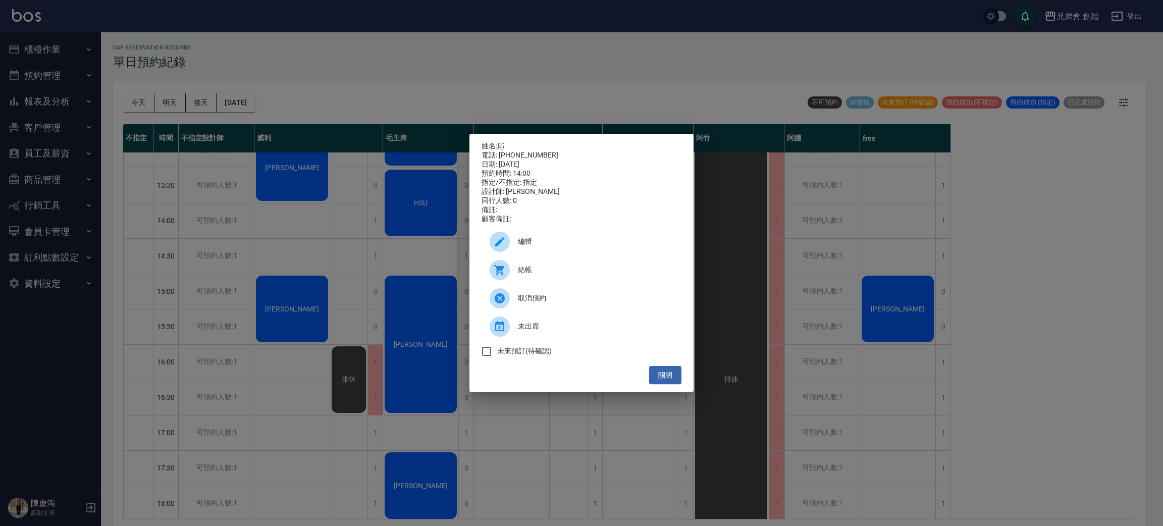
click at [144, 199] on div "姓名: 邱 電話: 0908965018 日期: 2025/08/21 預約時間: 14:00 指定/不指定: 指定 設計師: 歐文 同行人數: 0 備註: …" at bounding box center [581, 263] width 1163 height 526
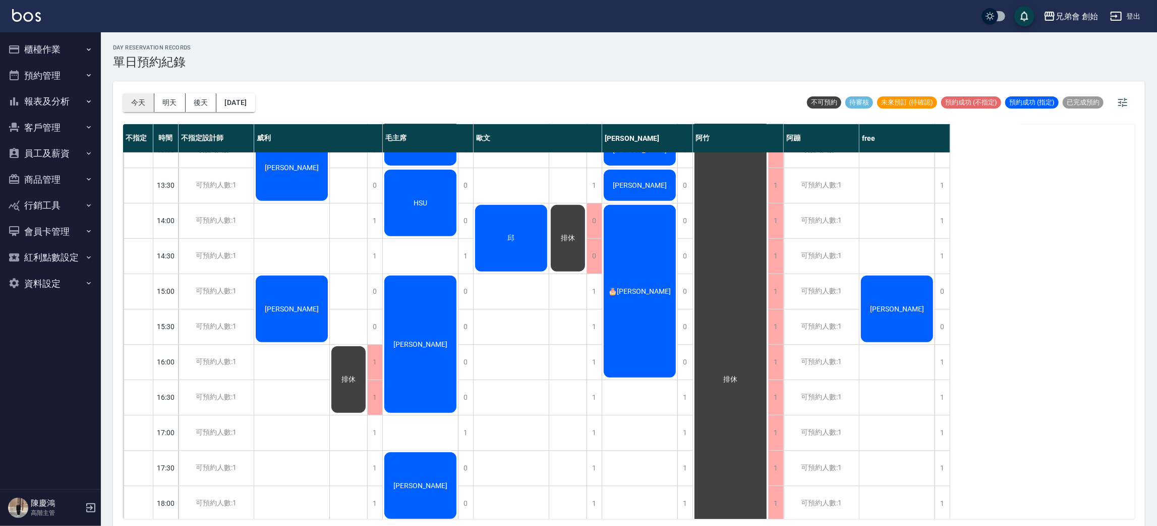
click at [131, 99] on button "今天" at bounding box center [138, 102] width 31 height 19
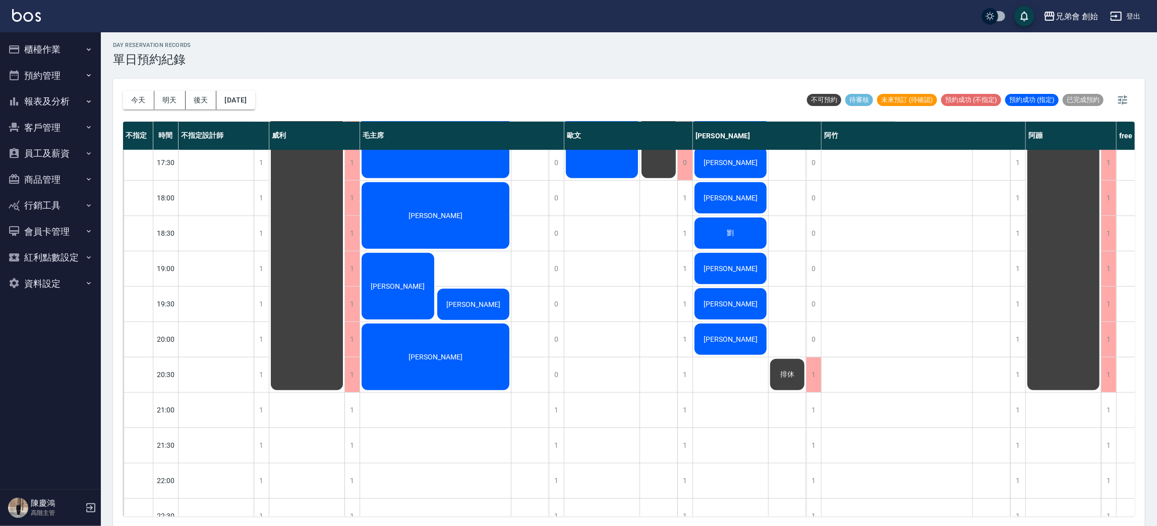
scroll to position [378, 0]
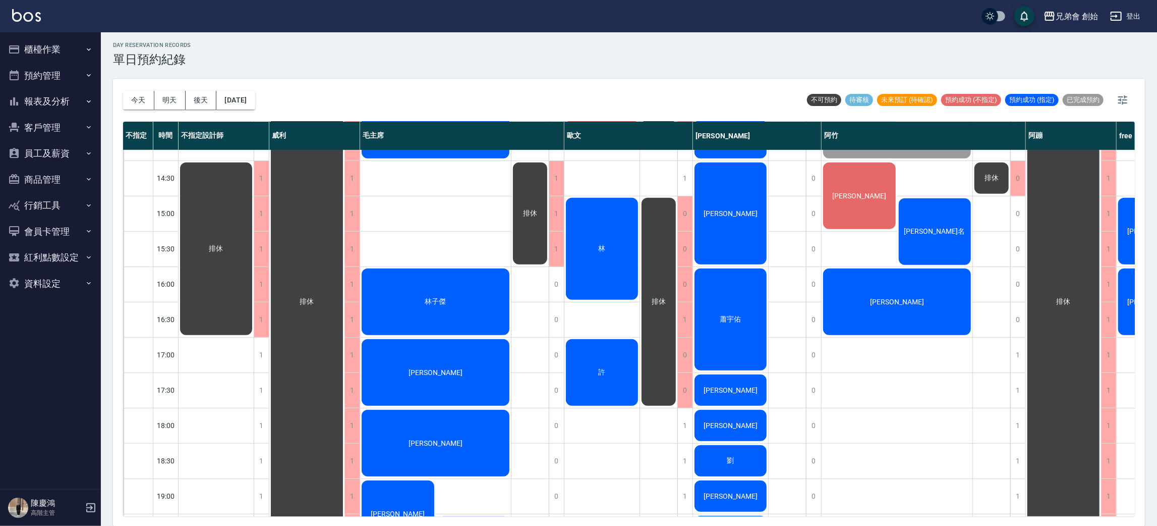
click at [57, 60] on button "櫃檯作業" at bounding box center [50, 49] width 93 height 26
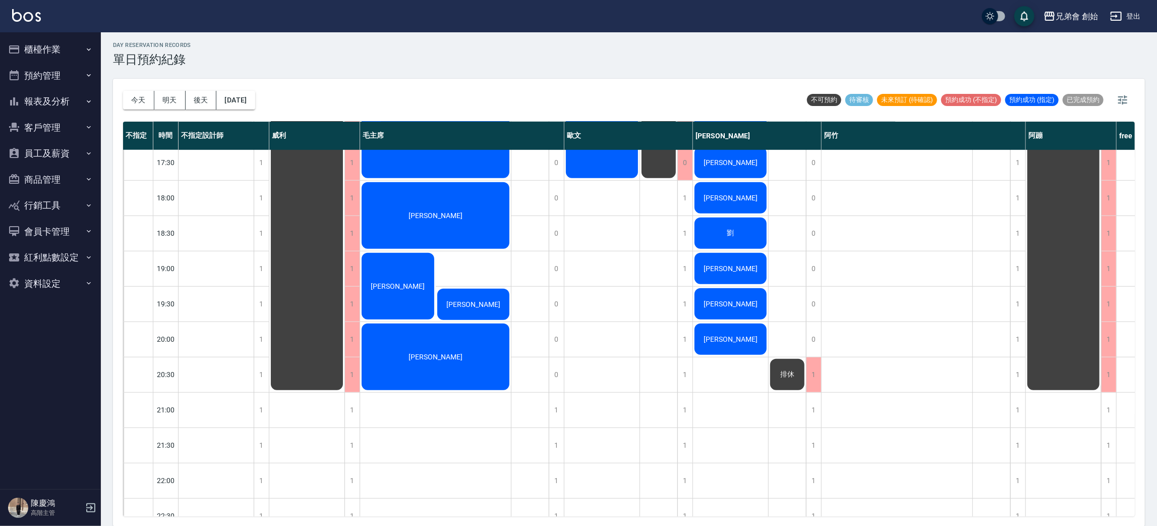
scroll to position [670, 0]
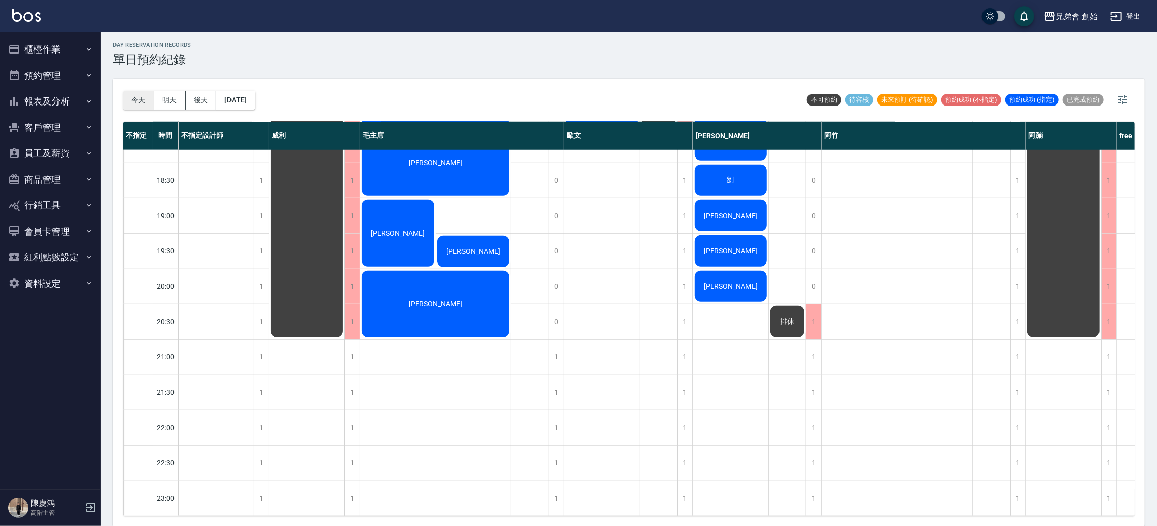
click at [140, 99] on button "今天" at bounding box center [138, 100] width 31 height 19
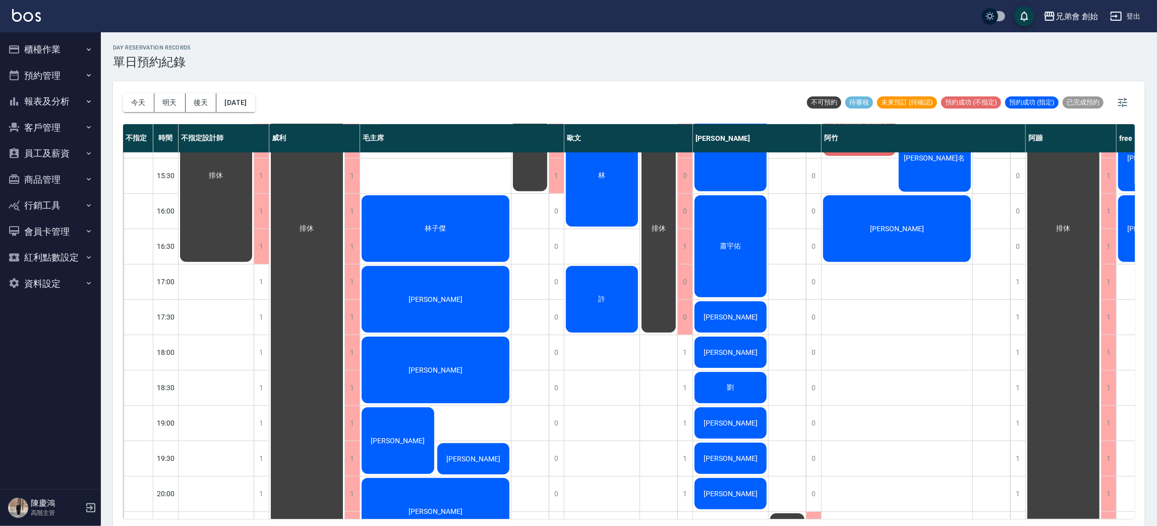
scroll to position [378, 0]
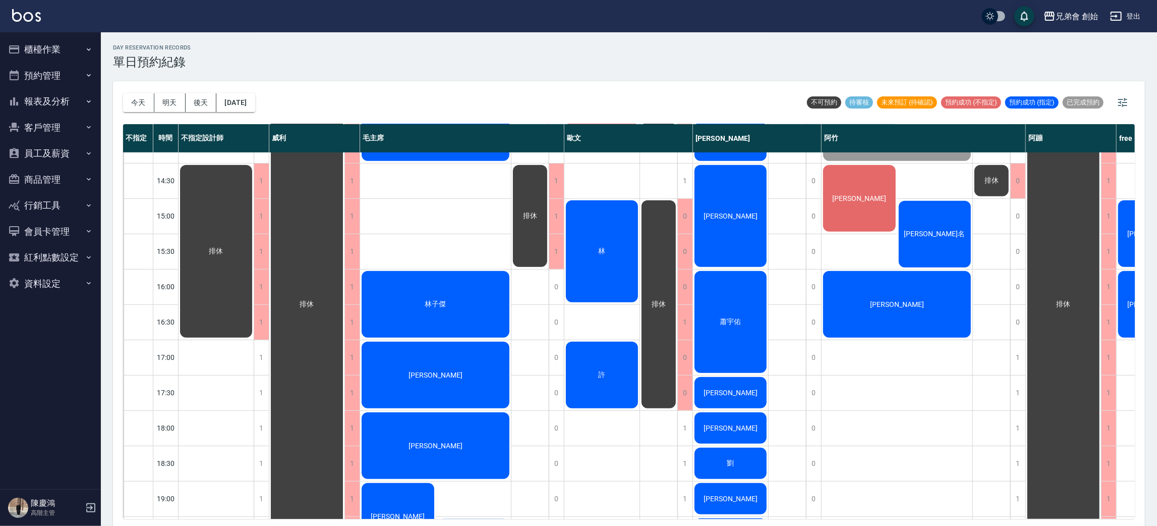
click at [254, 248] on div "林" at bounding box center [216, 251] width 75 height 176
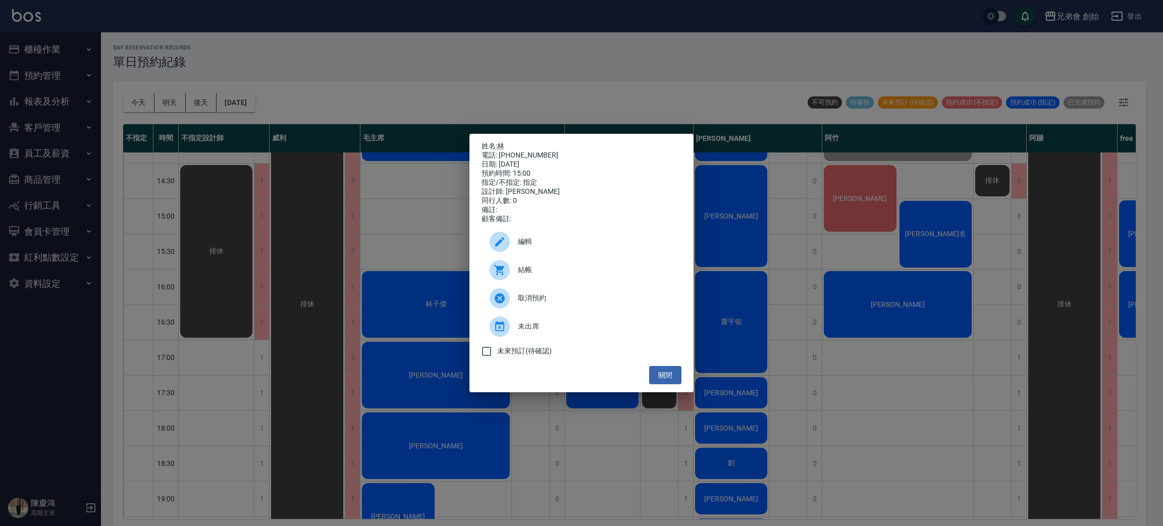
click at [253, 230] on div "姓名: 林 電話: [PHONE_NUMBER] 日期: [DATE] 預約時間: 15:00 指定/不指定: 指定 設計師: [PERSON_NAME] 同…" at bounding box center [581, 263] width 1163 height 526
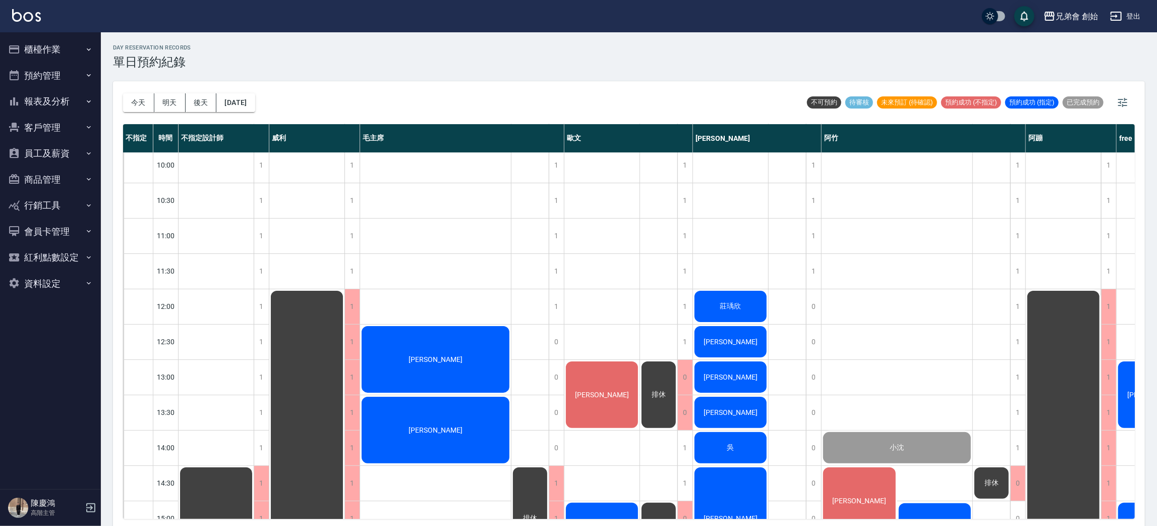
scroll to position [605, 0]
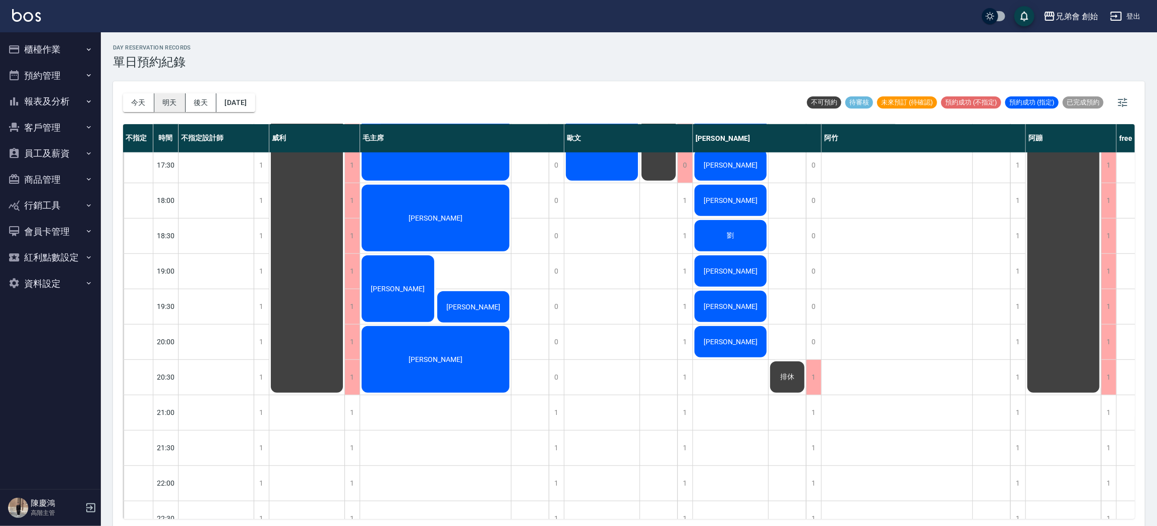
click at [142, 104] on button "今天" at bounding box center [138, 102] width 31 height 19
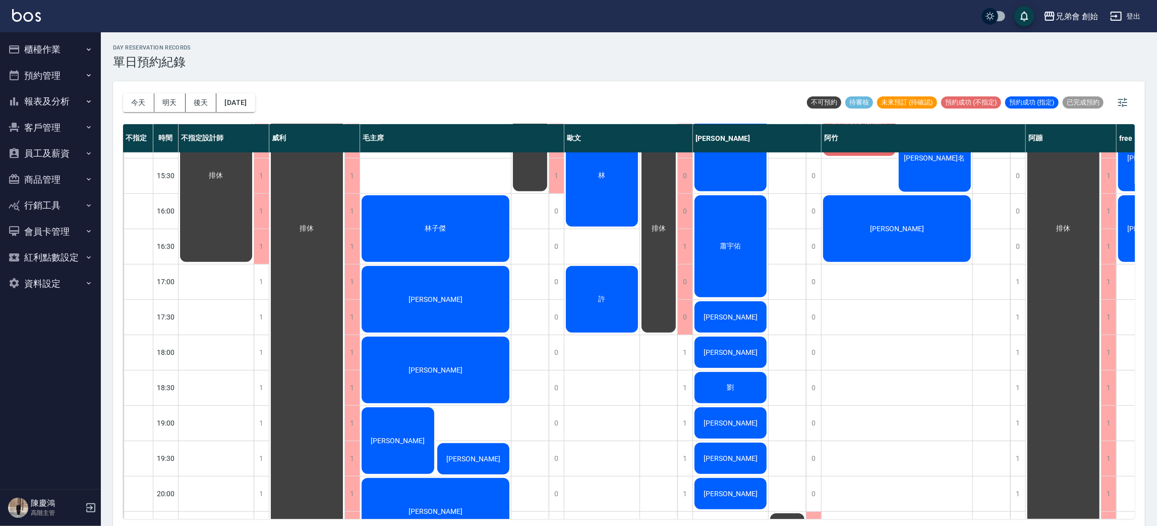
scroll to position [227, 0]
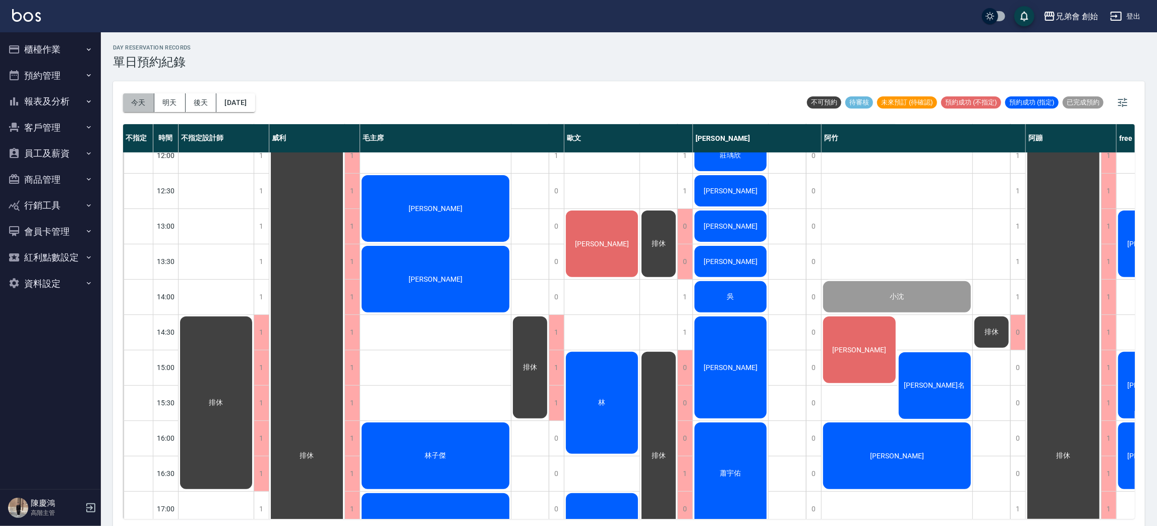
drag, startPoint x: 137, startPoint y: 98, endPoint x: 138, endPoint y: 119, distance: 20.7
click at [139, 99] on button "今天" at bounding box center [138, 102] width 31 height 19
click at [135, 103] on button "今天" at bounding box center [138, 102] width 31 height 19
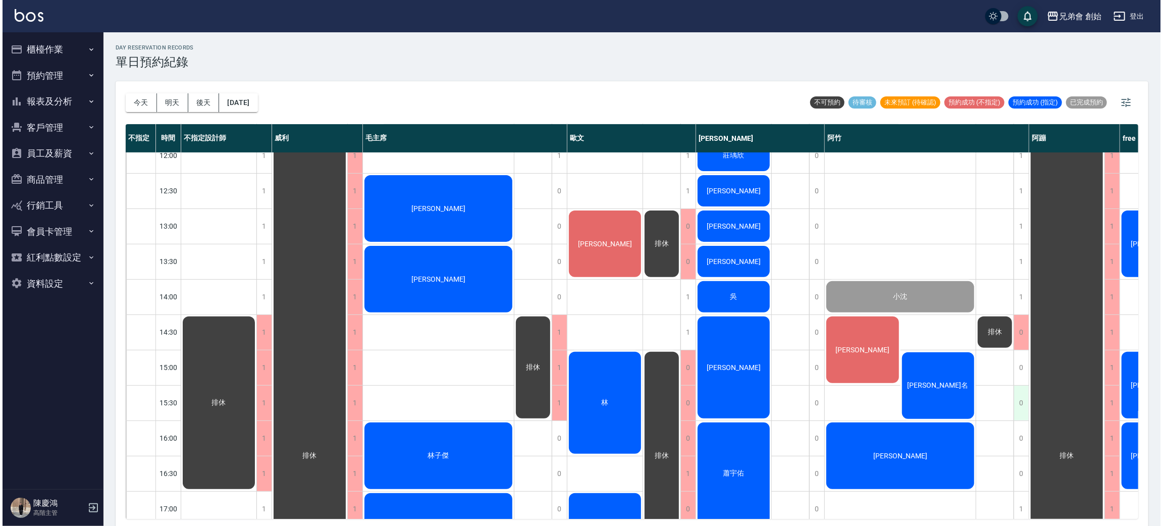
scroll to position [303, 0]
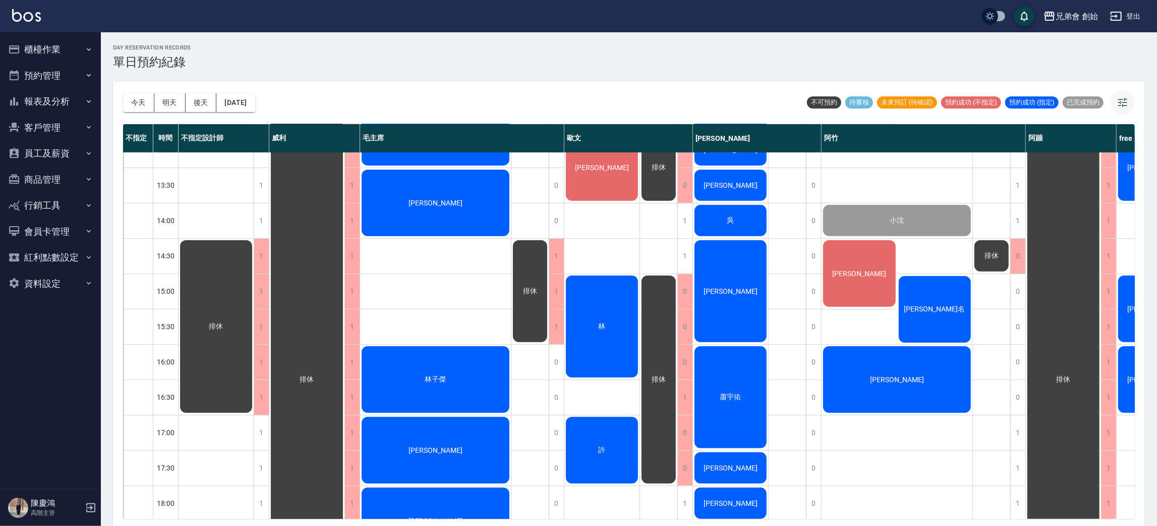
click at [1122, 99] on icon "button" at bounding box center [1123, 102] width 9 height 9
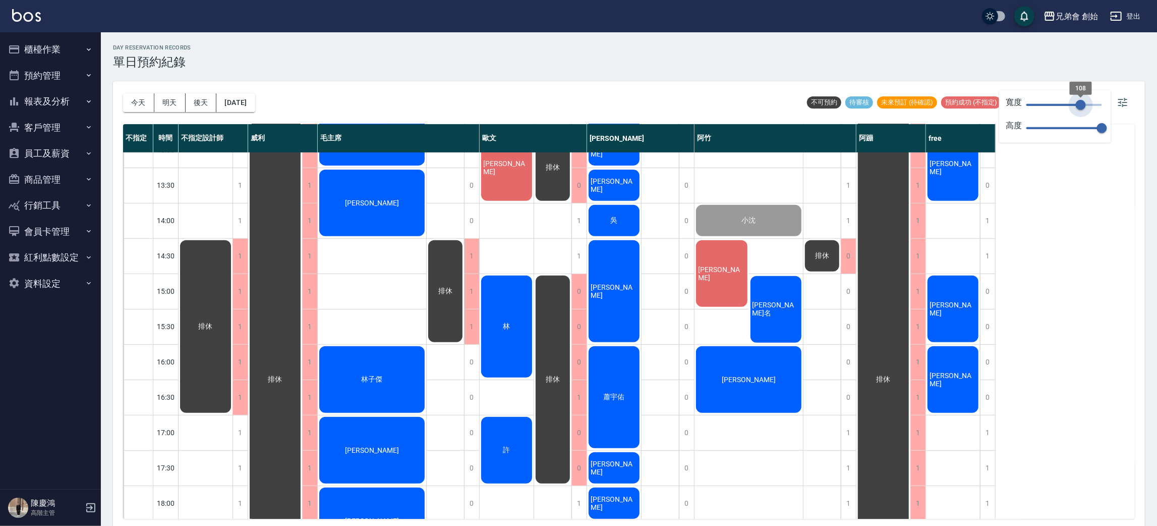
type input "97"
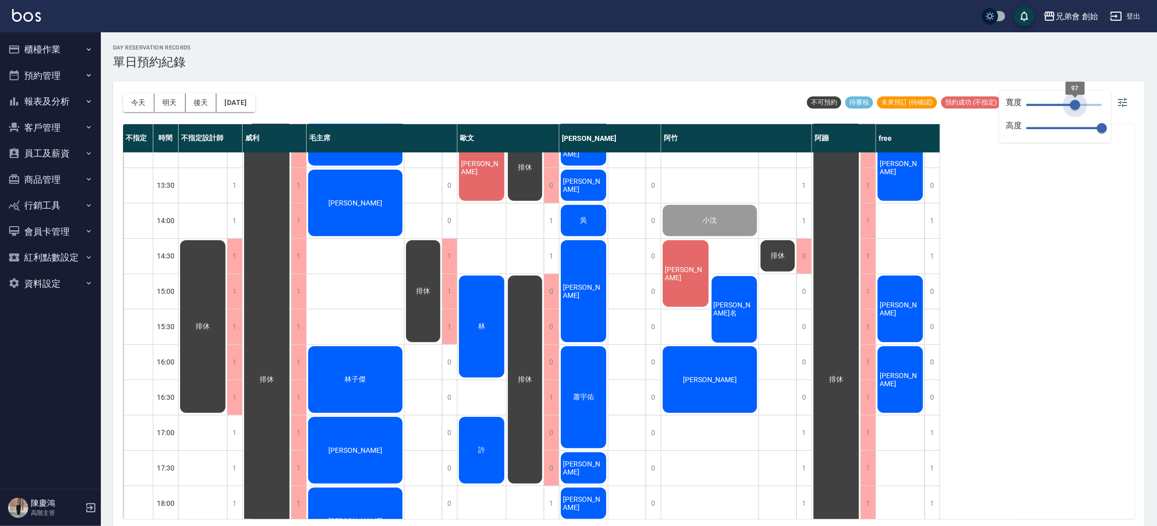
drag, startPoint x: 1083, startPoint y: 105, endPoint x: 1076, endPoint y: 105, distance: 7.6
click at [1076, 105] on span "97" at bounding box center [1065, 104] width 76 height 15
click at [227, 239] on div "[PERSON_NAME]" at bounding box center [203, 327] width 48 height 176
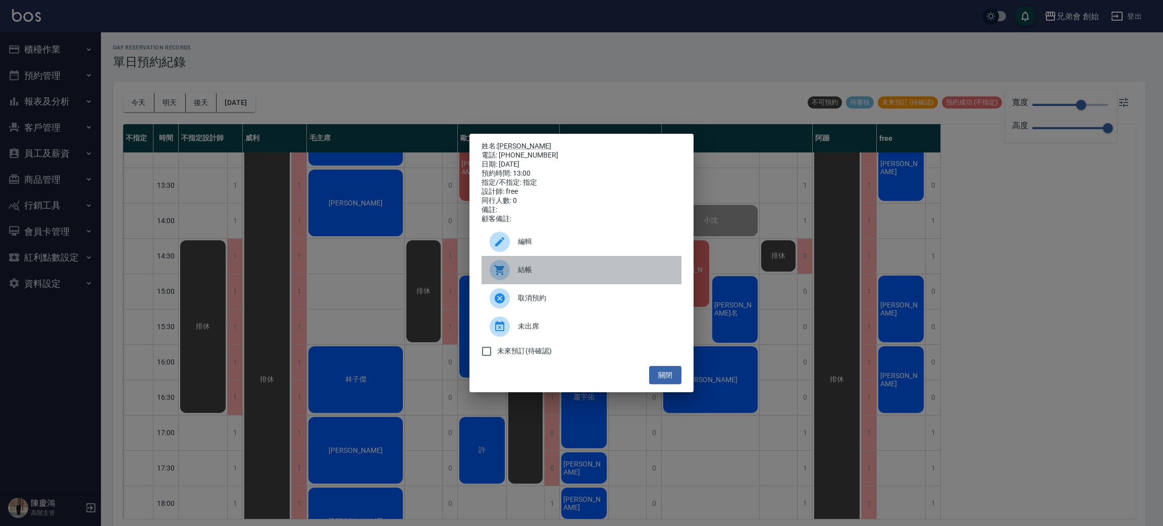
click at [550, 271] on span "結帳" at bounding box center [595, 269] width 155 height 11
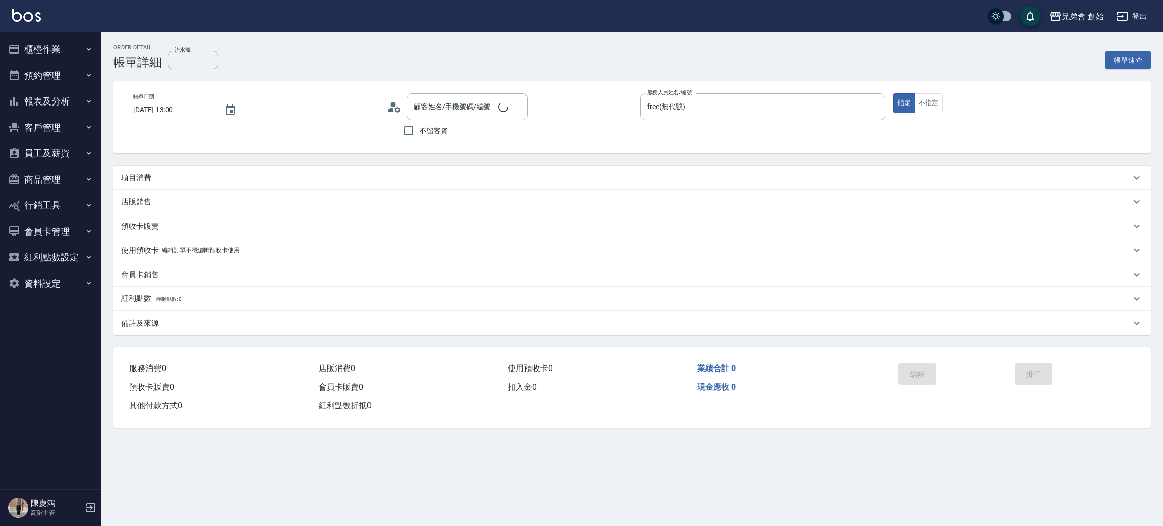
type input "[DATE] 13:00"
type input "free(無代號)"
type input "[PERSON_NAME]/0901181212/null"
click at [169, 181] on div "項目消費" at bounding box center [625, 178] width 1009 height 11
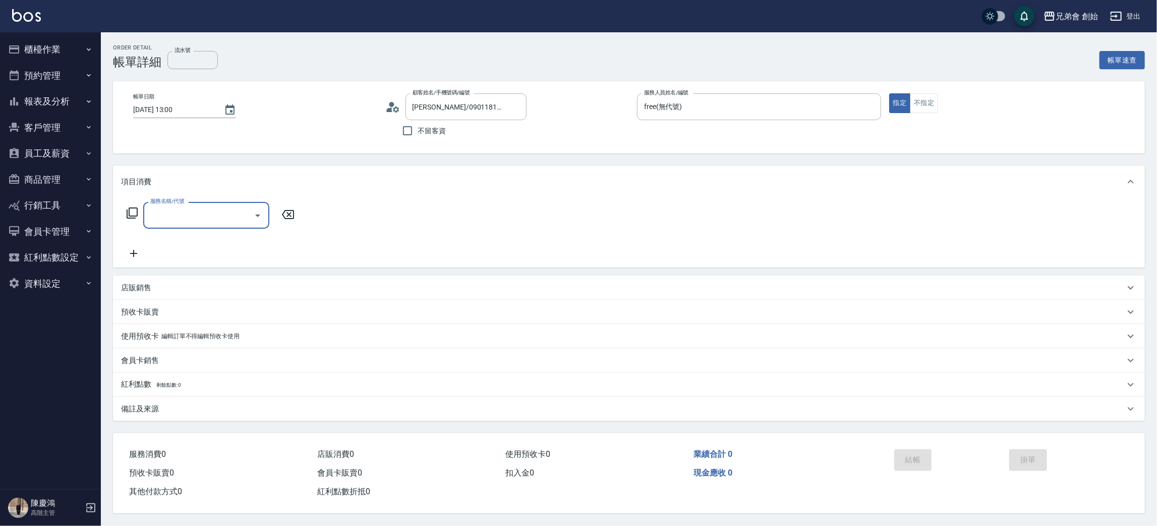
click at [204, 205] on div "服務名稱/代號" at bounding box center [206, 215] width 126 height 27
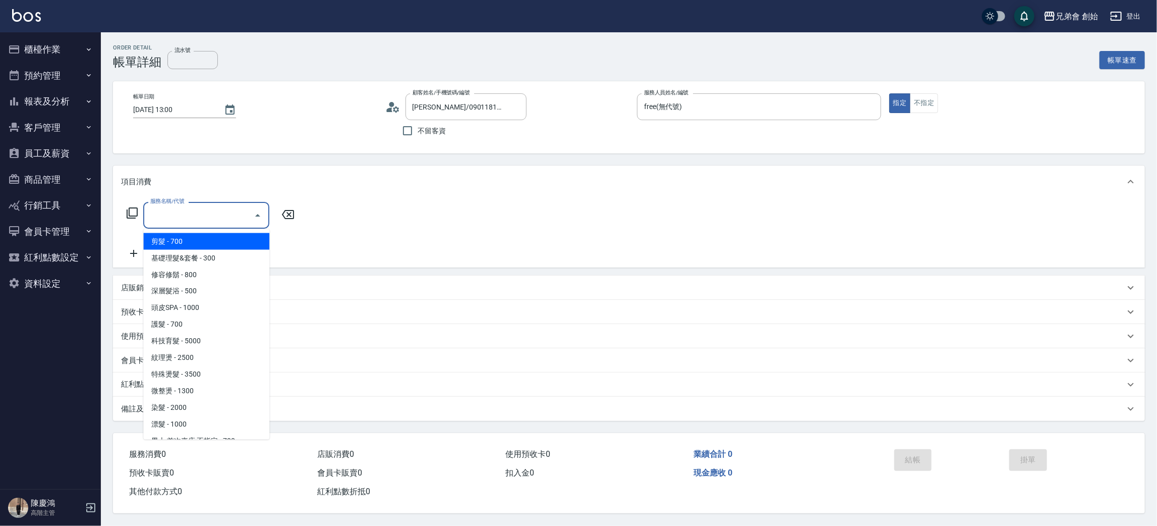
drag, startPoint x: 211, startPoint y: 236, endPoint x: 316, endPoint y: 236, distance: 104.9
click at [213, 236] on span "剪髮 - 700" at bounding box center [206, 241] width 126 height 17
type input "剪髮(A01)"
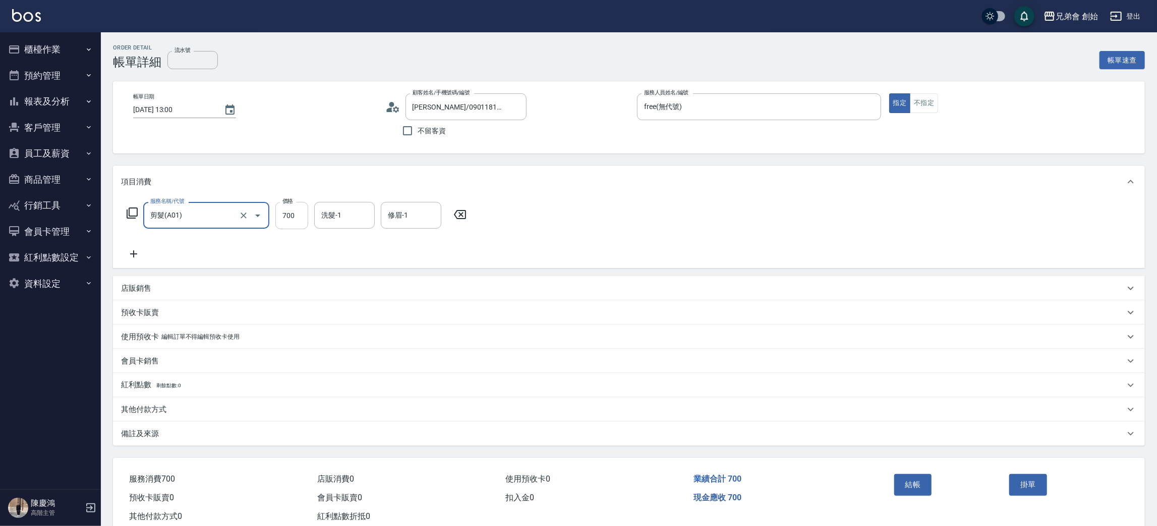
click at [299, 209] on input "700" at bounding box center [291, 215] width 33 height 27
type input "300"
click at [915, 483] on button "結帳" at bounding box center [914, 484] width 38 height 21
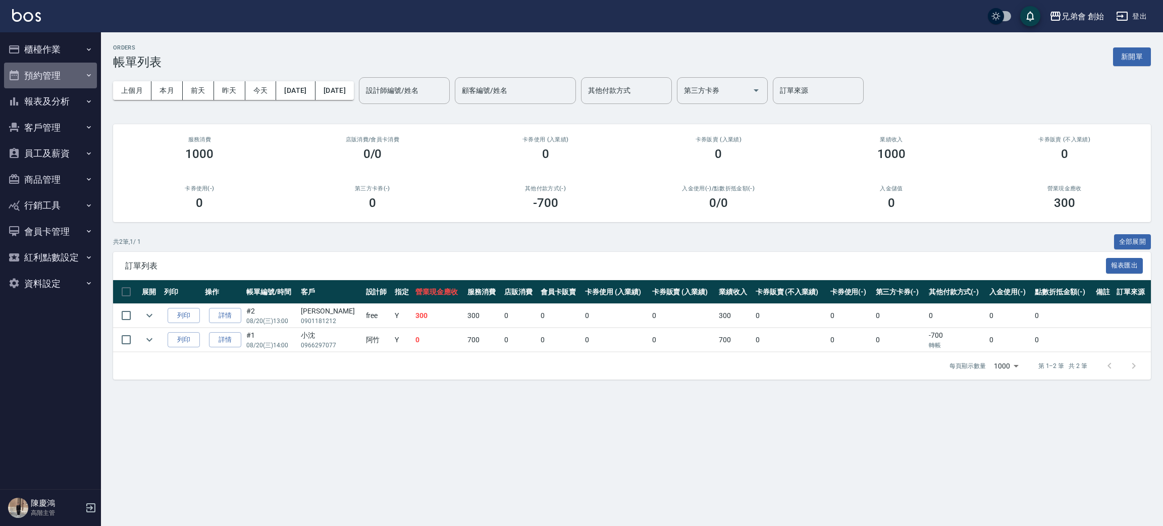
drag, startPoint x: 24, startPoint y: 72, endPoint x: 57, endPoint y: 100, distance: 43.0
click at [25, 72] on button "預約管理" at bounding box center [50, 76] width 93 height 26
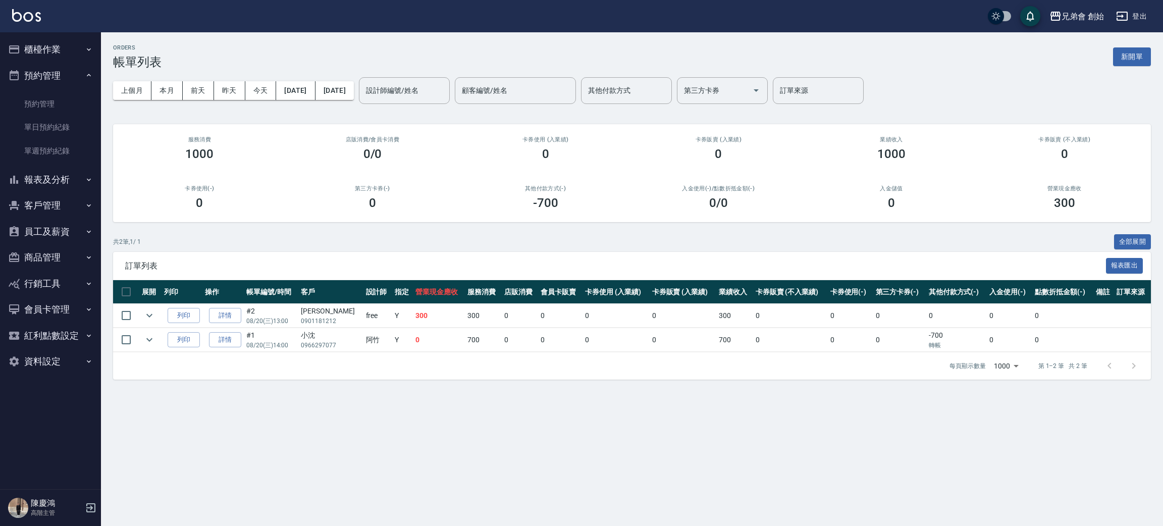
drag, startPoint x: 63, startPoint y: 128, endPoint x: 85, endPoint y: 87, distance: 46.5
click at [63, 128] on link "單日預約紀錄" at bounding box center [50, 127] width 93 height 23
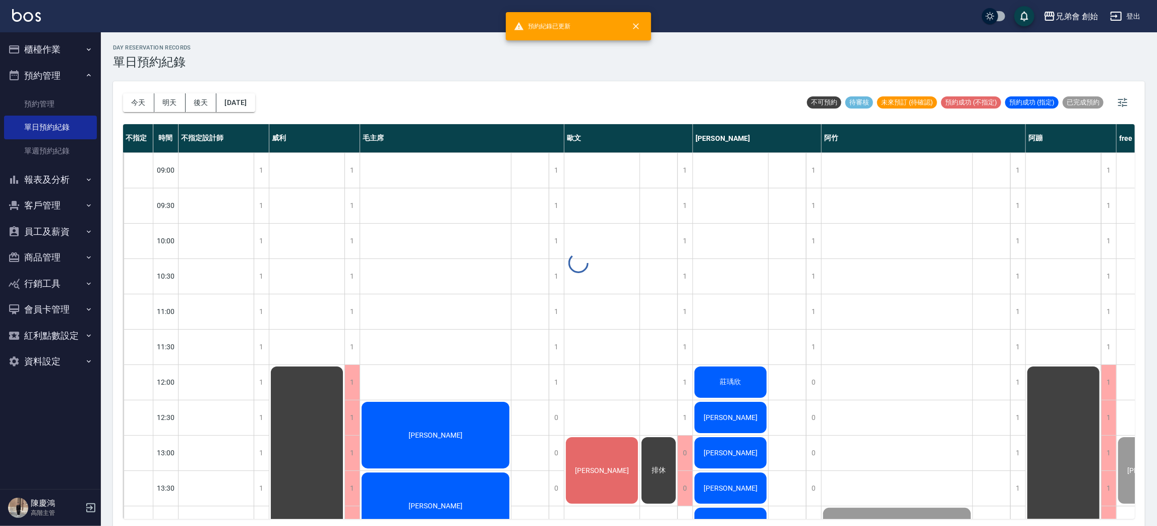
click at [135, 98] on div at bounding box center [578, 263] width 1157 height 526
click at [255, 94] on button "[DATE]" at bounding box center [235, 102] width 38 height 19
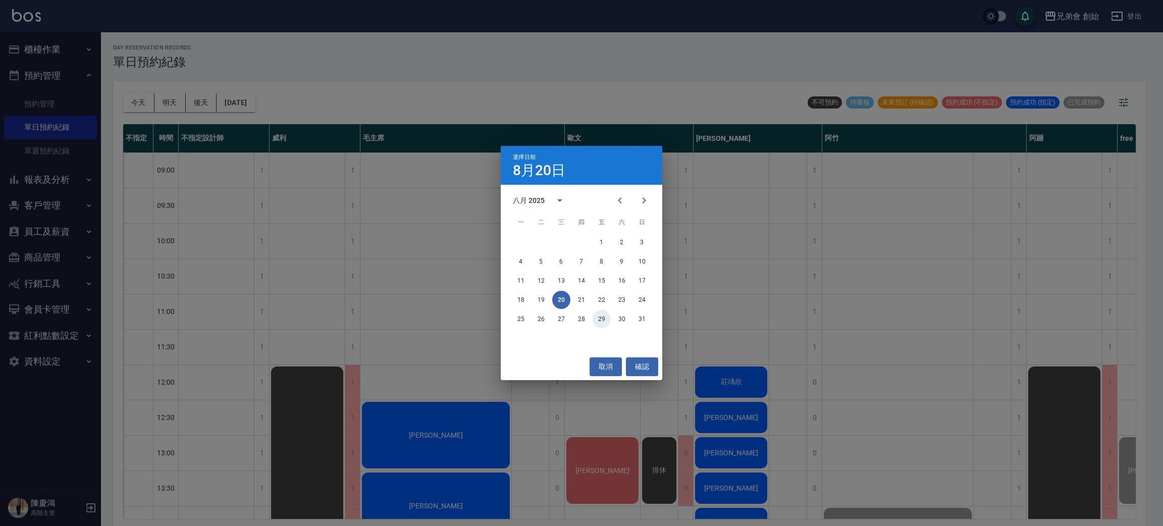
click at [602, 326] on button "29" at bounding box center [601, 319] width 18 height 18
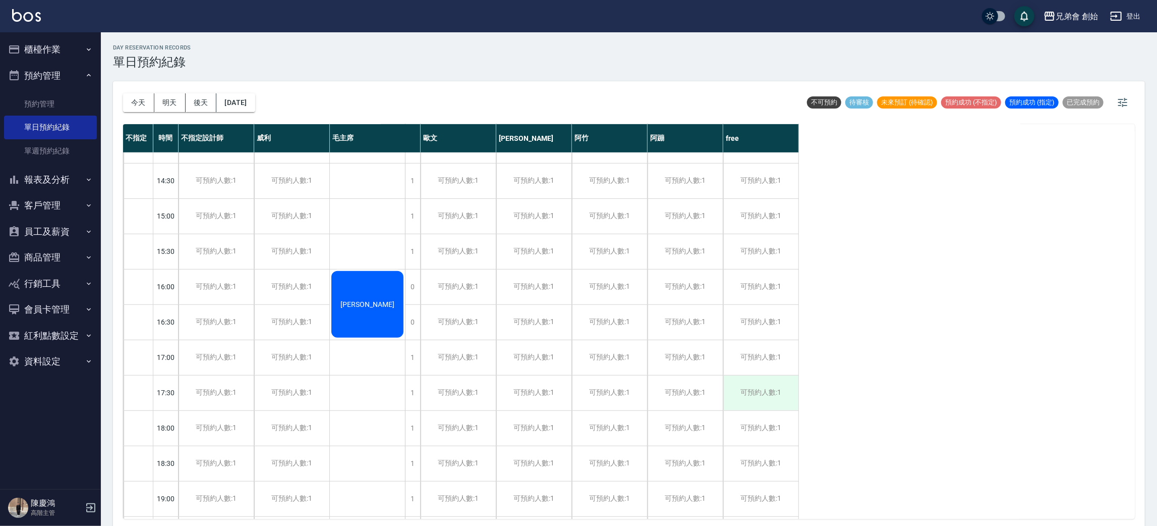
scroll to position [454, 0]
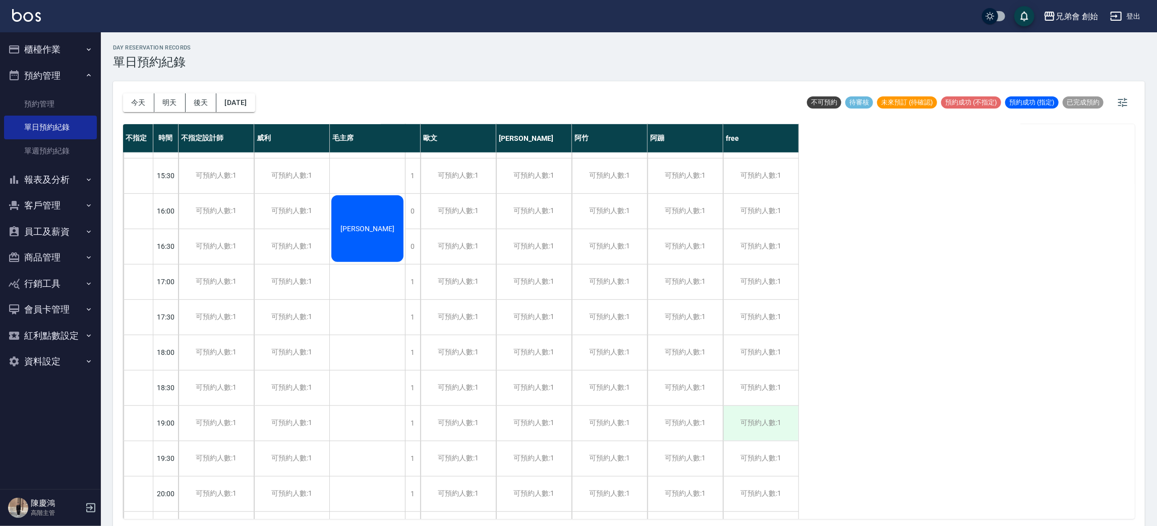
click at [763, 424] on div "可預約人數:1" at bounding box center [761, 423] width 75 height 35
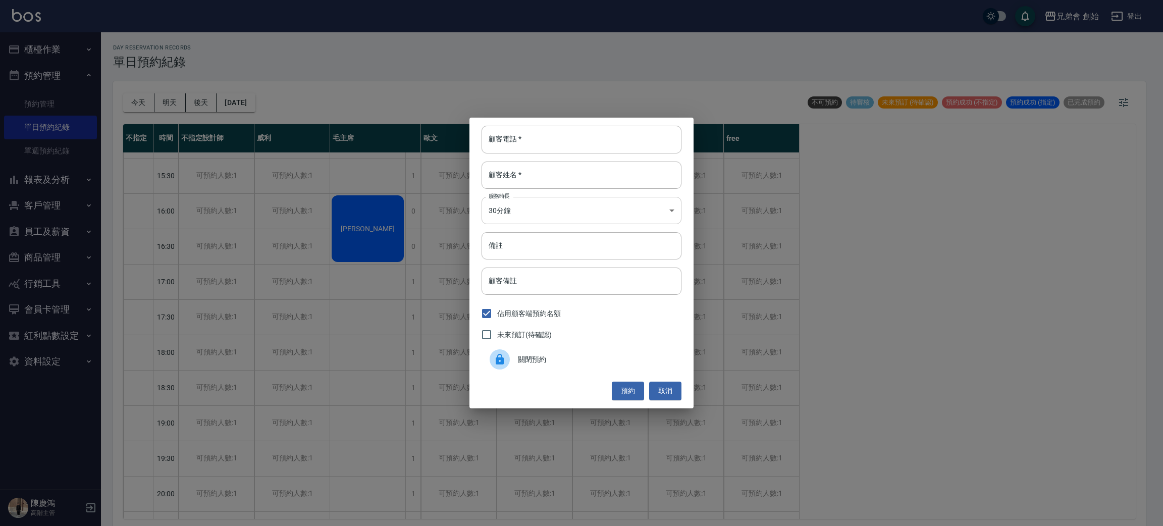
click at [514, 227] on div "顧客電話   * 顧客電話   * 顧客姓名   * 顧客姓名   * 服務時長 30分鐘 1 服務時長 備註 備註 顧客備註 顧客備註 佔用顧客端預約名額 …" at bounding box center [581, 263] width 224 height 290
click at [527, 217] on body "兄弟會 創始 登出 櫃檯作業 打帳單 帳單列表 掛單列表 座位開單 營業儀表板 現金收支登錄 高階收支登錄 材料自購登錄 每日結帳 排班表 現場電腦打卡 掃碼…" at bounding box center [581, 264] width 1163 height 529
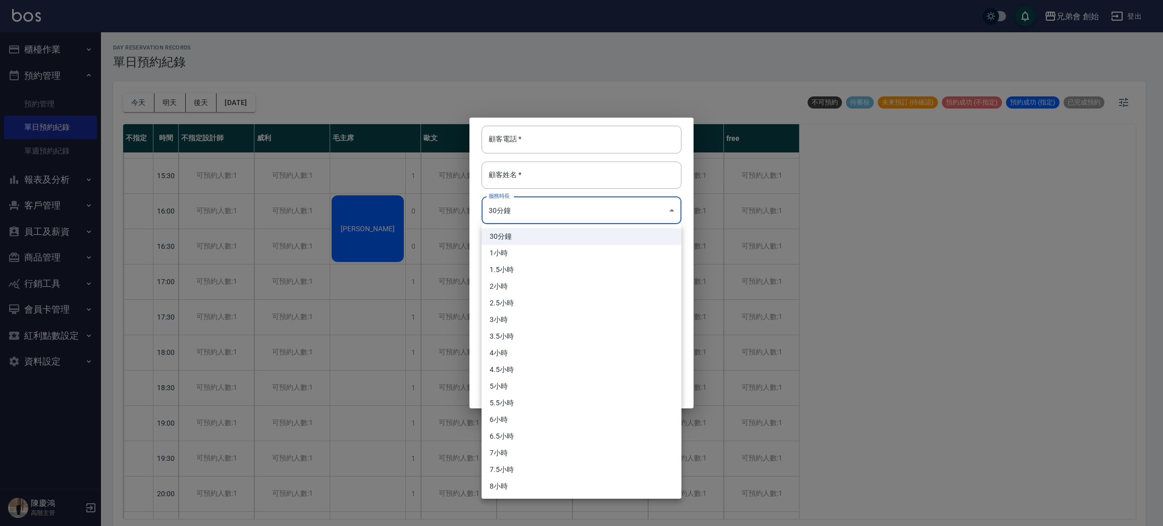
click at [545, 253] on li "1小時" at bounding box center [581, 253] width 200 height 17
type input "2"
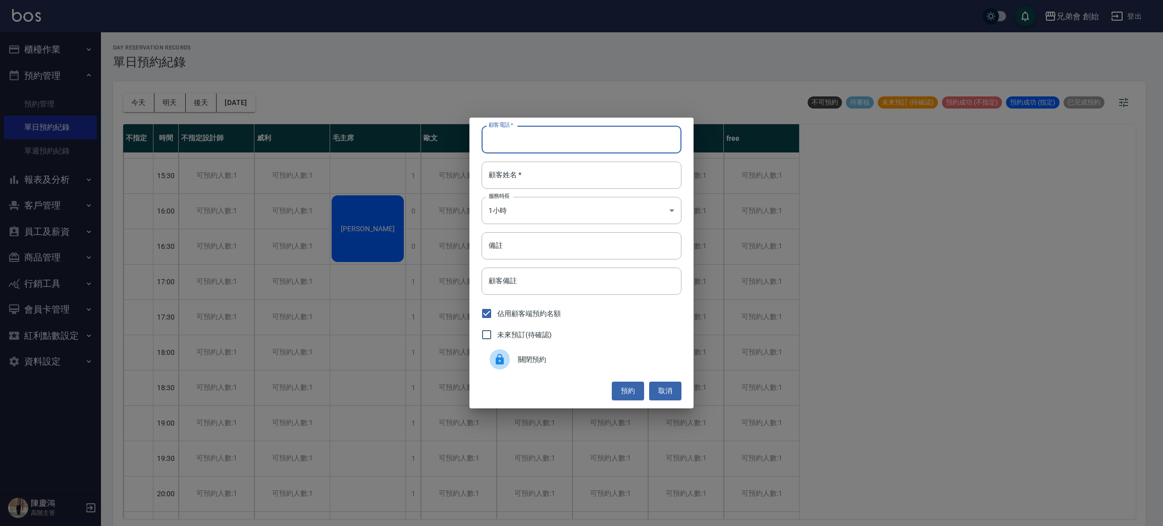
click at [591, 135] on input "顧客電話   *" at bounding box center [581, 139] width 200 height 27
type input "0931334259"
drag, startPoint x: 555, startPoint y: 177, endPoint x: 540, endPoint y: 201, distance: 27.6
click at [555, 177] on input "顧客姓名   *" at bounding box center [581, 174] width 200 height 27
type input "0937803362"
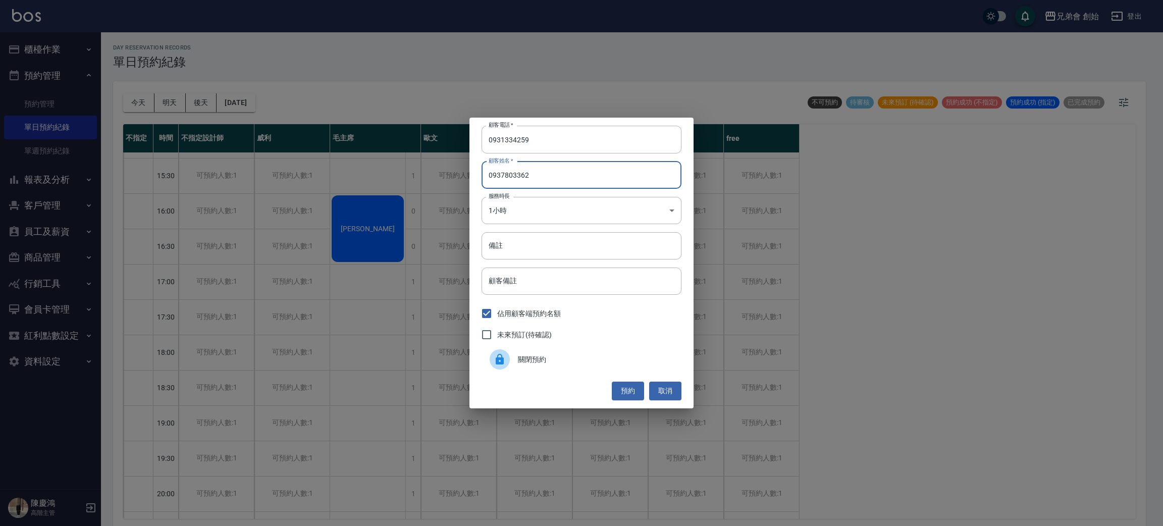
click at [645, 374] on div "顧客電話   * 0931334259 顧客電話   * 顧客姓名   * 0937803362 顧客姓名   * 服務時長 1小時 2 服務時長 備註 備註…" at bounding box center [581, 263] width 224 height 290
click at [623, 395] on button "預約" at bounding box center [628, 390] width 32 height 19
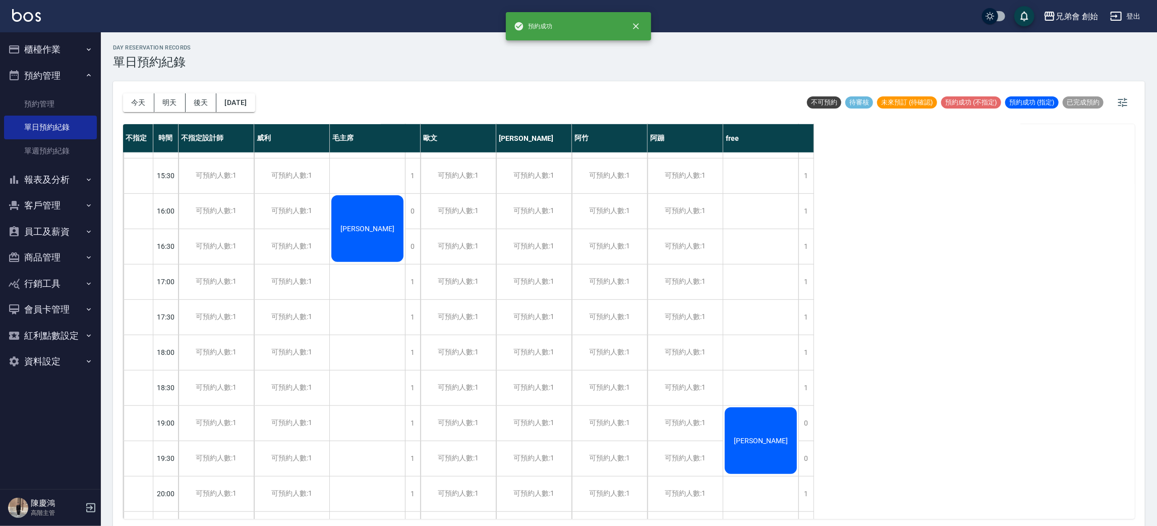
scroll to position [670, 0]
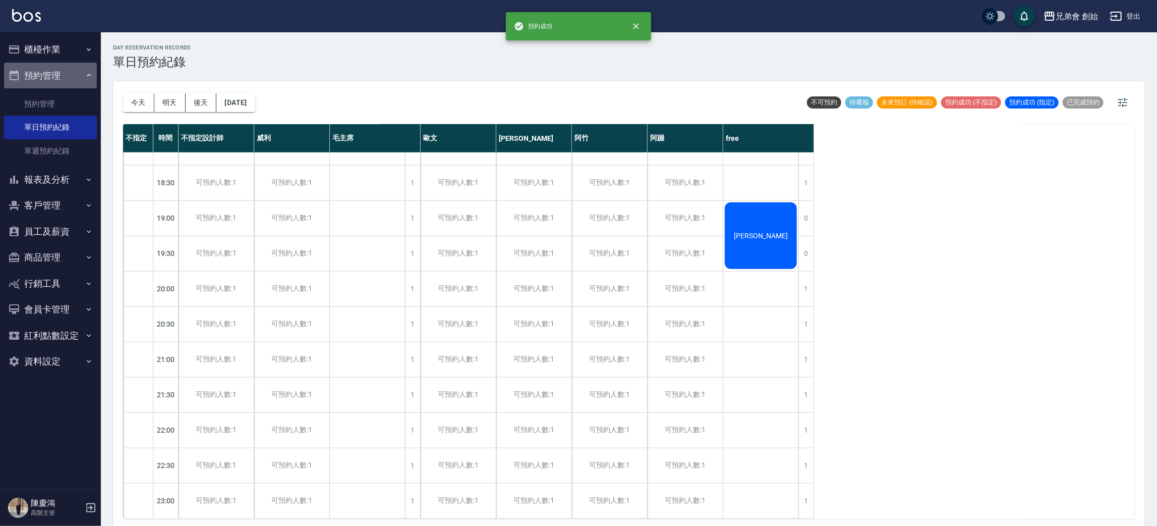
click at [56, 72] on button "預約管理" at bounding box center [50, 76] width 93 height 26
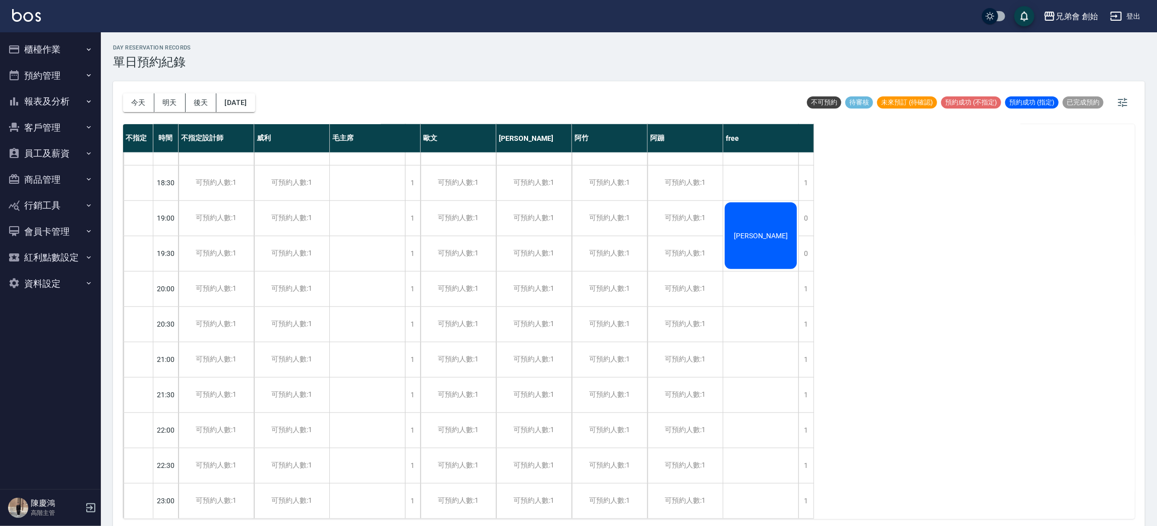
drag, startPoint x: 147, startPoint y: 118, endPoint x: 147, endPoint y: 112, distance: 6.1
click at [147, 118] on div "今天 明天 後天 2025/08/29" at bounding box center [189, 102] width 132 height 43
click at [143, 103] on button "今天" at bounding box center [138, 102] width 31 height 19
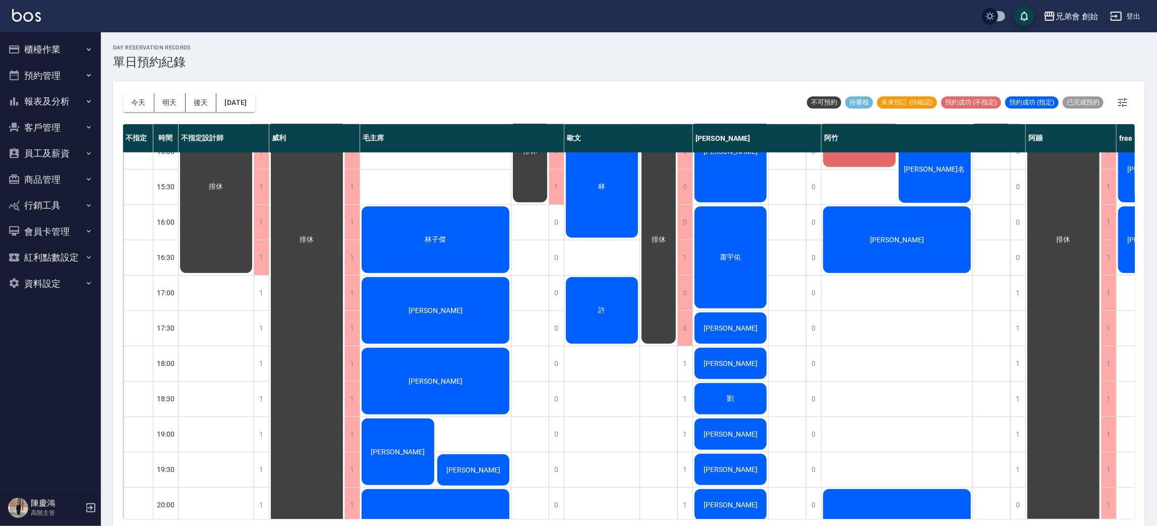
scroll to position [215, 0]
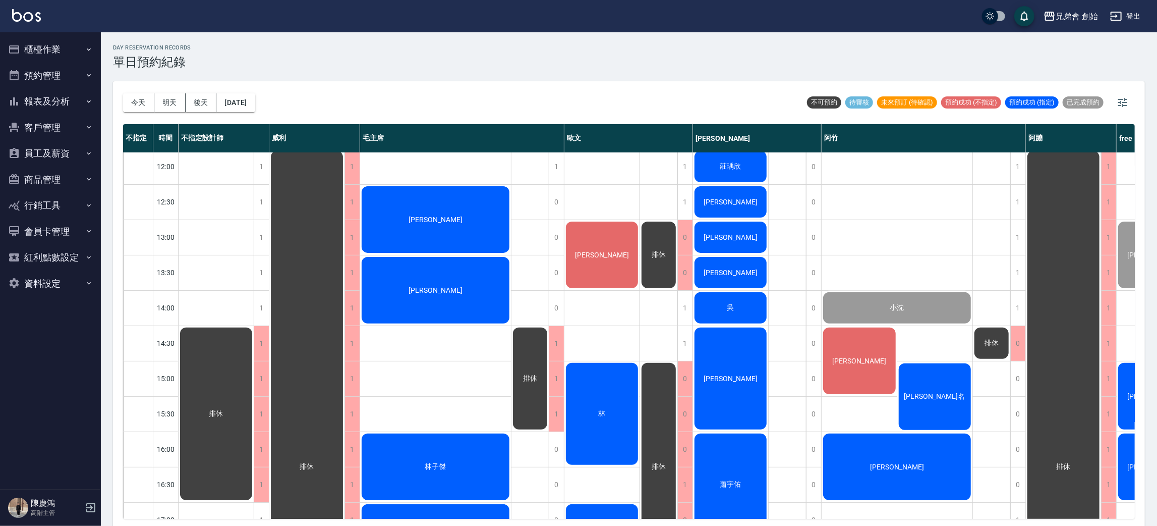
click at [226, 409] on span "[PERSON_NAME]" at bounding box center [216, 413] width 18 height 9
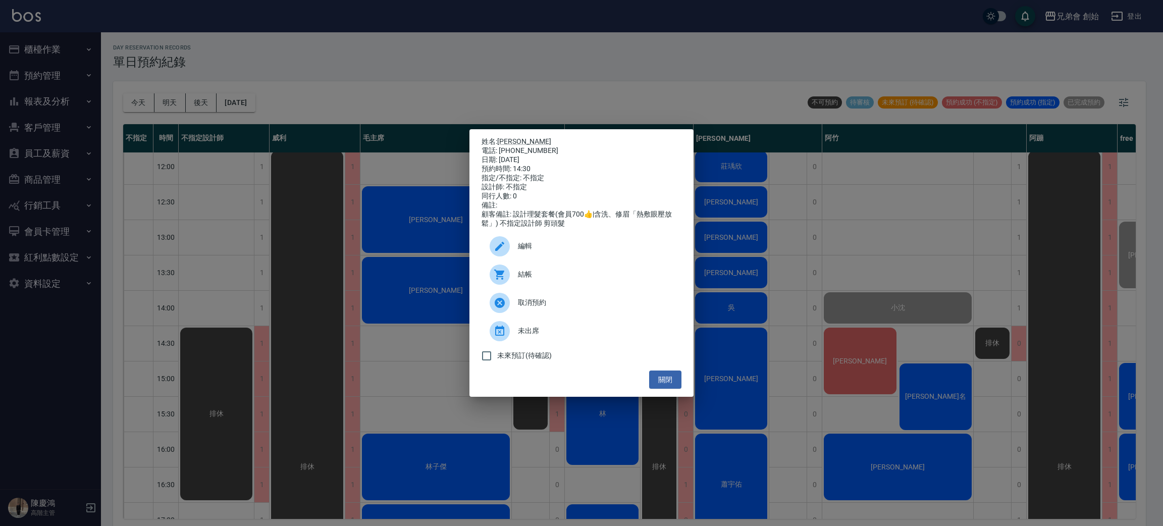
click at [585, 280] on span "結帳" at bounding box center [595, 274] width 155 height 11
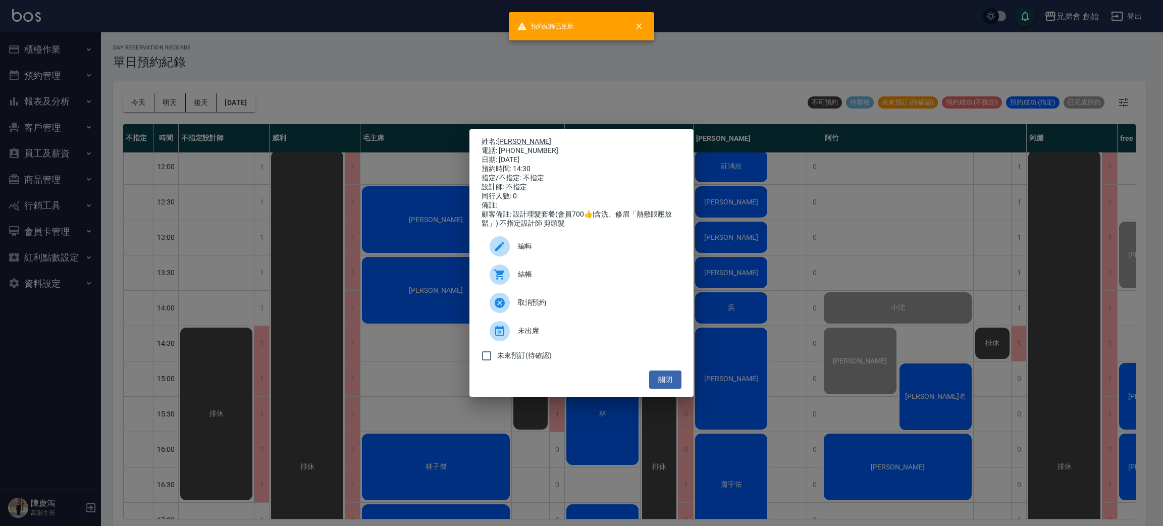
click at [931, 267] on div "姓名: 黃韻心 電話: 0905070824 日期: 2025/08/20 預約時間: 14:30 指定/不指定: 不指定 設計師: 不指定 同行人數: 0 …" at bounding box center [581, 263] width 1163 height 526
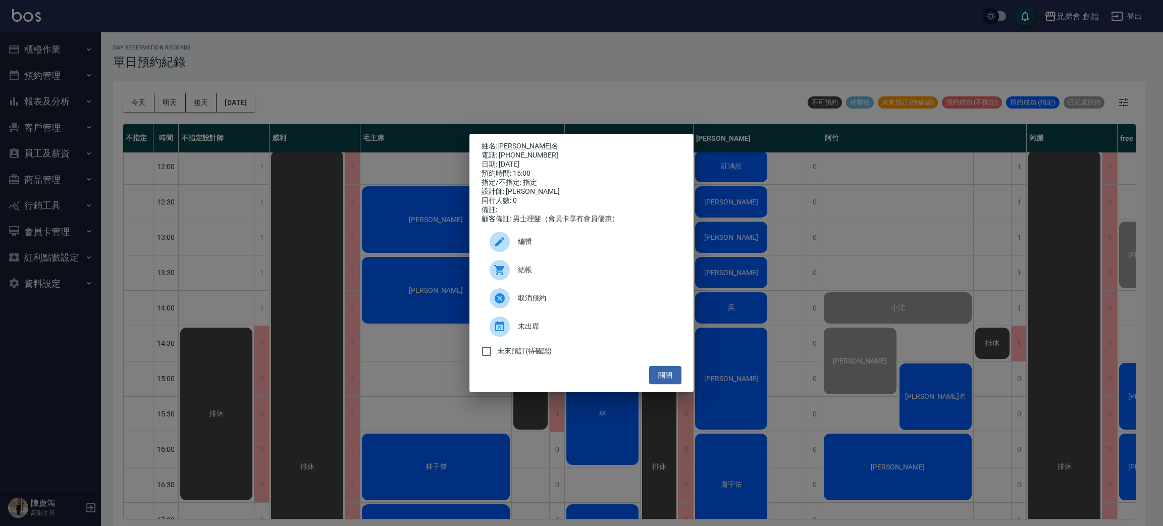
click at [548, 275] on span "結帳" at bounding box center [595, 269] width 155 height 11
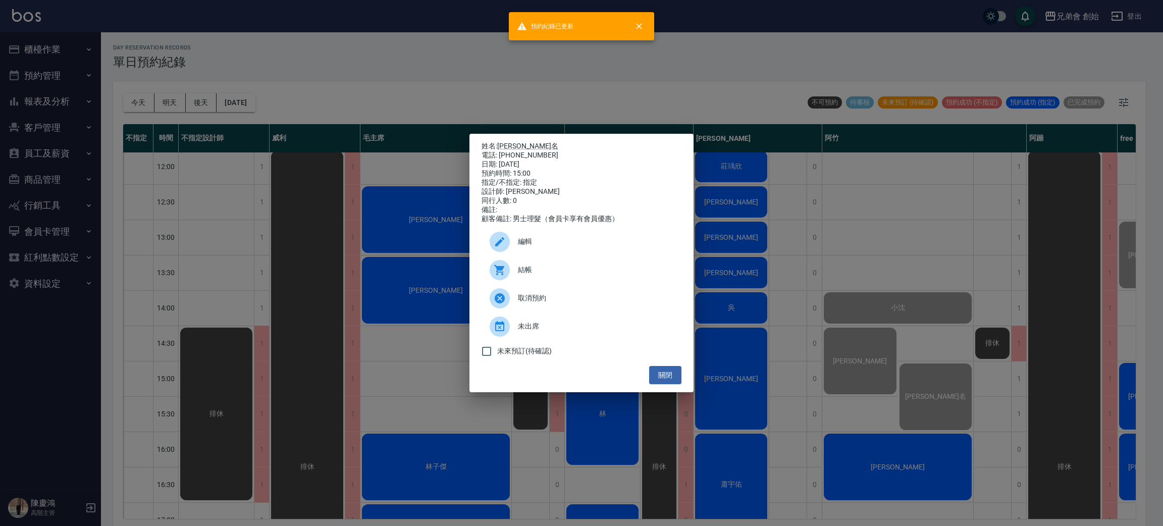
drag, startPoint x: 793, startPoint y: 162, endPoint x: 785, endPoint y: 157, distance: 9.1
click at [792, 162] on div "姓名: 楊捷名 電話: 0978153166 日期: 2025/08/20 預約時間: 15:00 指定/不指定: 指定 設計師: 阿竹 同行人數: 0 備註…" at bounding box center [581, 263] width 1163 height 526
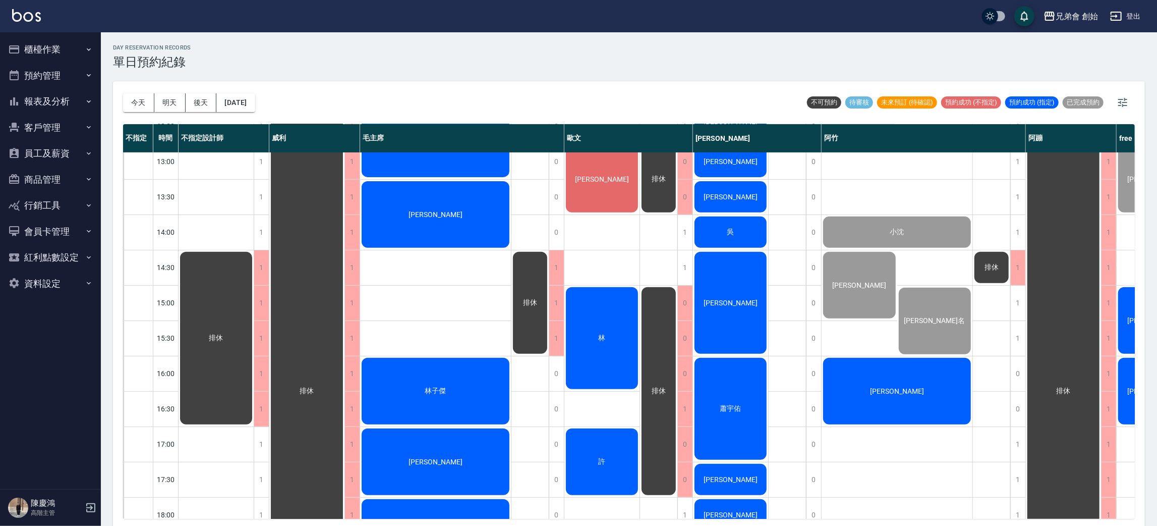
scroll to position [64, 0]
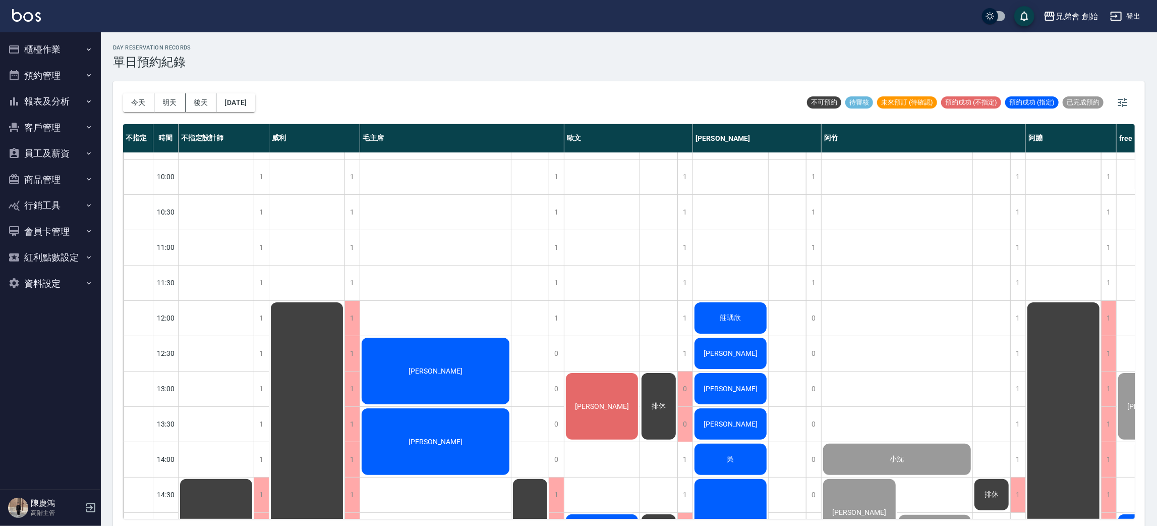
click at [1110, 100] on div "不可預約 待審核 未來預訂 (待確認) 預約成功 (不指定) 預約成功 (指定) 已完成預約" at bounding box center [970, 102] width 330 height 24
click at [1129, 101] on icon "button" at bounding box center [1123, 102] width 12 height 12
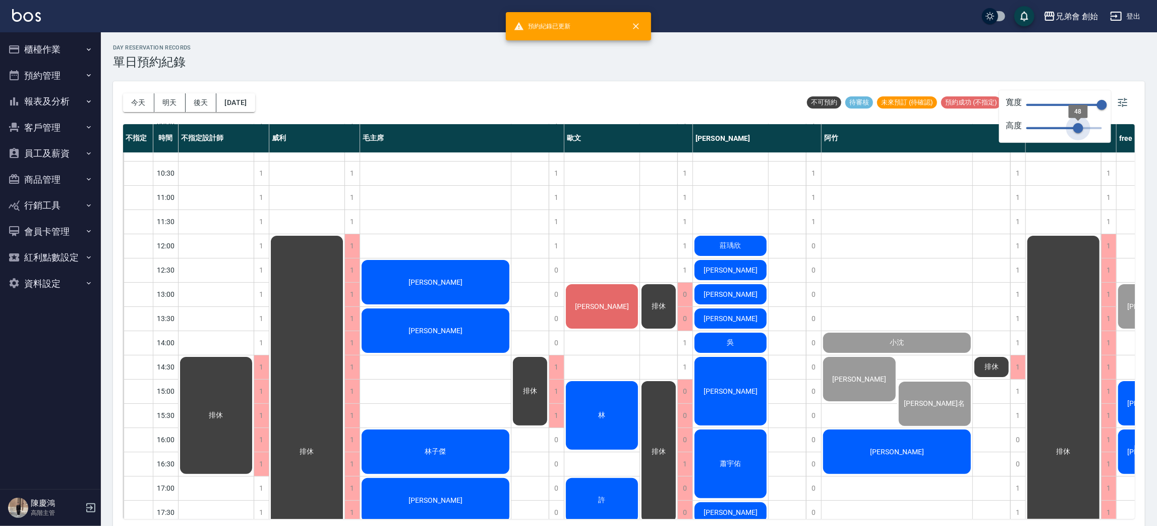
type input "70"
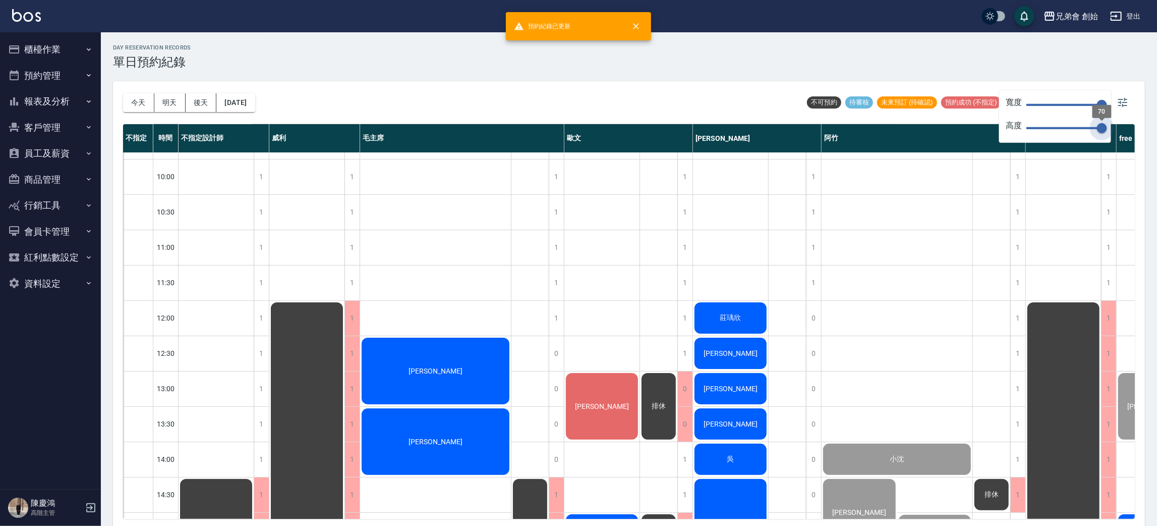
drag, startPoint x: 1101, startPoint y: 106, endPoint x: 1108, endPoint y: 120, distance: 14.9
click at [1108, 125] on span "70" at bounding box center [1102, 128] width 10 height 10
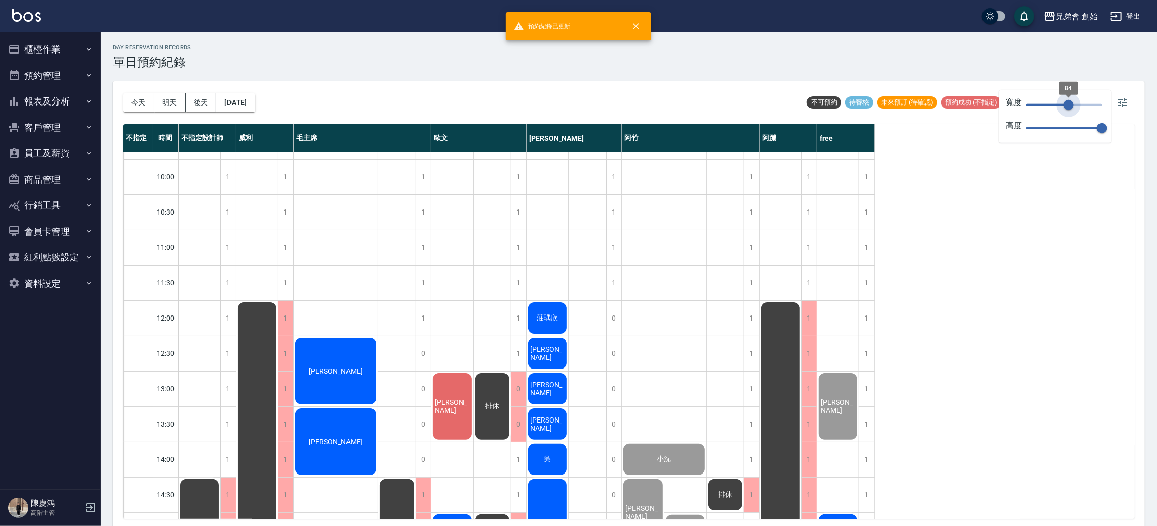
drag, startPoint x: 1095, startPoint y: 102, endPoint x: 1029, endPoint y: 206, distance: 123.0
click at [1067, 107] on span "84" at bounding box center [1069, 105] width 10 height 10
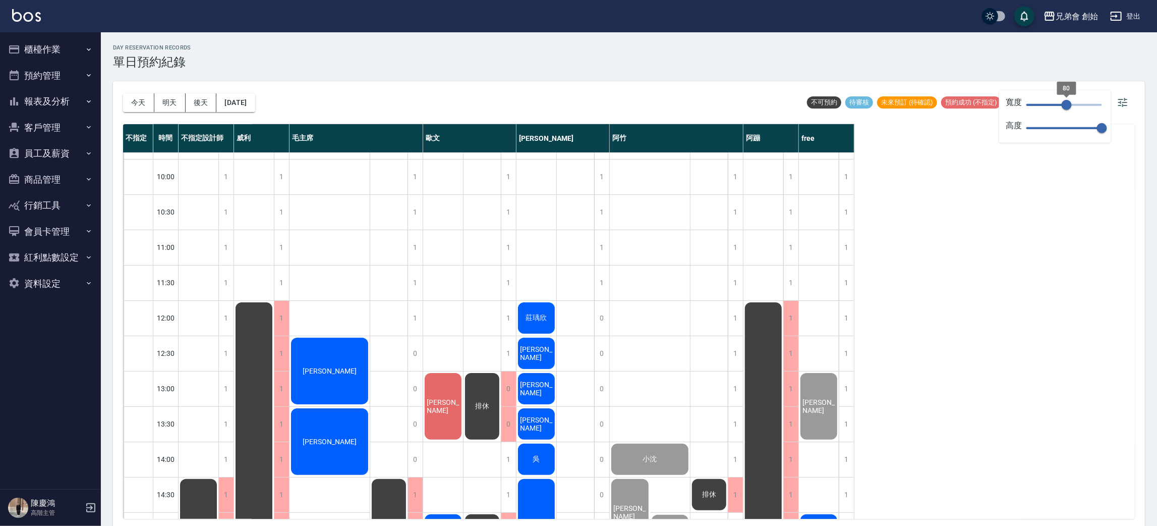
type input "111"
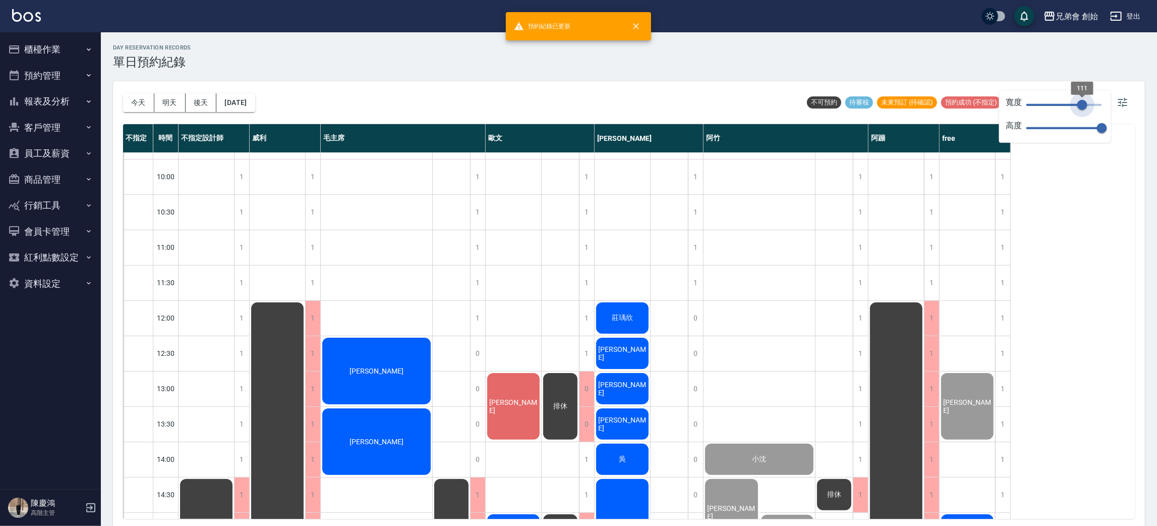
drag, startPoint x: 1068, startPoint y: 107, endPoint x: 1083, endPoint y: 112, distance: 15.5
click at [1083, 110] on span "111" at bounding box center [1083, 105] width 10 height 10
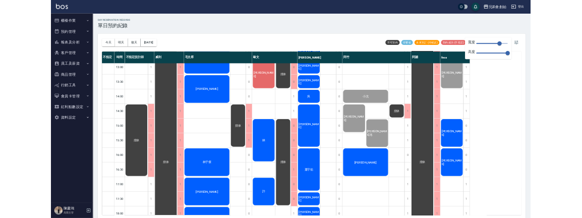
scroll to position [367, 0]
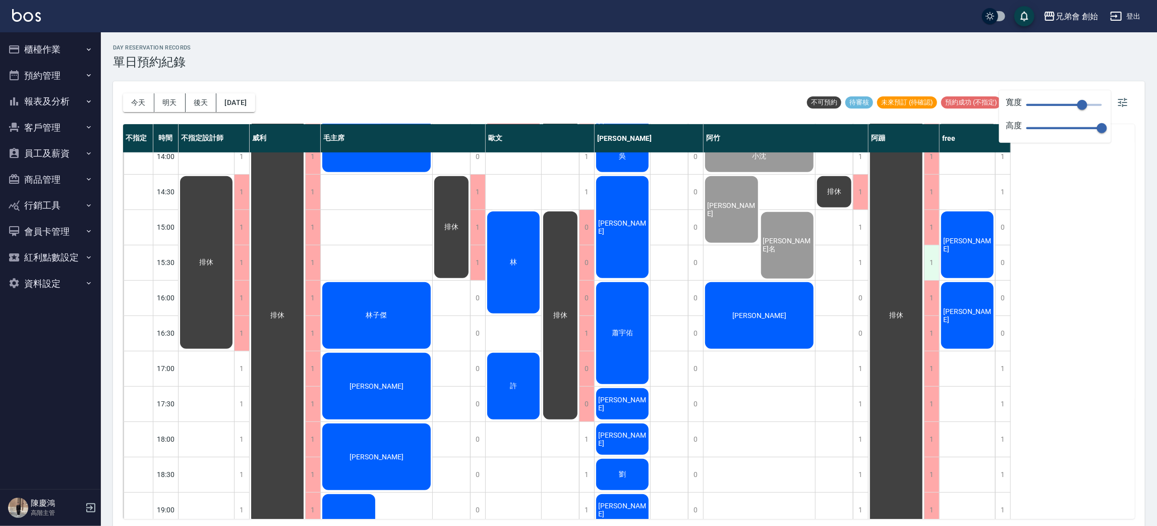
click at [931, 251] on div "1" at bounding box center [931, 262] width 15 height 35
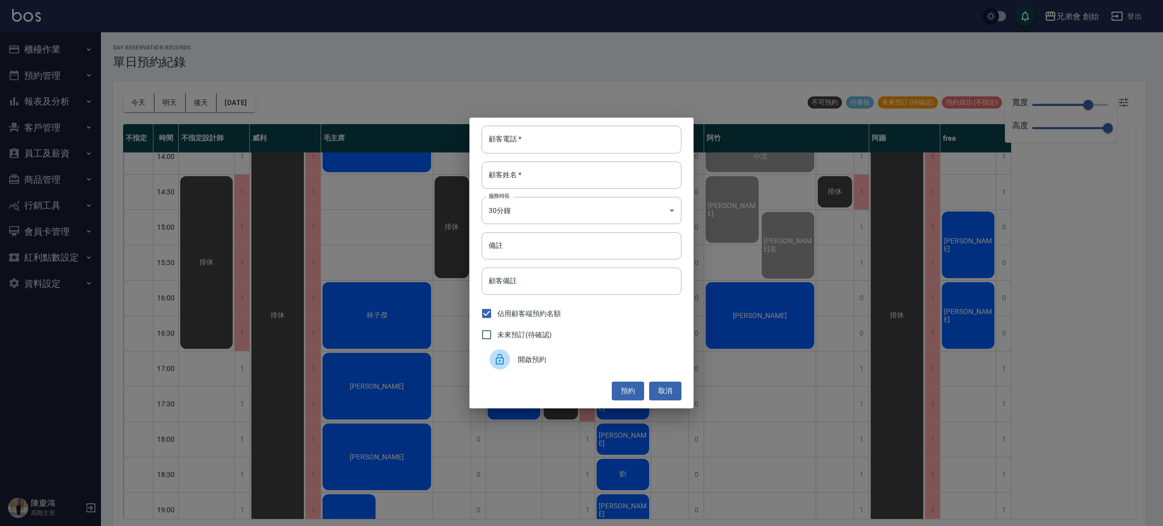
click at [1022, 233] on div "顧客電話   * 顧客電話   * 顧客姓名   * 顧客姓名   * 服務時長 30分鐘 1 服務時長 備註 備註 顧客備註 顧客備註 佔用顧客端預約名額 …" at bounding box center [581, 263] width 1163 height 526
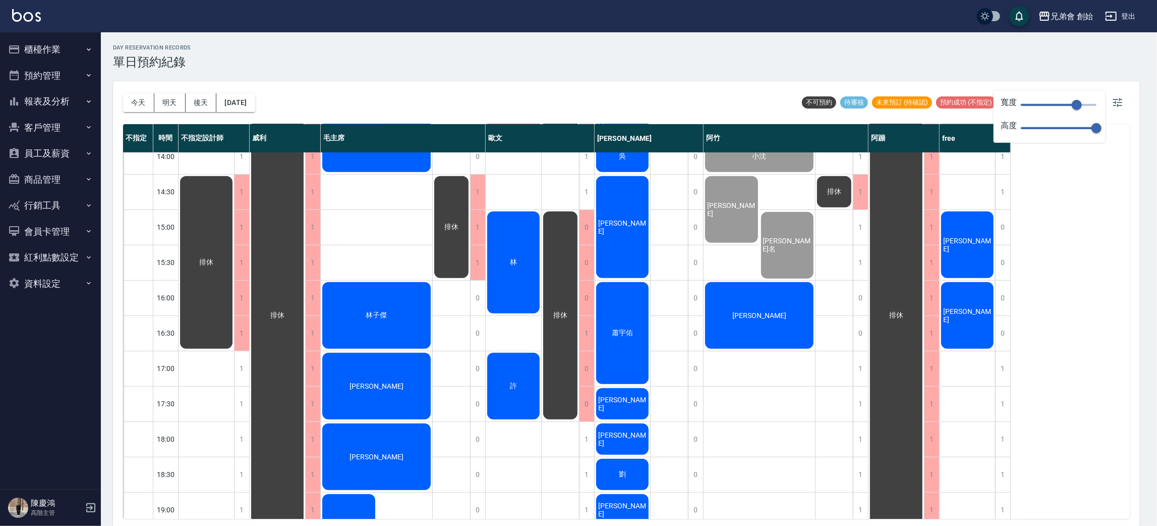
click at [234, 230] on div "[PERSON_NAME]" at bounding box center [207, 263] width 56 height 176
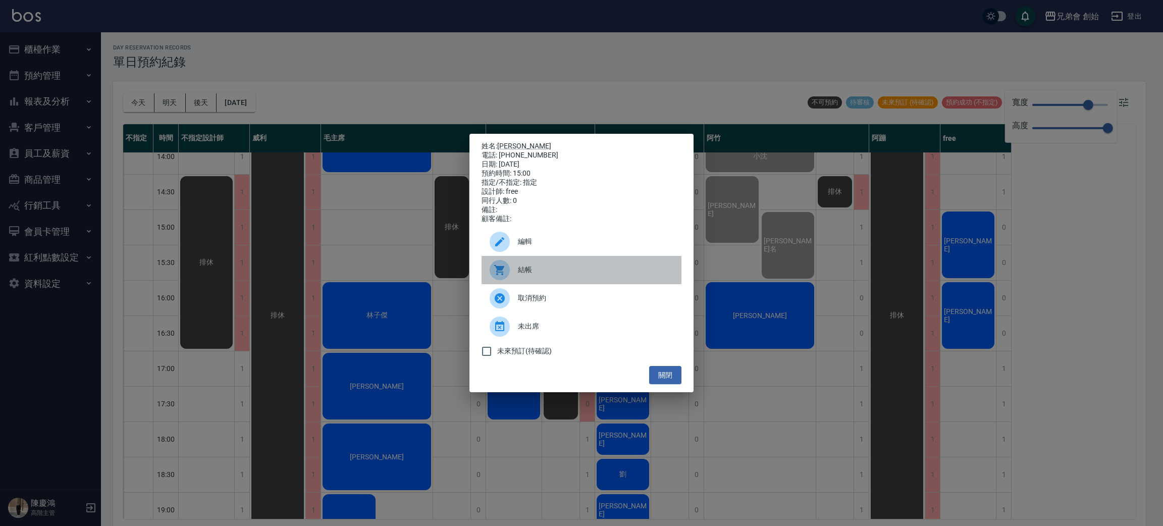
click at [606, 269] on span "結帳" at bounding box center [595, 269] width 155 height 11
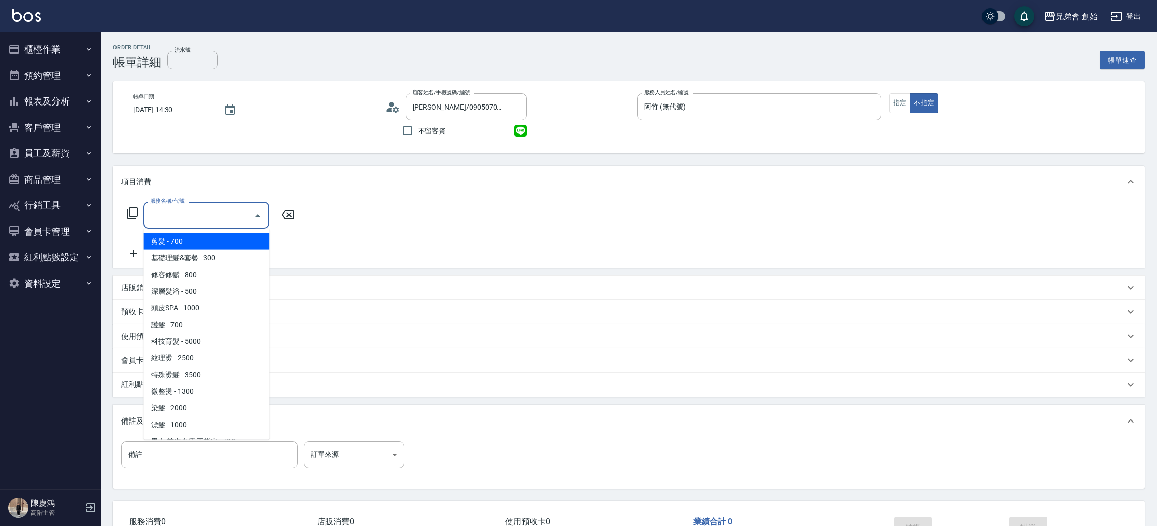
click at [201, 244] on span "剪髮 - 700" at bounding box center [206, 241] width 126 height 17
type input "剪髮(A01)"
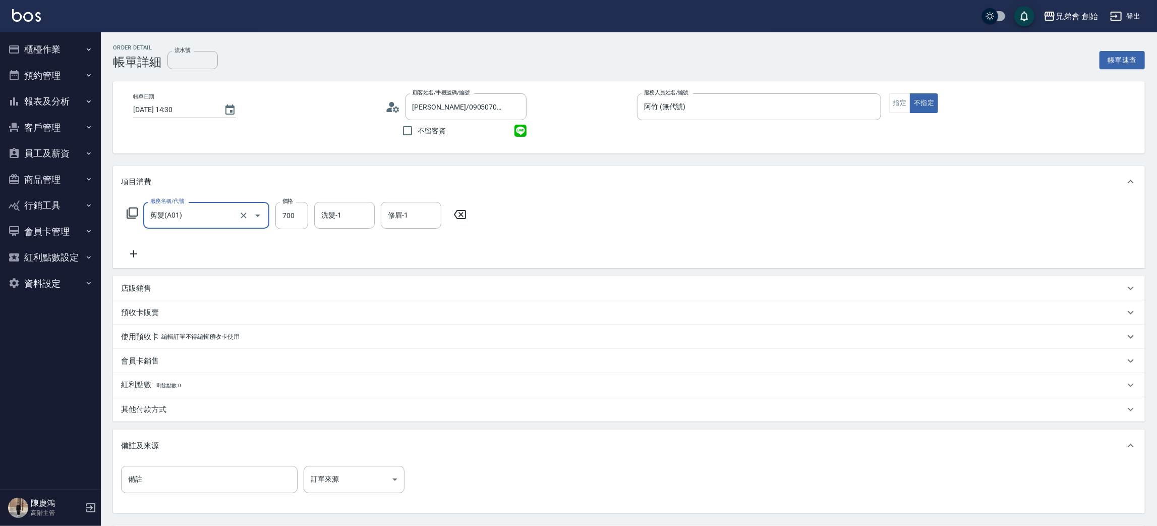
scroll to position [94, 0]
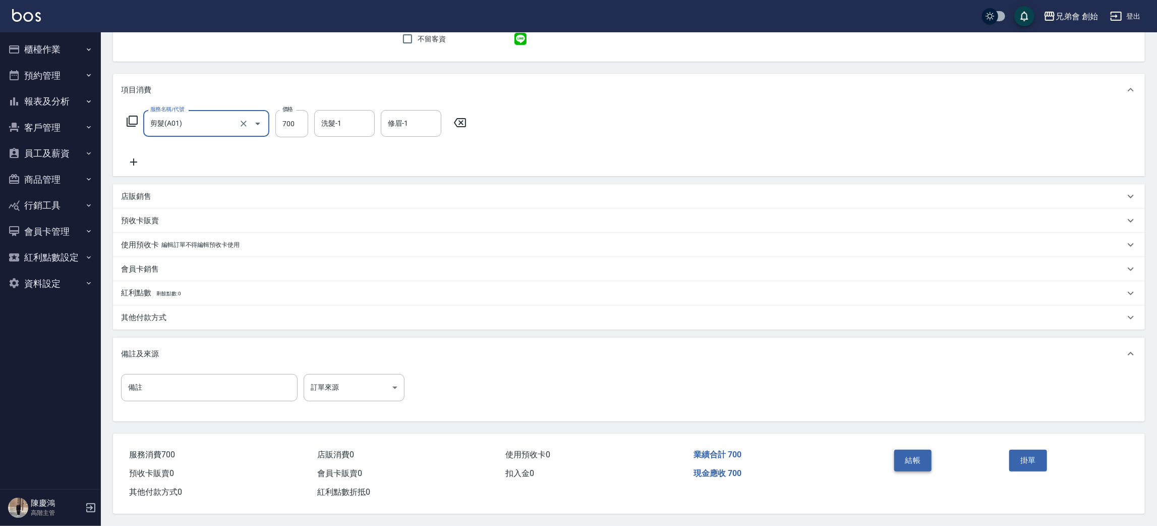
click at [900, 456] on button "結帳" at bounding box center [914, 460] width 38 height 21
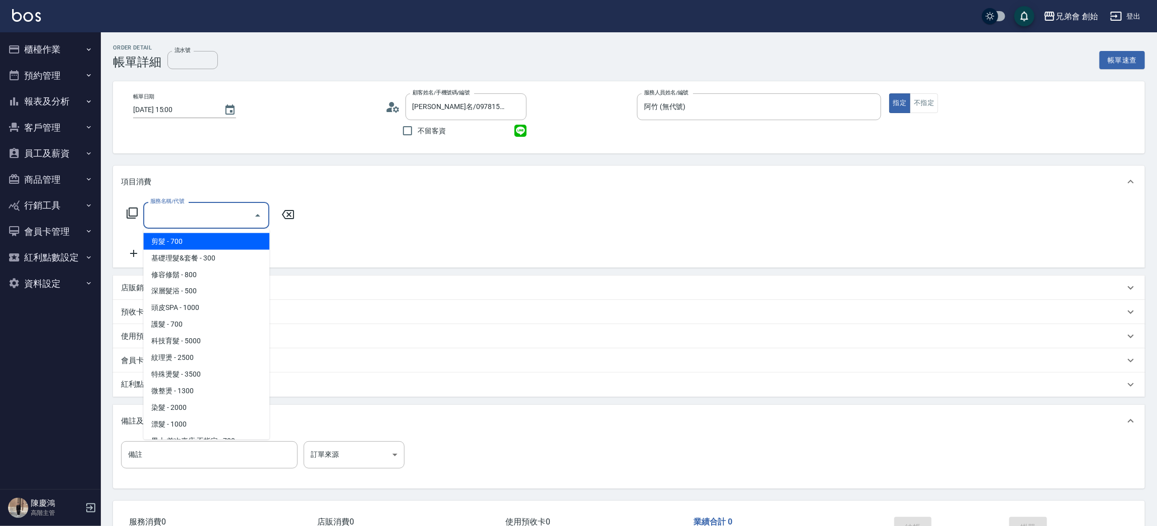
click at [232, 238] on span "剪髮 - 700" at bounding box center [206, 241] width 126 height 17
type input "剪髮(A01)"
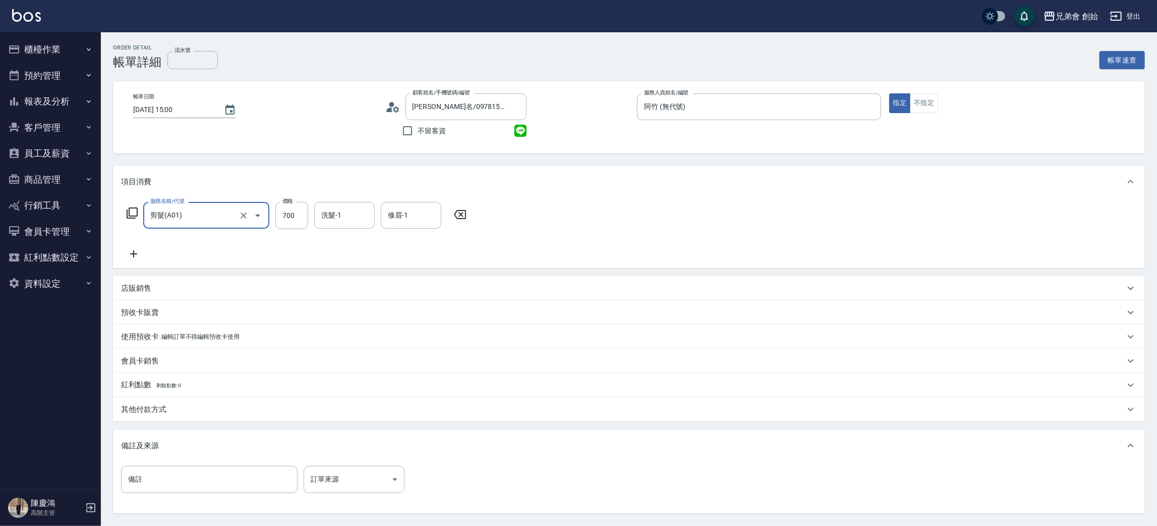
click at [188, 410] on div "其他付款方式" at bounding box center [623, 409] width 1004 height 11
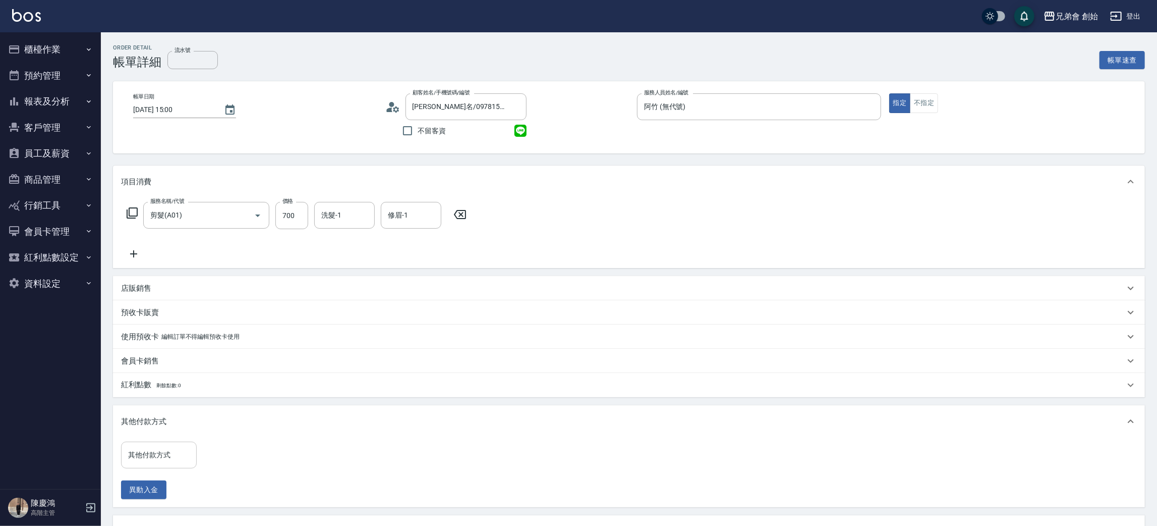
click at [159, 458] on input "其他付款方式" at bounding box center [159, 455] width 67 height 18
click at [158, 393] on span "轉帳" at bounding box center [159, 396] width 76 height 17
type input "轉帳"
click at [253, 461] on input "0" at bounding box center [241, 454] width 76 height 27
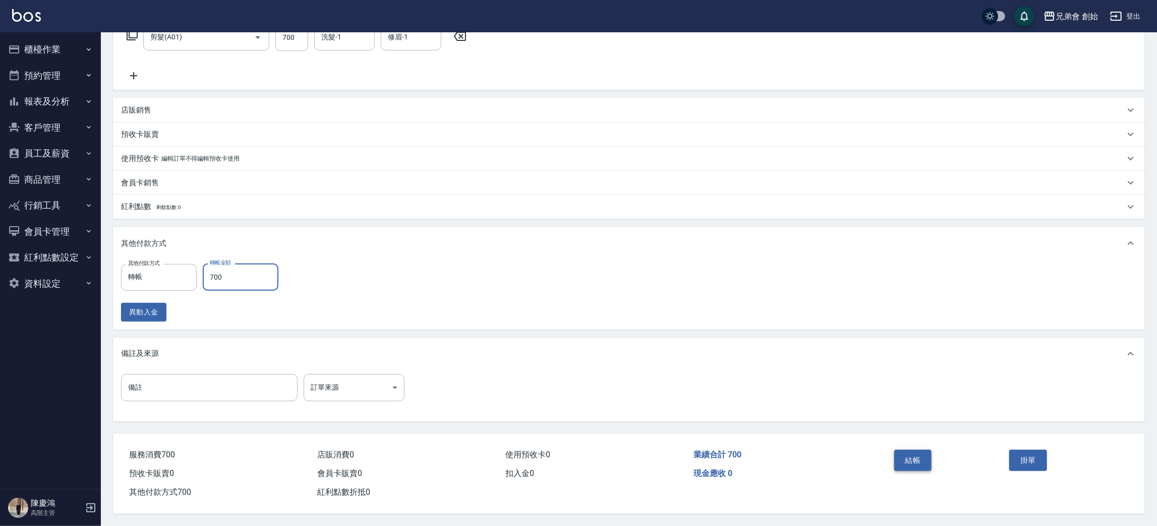
type input "700"
click at [905, 460] on button "結帳" at bounding box center [914, 460] width 38 height 21
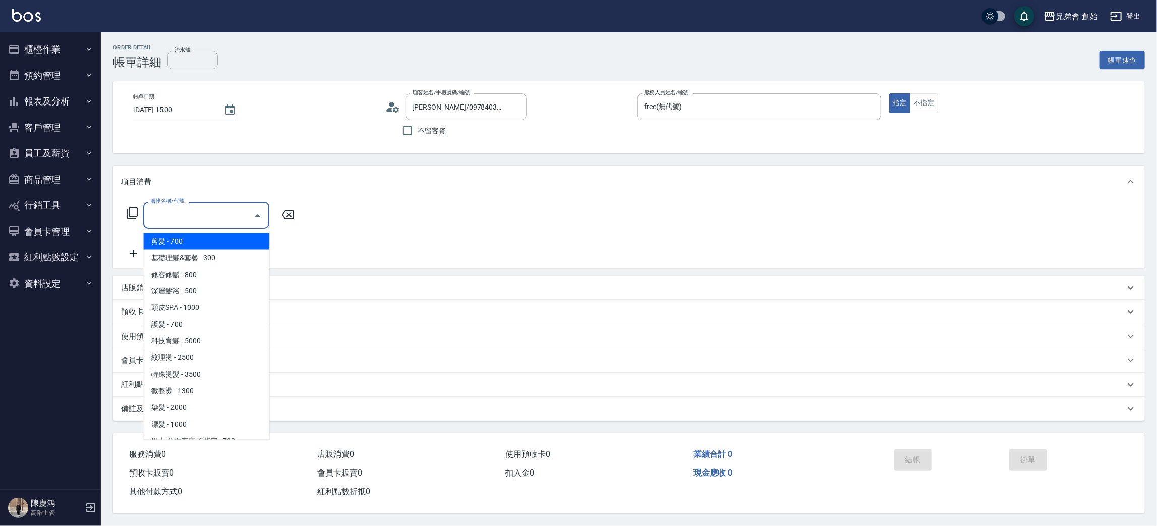
click at [234, 239] on span "剪髮 - 700" at bounding box center [206, 241] width 126 height 17
type input "剪髮(A01)"
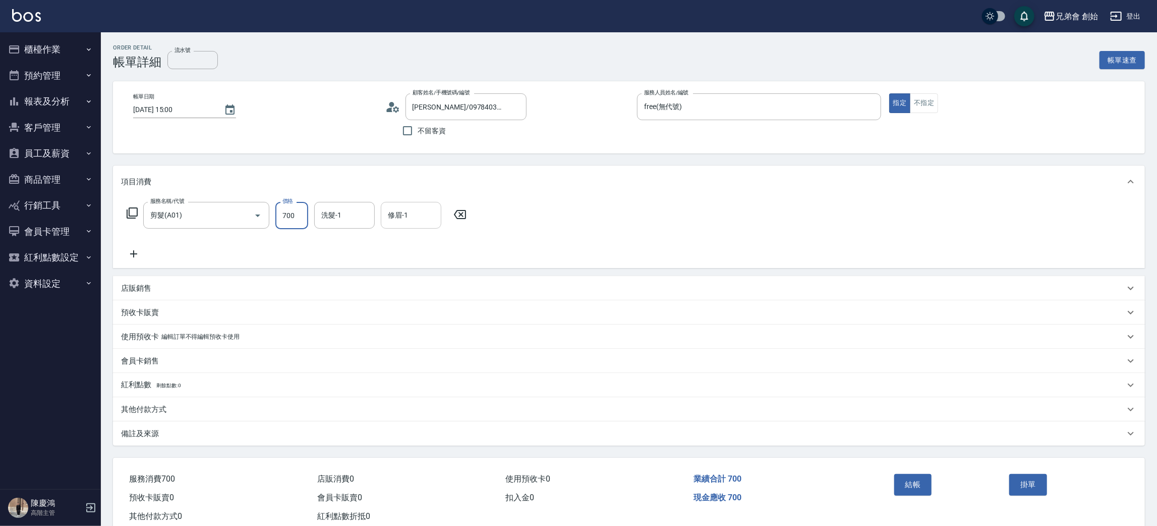
drag, startPoint x: 293, startPoint y: 218, endPoint x: 429, endPoint y: 211, distance: 136.4
click at [293, 218] on input "700" at bounding box center [291, 215] width 33 height 27
type input "300"
click at [915, 485] on button "結帳" at bounding box center [914, 484] width 38 height 21
